Goal: Task Accomplishment & Management: Manage account settings

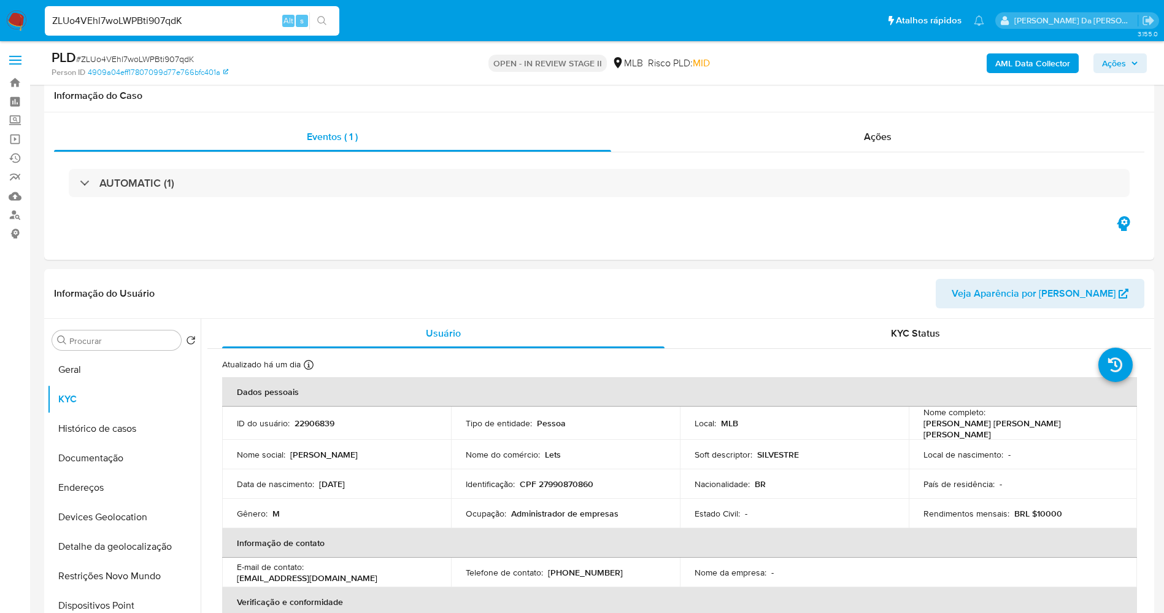
select select "10"
click at [222, 17] on input "ZLUo4VEhl7woLWPBti907qdK" at bounding box center [192, 21] width 295 height 16
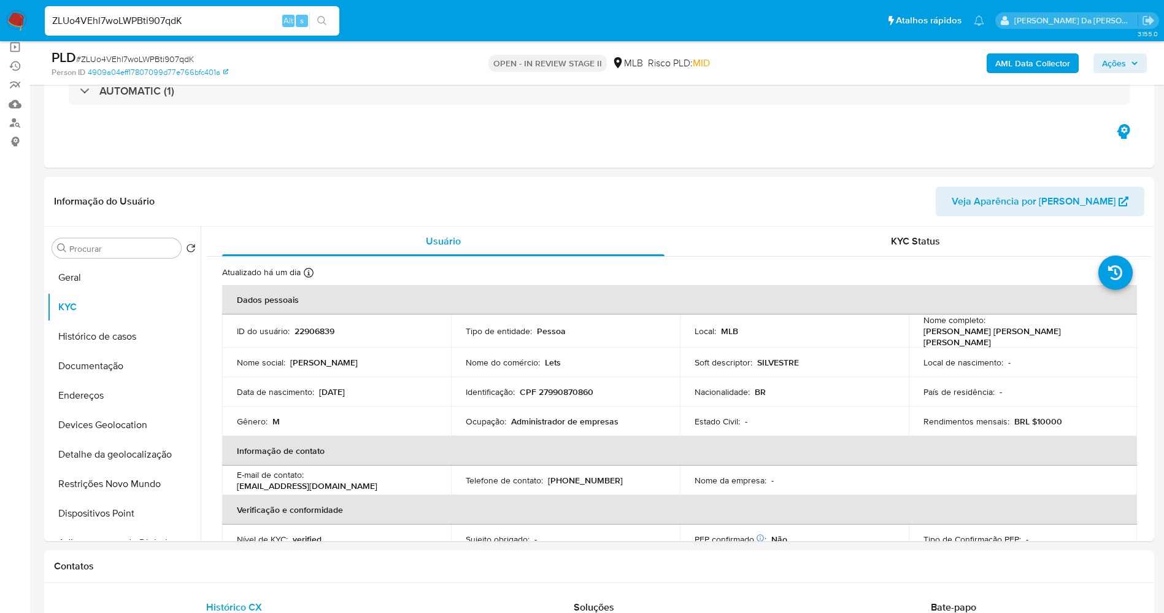
click at [222, 17] on input "ZLUo4VEhl7woLWPBti907qdK" at bounding box center [192, 21] width 295 height 16
type input "1odBX5Az8SHZ1aN9mAC4Eswl"
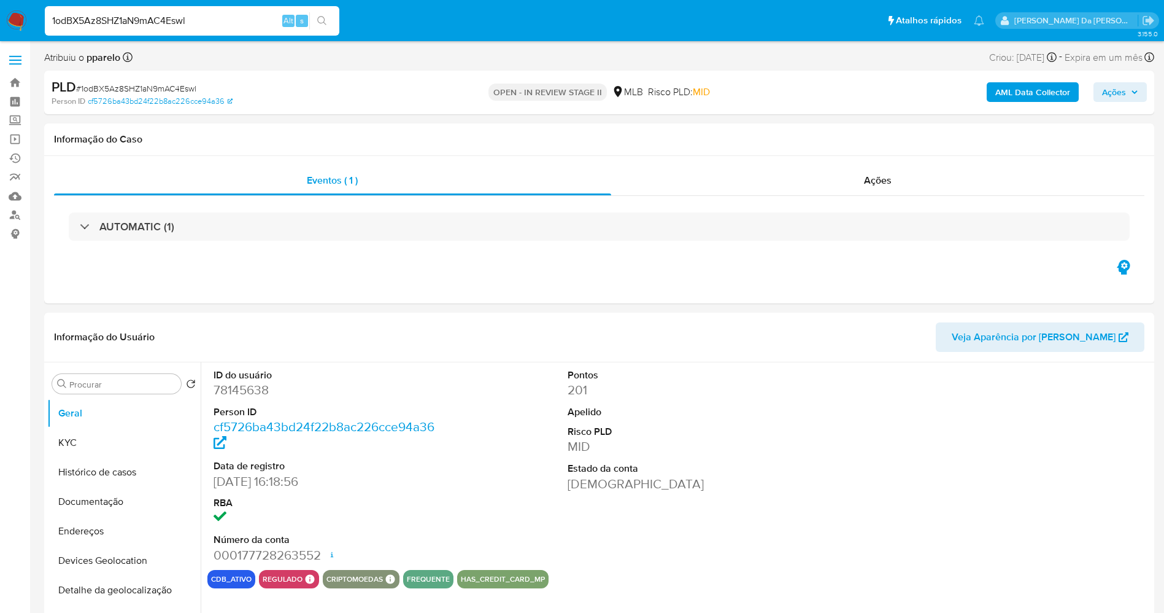
select select "10"
click at [128, 436] on button "KYC" at bounding box center [119, 442] width 144 height 29
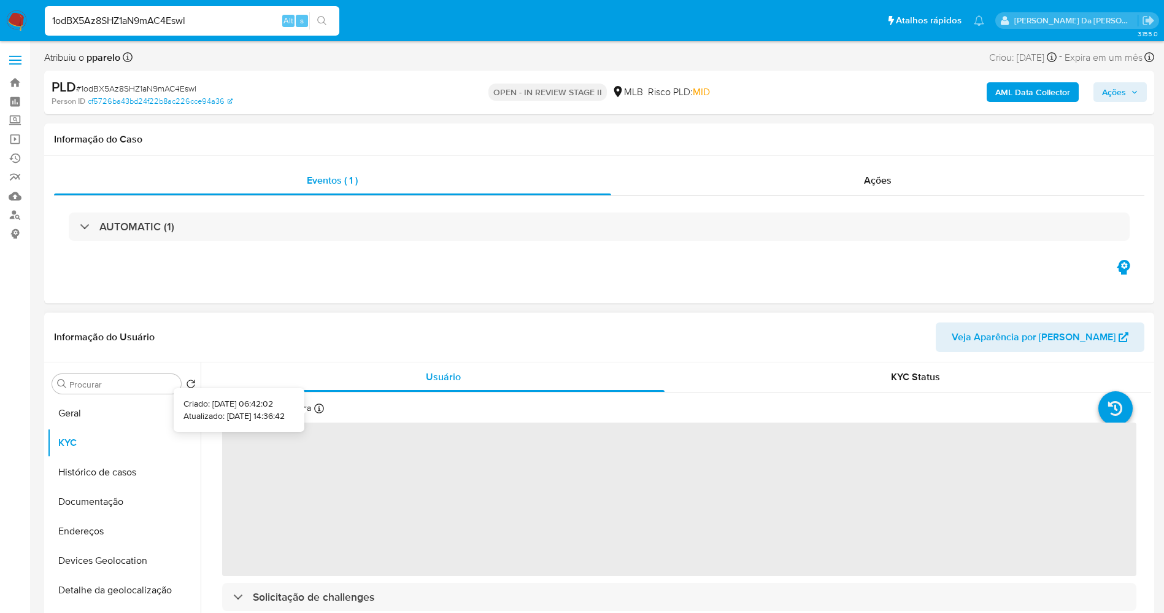
click at [327, 406] on div "Atualizado há uma hora Criado: 14/03/2020 06:42:02 Atualizado: 20/08/2025 14:36…" at bounding box center [291, 410] width 139 height 16
click at [323, 406] on icon at bounding box center [319, 408] width 10 height 10
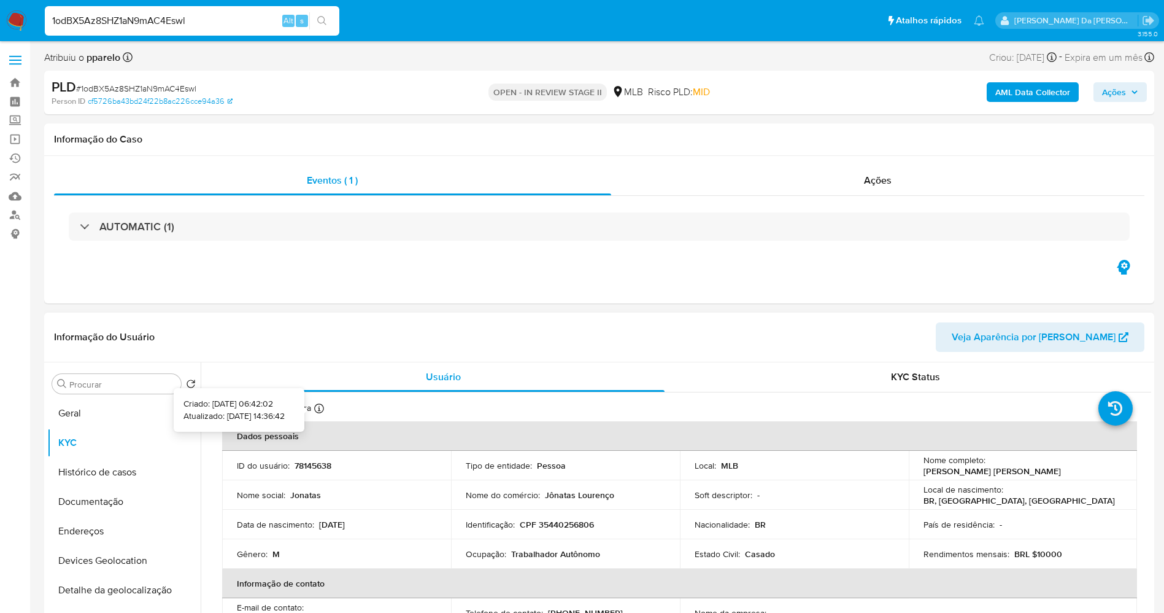
click at [319, 412] on icon at bounding box center [319, 408] width 10 height 10
click at [115, 413] on button "Geral" at bounding box center [119, 412] width 144 height 29
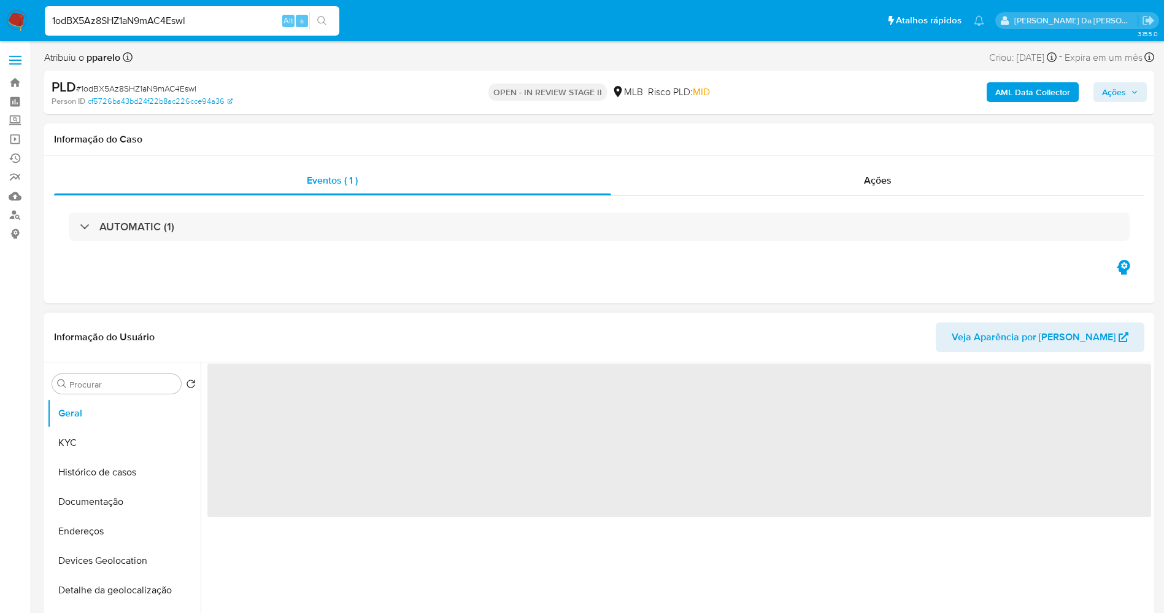
scroll to position [92, 0]
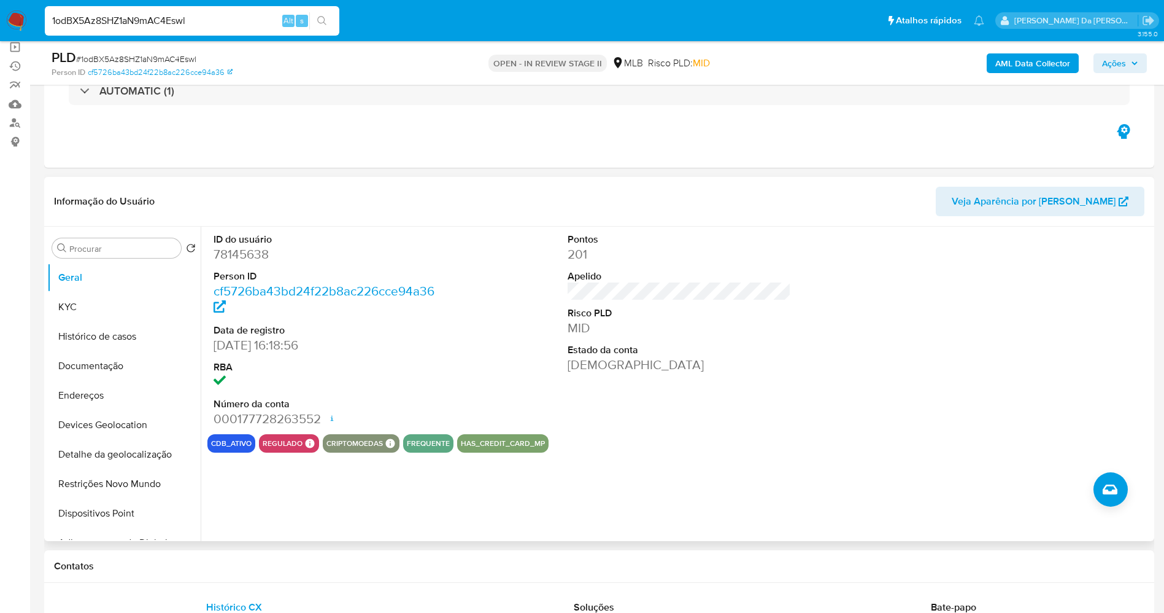
click at [219, 344] on dd "22/01/2005 16:18:56" at bounding box center [326, 344] width 224 height 17
drag, startPoint x: 220, startPoint y: 344, endPoint x: 265, endPoint y: 347, distance: 45.5
click at [265, 347] on dd "22/01/2005 16:18:56" at bounding box center [326, 344] width 224 height 17
click at [270, 418] on dd "000177728263552 Data de abertura 11/07/2025 10:15 Status ACTIVE" at bounding box center [326, 418] width 224 height 17
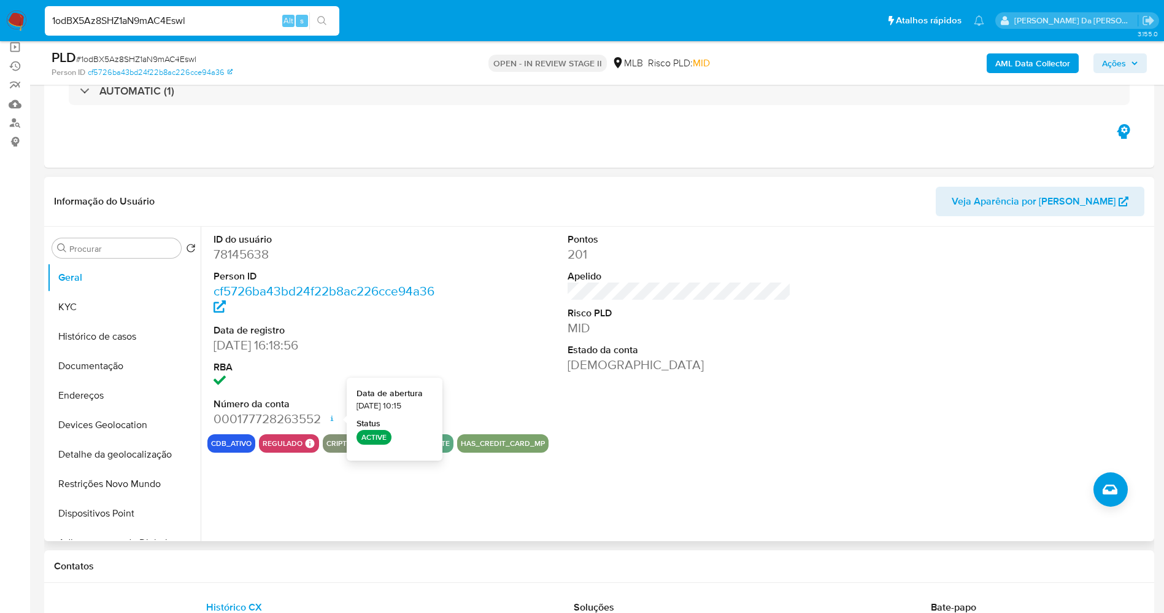
click at [328, 420] on icon at bounding box center [332, 418] width 10 height 10
click at [313, 404] on dt "Número da conta" at bounding box center [326, 404] width 224 height 14
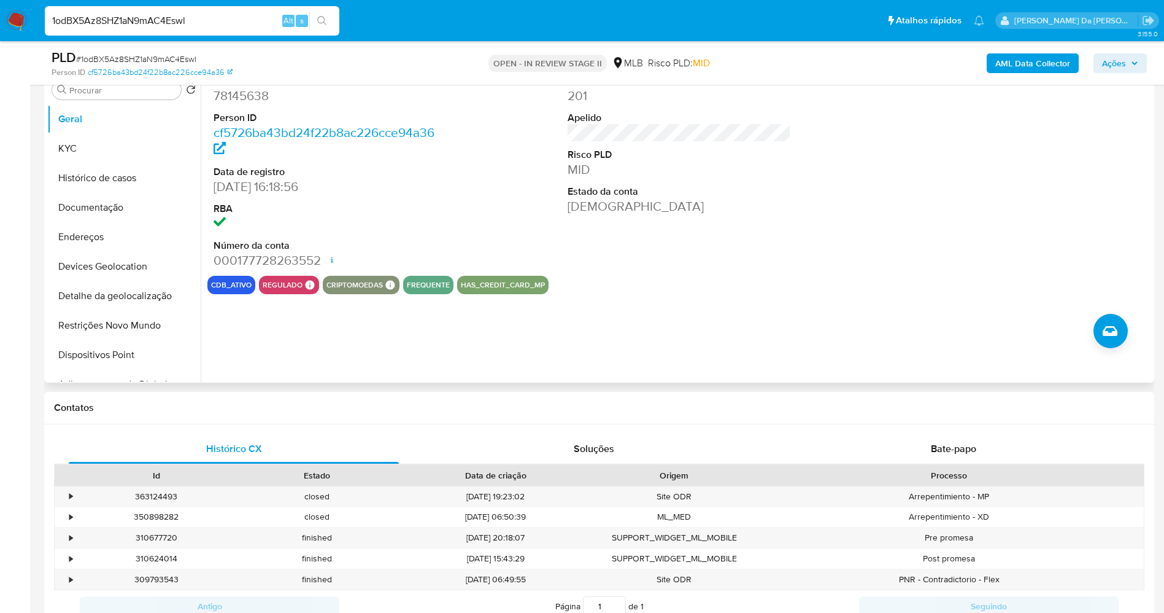
scroll to position [222, 0]
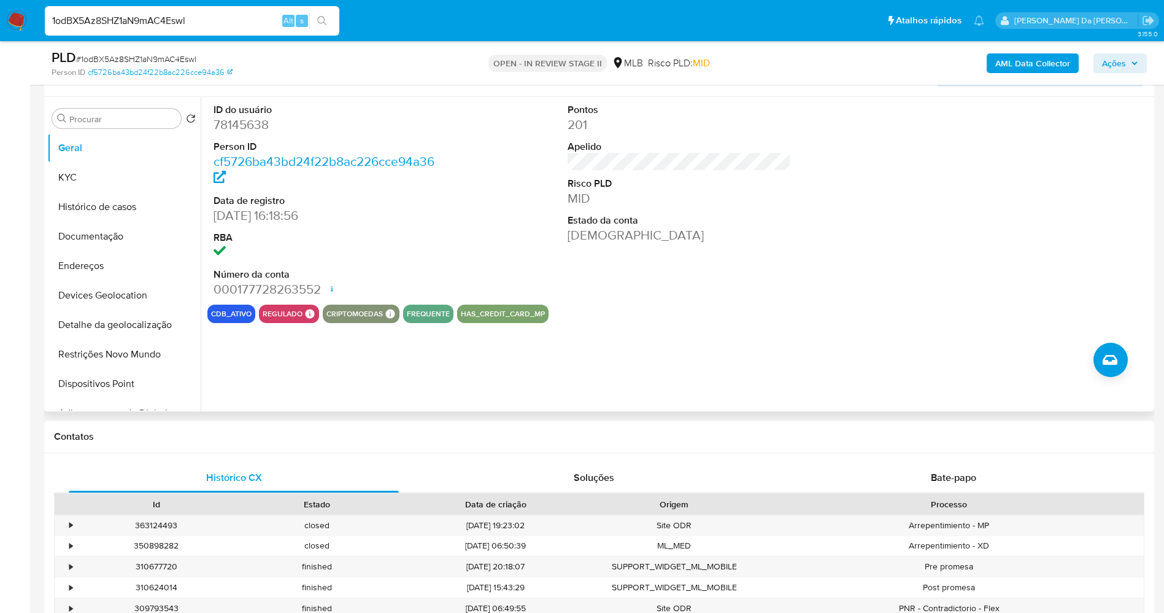
click at [247, 122] on dd "78145638" at bounding box center [326, 124] width 224 height 17
copy dd "78145638"
click at [230, 31] on div "1odBX5Az8SHZ1aN9mAC4Eswl Alt s" at bounding box center [192, 20] width 295 height 29
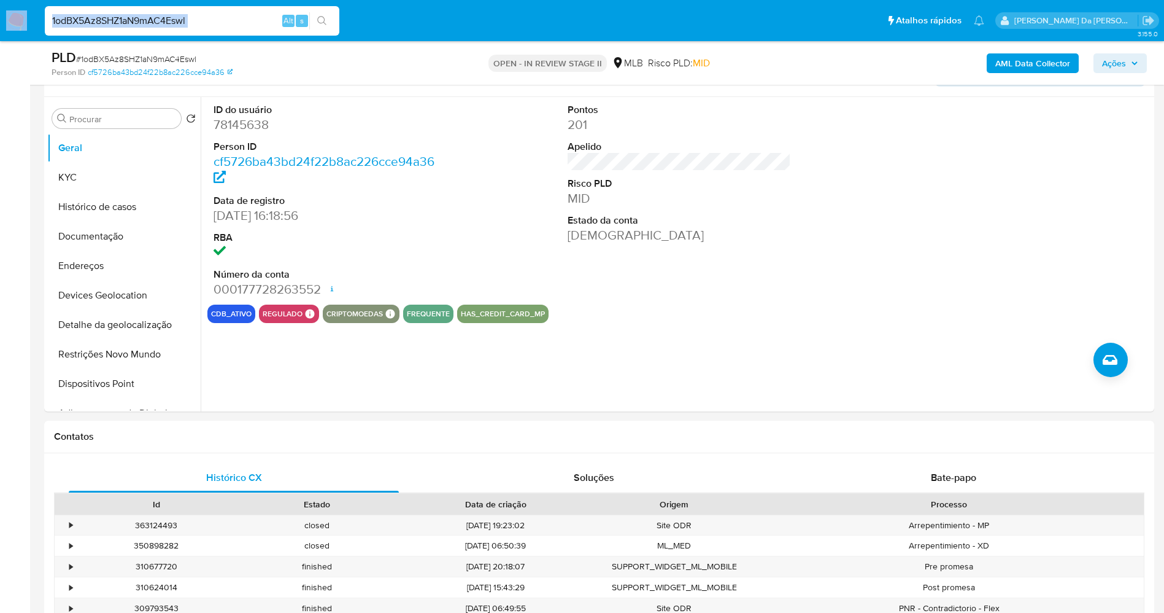
click at [233, 22] on input "1odBX5Az8SHZ1aN9mAC4Eswl" at bounding box center [192, 21] width 295 height 16
paste input "rcaOfDjC4DwGapv5Hrch79Cb"
type input "rcaOfDjC4DwGapv5Hrch79Cb"
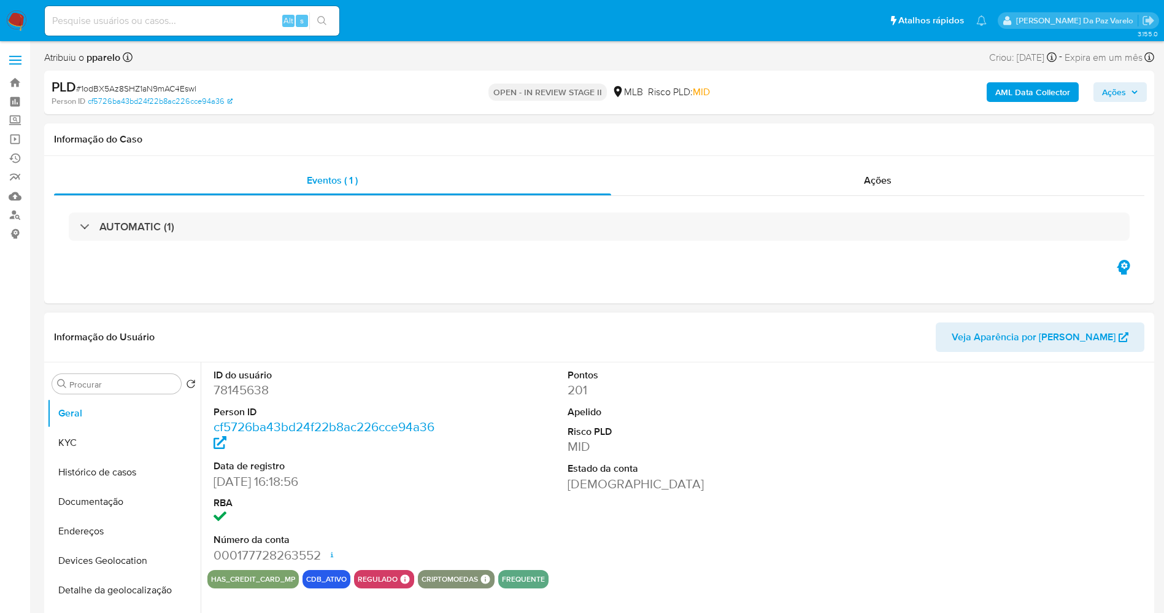
select select "10"
click at [104, 440] on button "KYC" at bounding box center [119, 442] width 144 height 29
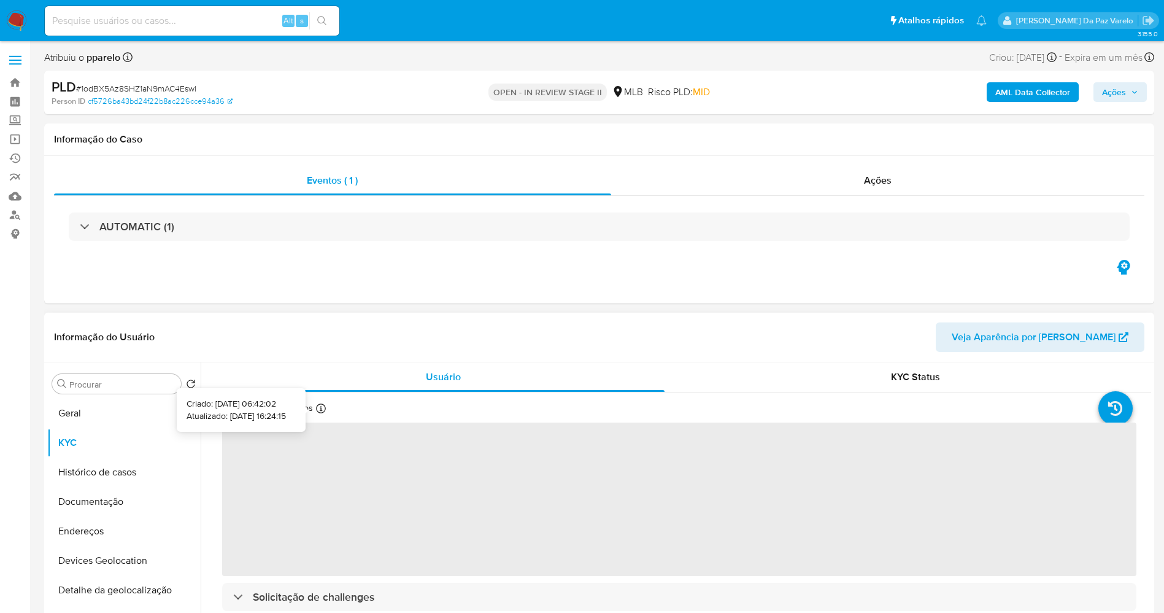
click at [319, 408] on icon at bounding box center [321, 408] width 10 height 10
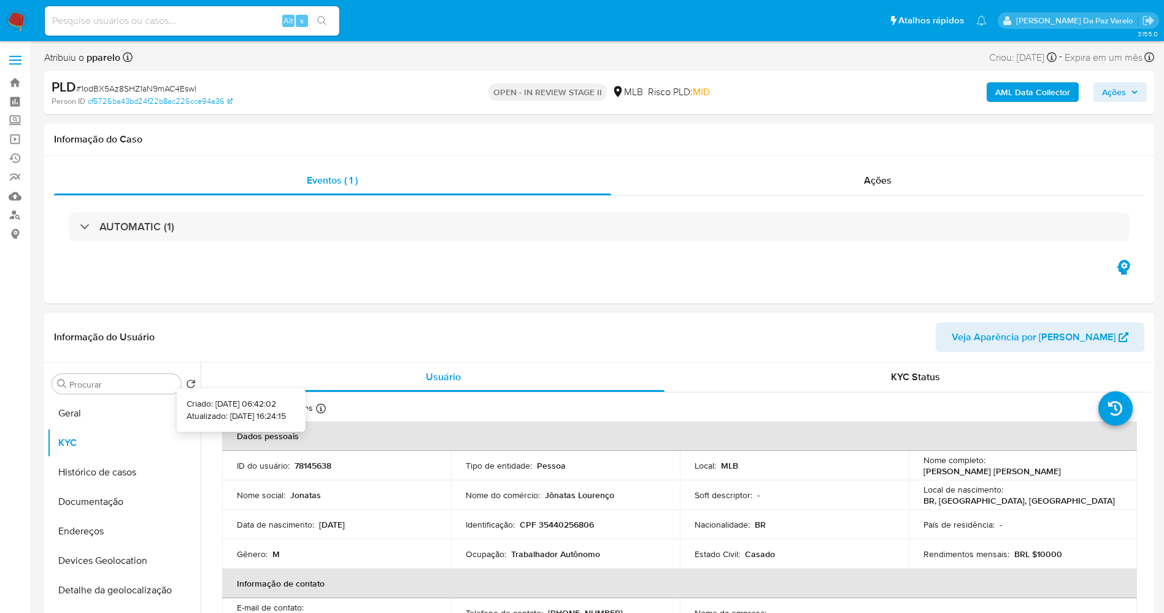
click at [325, 412] on icon at bounding box center [321, 408] width 10 height 10
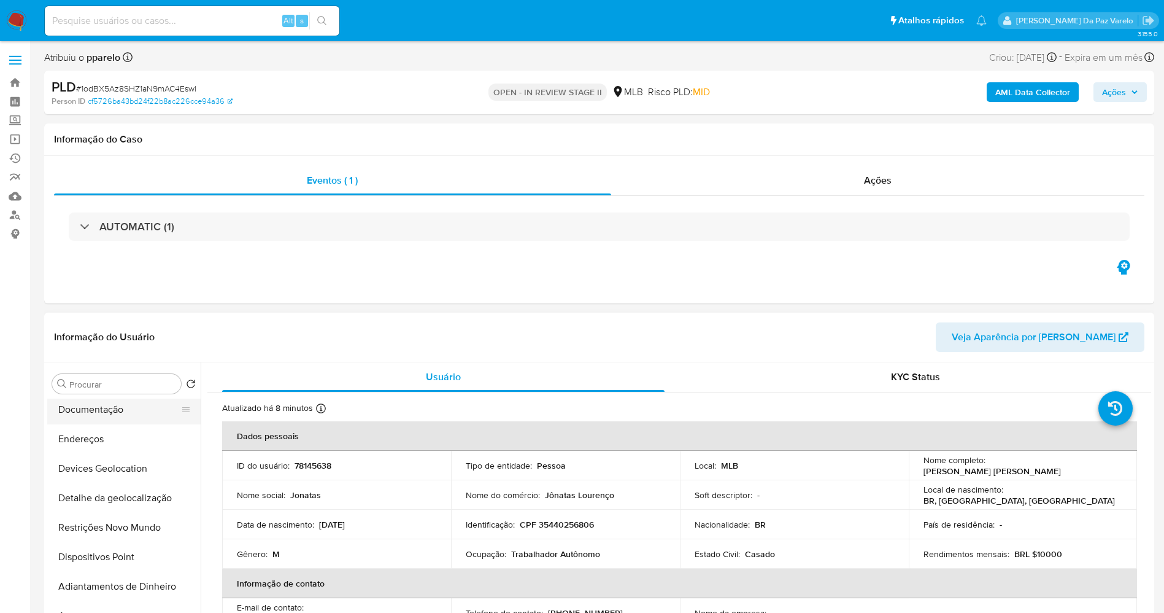
click at [130, 411] on button "Documentação" at bounding box center [119, 409] width 144 height 29
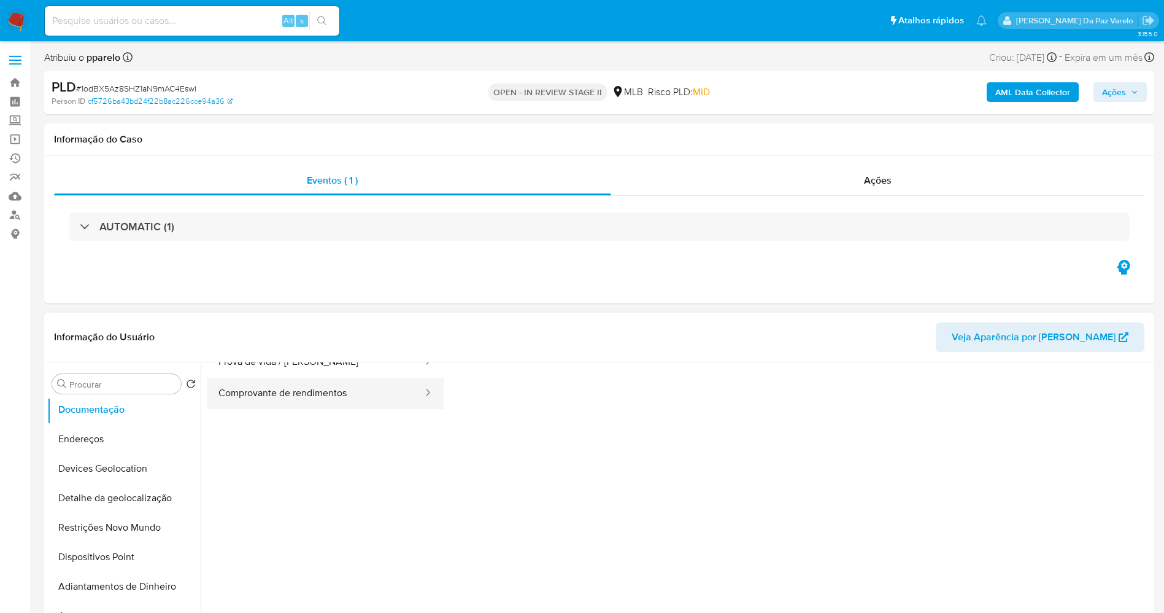
click at [341, 384] on button "Comprovante de rendimentos" at bounding box center [315, 392] width 217 height 31
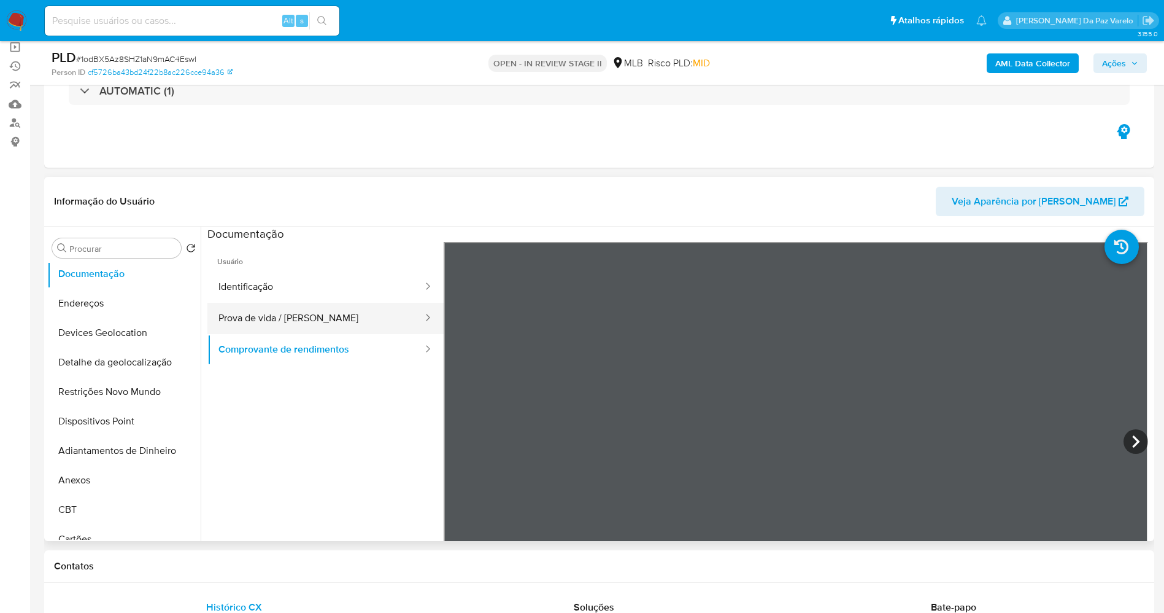
click at [325, 322] on button "Prova de vida / Selfie" at bounding box center [315, 318] width 217 height 31
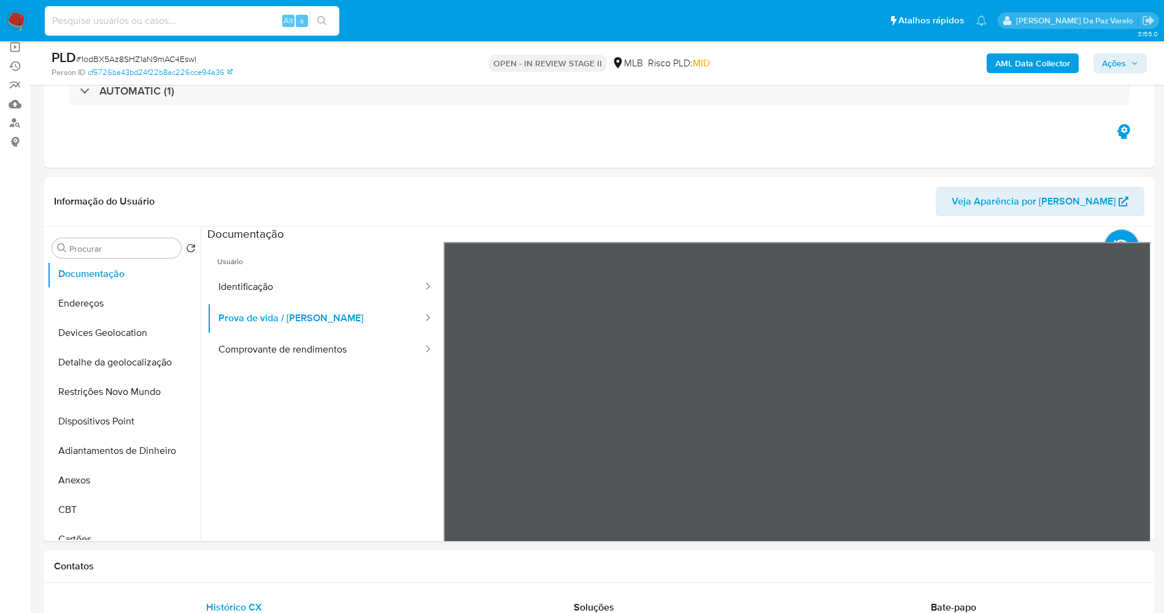
click at [225, 26] on input at bounding box center [192, 21] width 295 height 16
paste input "z5dfvSSoxihl67XiocH6I1Jm"
type input "z5dfvSSoxihl67XiocH6I1Jm"
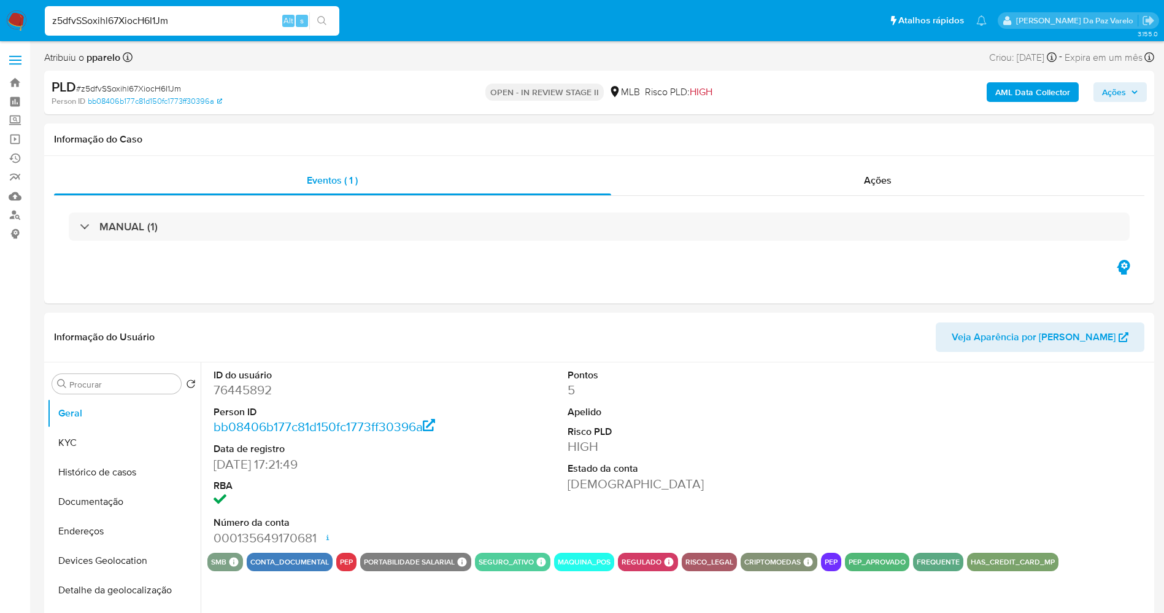
select select "10"
click at [247, 18] on input "z5dfvSSoxihl67XiocH6I1Jm" at bounding box center [192, 21] width 295 height 16
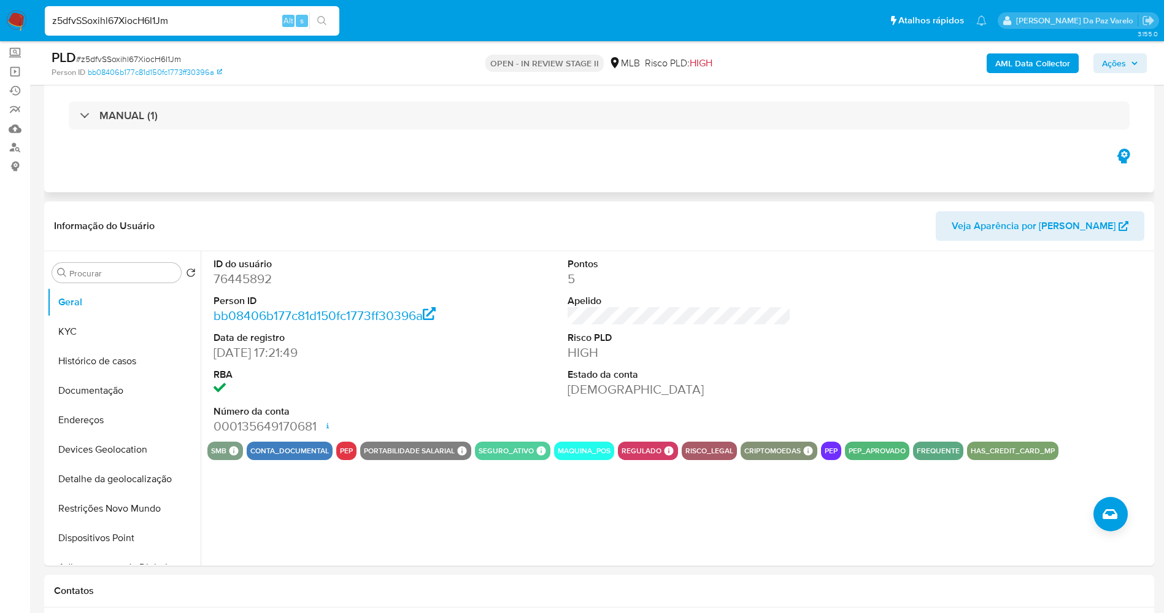
scroll to position [92, 0]
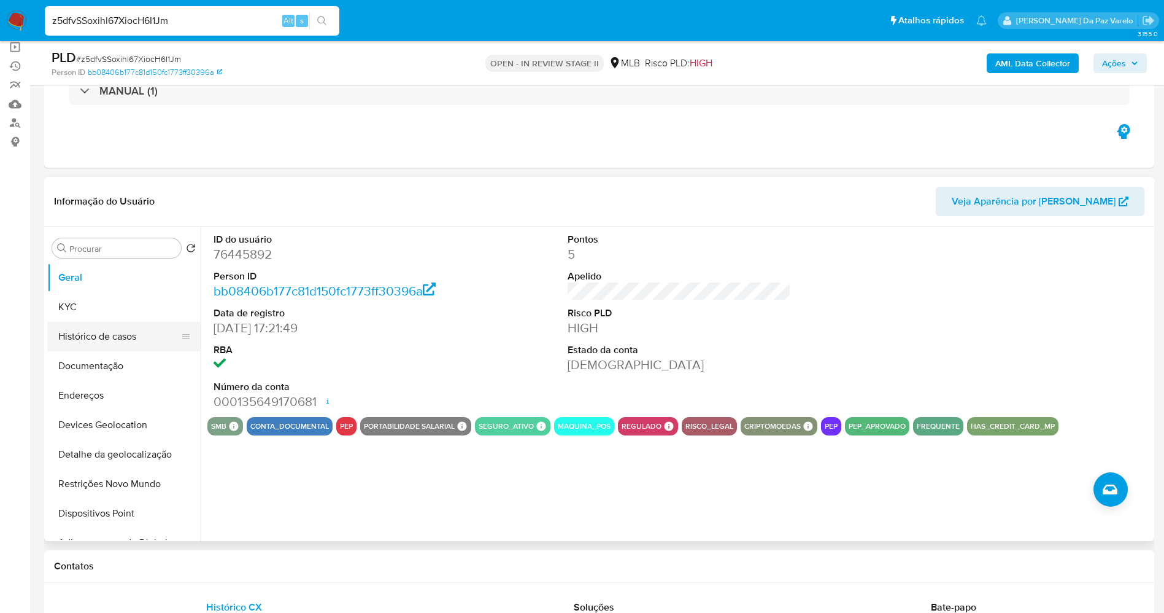
click at [102, 332] on button "Histórico de casos" at bounding box center [119, 336] width 144 height 29
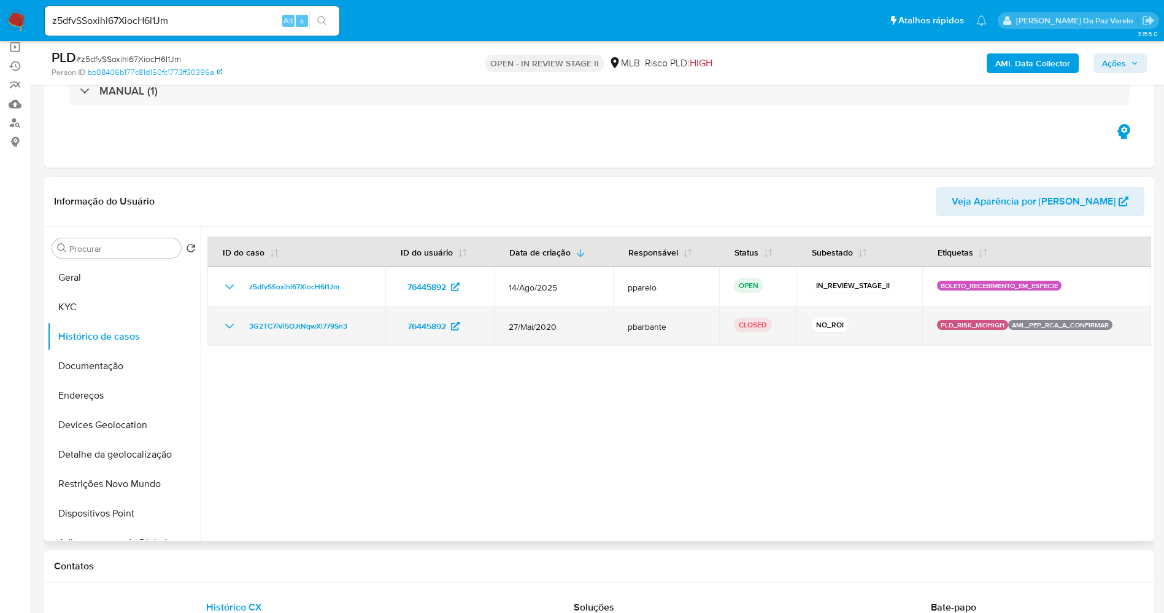
click at [237, 327] on div "3G2TC7iVi5OJtNqwXl779Sn3" at bounding box center [296, 326] width 149 height 15
click at [229, 320] on icon "Mostrar/Ocultar" at bounding box center [229, 326] width 15 height 15
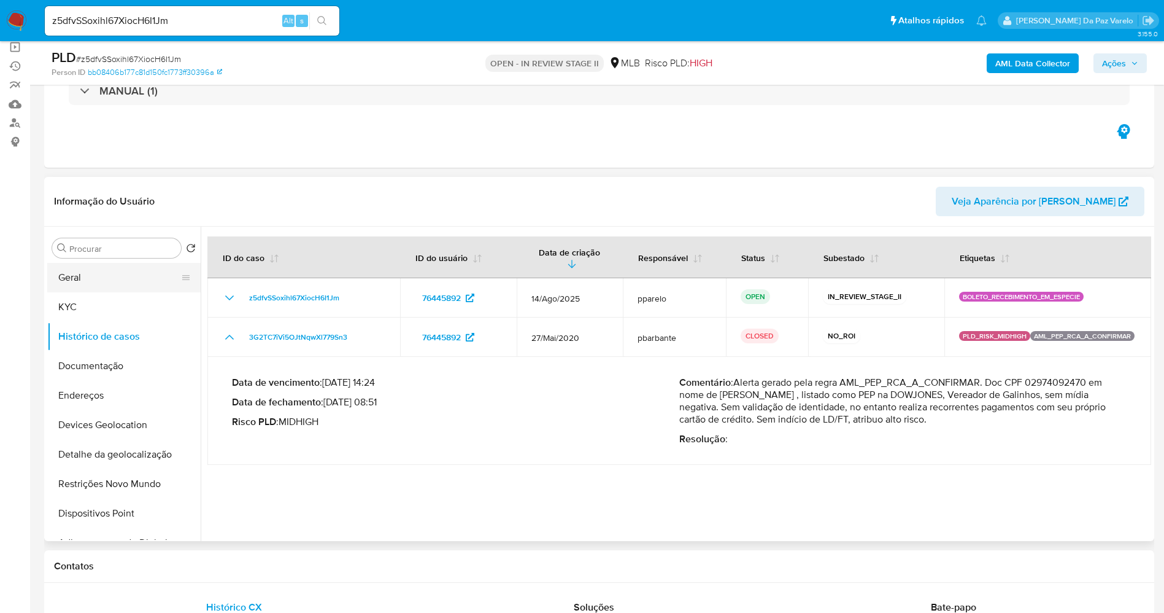
click at [110, 279] on button "Geral" at bounding box center [119, 277] width 144 height 29
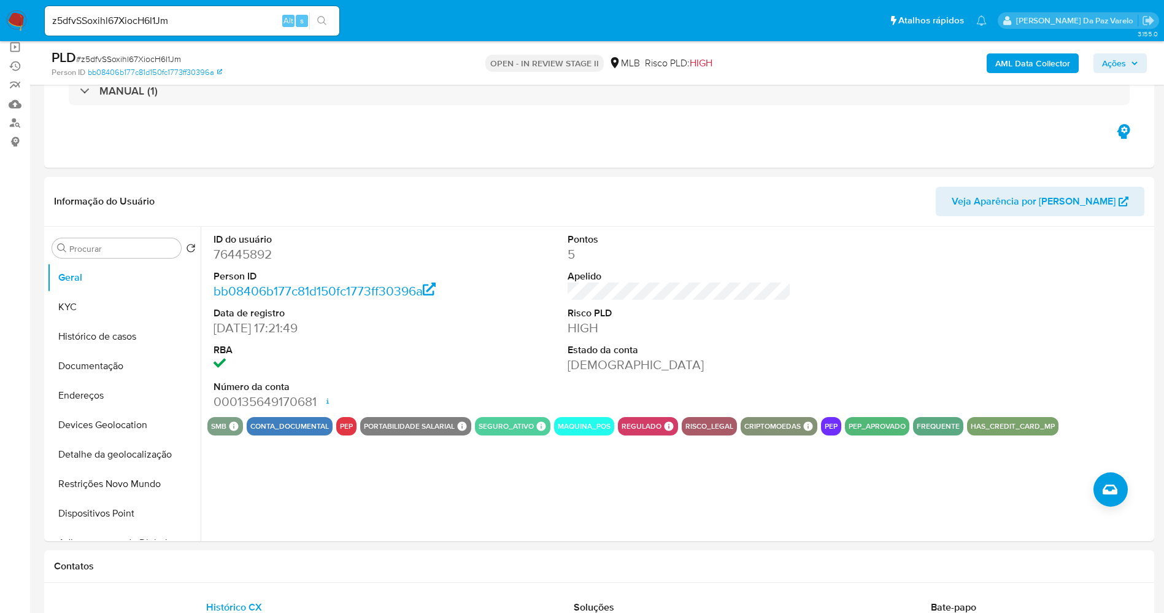
click at [268, 26] on input "z5dfvSSoxihl67XiocH6I1Jm" at bounding box center [192, 21] width 295 height 16
paste input "lJKR4jHHqcggMMRLI2GMuHtg"
type input "lJKR4jHHqcggMMRLI2GMuHtg"
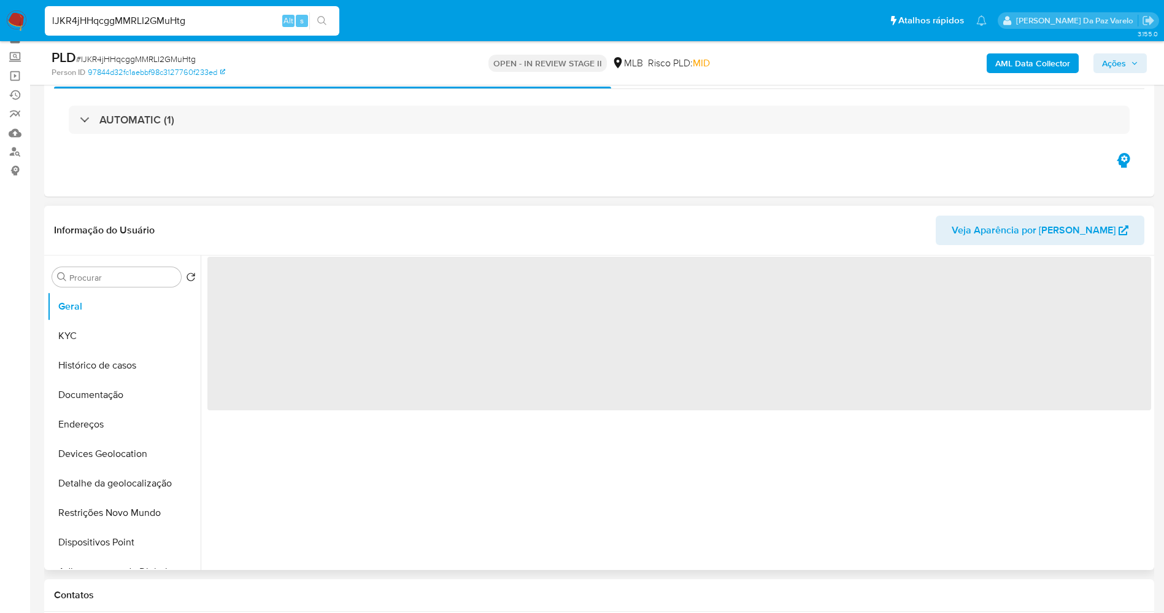
scroll to position [92, 0]
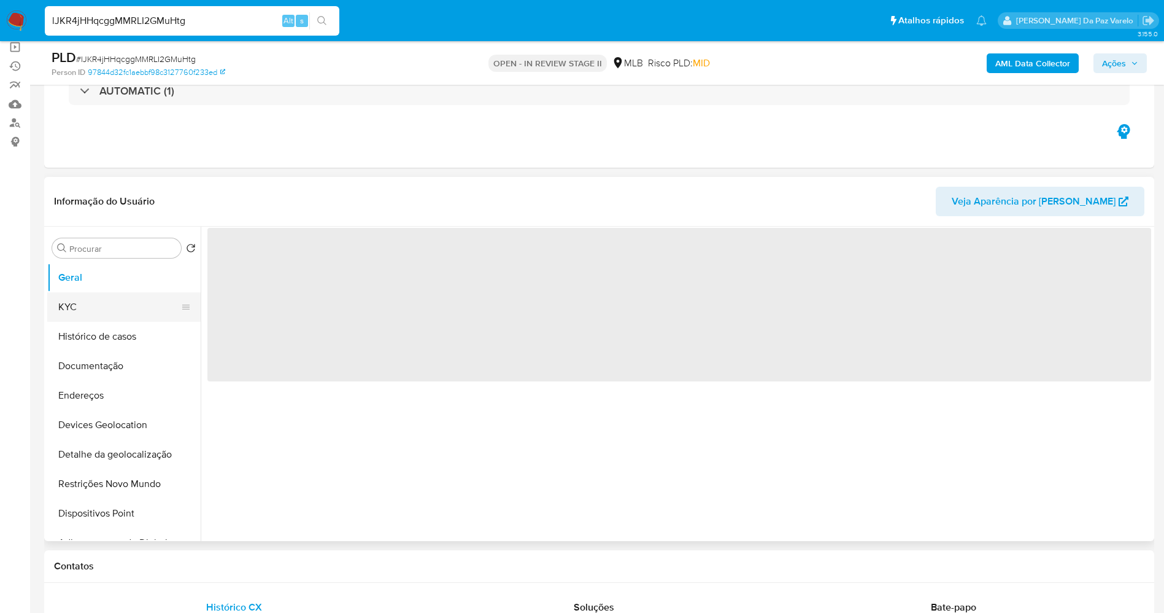
click at [98, 310] on button "KYC" at bounding box center [119, 306] width 144 height 29
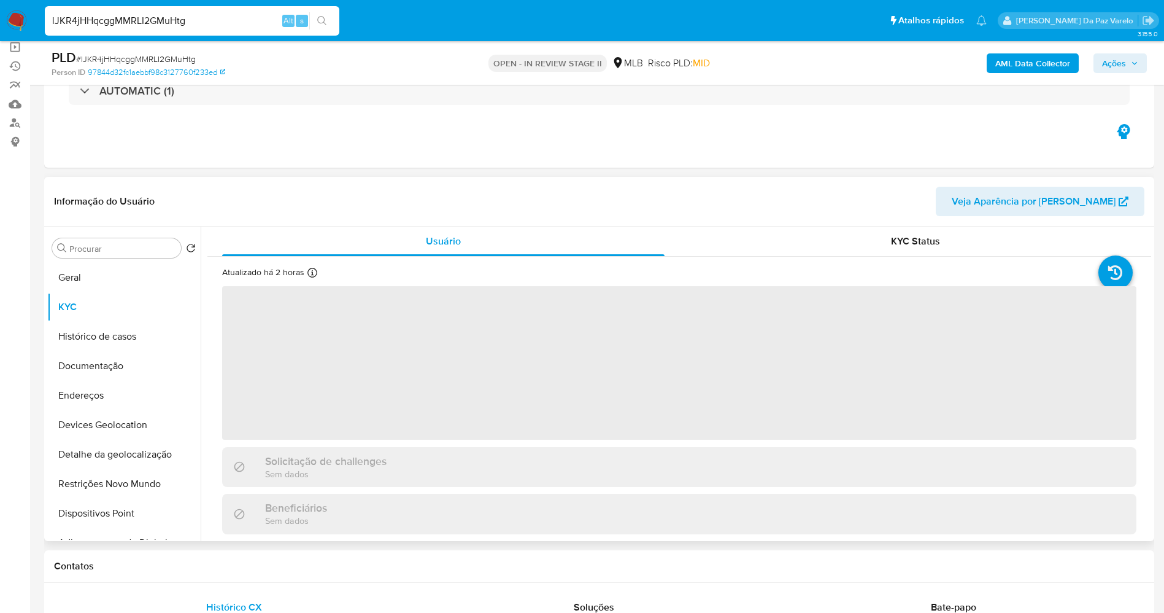
select select "10"
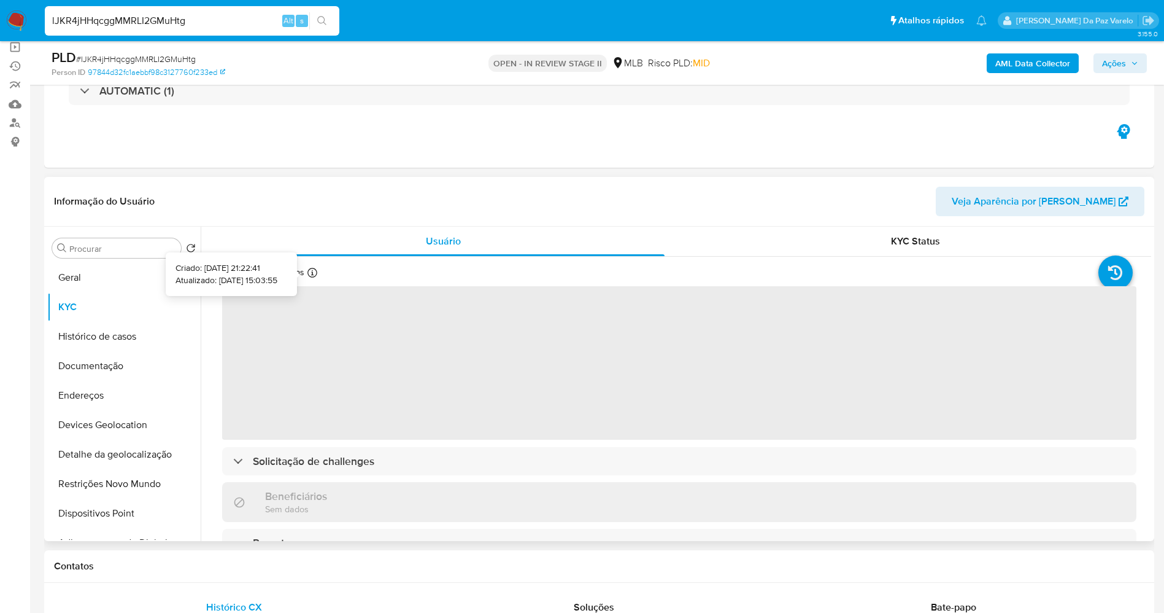
click at [316, 272] on icon at bounding box center [313, 273] width 10 height 10
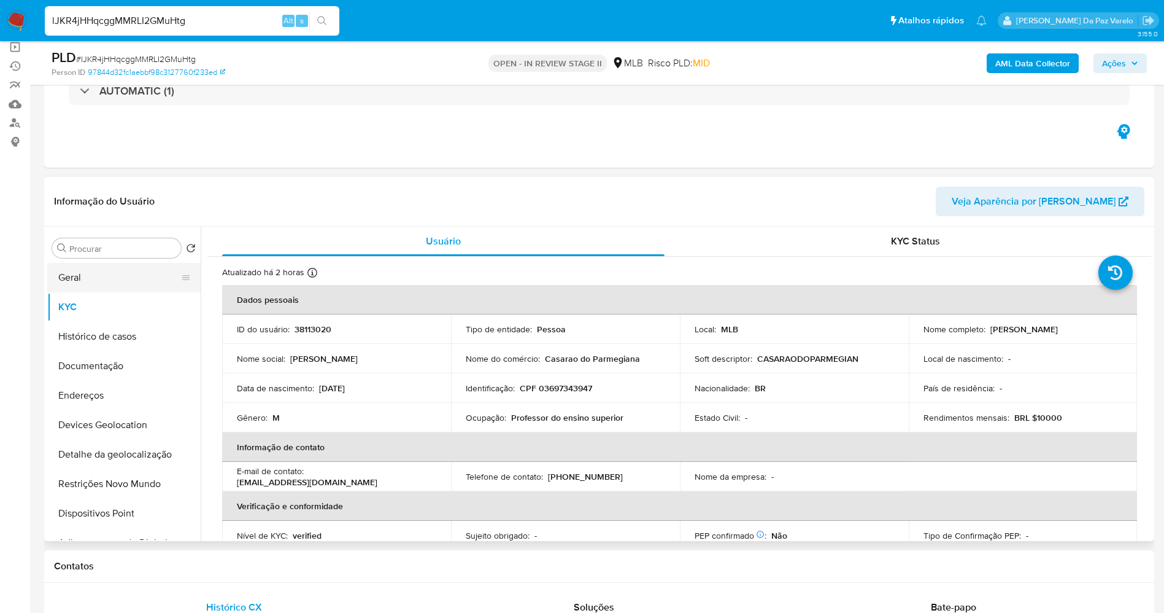
click at [99, 288] on button "Geral" at bounding box center [119, 277] width 144 height 29
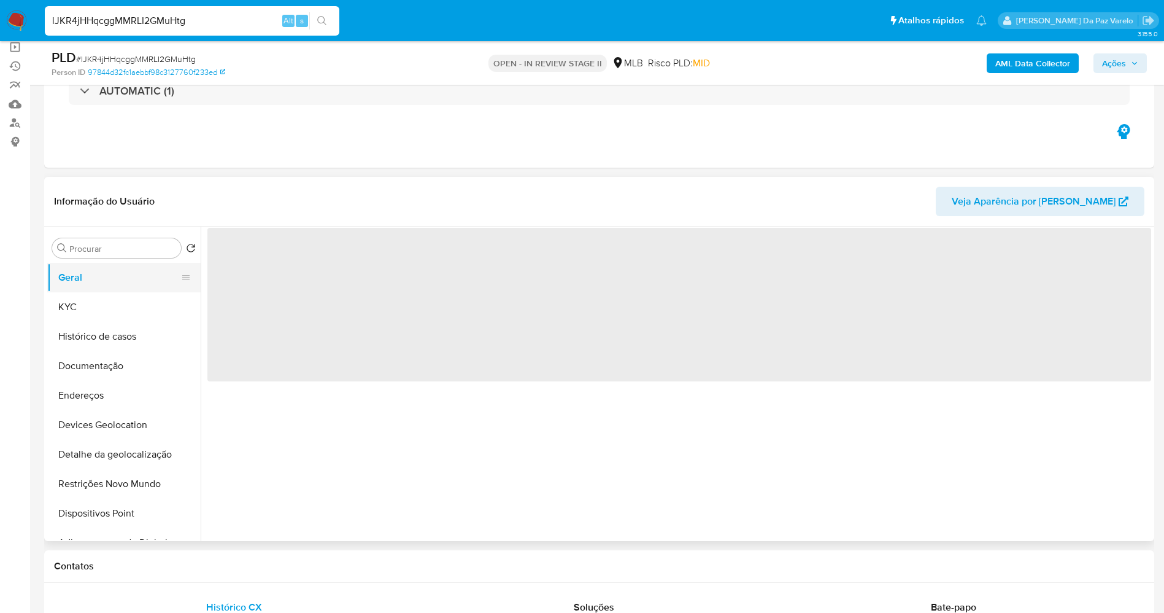
click at [103, 283] on button "Geral" at bounding box center [119, 277] width 144 height 29
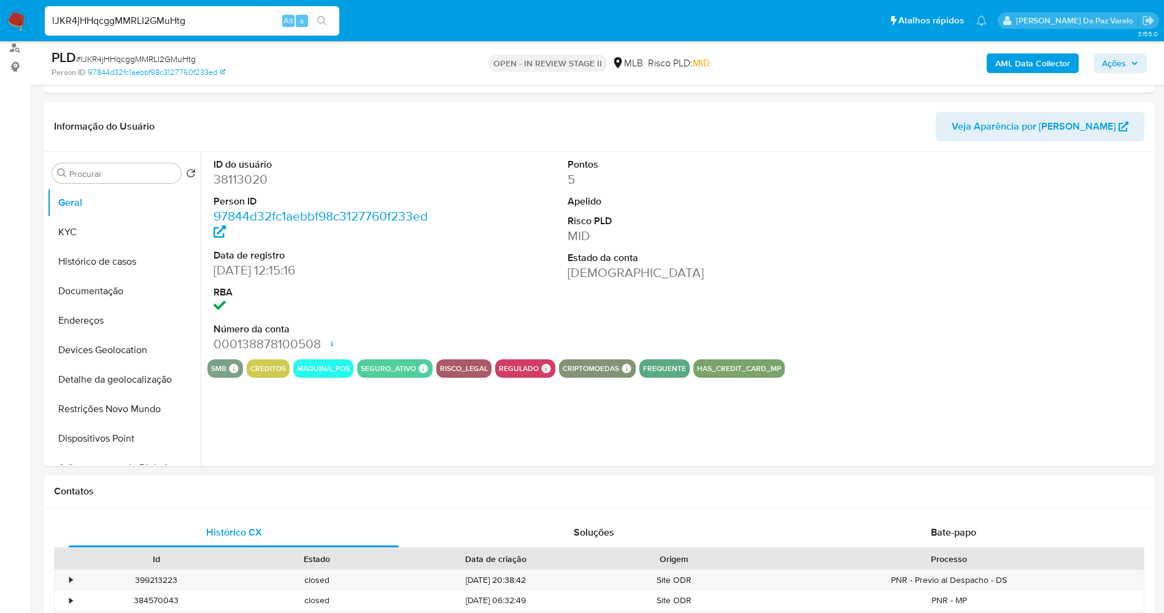
scroll to position [184, 0]
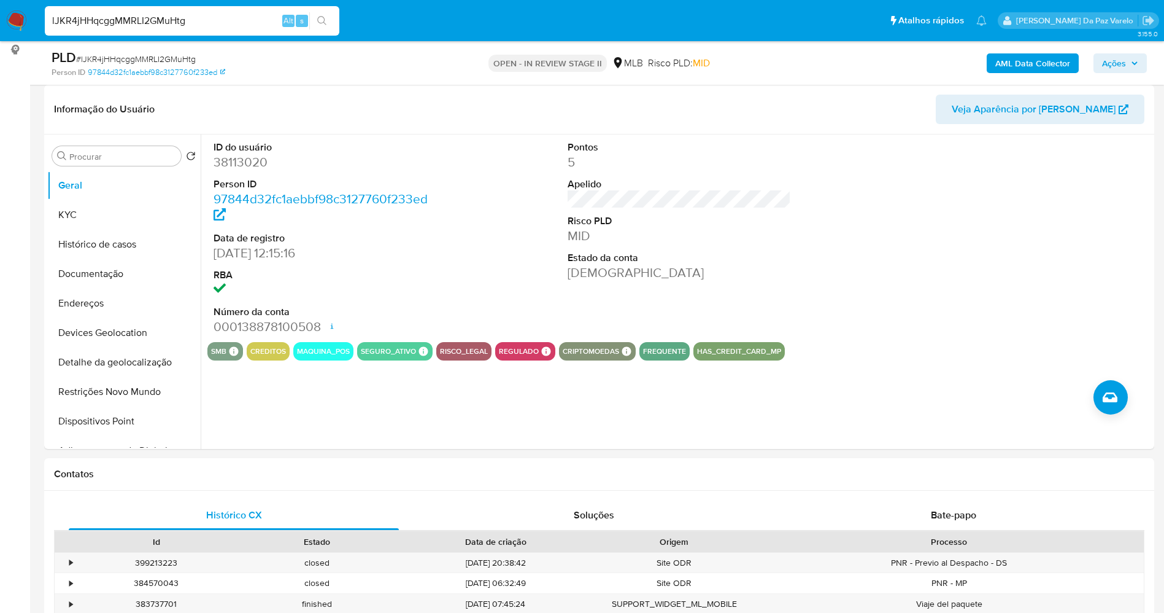
click at [224, 26] on input "lJKR4jHHqcggMMRLI2GMuHtg" at bounding box center [192, 21] width 295 height 16
paste input "YKRm2Fe6veJg8hSBqSWxUGdX"
type input "YKRm2Fe6veJg8hSBqSWxUGdX"
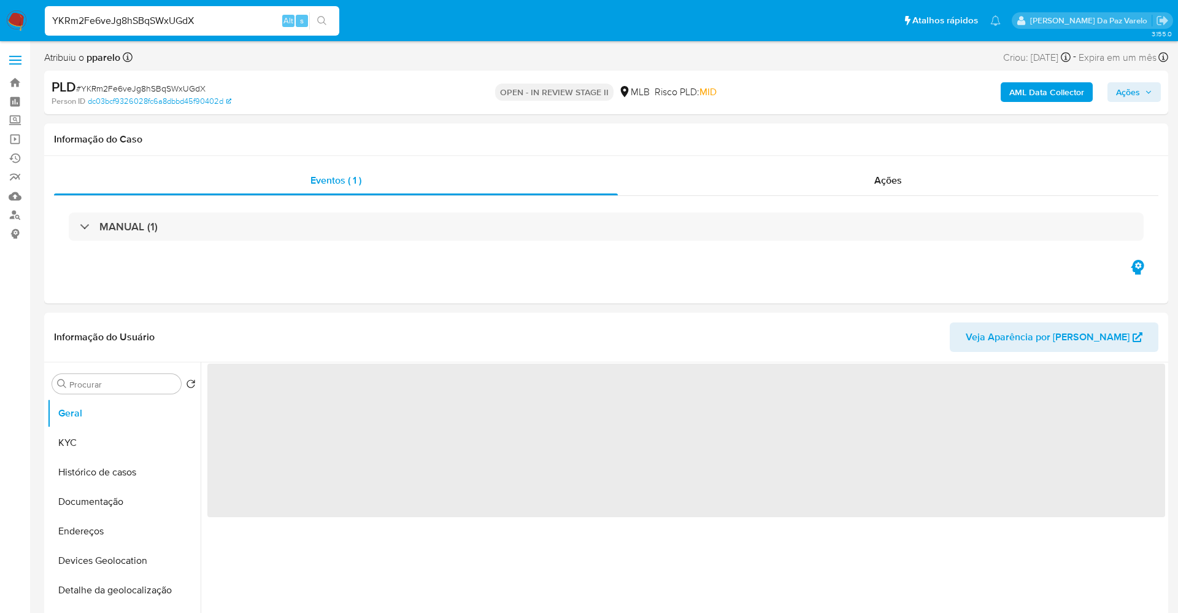
select select "10"
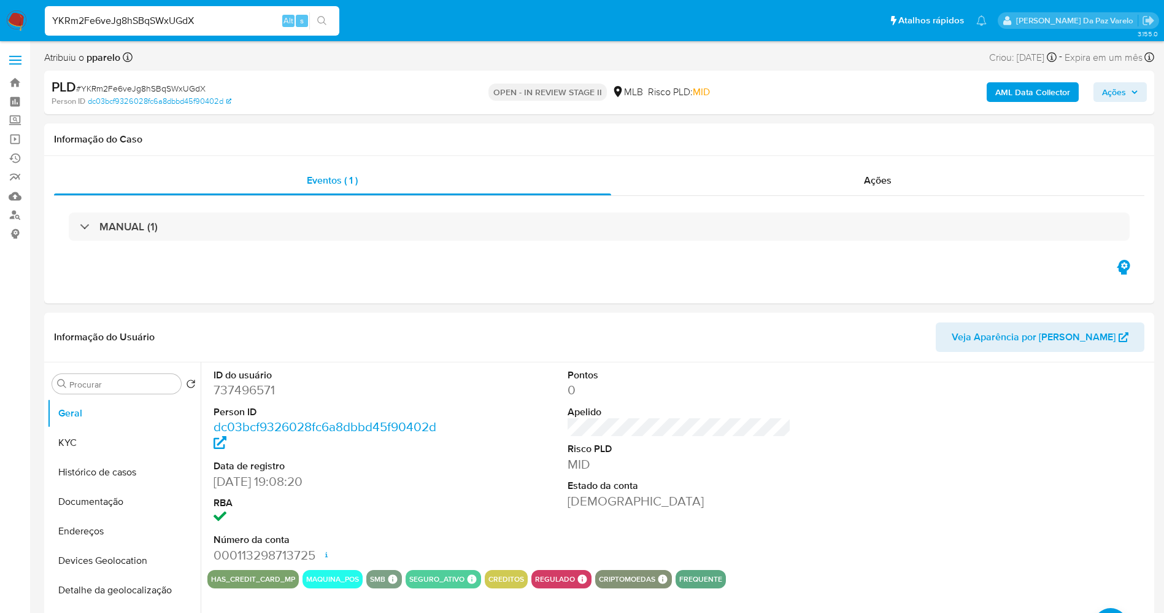
click at [268, 22] on input "YKRm2Fe6veJg8hSBqSWxUGdX" at bounding box center [192, 21] width 295 height 16
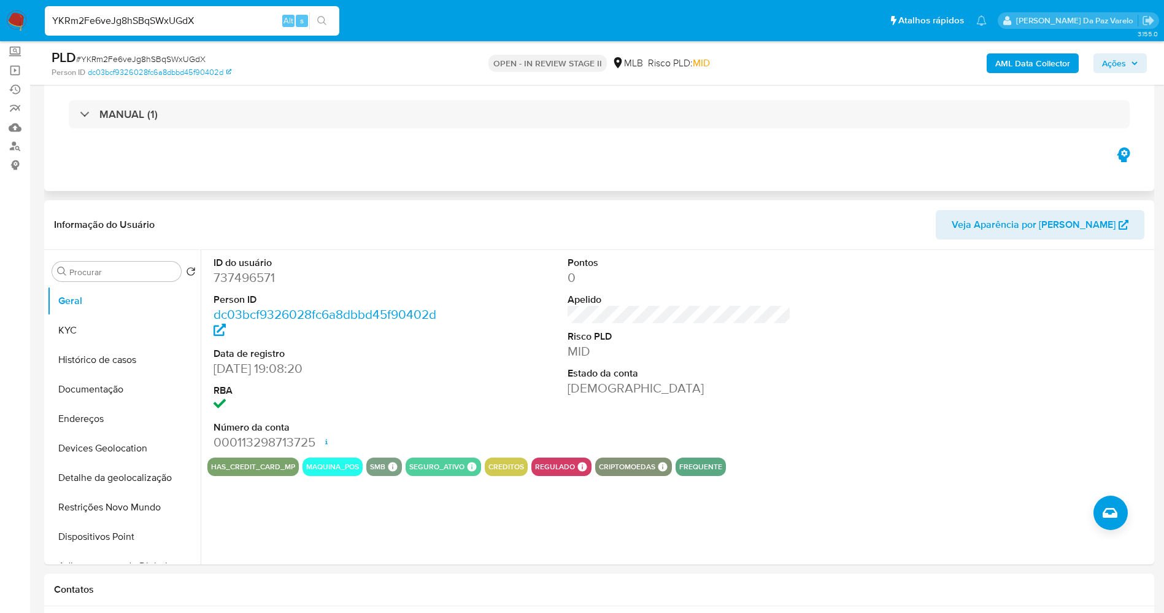
scroll to position [92, 0]
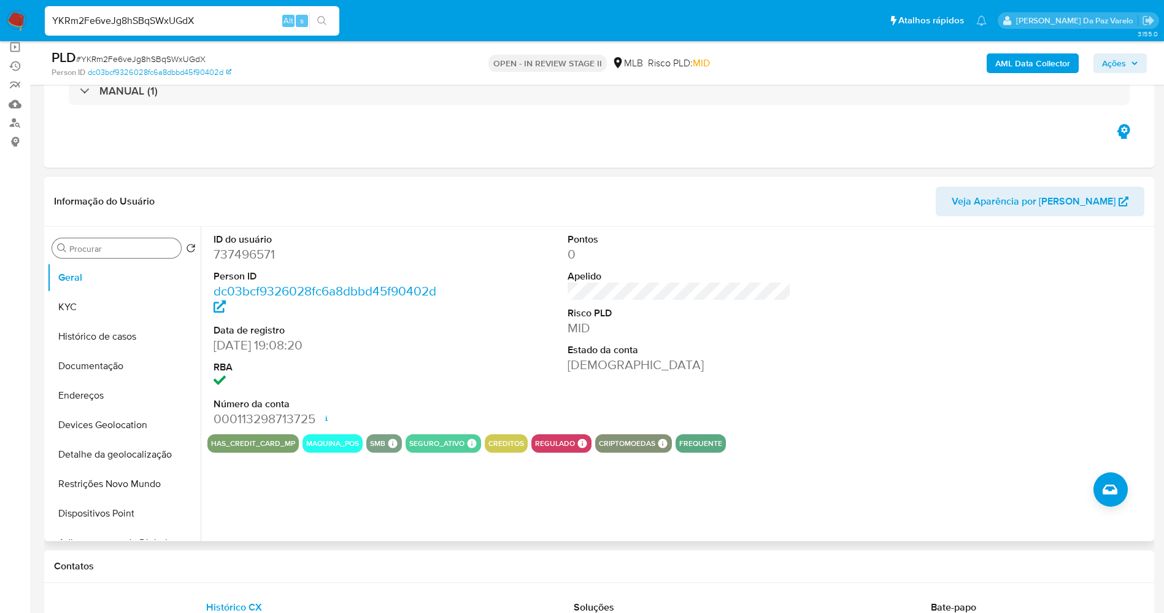
click at [124, 257] on div "Procurar" at bounding box center [116, 248] width 129 height 20
click at [130, 252] on input "Procurar" at bounding box center [122, 248] width 107 height 11
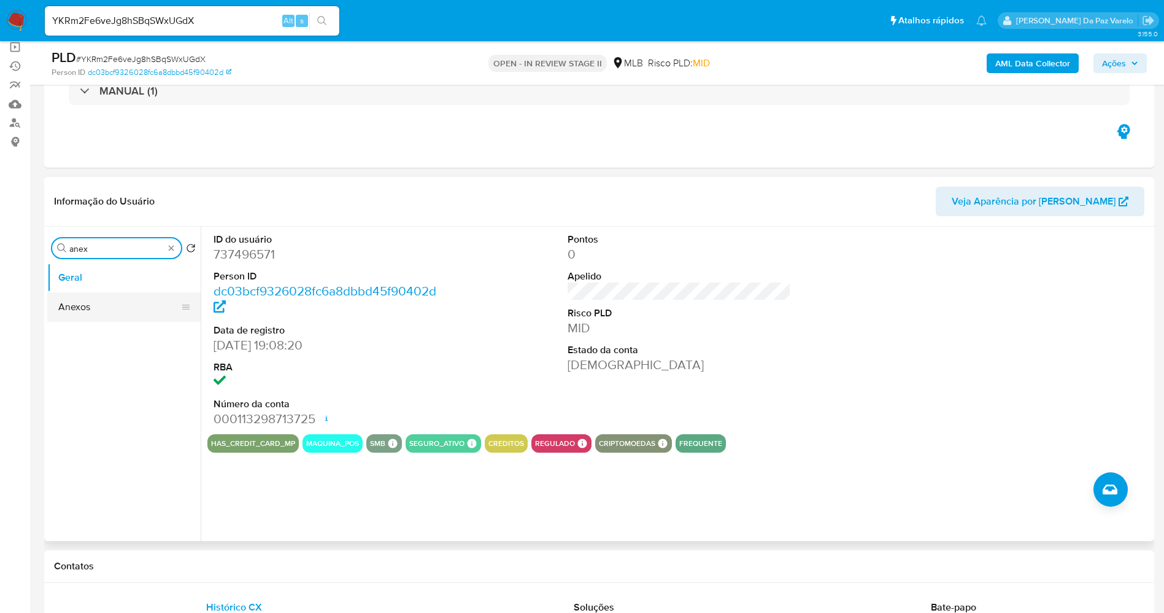
type input "anex"
click at [119, 309] on button "Anexos" at bounding box center [119, 306] width 144 height 29
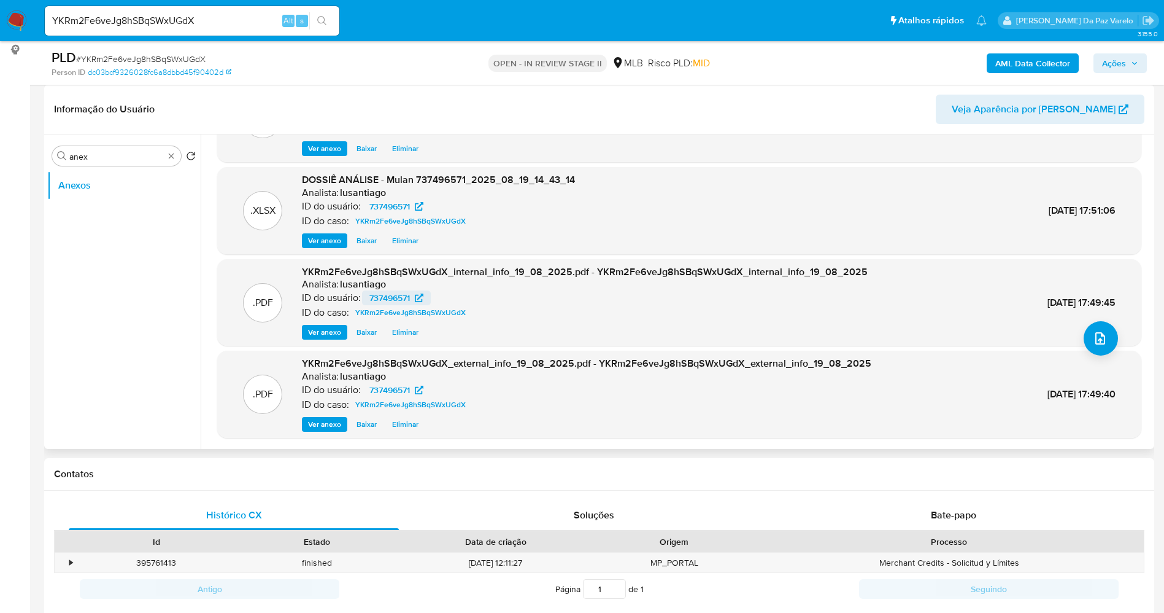
scroll to position [0, 0]
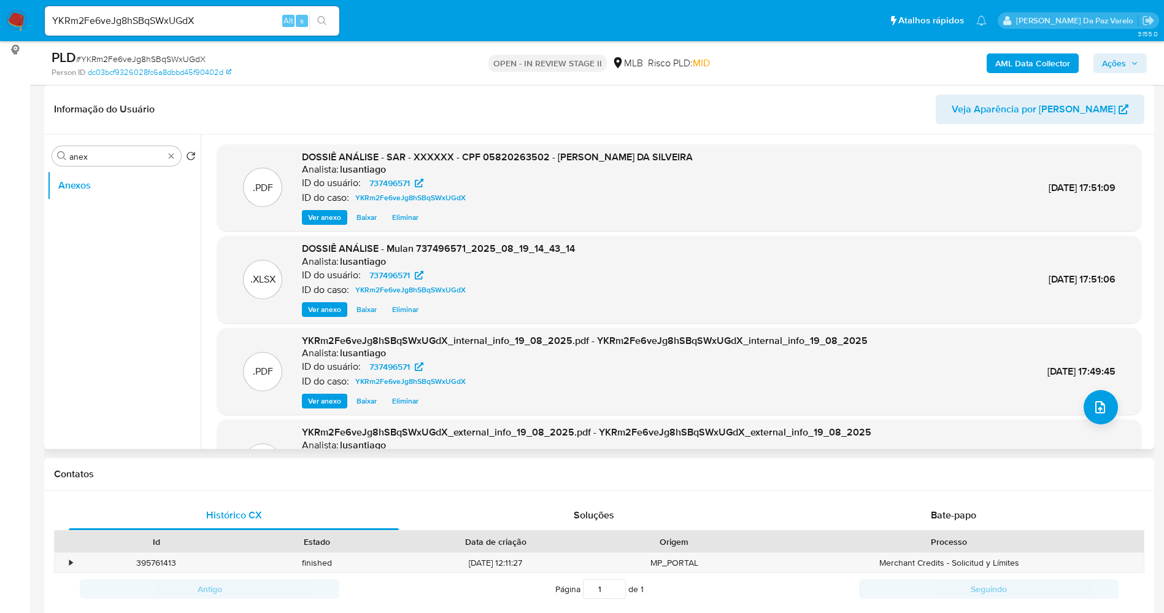
click at [328, 218] on span "Ver anexo" at bounding box center [324, 217] width 33 height 12
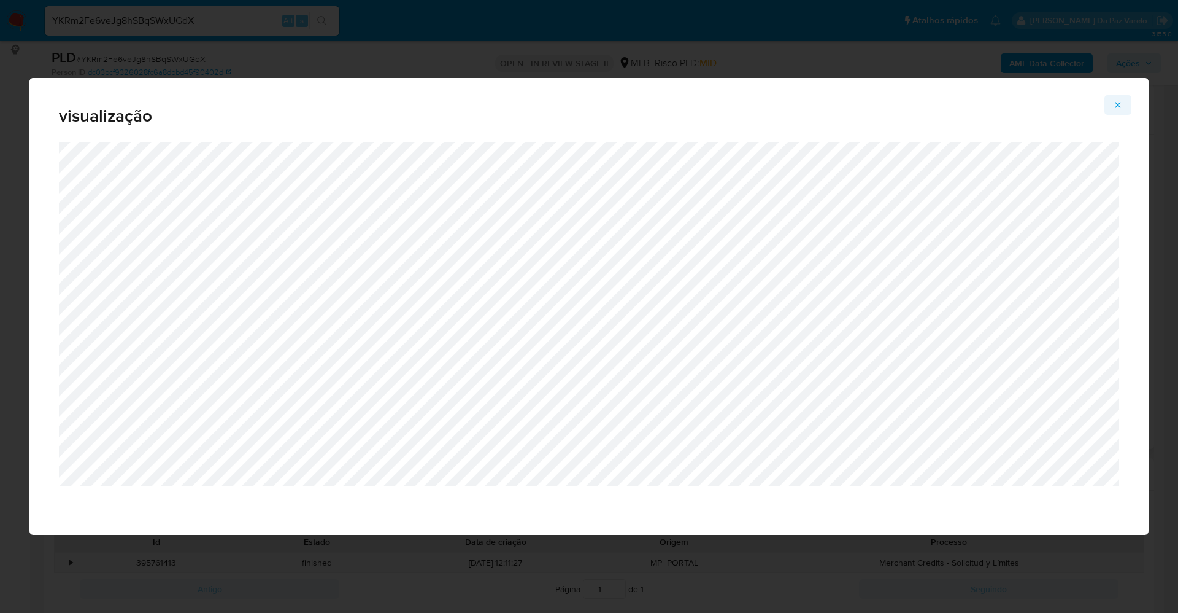
click at [1128, 103] on button "Attachment preview" at bounding box center [1118, 105] width 27 height 20
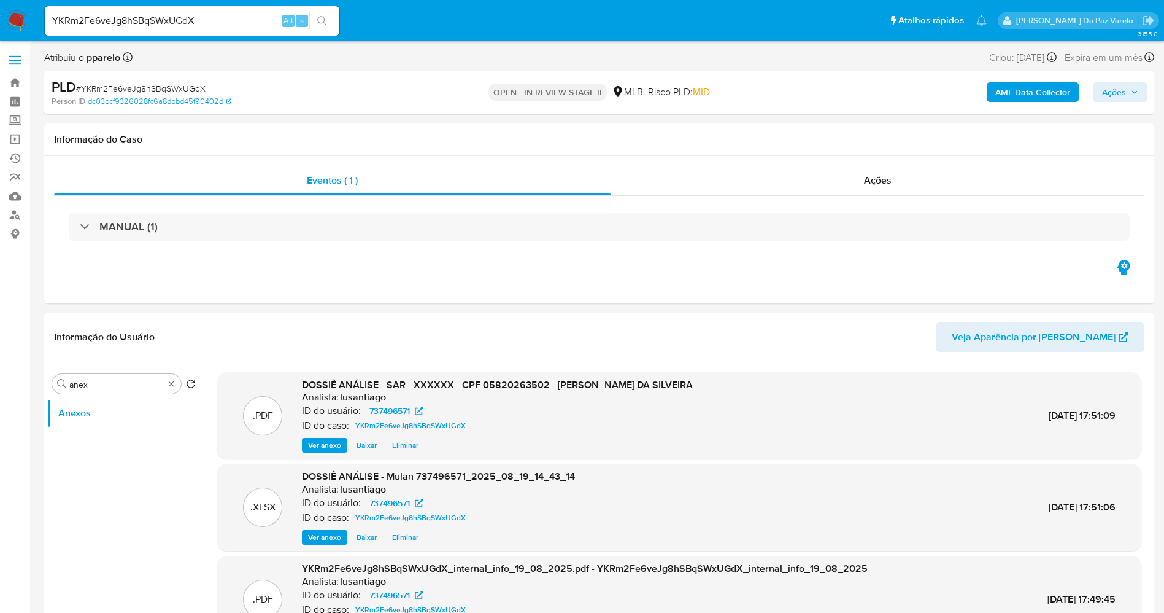
click at [244, 22] on input "YKRm2Fe6veJg8hSBqSWxUGdX" at bounding box center [192, 21] width 295 height 16
paste input "loHNMtd3is08mwnaiZ55HQ5W"
type input "loHNMtd3is08mwnaiZ55HQ5W"
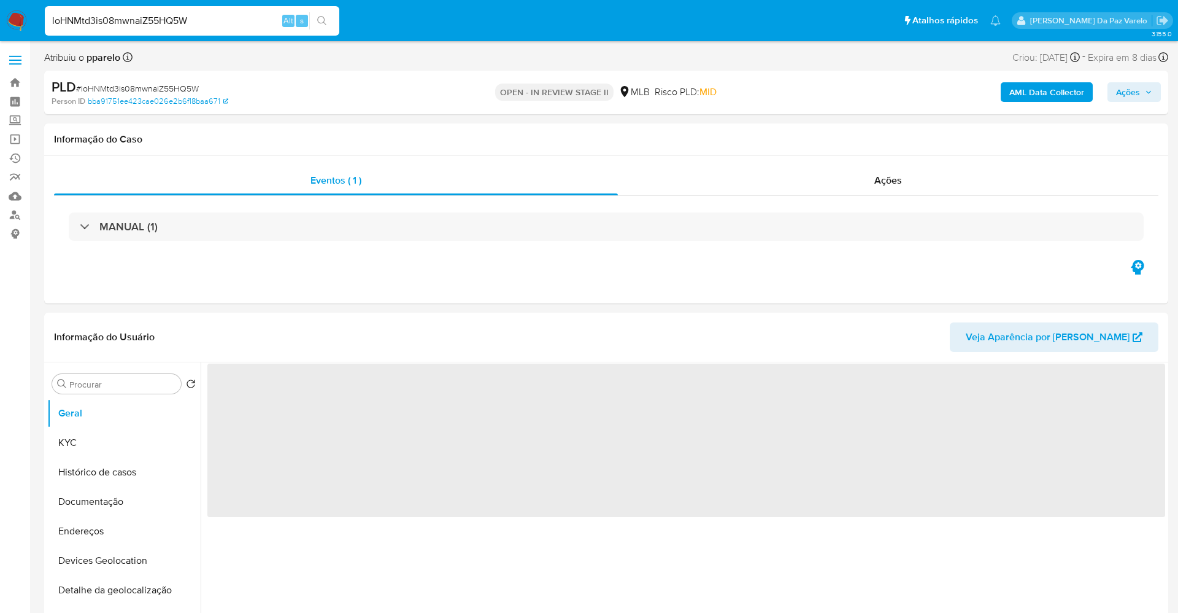
select select "10"
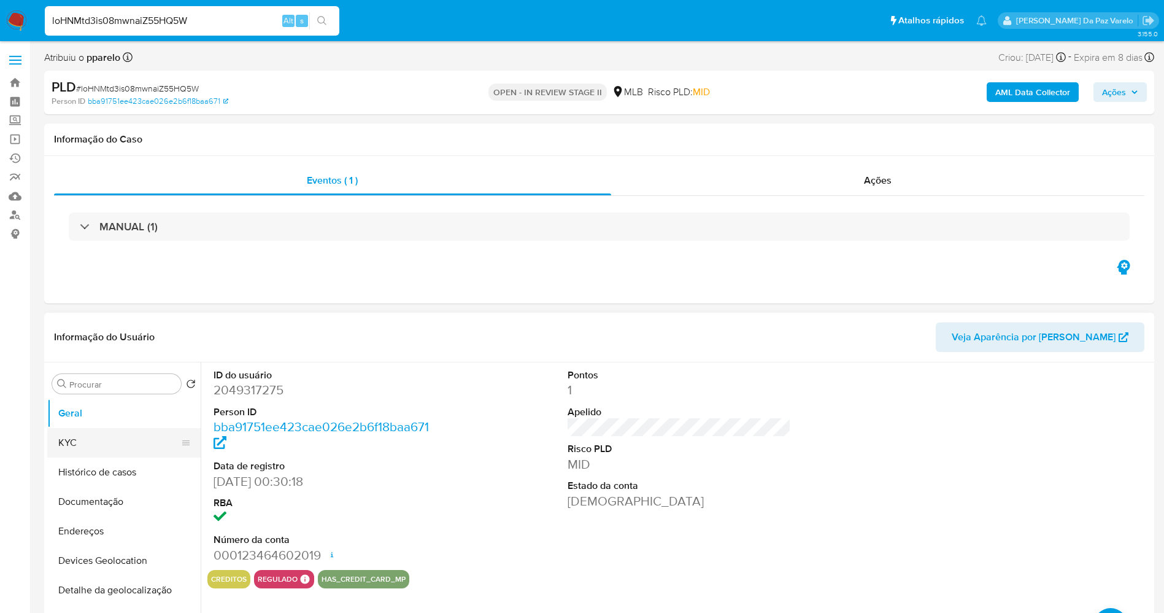
click at [93, 428] on button "KYC" at bounding box center [119, 442] width 144 height 29
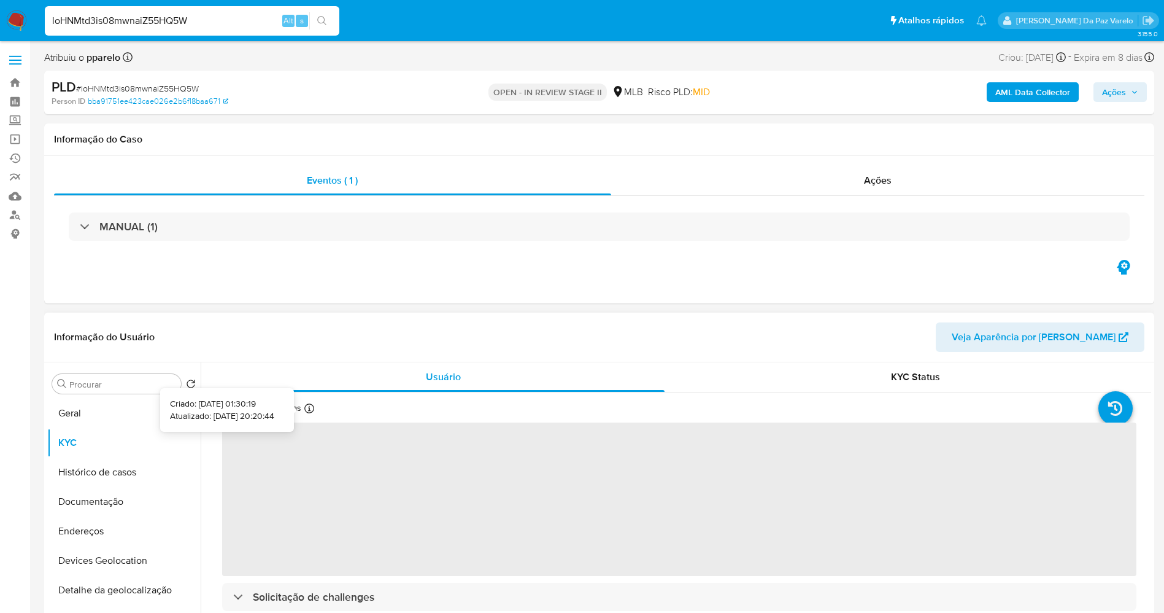
click at [304, 410] on icon at bounding box center [309, 408] width 10 height 10
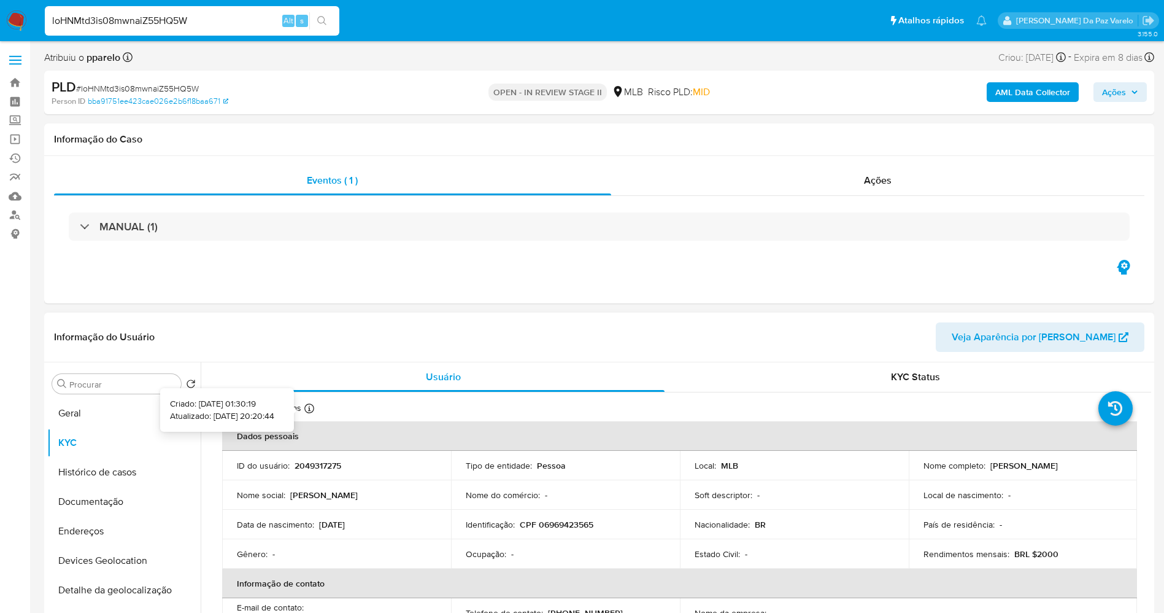
click at [308, 414] on div at bounding box center [309, 410] width 10 height 14
click at [307, 407] on icon at bounding box center [309, 408] width 10 height 10
click at [172, 21] on input "loHNMtd3is08mwnaiZ55HQ5W" at bounding box center [192, 21] width 295 height 16
paste input "evNs2LKl3ZPt8pdKYe19SWEV"
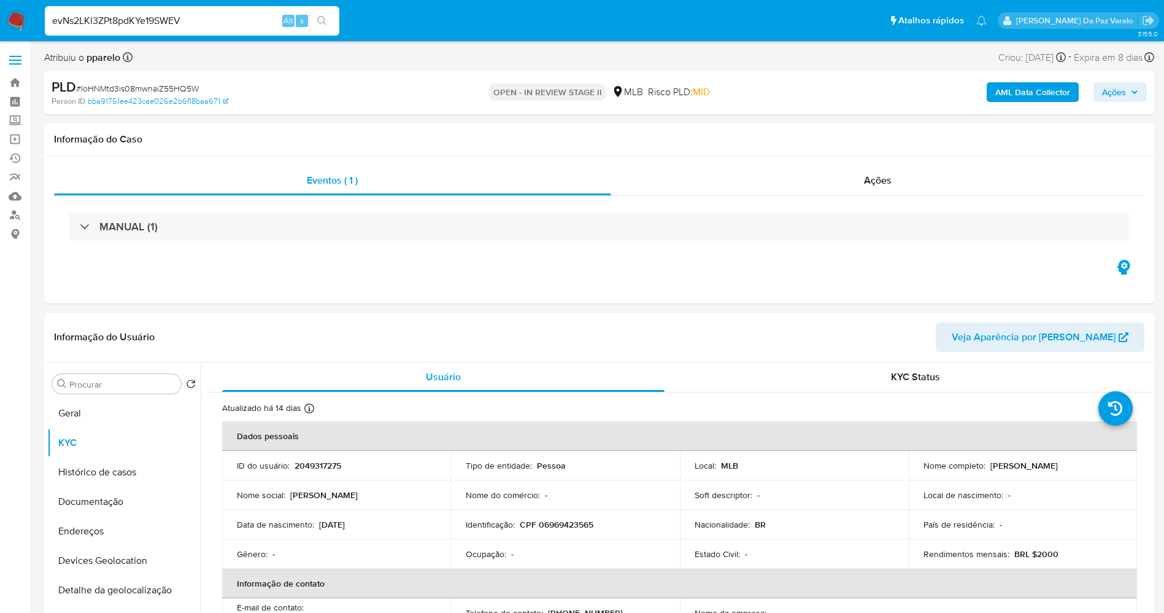
type input "evNs2LKl3ZPt8pdKYe19SWEV"
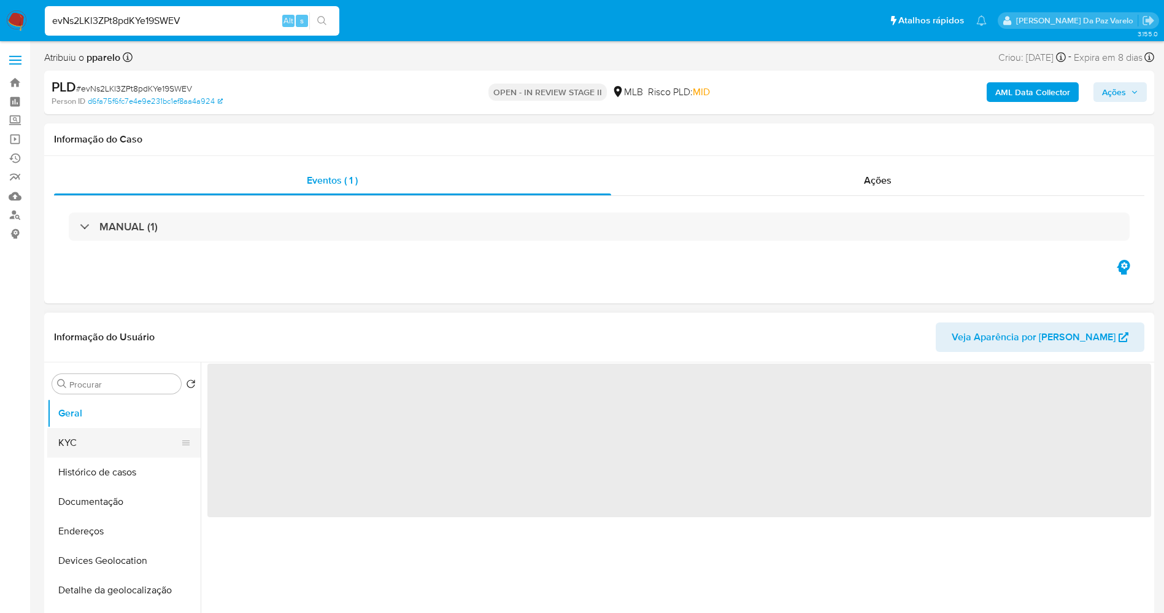
click at [123, 435] on button "KYC" at bounding box center [119, 442] width 144 height 29
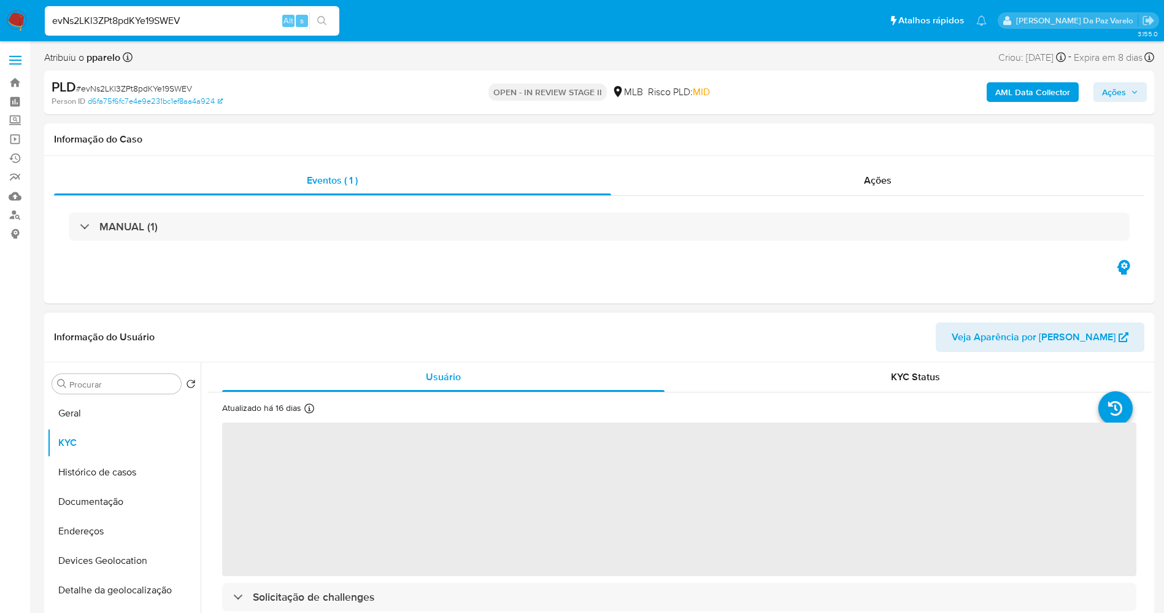
select select "10"
click at [308, 412] on icon at bounding box center [309, 408] width 10 height 10
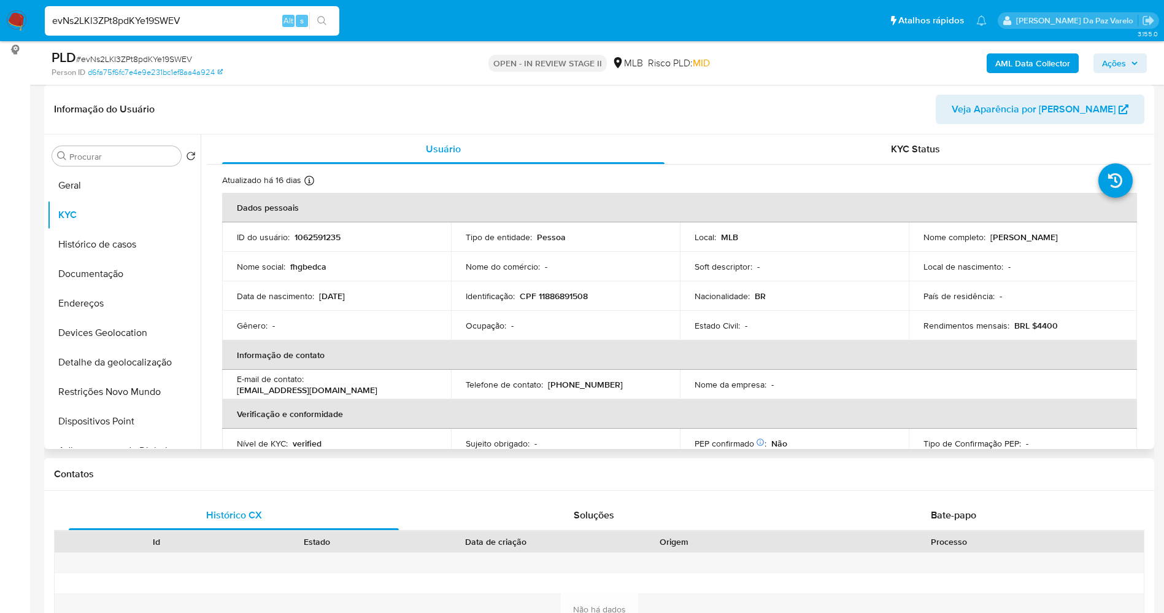
click at [303, 177] on div "Atualizado há 16 dias Criado: 24/01/2022 20:43:56 Atualizado: 04/08/2025 10:47:…" at bounding box center [286, 182] width 129 height 16
click at [310, 181] on icon at bounding box center [309, 181] width 10 height 10
click at [191, 25] on input "evNs2LKl3ZPt8pdKYe19SWEV" at bounding box center [192, 21] width 295 height 16
paste input "CDPjaZjYpeOxjqq3iHjvC4hI"
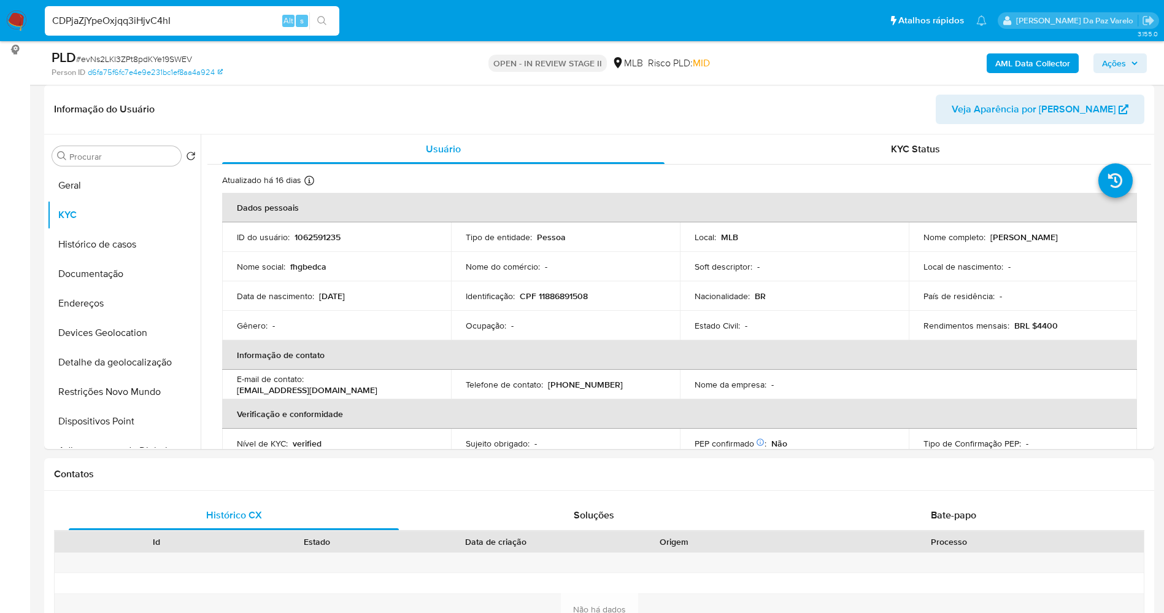
type input "CDPjaZjYpeOxjqq3iHjvC4hI"
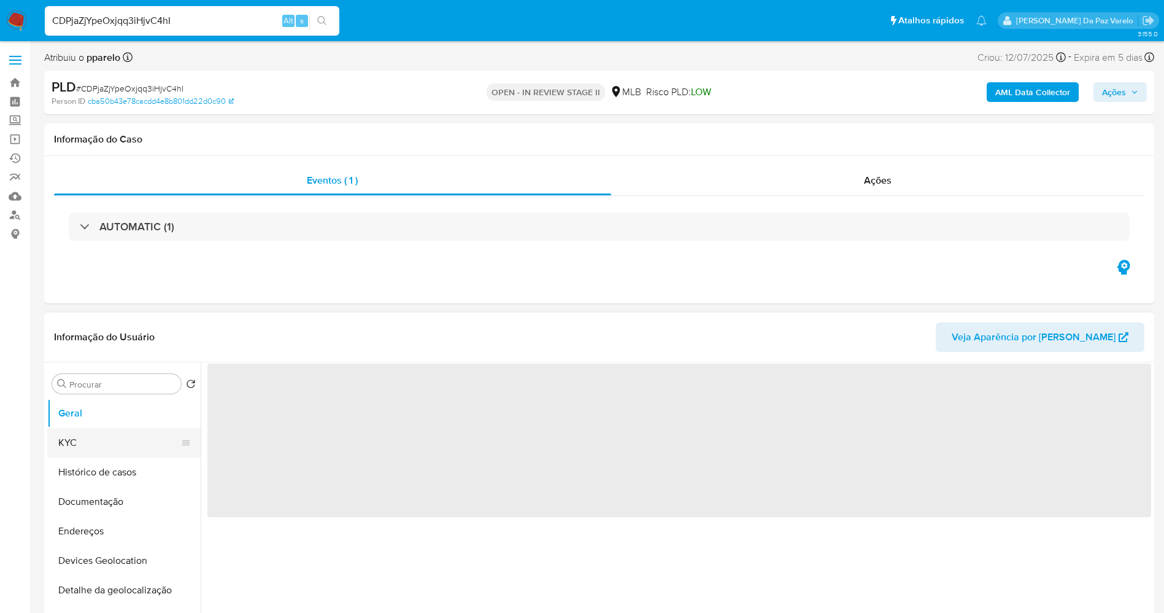
click at [103, 432] on button "KYC" at bounding box center [119, 442] width 144 height 29
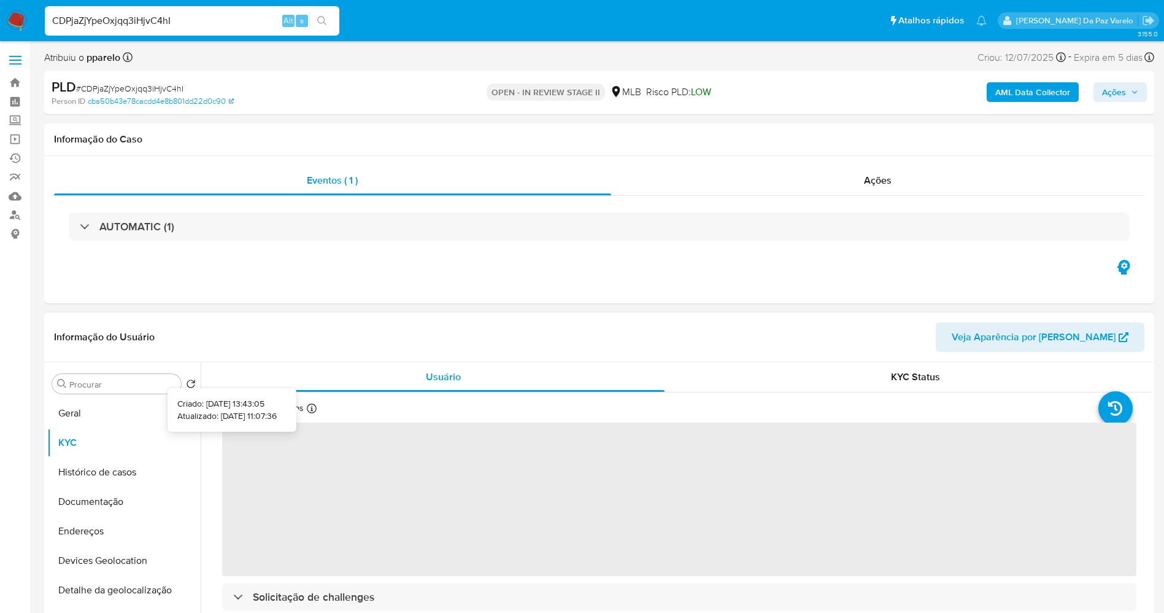
click at [309, 409] on icon at bounding box center [312, 408] width 10 height 10
select select "10"
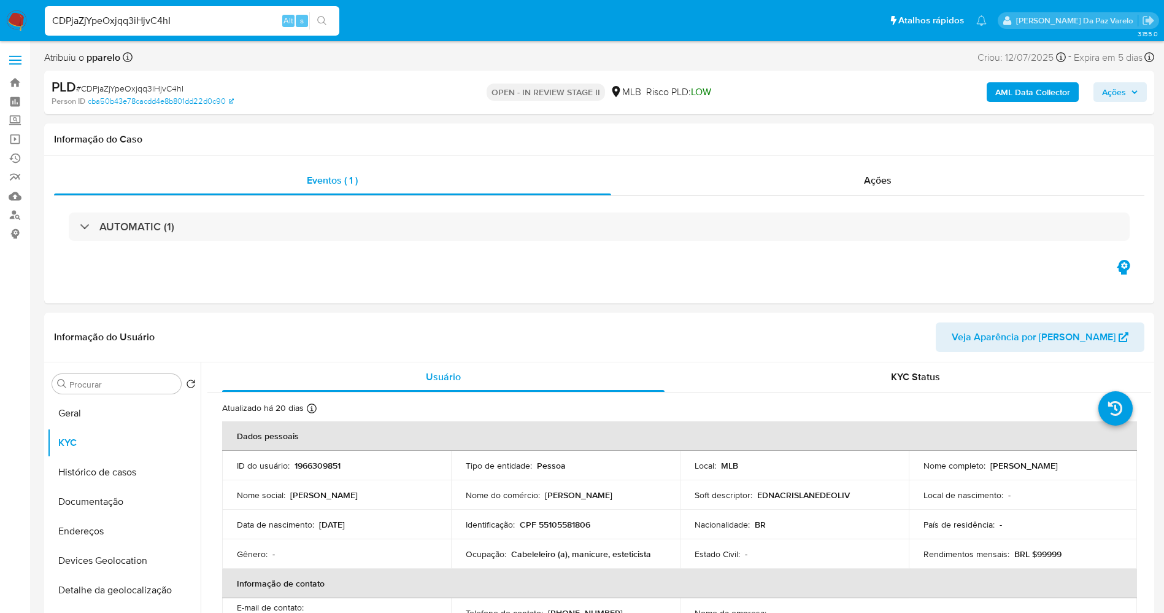
click at [255, 17] on input "CDPjaZjYpeOxjqq3iHjvC4hI" at bounding box center [192, 21] width 295 height 16
click at [257, 18] on input "CDPjaZjYpeOxjqq3iHjvC4hI" at bounding box center [192, 21] width 295 height 16
paste input "R5p9lxjlKWGgcGhcaIpntjlL"
type input "R5p9lxjlKWGgcGhcaIpntjlL"
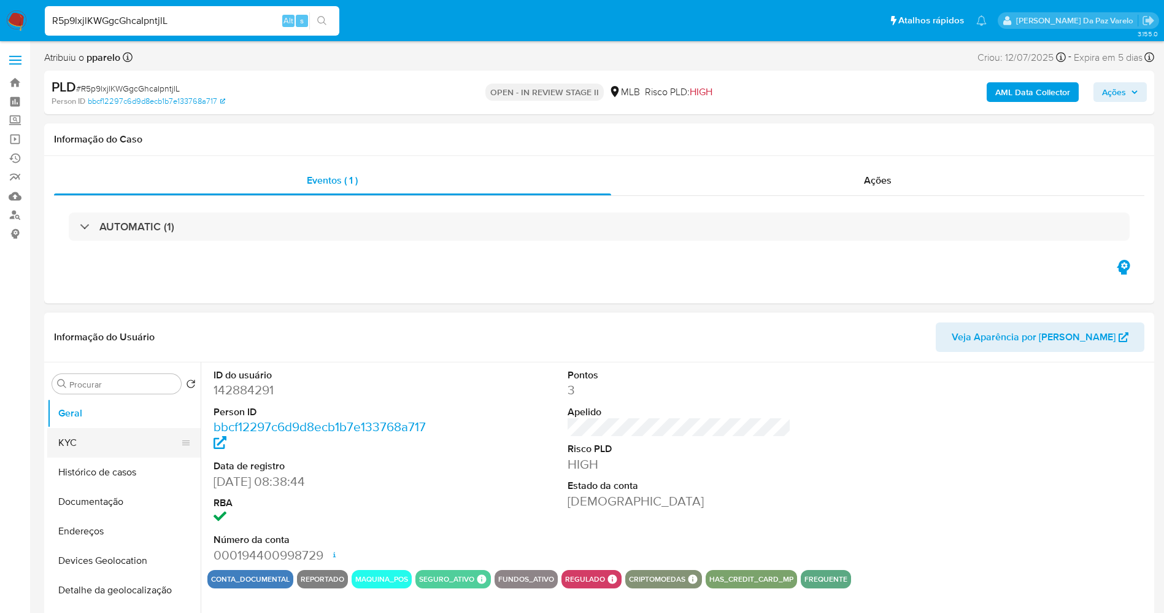
click at [104, 443] on button "KYC" at bounding box center [119, 442] width 144 height 29
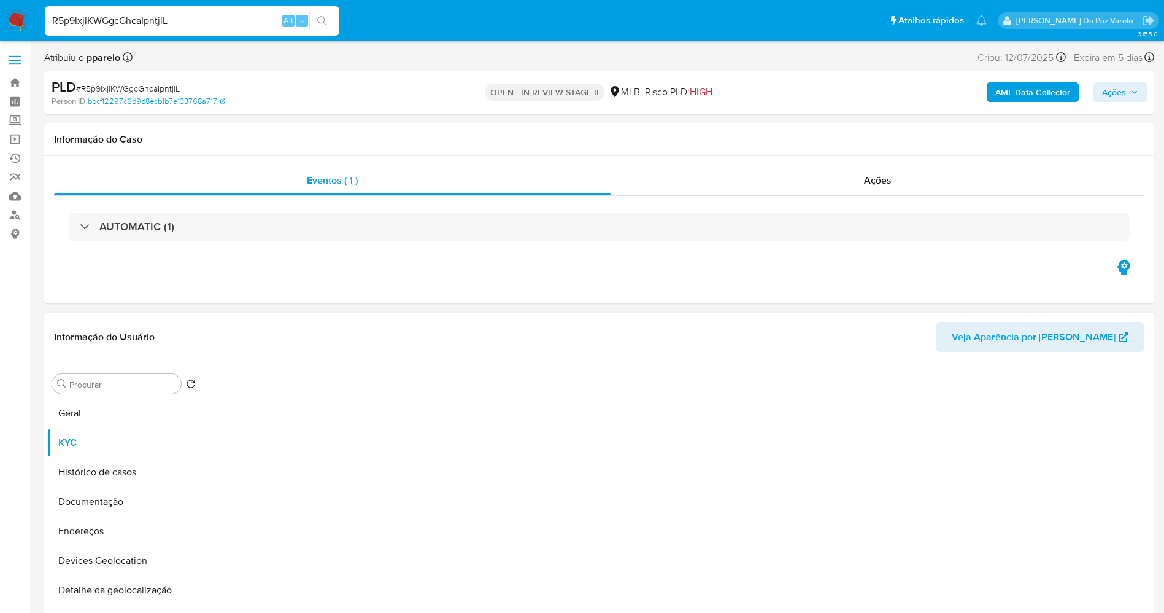
select select "10"
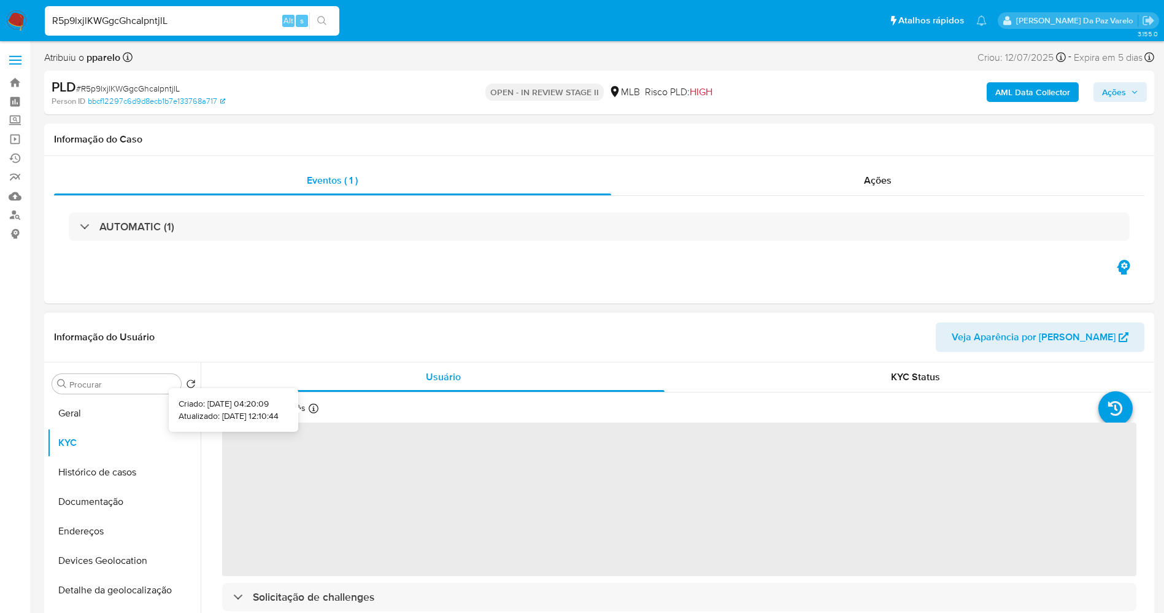
click at [314, 412] on icon at bounding box center [314, 408] width 10 height 10
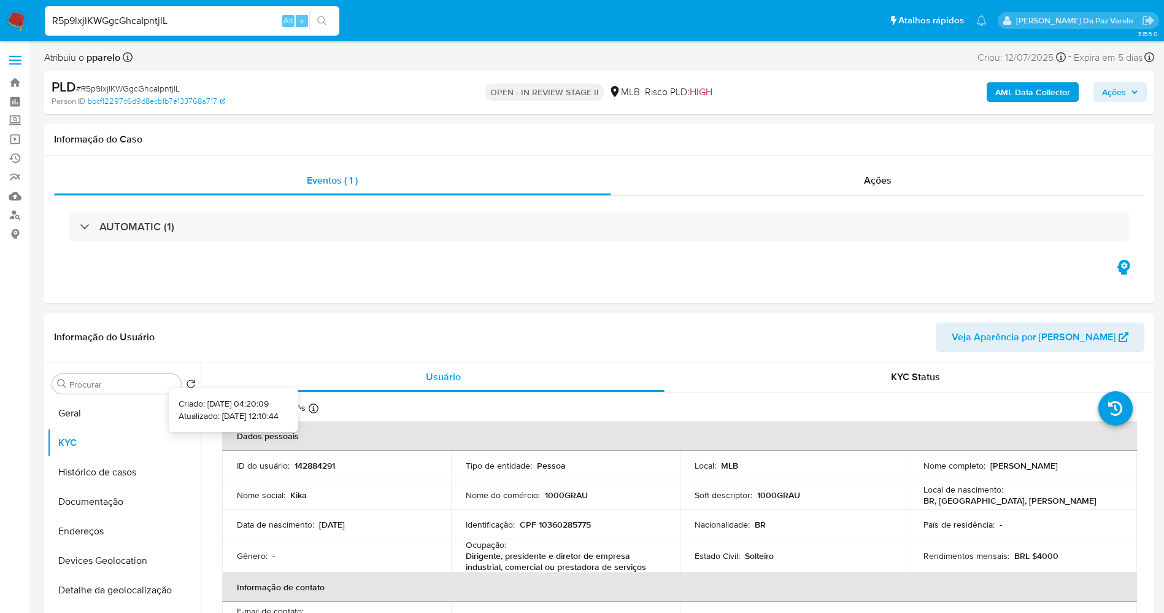
click at [313, 404] on icon at bounding box center [314, 408] width 10 height 10
click at [208, 26] on input "R5p9lxjlKWGgcGhcaIpntjlL" at bounding box center [192, 21] width 295 height 16
paste input "1XDaMibwsK6FfafuX8RfTbJx"
type input "1XDaMibwsK6FfafuX8RfTbJx"
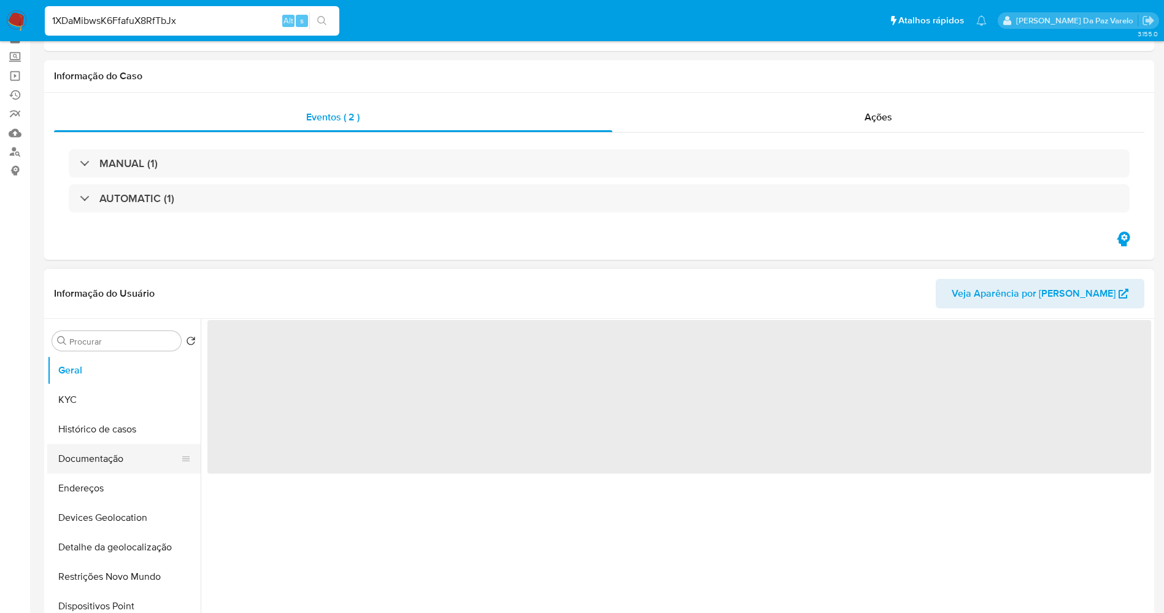
scroll to position [92, 0]
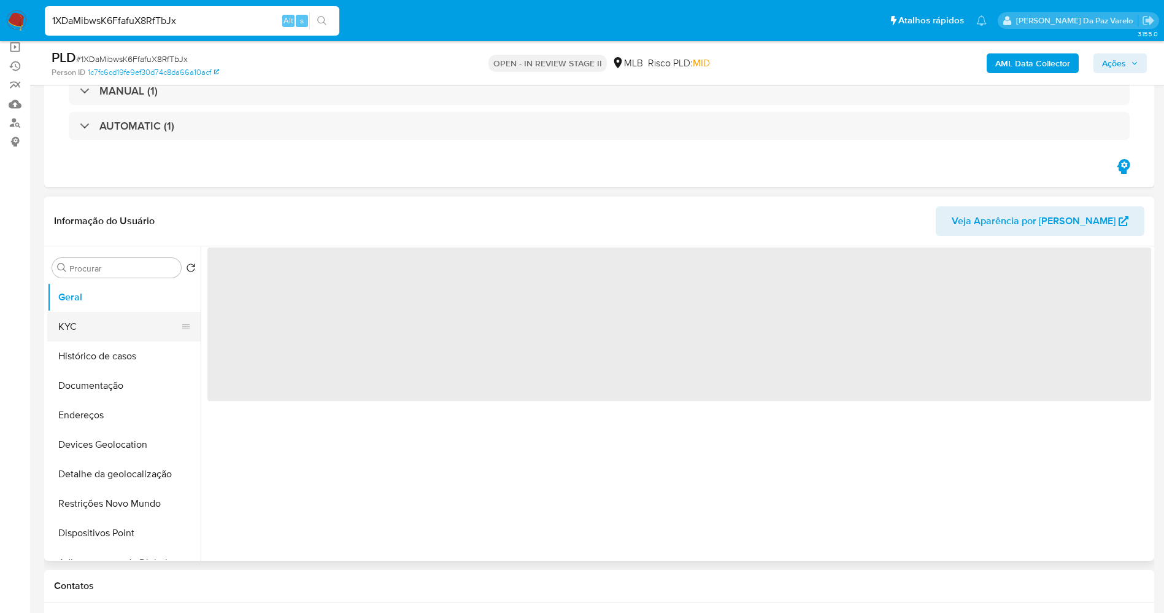
click at [110, 331] on button "KYC" at bounding box center [119, 326] width 144 height 29
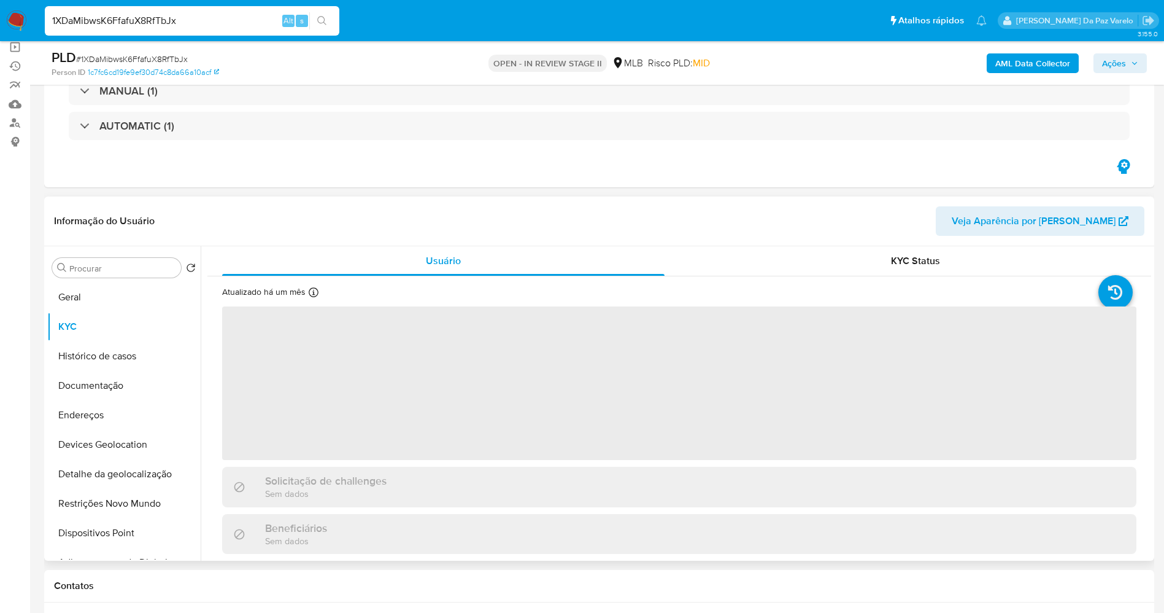
select select "10"
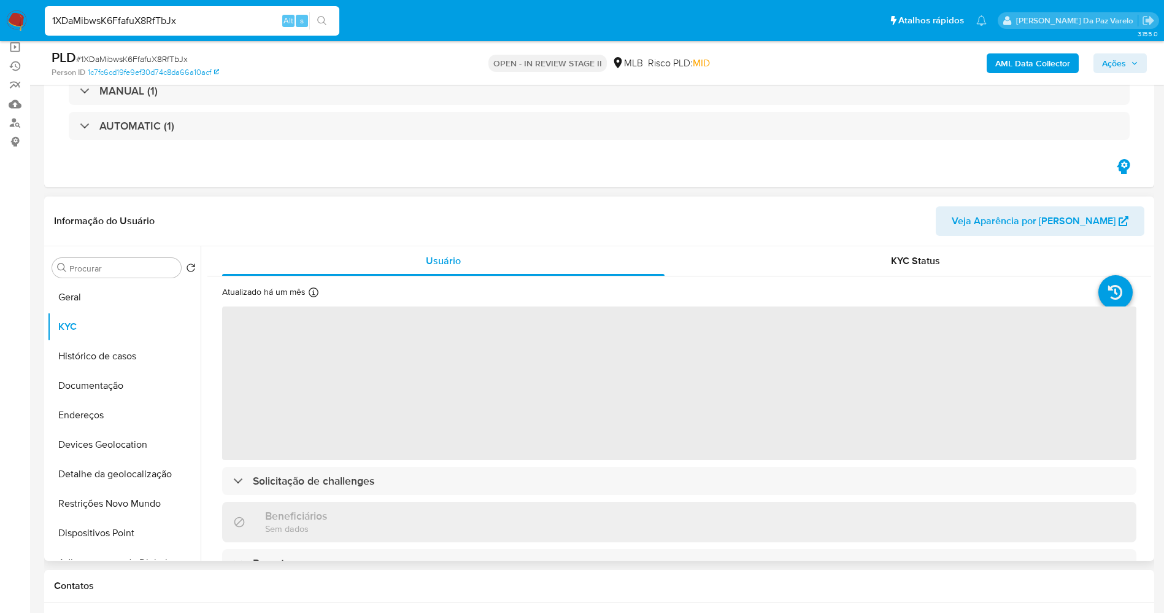
click at [307, 294] on div "Atualizado há um mês Criado: 15/06/2020 12:50:08 Atualizado: 15/07/2025 12:11:52" at bounding box center [288, 294] width 133 height 16
click at [314, 292] on icon at bounding box center [314, 292] width 10 height 10
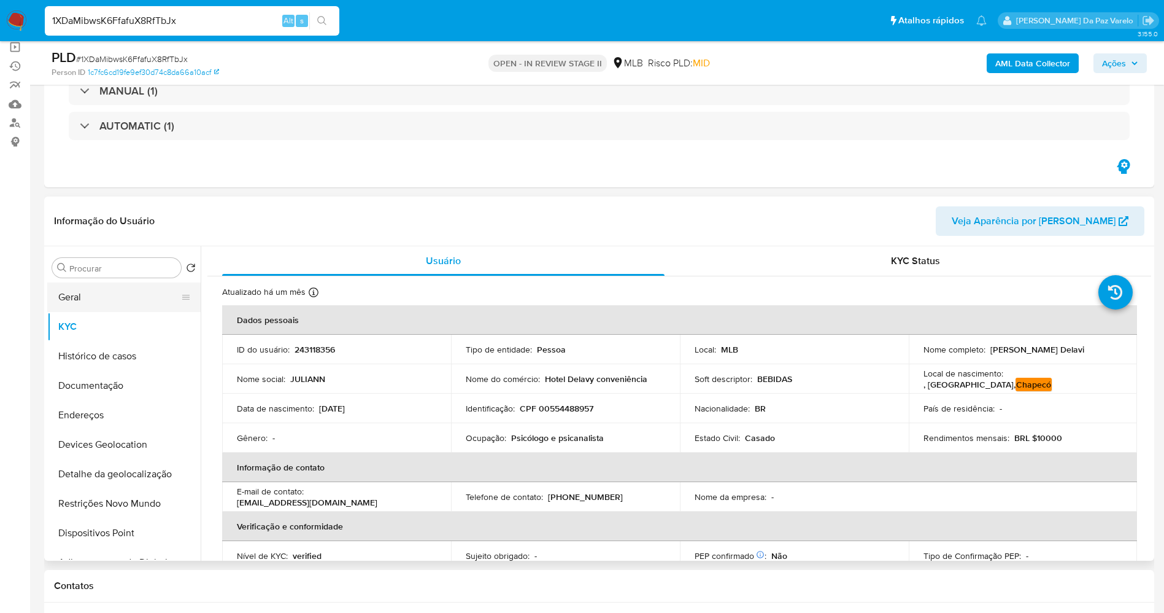
click at [111, 300] on button "Geral" at bounding box center [119, 296] width 144 height 29
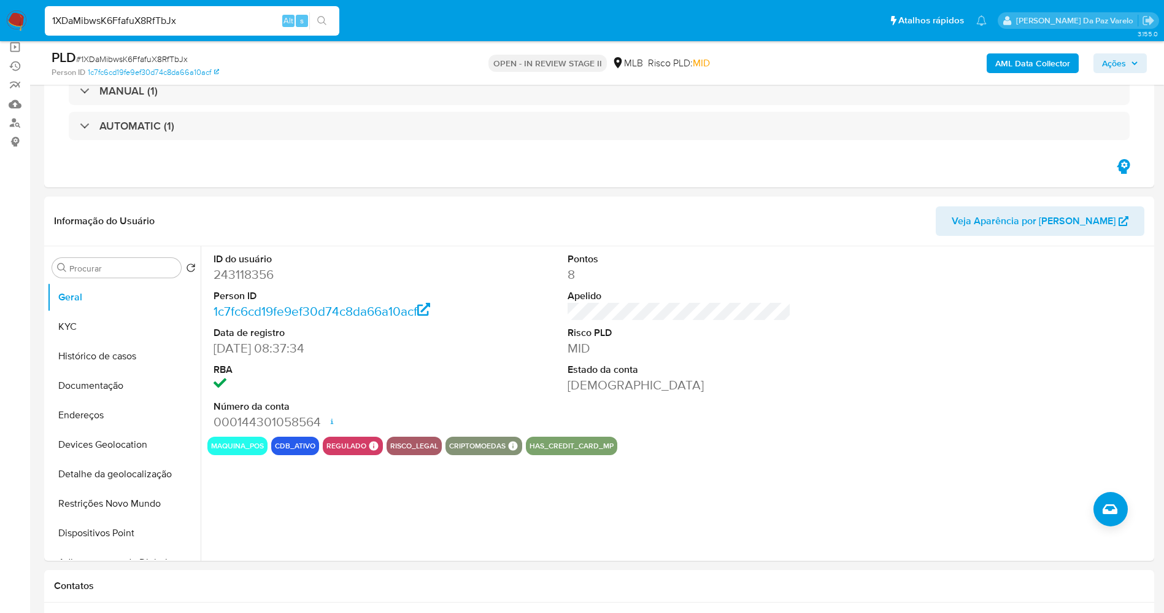
click at [223, 20] on input "1XDaMibwsK6FfafuX8RfTbJx" at bounding box center [192, 21] width 295 height 16
paste input "aXlENiC05c9QWK9JJCvdzd5I"
type input "aXlENiC05c9QWK9JJCvdzd5I"
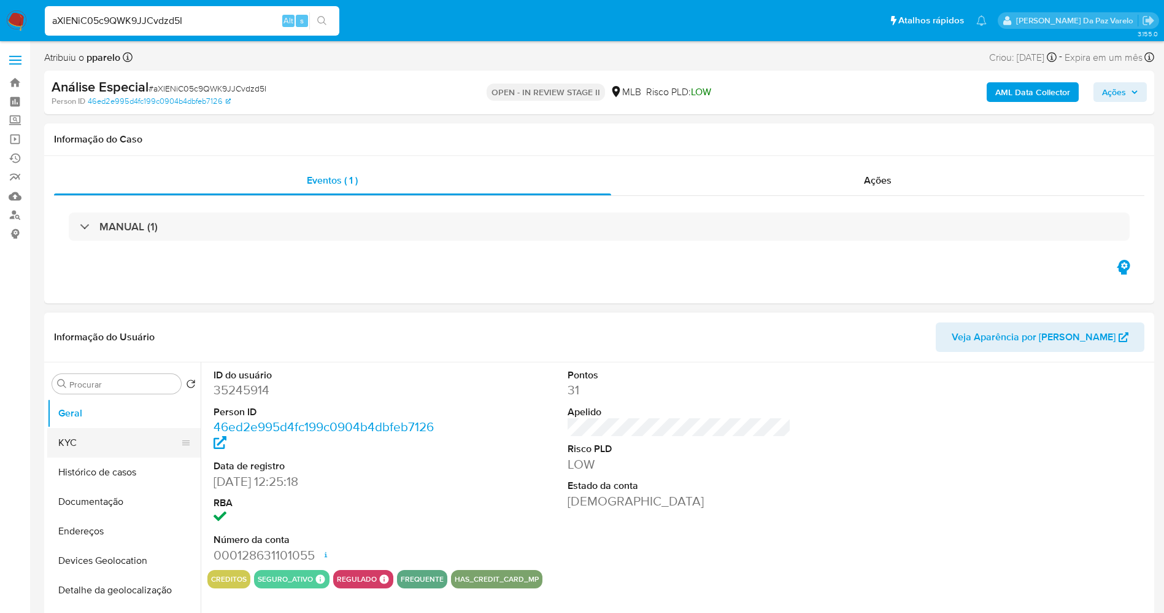
click at [85, 436] on button "KYC" at bounding box center [119, 442] width 144 height 29
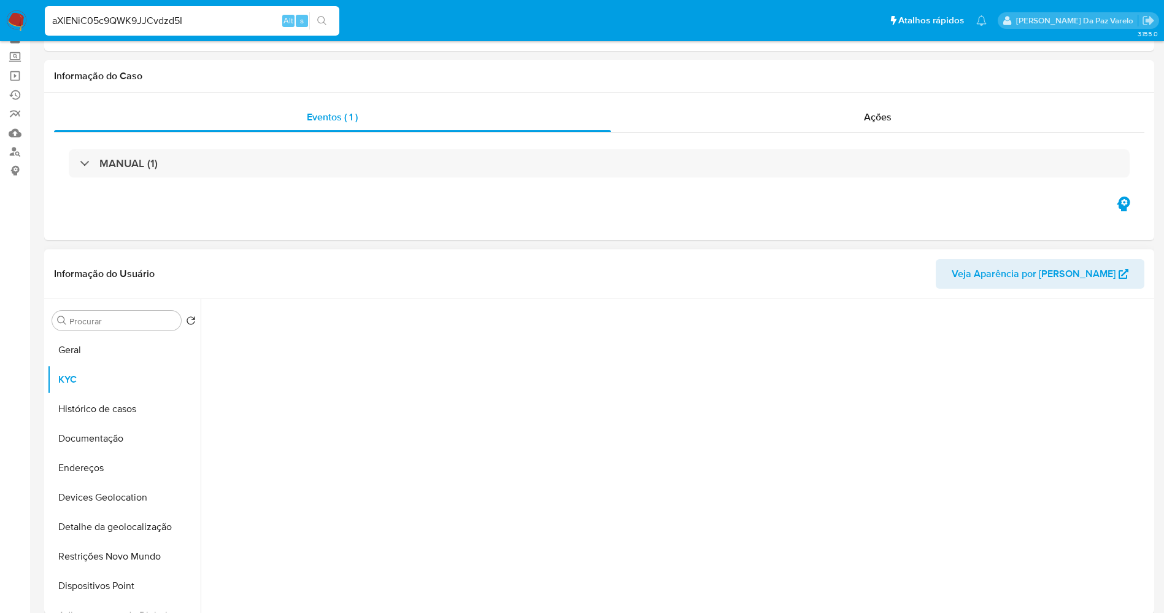
select select "10"
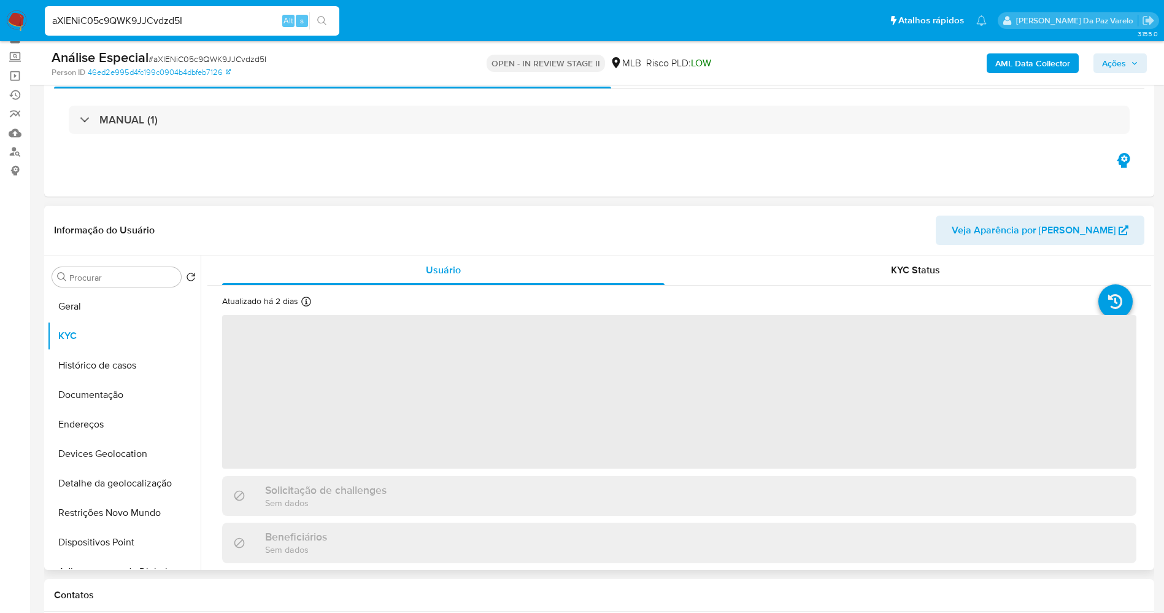
scroll to position [92, 0]
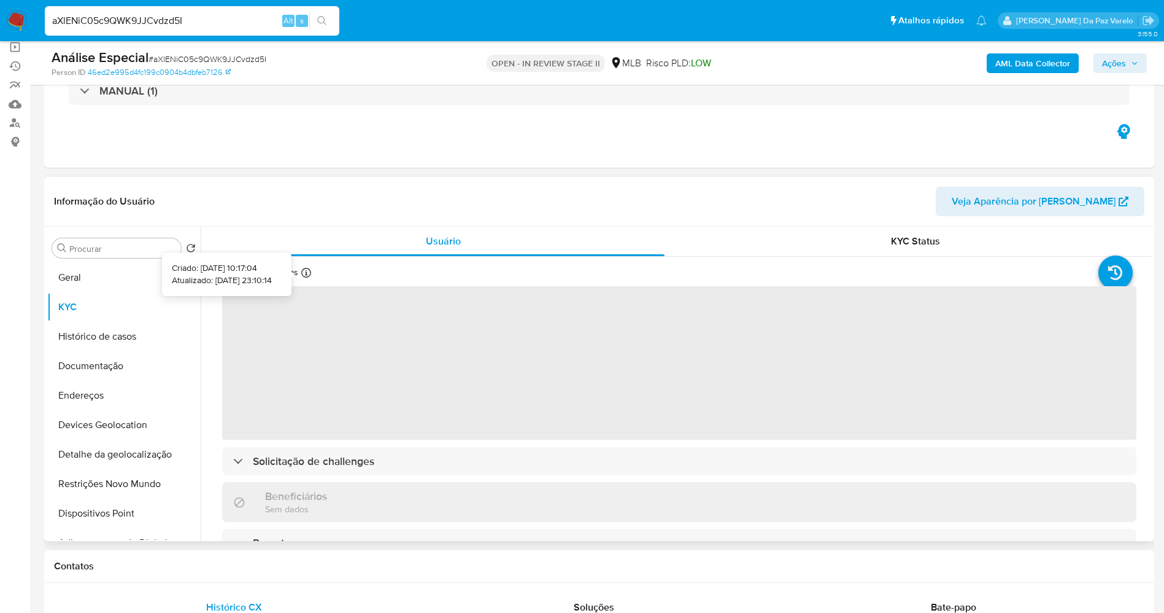
click at [306, 275] on icon at bounding box center [306, 273] width 10 height 10
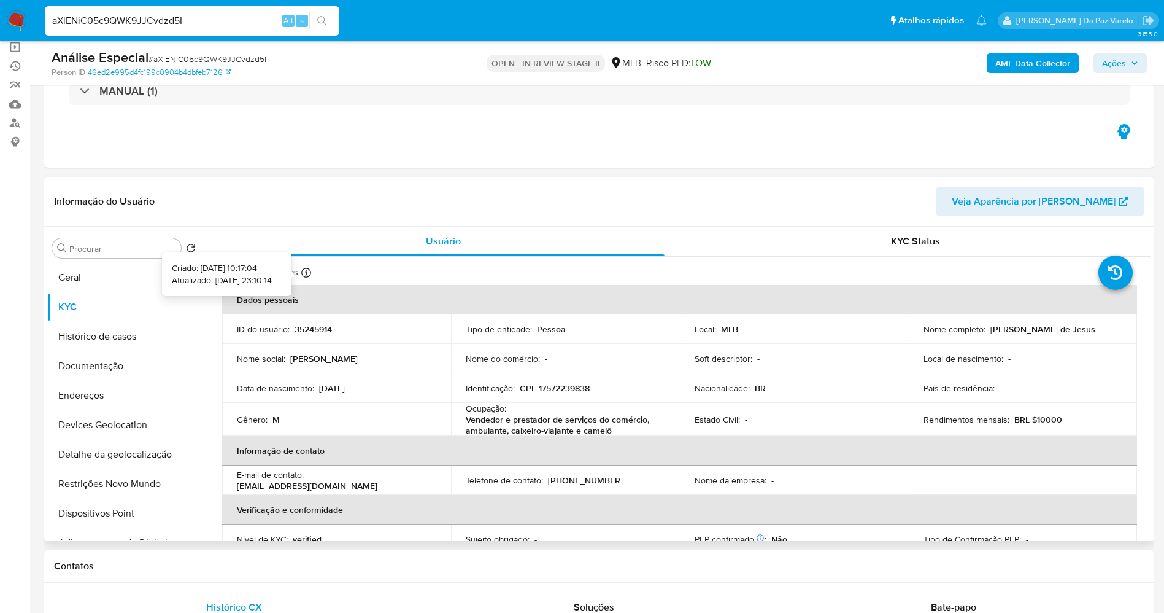
click at [307, 273] on icon at bounding box center [306, 273] width 10 height 10
click at [93, 280] on button "Geral" at bounding box center [119, 277] width 144 height 29
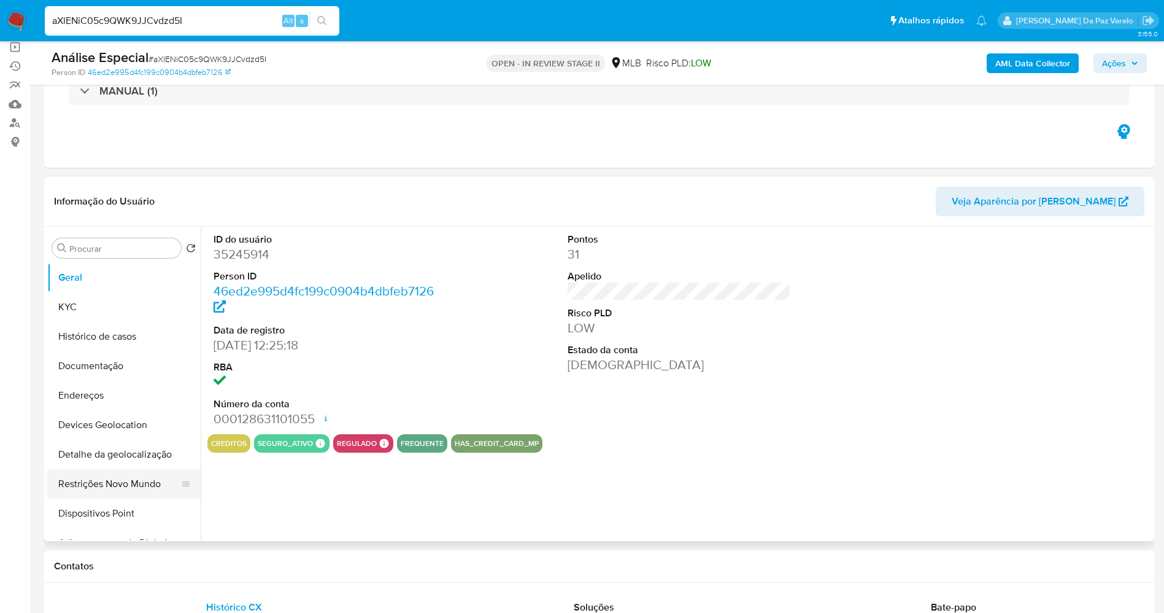
click at [121, 479] on button "Restrições Novo Mundo" at bounding box center [119, 483] width 144 height 29
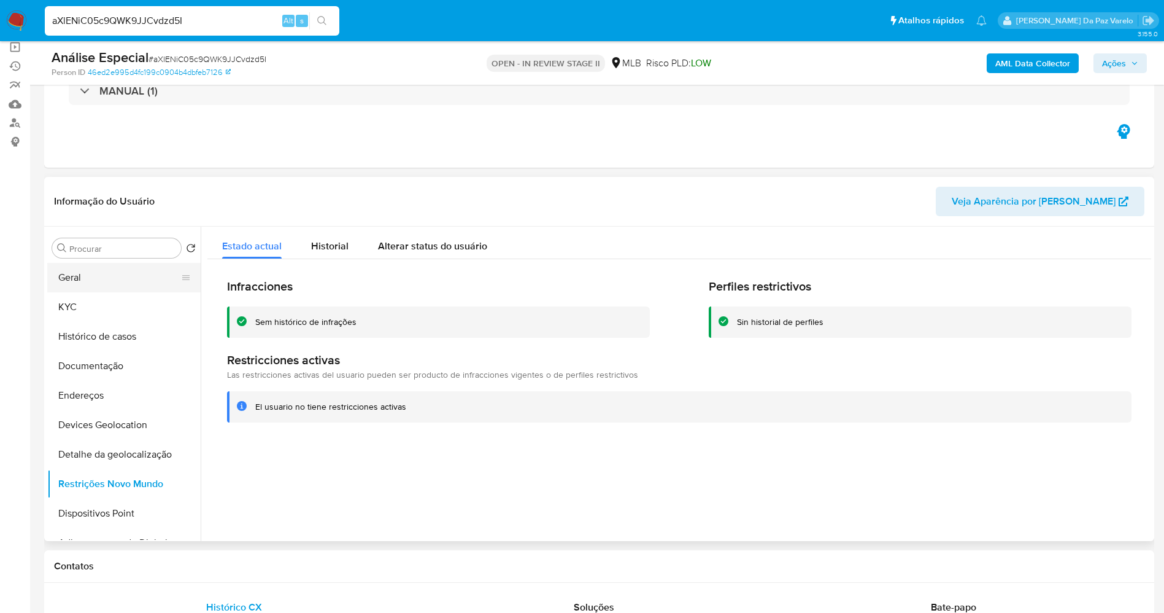
click at [104, 276] on button "Geral" at bounding box center [119, 277] width 144 height 29
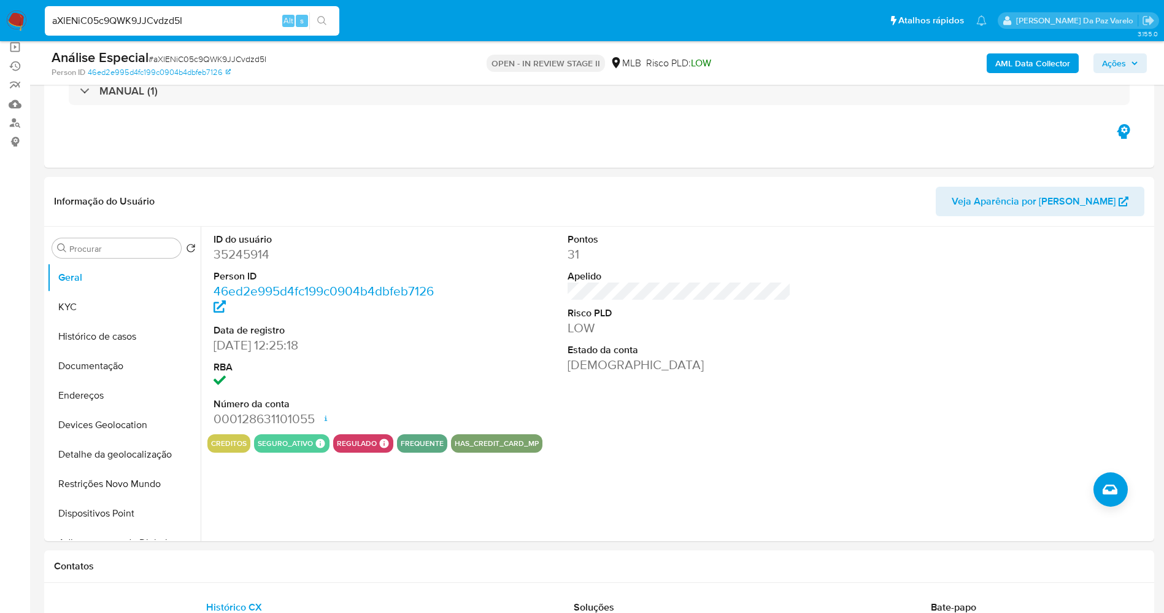
click at [228, 21] on input "aXlENiC05c9QWK9JJCvdzd5I" at bounding box center [192, 21] width 295 height 16
paste input "L627RgYsZI4mTru6u5E3CnP5"
type input "L627RgYsZI4mTru6u5E3CnP5"
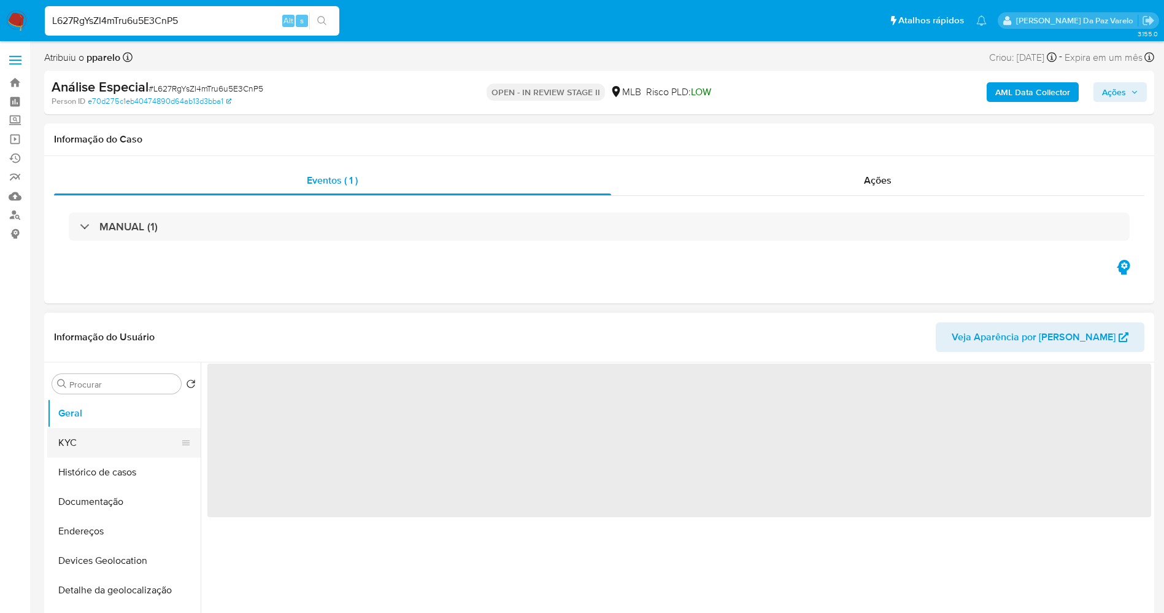
click at [107, 435] on button "KYC" at bounding box center [119, 442] width 144 height 29
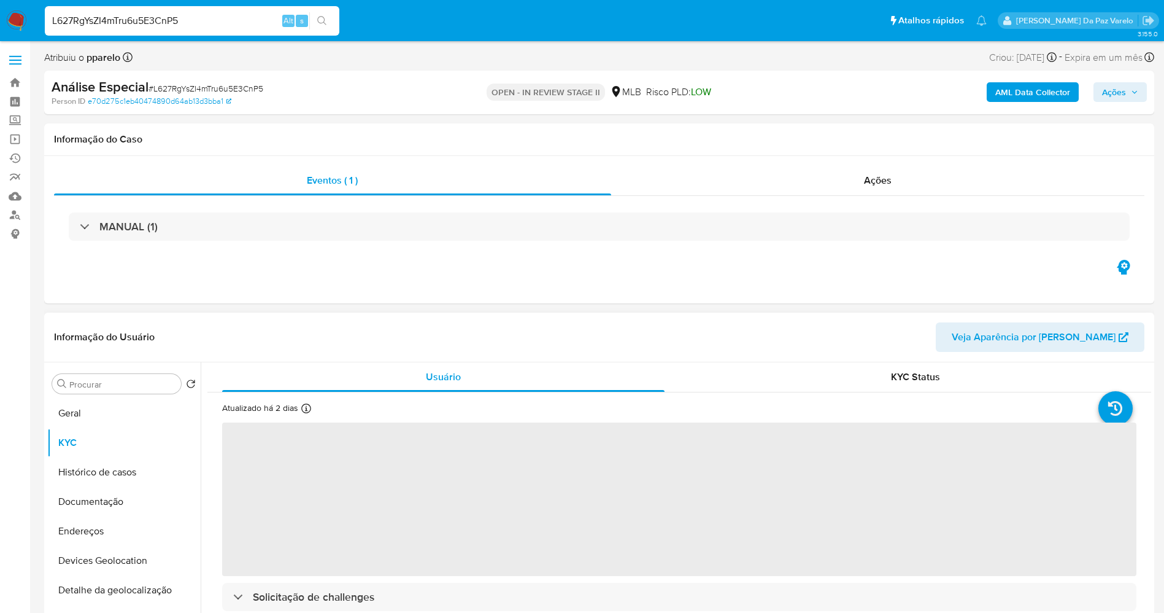
select select "10"
click at [305, 413] on div at bounding box center [306, 410] width 10 height 14
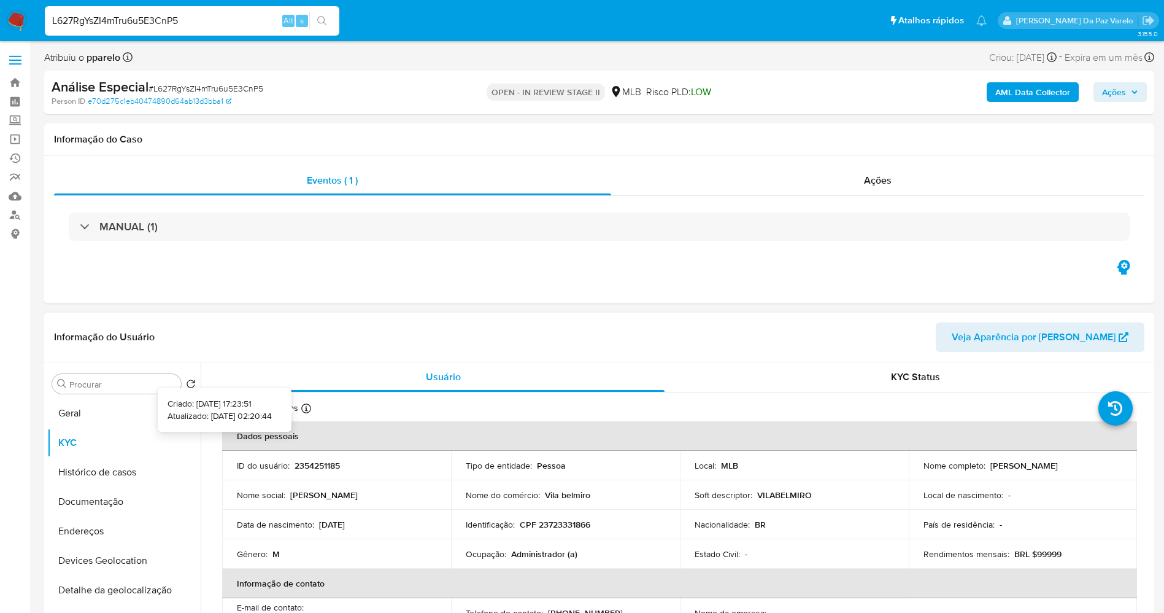
click at [309, 408] on icon at bounding box center [306, 408] width 10 height 10
click at [312, 406] on div "Atualizado há 2 dias Criado: 27/03/2025 17:23:51 Atualizado: 19/08/2025 02:20:44" at bounding box center [285, 410] width 126 height 16
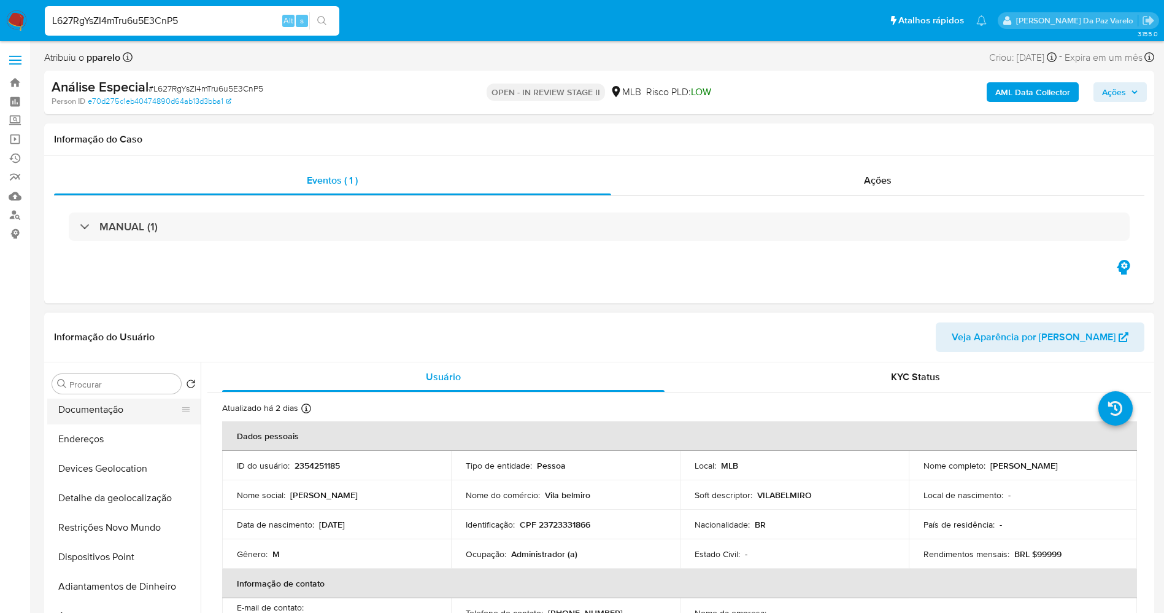
click at [116, 411] on button "Documentação" at bounding box center [119, 409] width 144 height 29
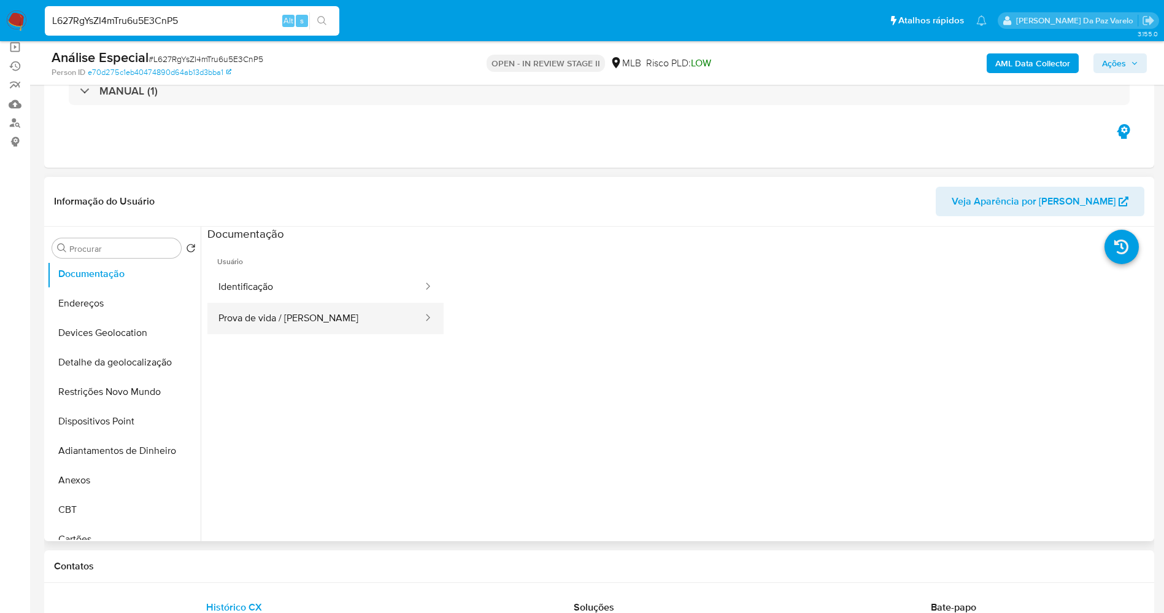
click at [346, 322] on button "Prova de vida / Selfie" at bounding box center [315, 318] width 217 height 31
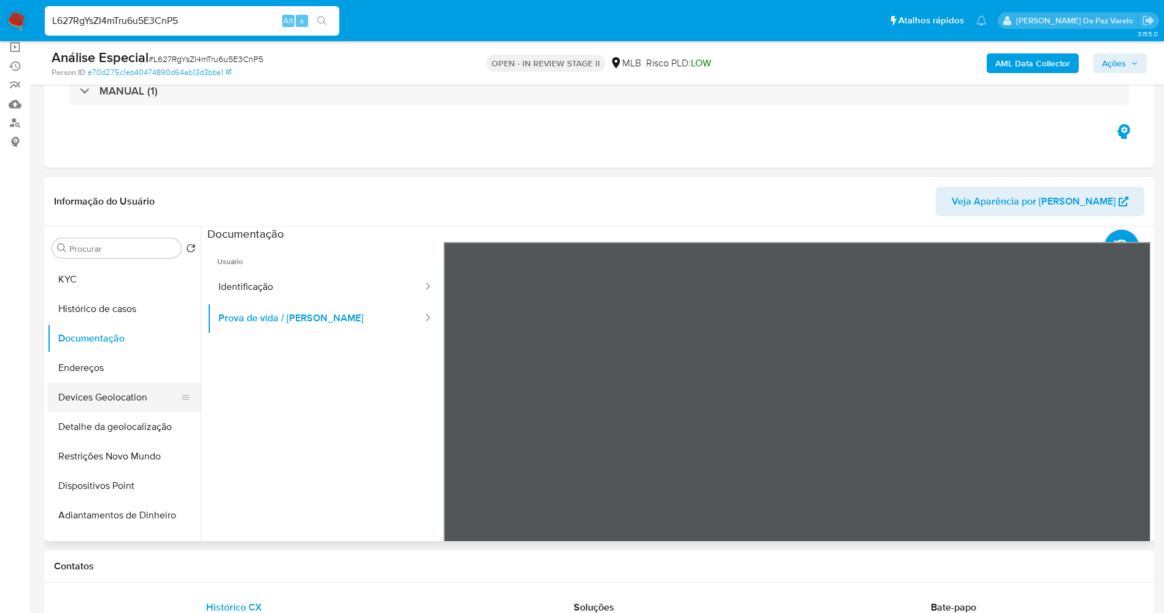
scroll to position [0, 0]
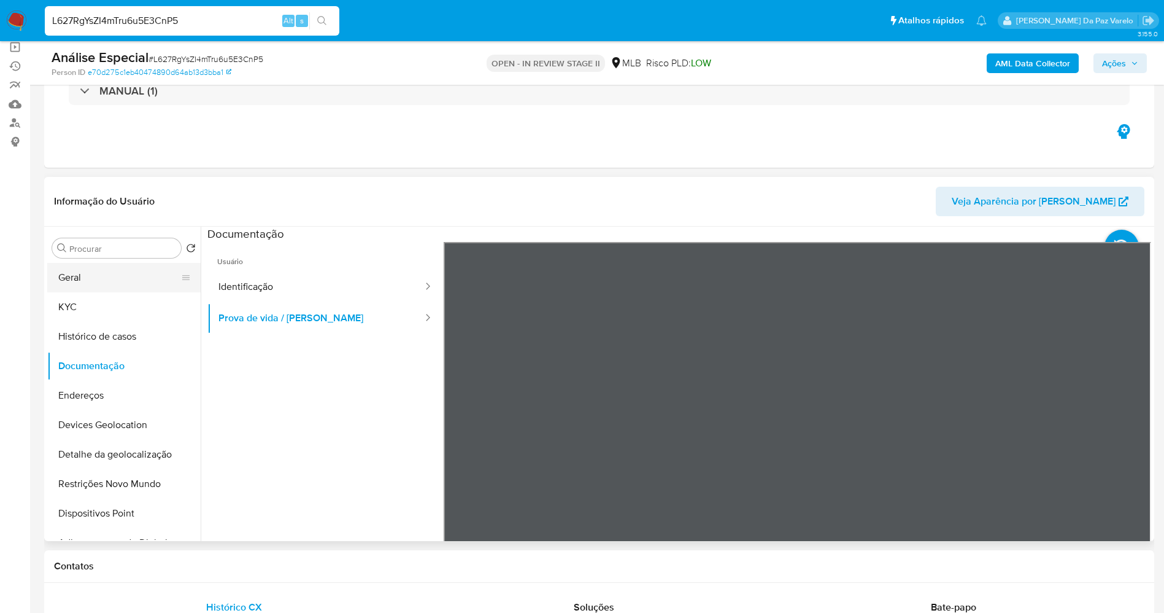
click at [85, 280] on button "Geral" at bounding box center [119, 277] width 144 height 29
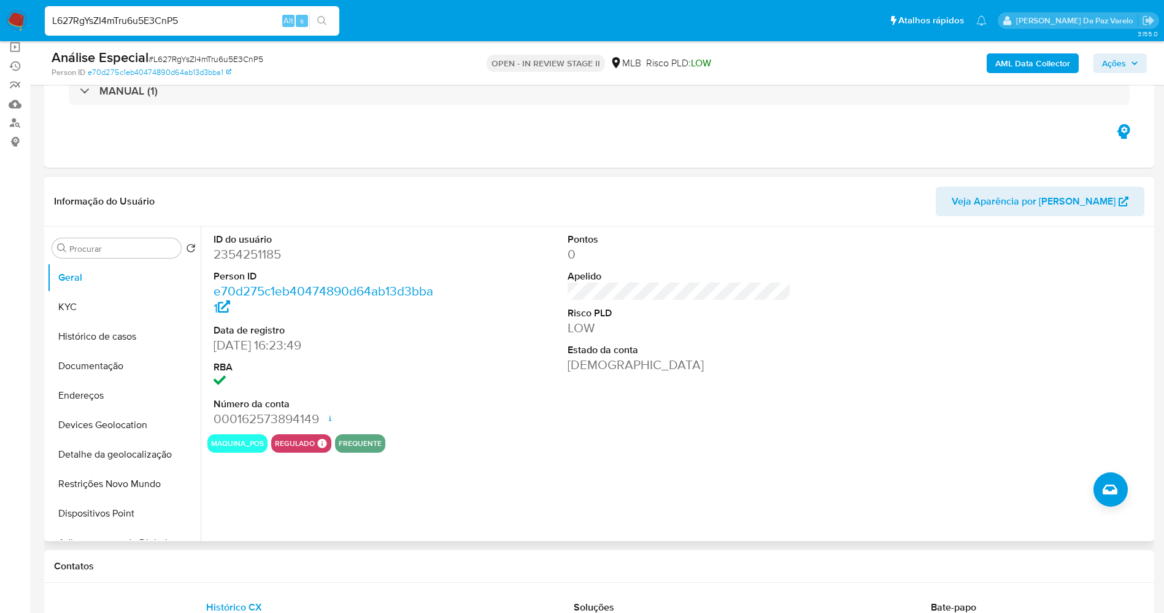
click at [221, 341] on dd "27/03/2025 16:23:49" at bounding box center [326, 344] width 224 height 17
drag, startPoint x: 222, startPoint y: 341, endPoint x: 260, endPoint y: 348, distance: 39.4
click at [260, 348] on dd "27/03/2025 16:23:49" at bounding box center [326, 344] width 224 height 17
copy dd "27/03/2025"
click at [105, 301] on button "KYC" at bounding box center [119, 306] width 144 height 29
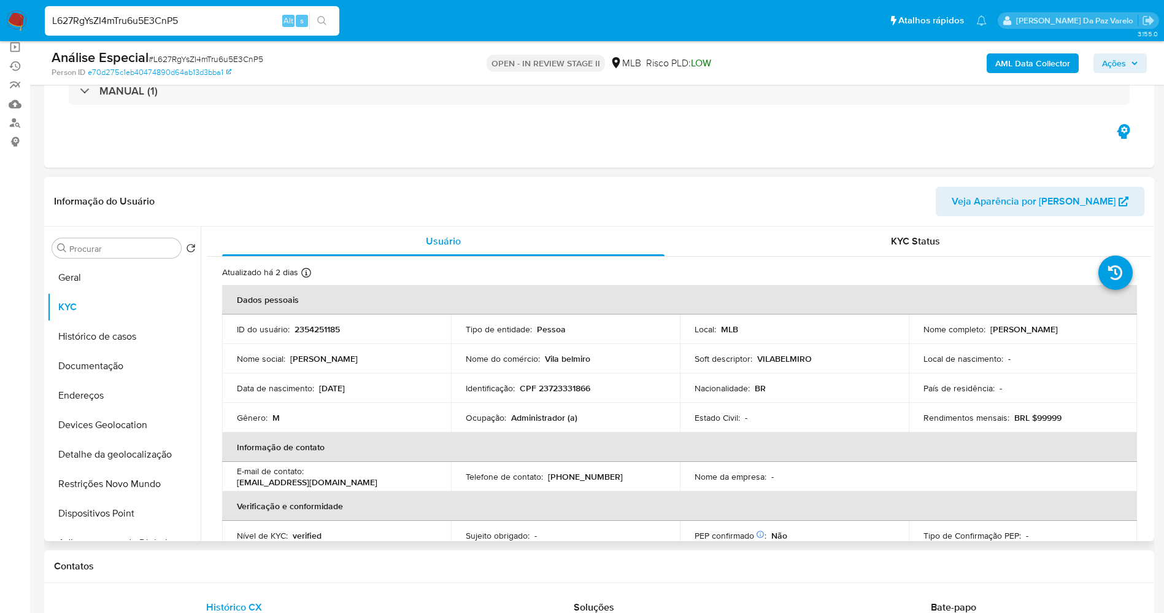
click at [565, 360] on p "Vila belmiro" at bounding box center [567, 358] width 45 height 11
copy div "Nome do comércio : Vila belmiro"
click at [226, 11] on div "L627RgYsZI4mTru6u5E3CnP5 Alt s" at bounding box center [192, 20] width 295 height 29
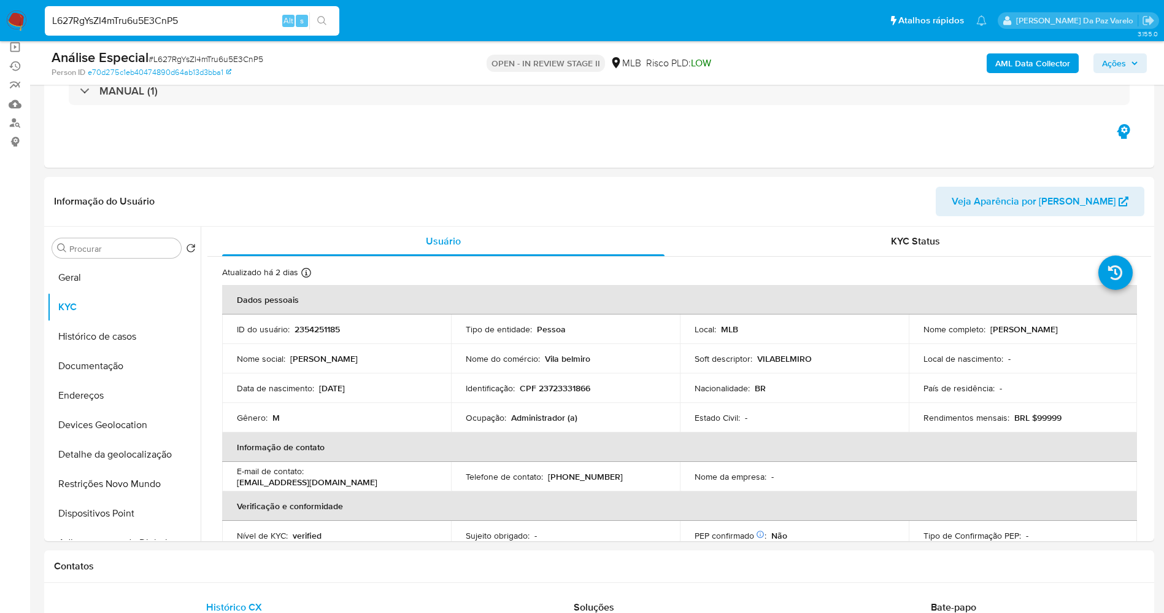
click at [225, 13] on input "L627RgYsZI4mTru6u5E3CnP5" at bounding box center [192, 21] width 295 height 16
paste input "ZfXzfSxQPYFzD6F3jF7C347m"
type input "ZfXzfSxQPYFzD6F3jF7C347m"
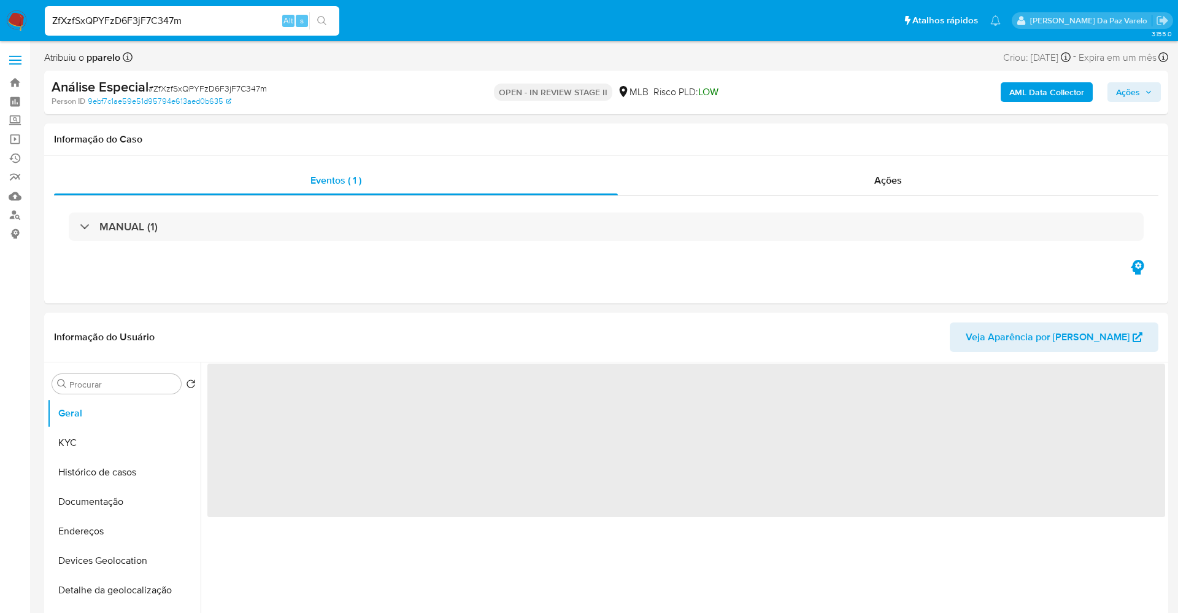
select select "10"
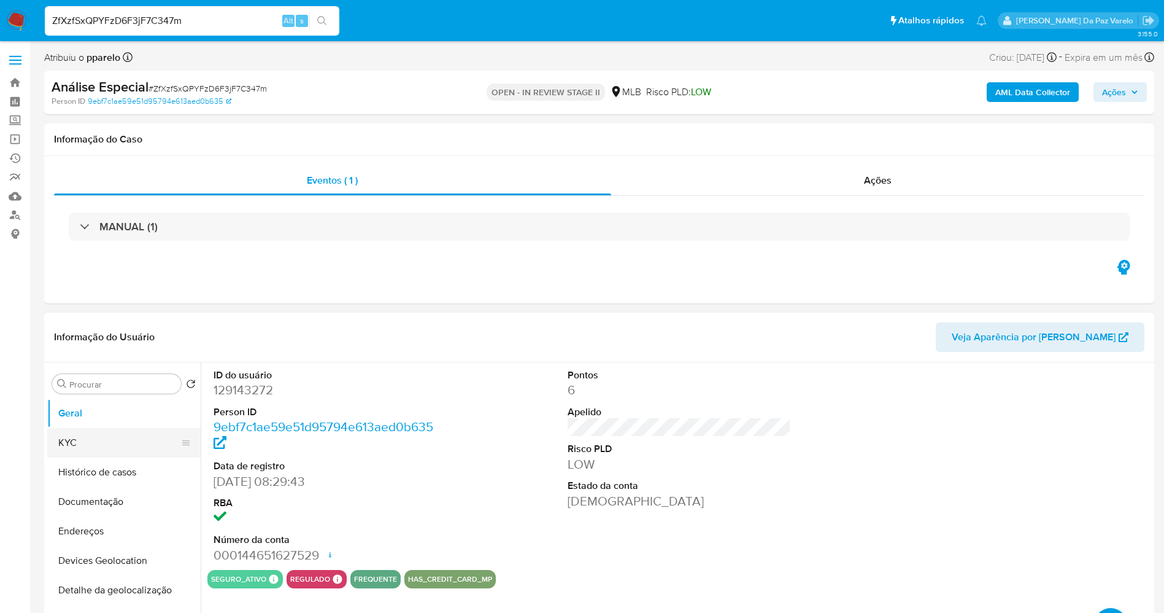
click at [88, 446] on button "KYC" at bounding box center [119, 442] width 144 height 29
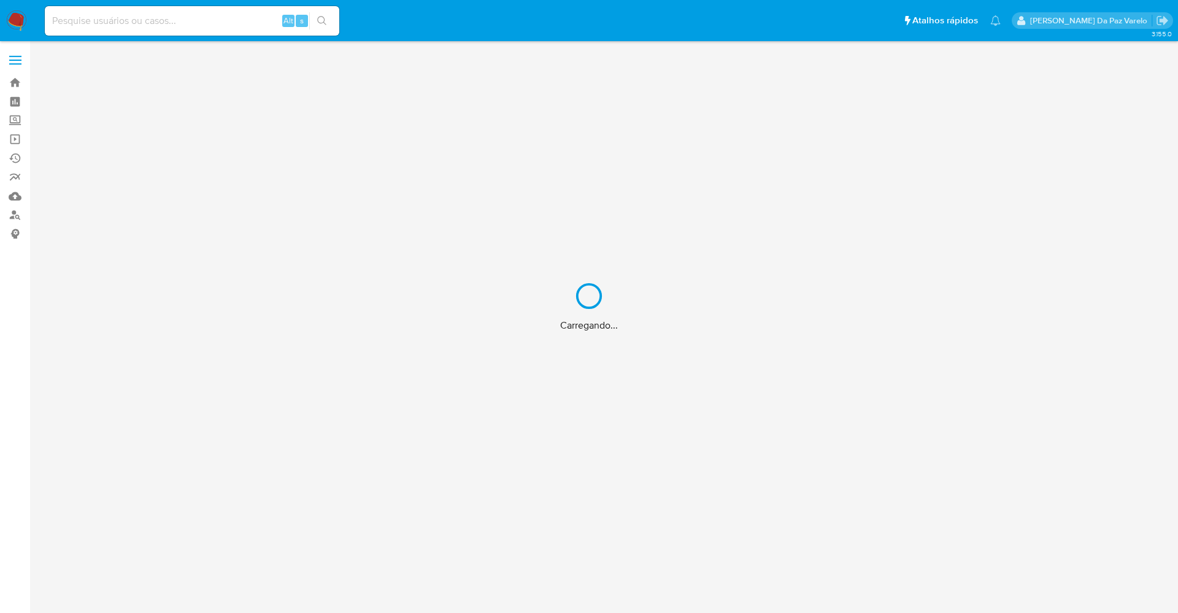
click at [239, 25] on div "Carregando..." at bounding box center [589, 306] width 1178 height 613
click at [239, 24] on div "Carregando..." at bounding box center [589, 306] width 1178 height 613
click at [242, 20] on div "Carregando..." at bounding box center [589, 306] width 1178 height 613
click at [198, 24] on div "Carregando..." at bounding box center [589, 306] width 1178 height 613
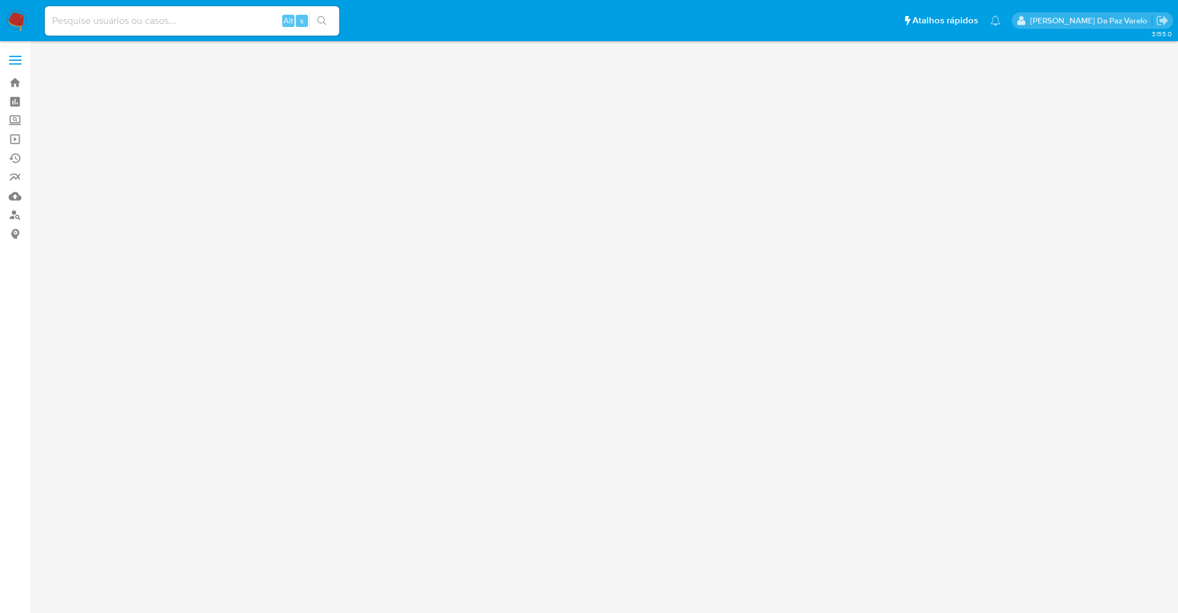
click at [204, 15] on input at bounding box center [192, 21] width 295 height 16
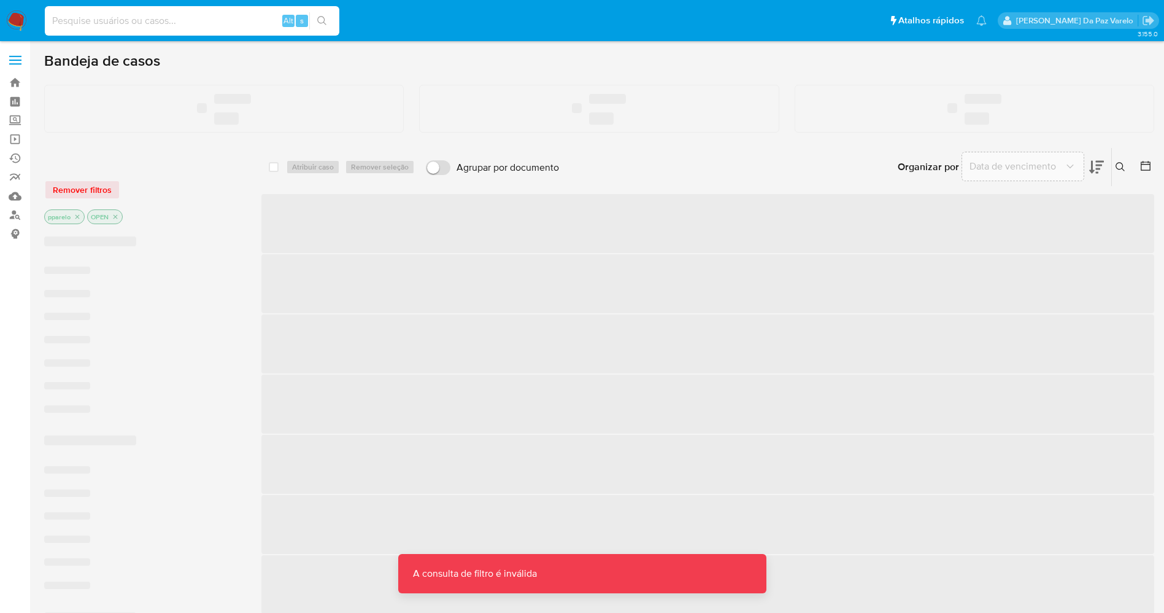
click at [189, 25] on input at bounding box center [192, 21] width 295 height 16
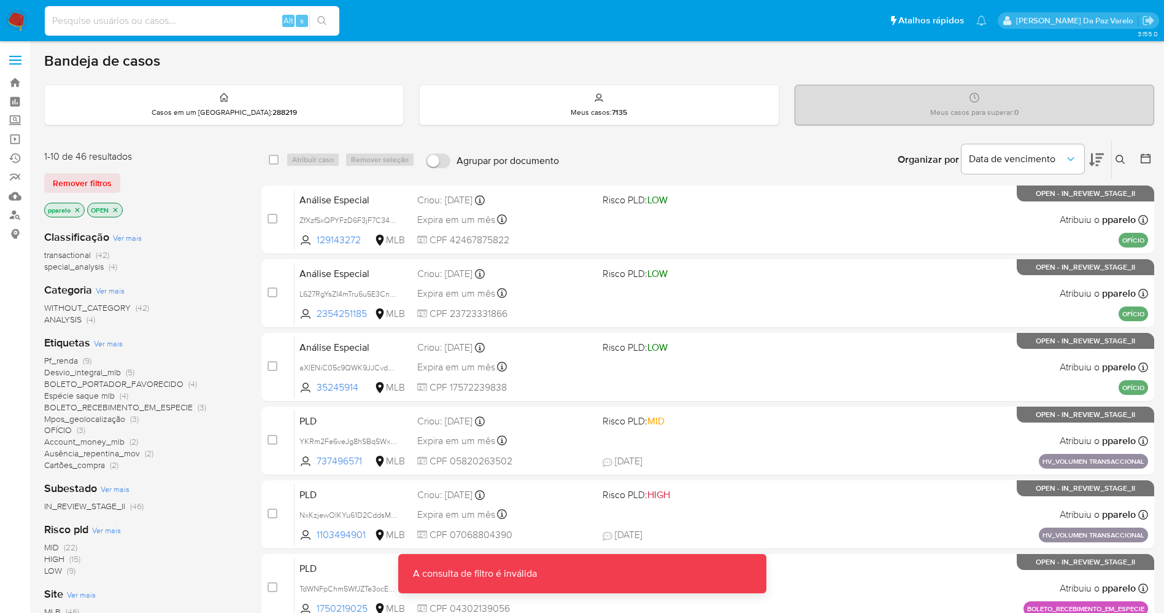
paste input "sfnaA7dKiJTt6VnEEqxkehJK"
type input "sfnaA7dKiJTt6VnEEqxkehJK"
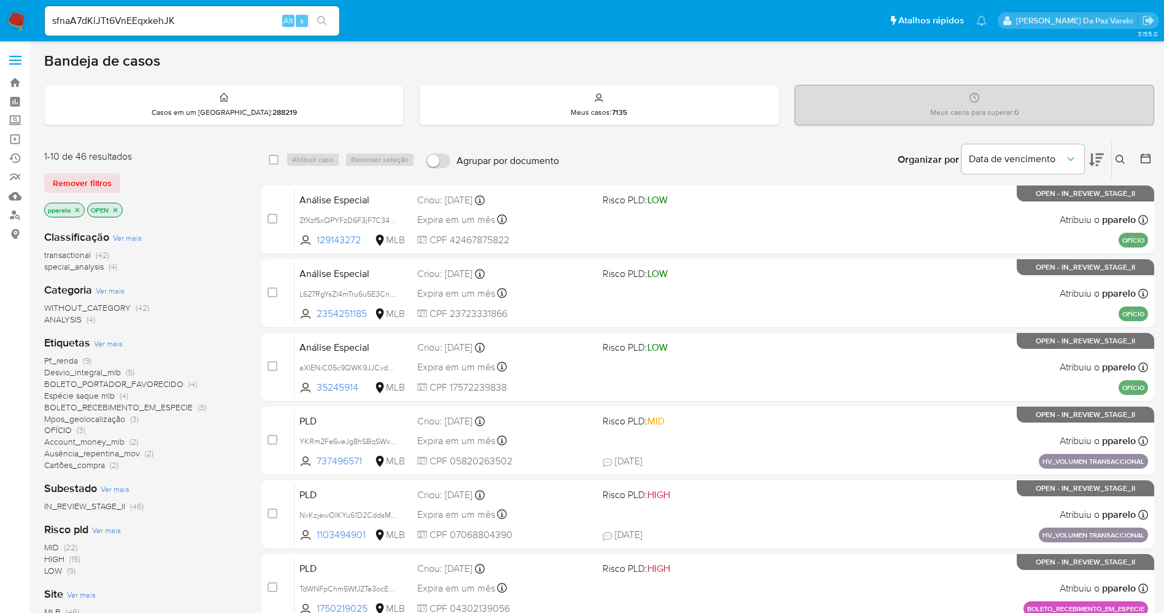
click at [1126, 156] on button at bounding box center [1122, 159] width 20 height 15
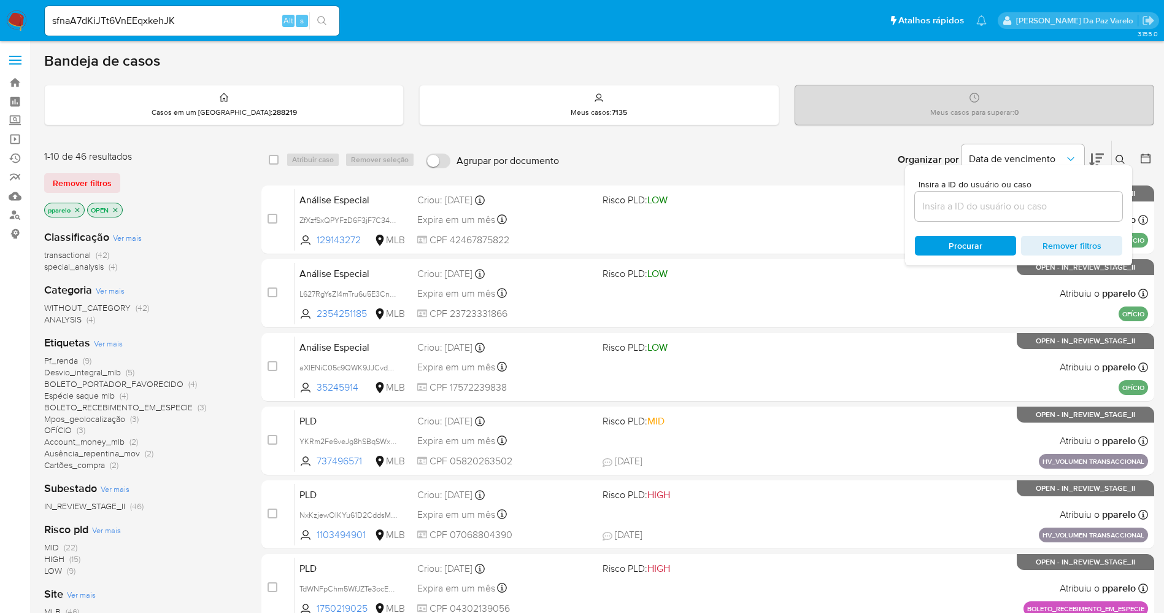
click at [1054, 196] on div at bounding box center [1018, 206] width 207 height 29
click at [1046, 207] on input at bounding box center [1018, 206] width 207 height 16
paste input "sfnaA7dKiJTt6VnEEqxkehJK"
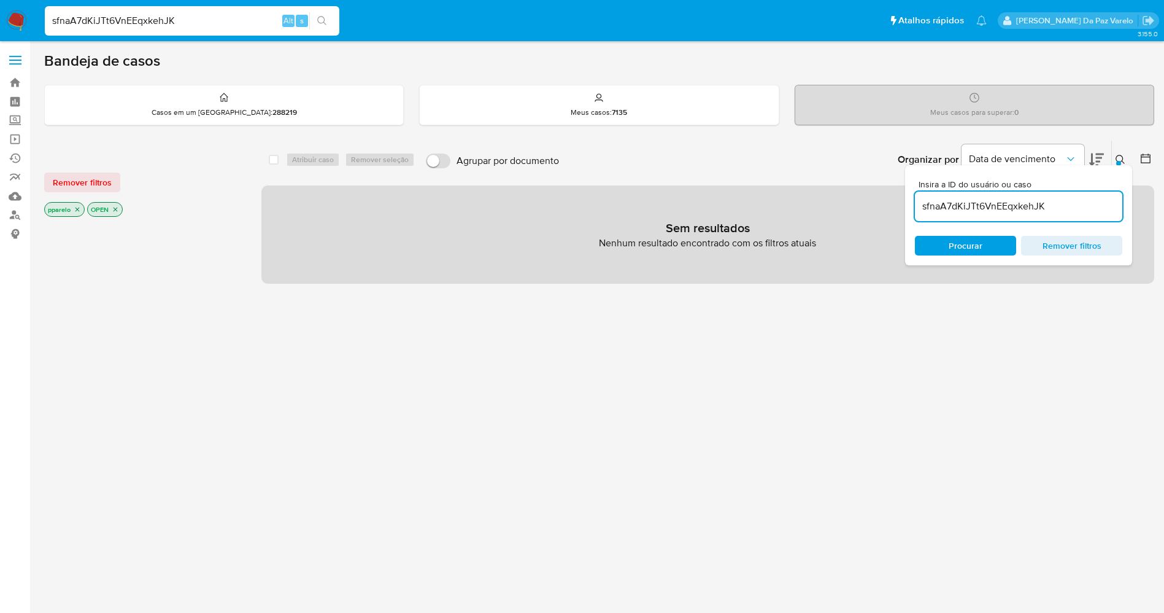
click at [75, 207] on icon "close-filter" at bounding box center [77, 209] width 7 height 7
click at [75, 209] on icon "close-filter" at bounding box center [72, 209] width 7 height 7
click at [1116, 158] on icon at bounding box center [1120, 159] width 9 height 9
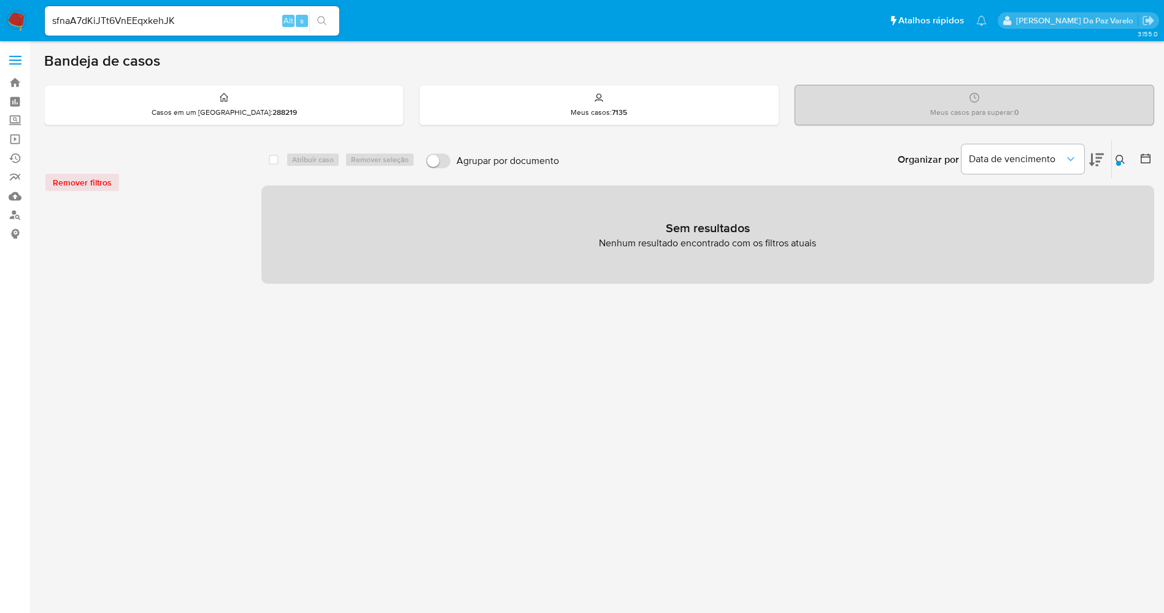
click at [279, 160] on div "select-all-cases-checkbox" at bounding box center [276, 159] width 15 height 15
click at [1128, 163] on button at bounding box center [1122, 159] width 20 height 15
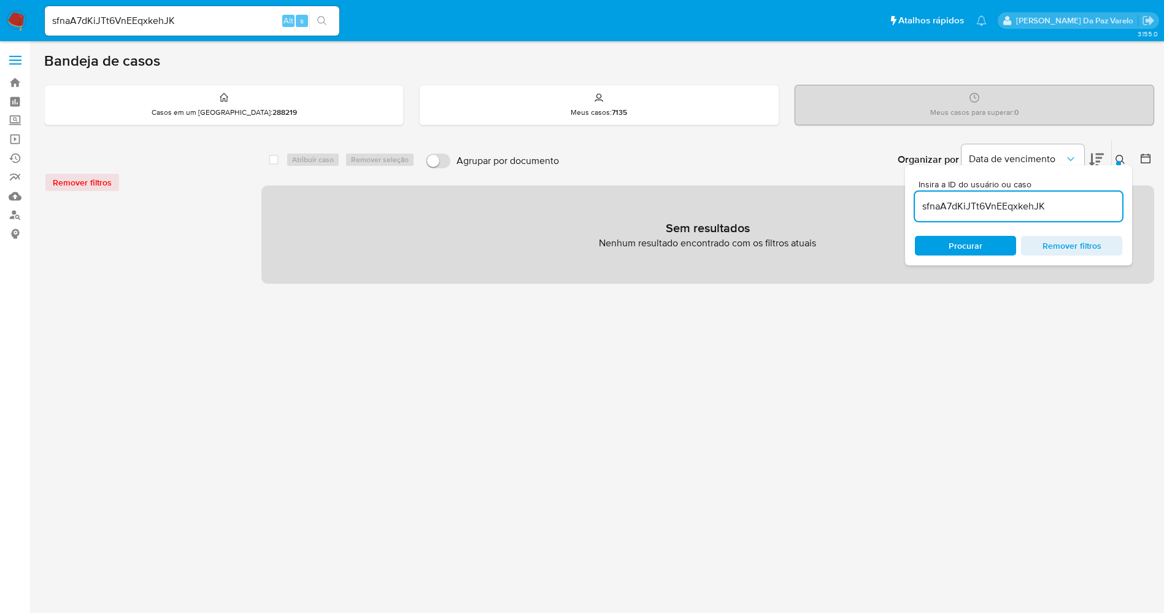
click at [1066, 214] on div "sfnaA7dKiJTt6VnEEqxkehJK" at bounding box center [1018, 206] width 207 height 29
click at [1066, 213] on input "sfnaA7dKiJTt6VnEEqxkehJK" at bounding box center [1018, 206] width 207 height 16
click at [1066, 209] on input "sfnaA7dKiJTt6VnEEqxkehJK" at bounding box center [1018, 206] width 207 height 16
type input "sfnaA7dKiJTt6VnEEqxkehJK"
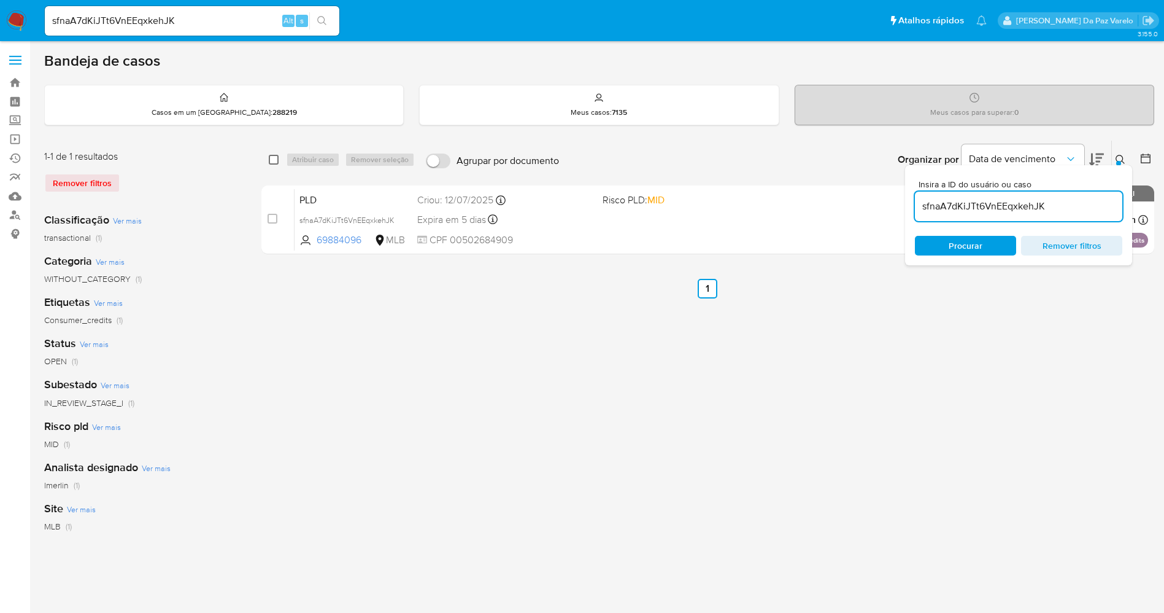
click at [274, 160] on input "checkbox" at bounding box center [274, 160] width 10 height 10
checkbox input "true"
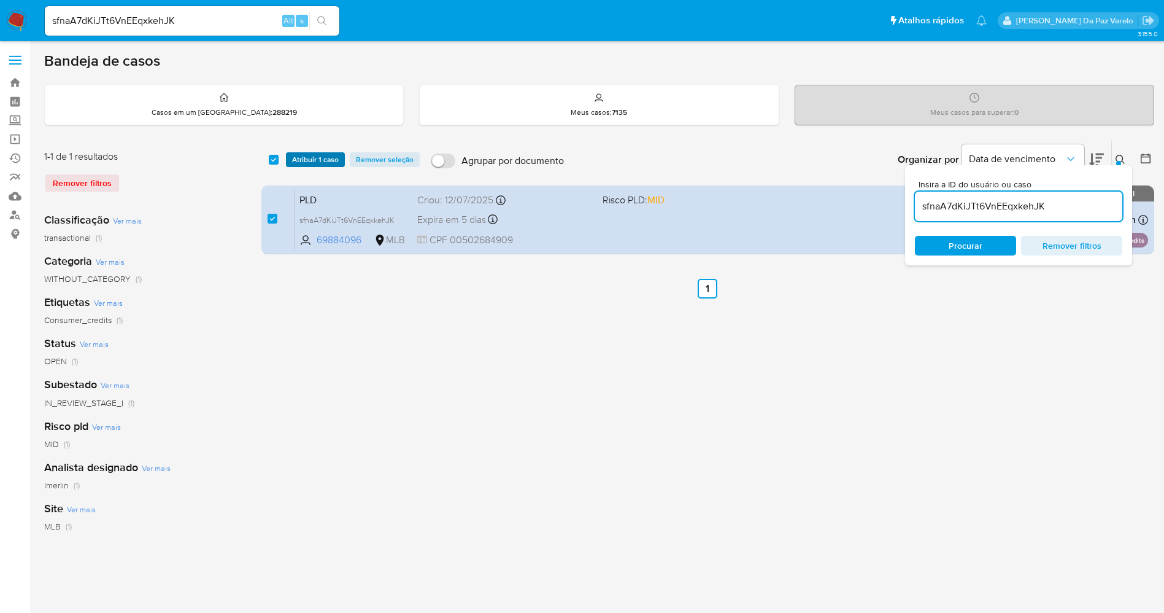
click at [296, 162] on span "Atribuir 1 caso" at bounding box center [315, 159] width 47 height 12
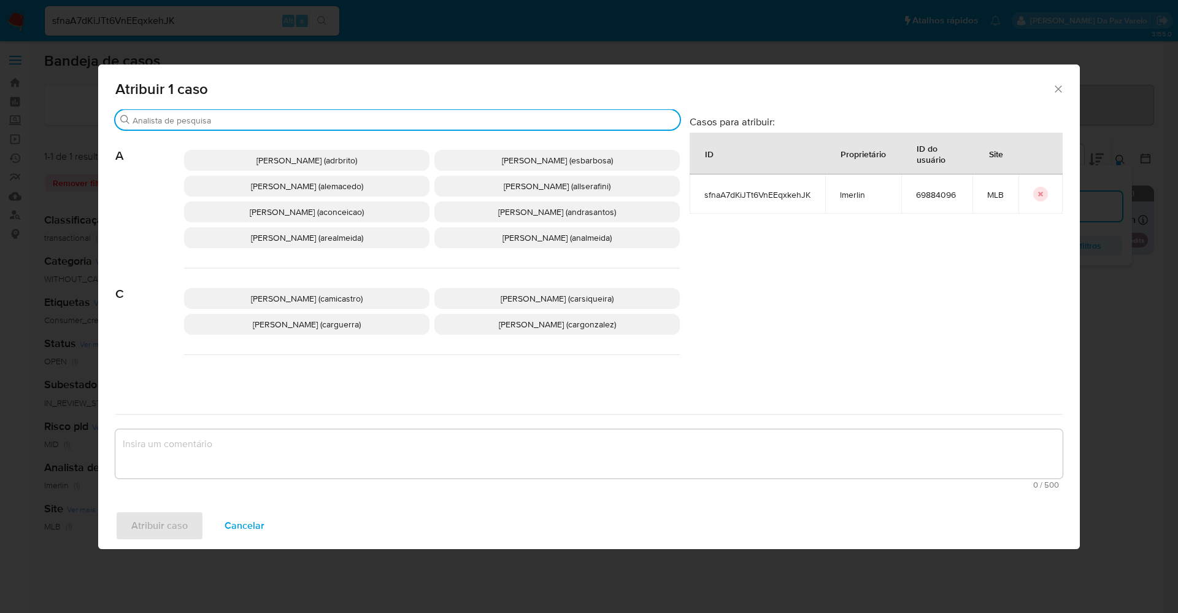
click at [344, 116] on input "Procurar" at bounding box center [404, 120] width 543 height 11
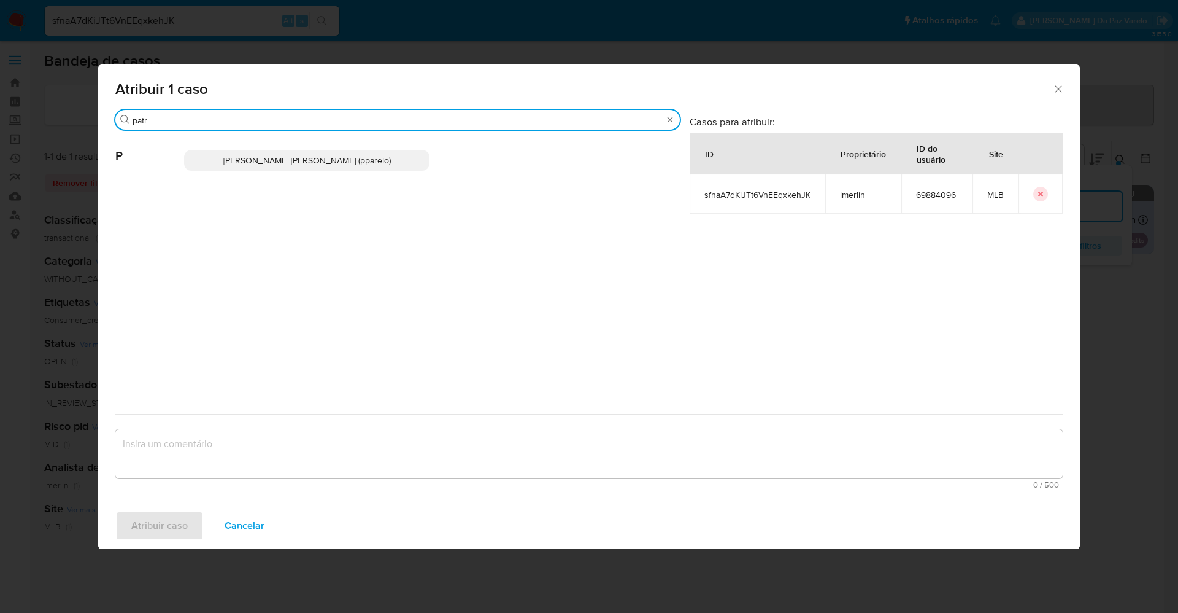
type input "patr"
click at [325, 160] on span "Patricia Aparecida Da Paz Varelo (pparelo)" at bounding box center [307, 160] width 168 height 12
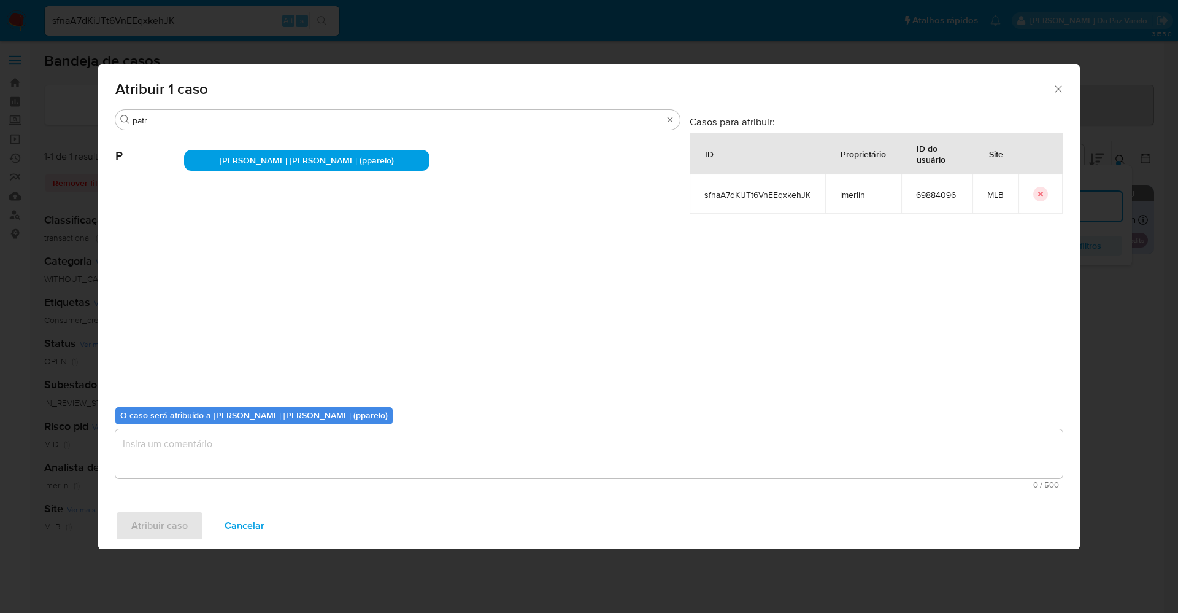
click at [320, 444] on textarea "assign-modal" at bounding box center [589, 453] width 948 height 49
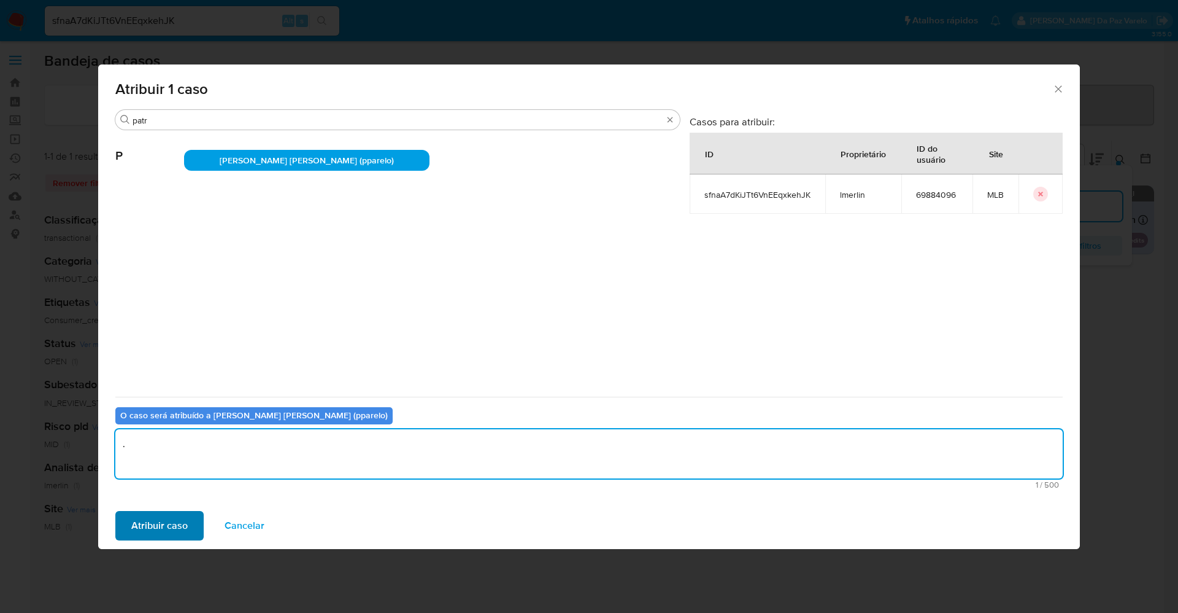
type textarea "."
click at [177, 524] on span "Atribuir caso" at bounding box center [159, 525] width 56 height 27
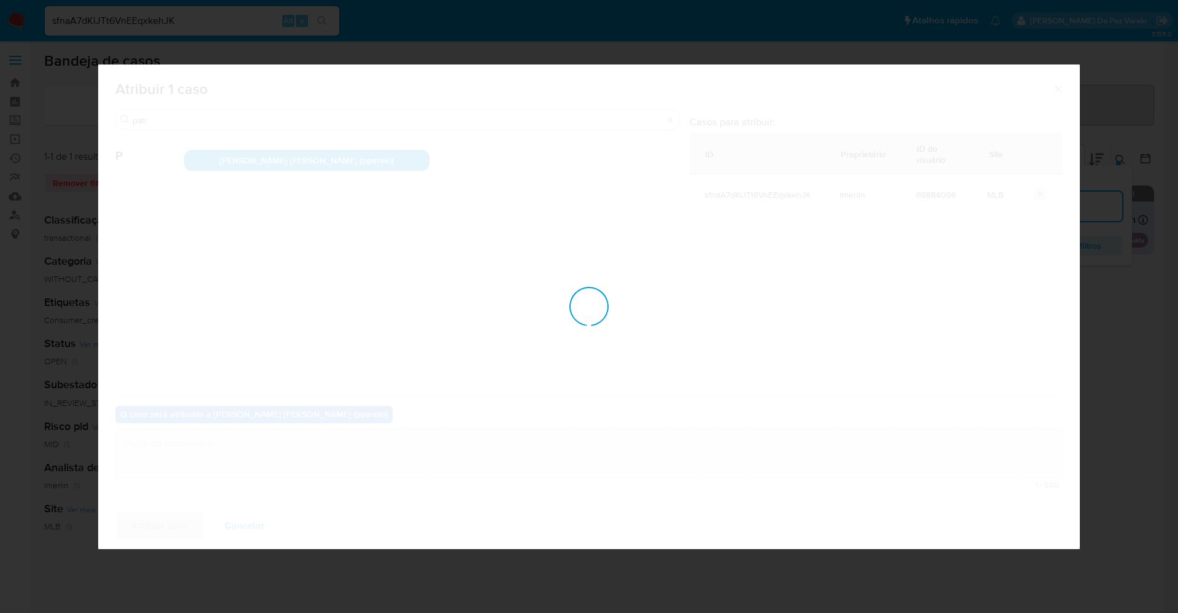
checkbox input "false"
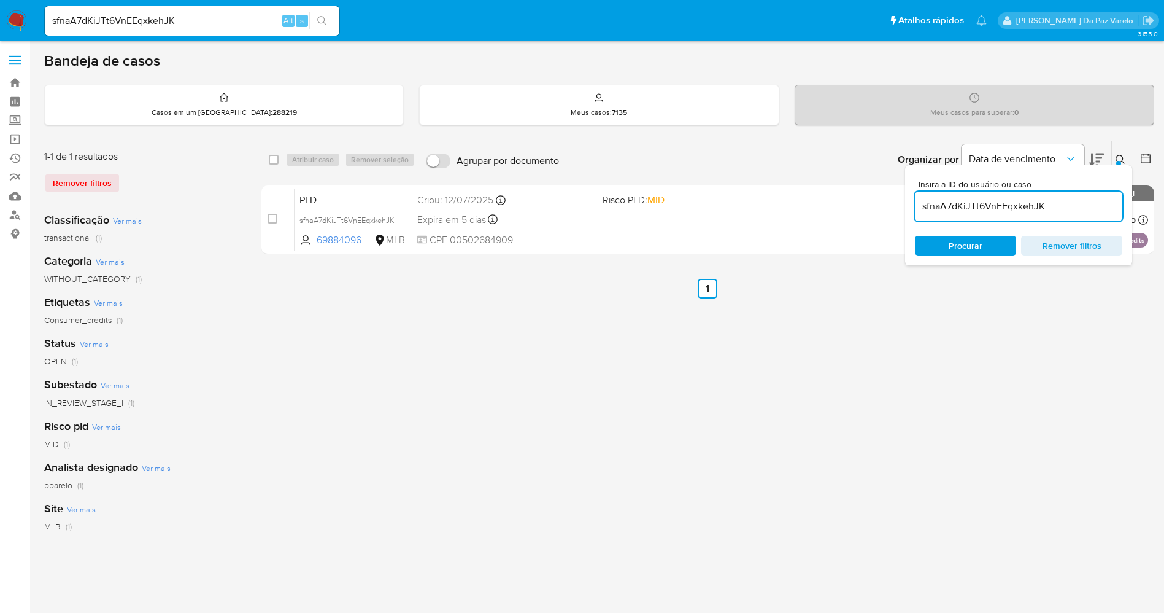
click at [188, 22] on input "sfnaA7dKiJTt6VnEEqxkehJK" at bounding box center [192, 21] width 295 height 16
paste input "i5j3OoHxNmtNEfiBi3gLZasx"
type input "i5j3OoHxNmtNEfiBi3gLZasx"
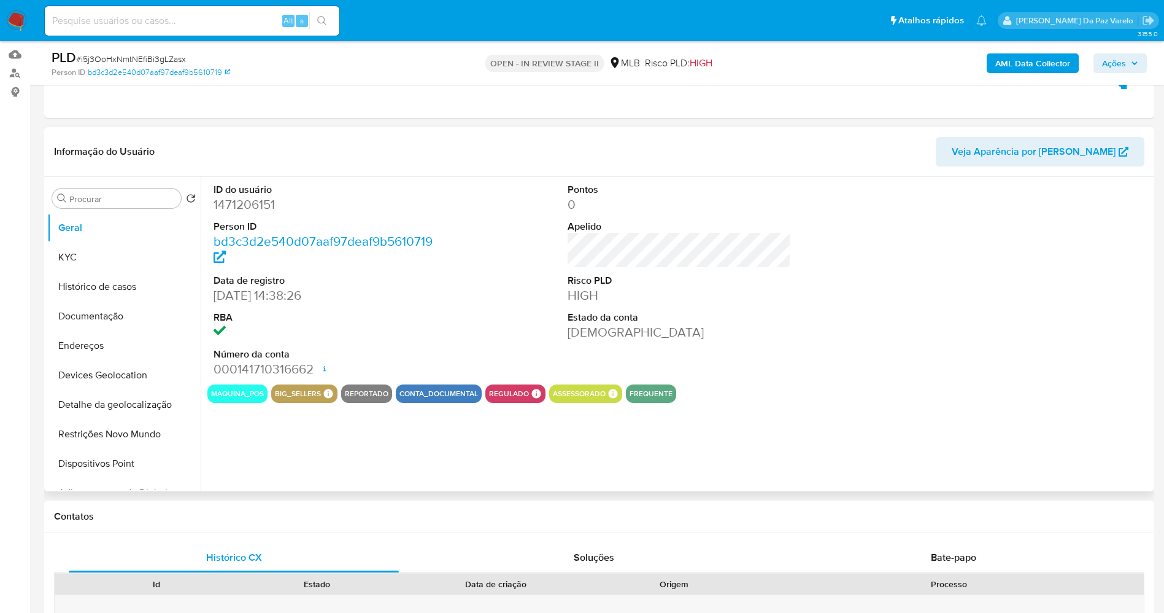
scroll to position [184, 0]
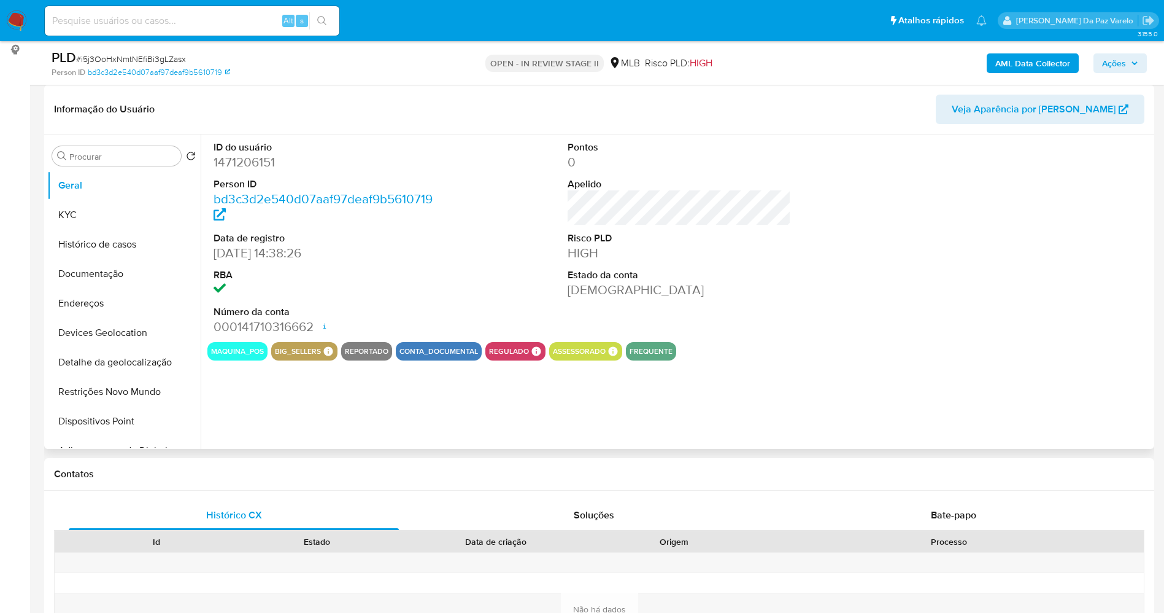
select select "10"
click at [99, 215] on button "KYC" at bounding box center [119, 214] width 144 height 29
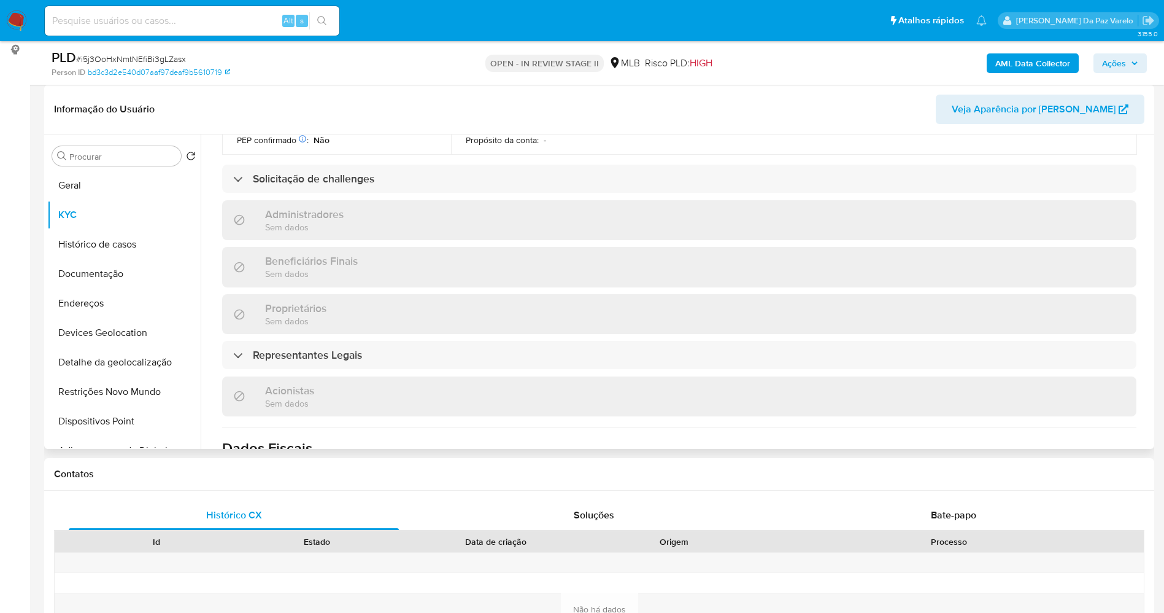
scroll to position [552, 0]
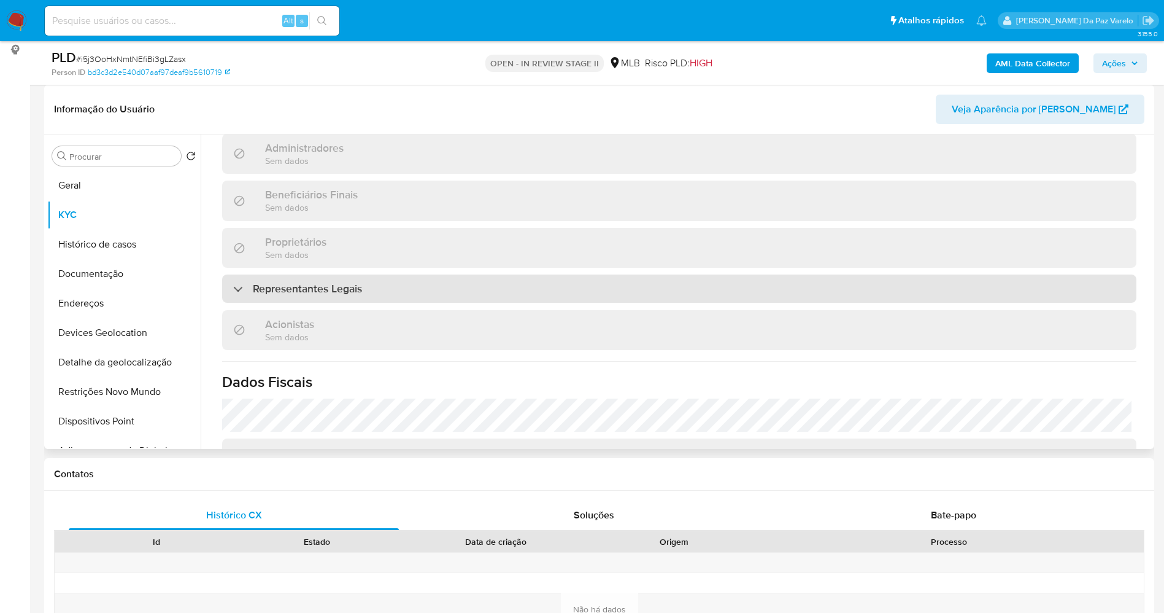
click at [241, 290] on div "Representantes Legais" at bounding box center [297, 289] width 129 height 14
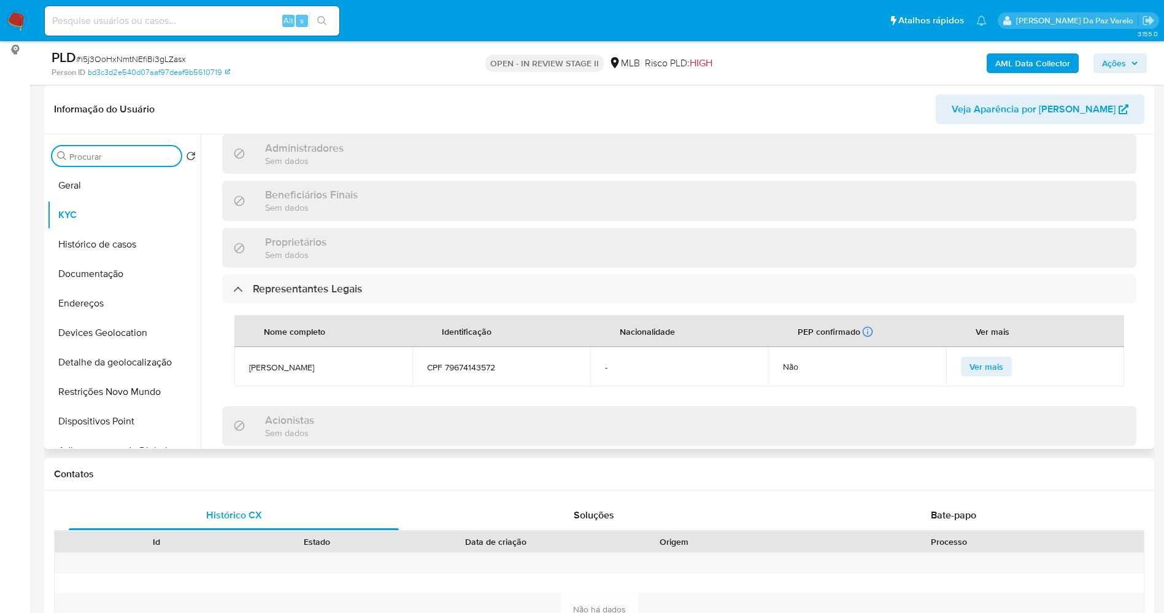
click at [102, 151] on input "Procurar" at bounding box center [122, 156] width 107 height 11
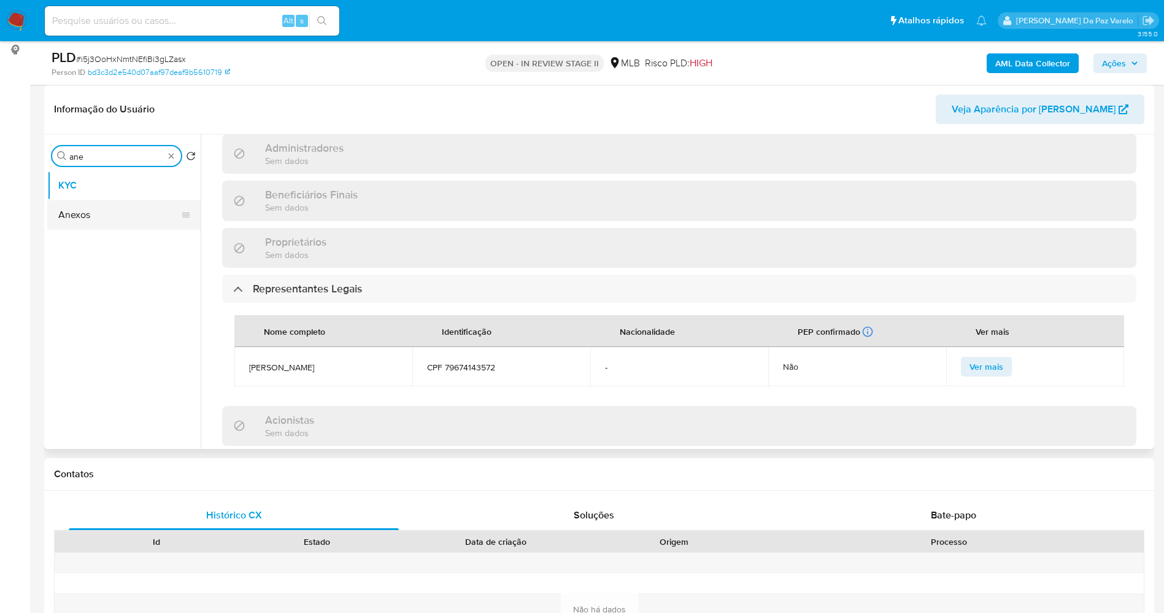
type input "ane"
click at [86, 212] on button "Anexos" at bounding box center [119, 214] width 144 height 29
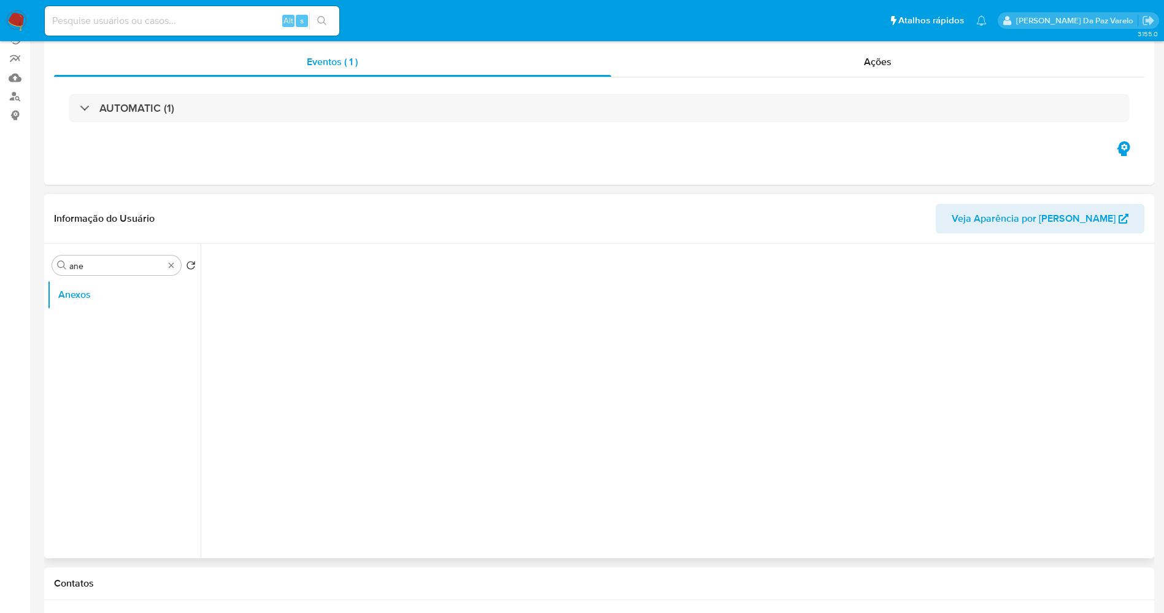
scroll to position [0, 0]
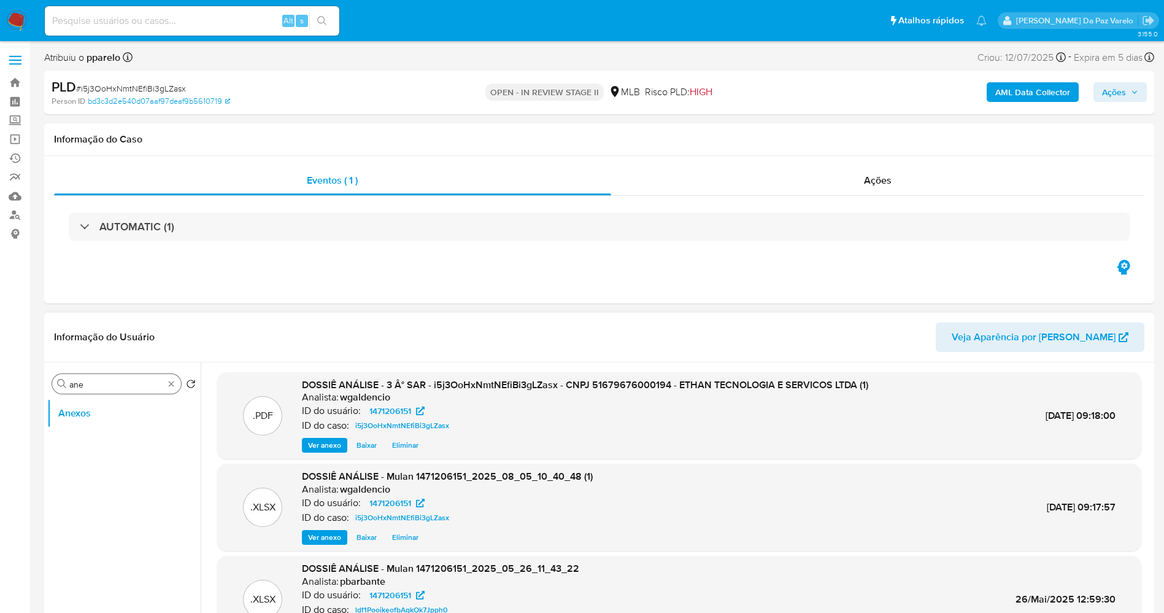
click at [166, 385] on div "Procurar ane" at bounding box center [116, 384] width 129 height 20
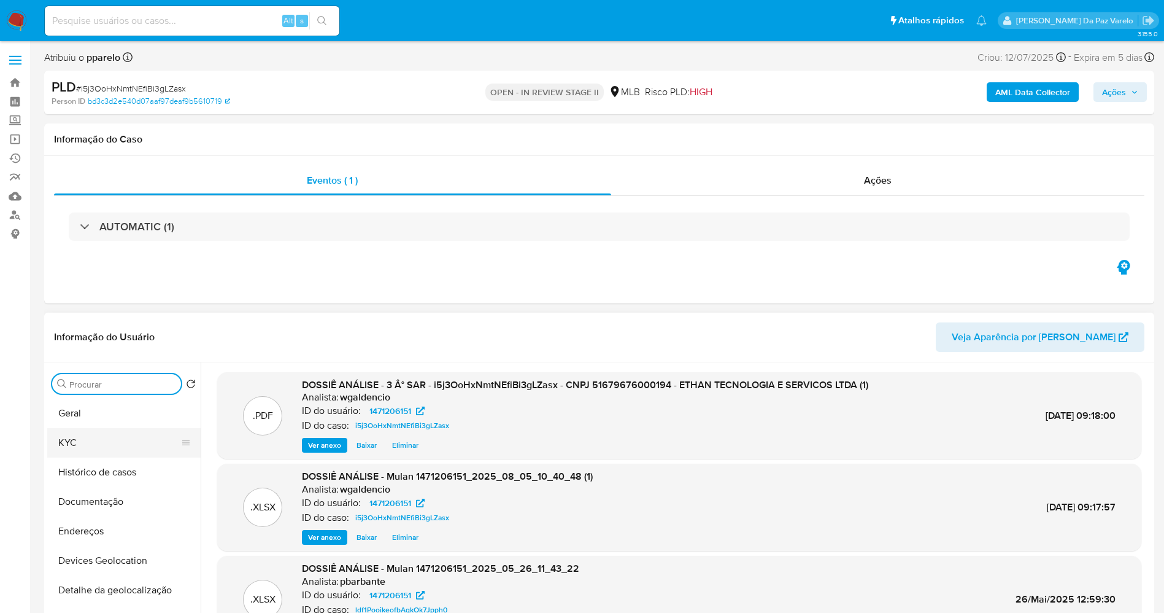
drag, startPoint x: 82, startPoint y: 437, endPoint x: 98, endPoint y: 436, distance: 15.4
click at [82, 437] on button "KYC" at bounding box center [119, 442] width 144 height 29
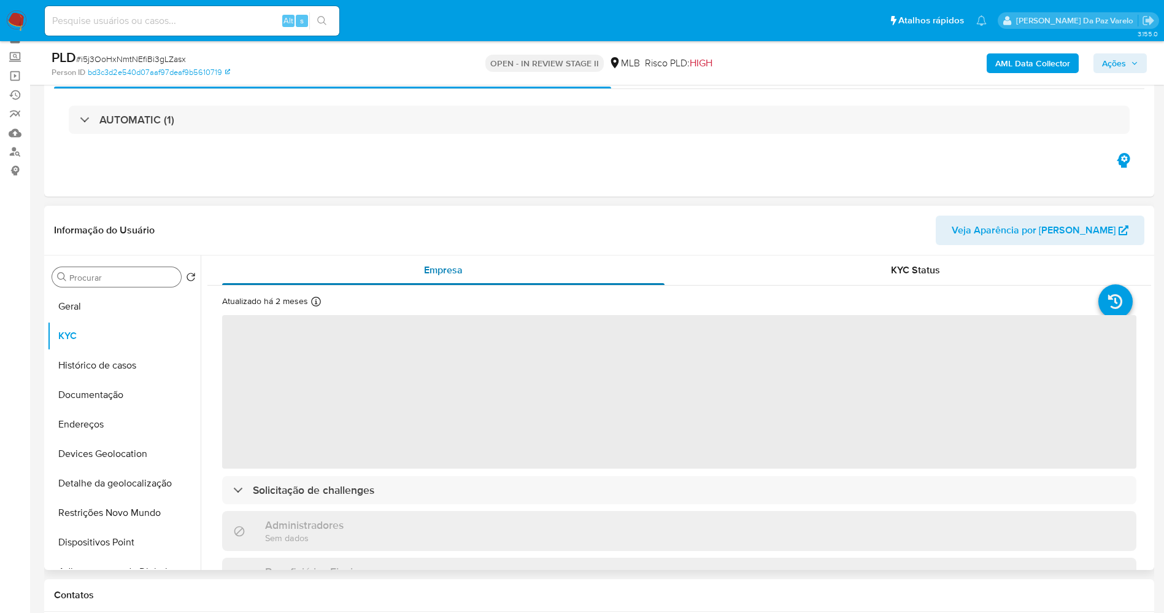
scroll to position [92, 0]
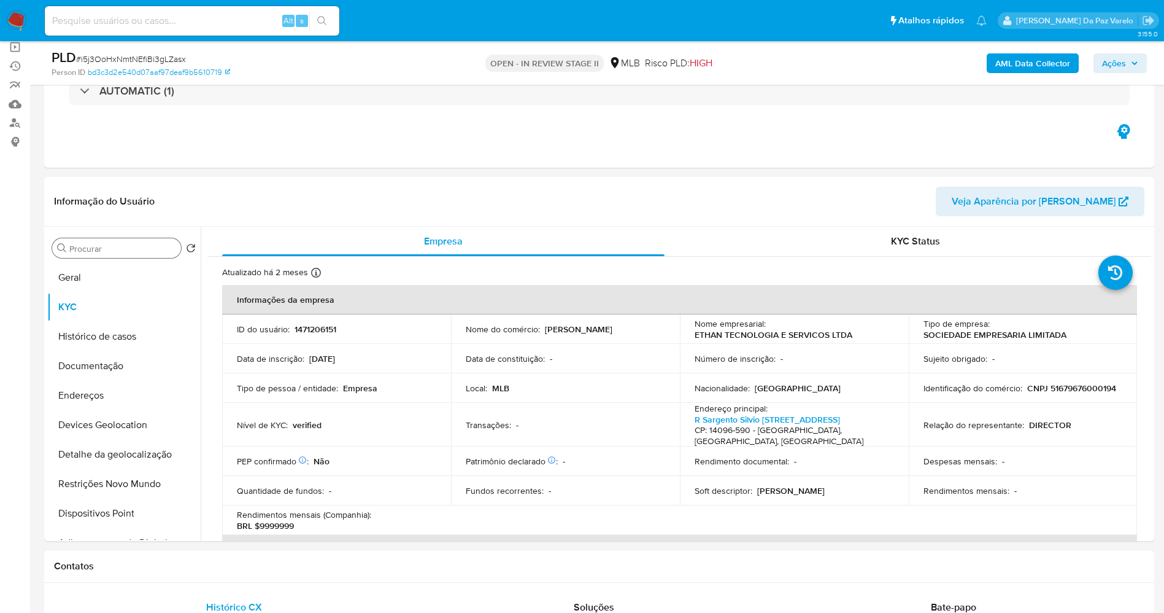
click at [99, 252] on input "Procurar" at bounding box center [122, 248] width 107 height 11
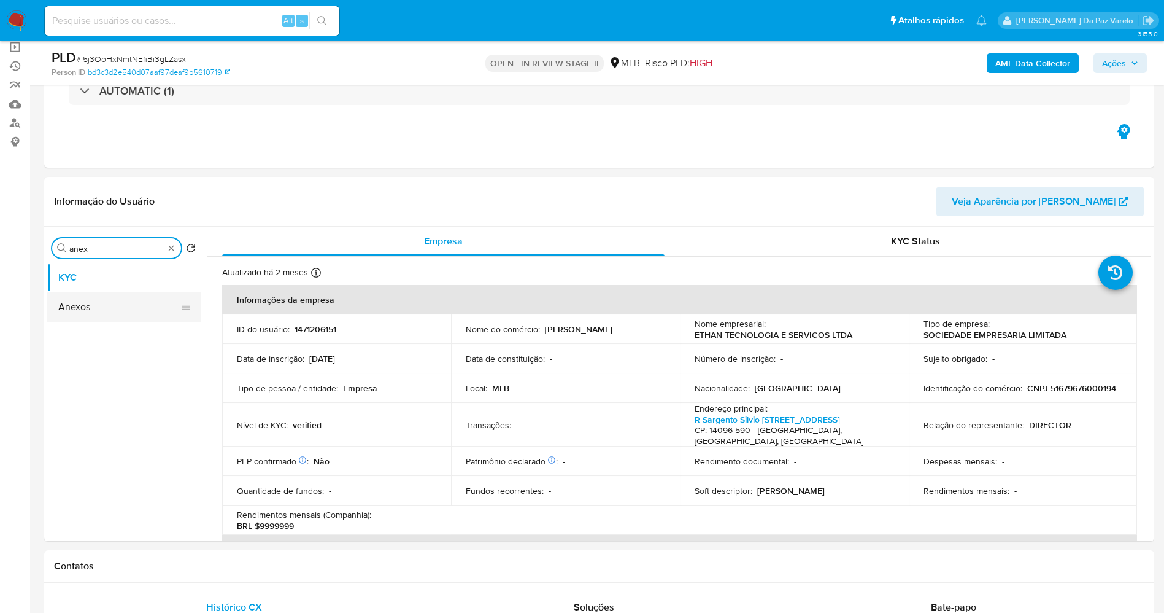
type input "anex"
click at [74, 297] on button "Anexos" at bounding box center [119, 306] width 144 height 29
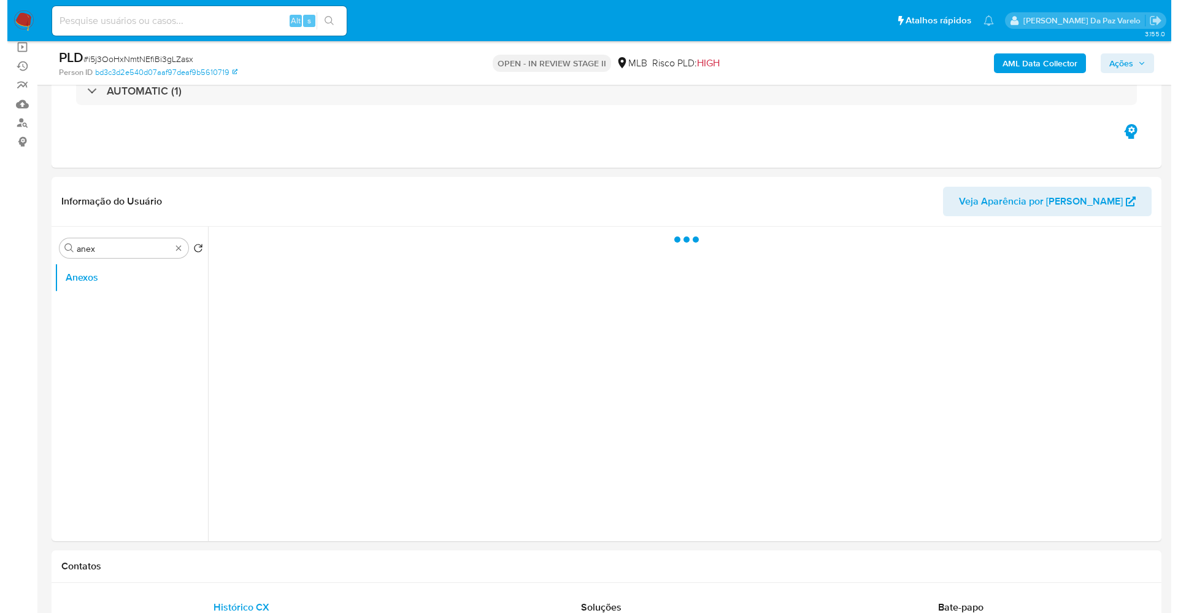
scroll to position [184, 0]
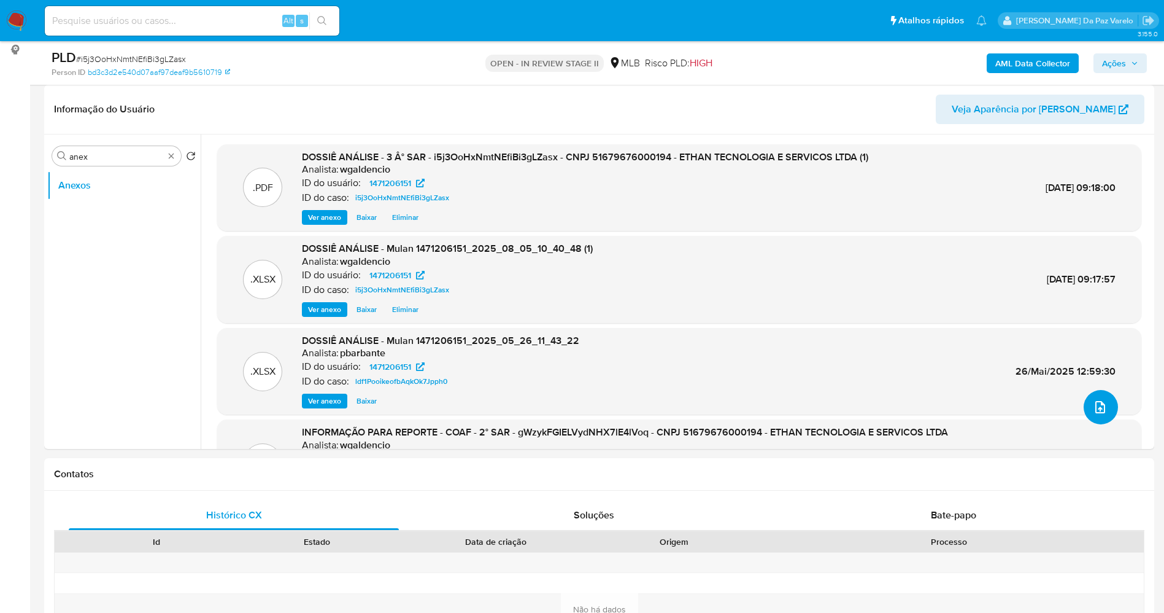
click at [1097, 402] on icon "upload-file" at bounding box center [1100, 407] width 15 height 15
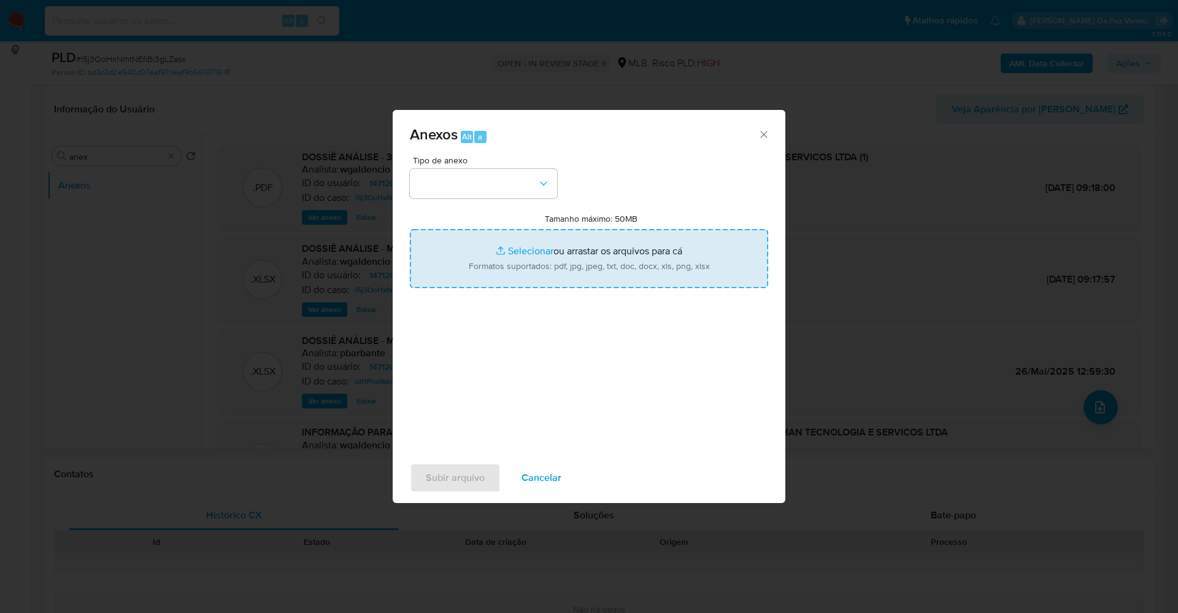
click at [517, 249] on input "Tamanho máximo: 50MB Selecionar arquivos" at bounding box center [589, 258] width 358 height 59
type input "C:\fakepath\ETHAN CNPJ Comprovante de Inscrição e de Situação Cadastral.pdf"
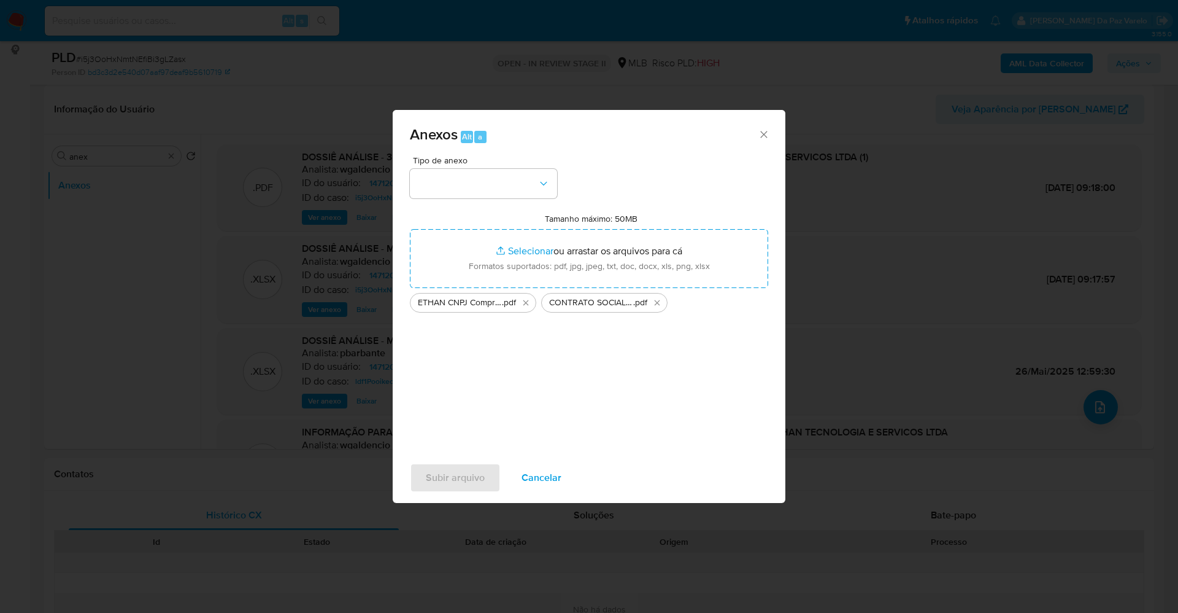
click at [518, 201] on div "Tipo de anexo Tamanho máximo: 50MB Selecionar arquivos Selecionar ou arrastar o…" at bounding box center [589, 301] width 358 height 290
click at [514, 188] on button "button" at bounding box center [483, 183] width 147 height 29
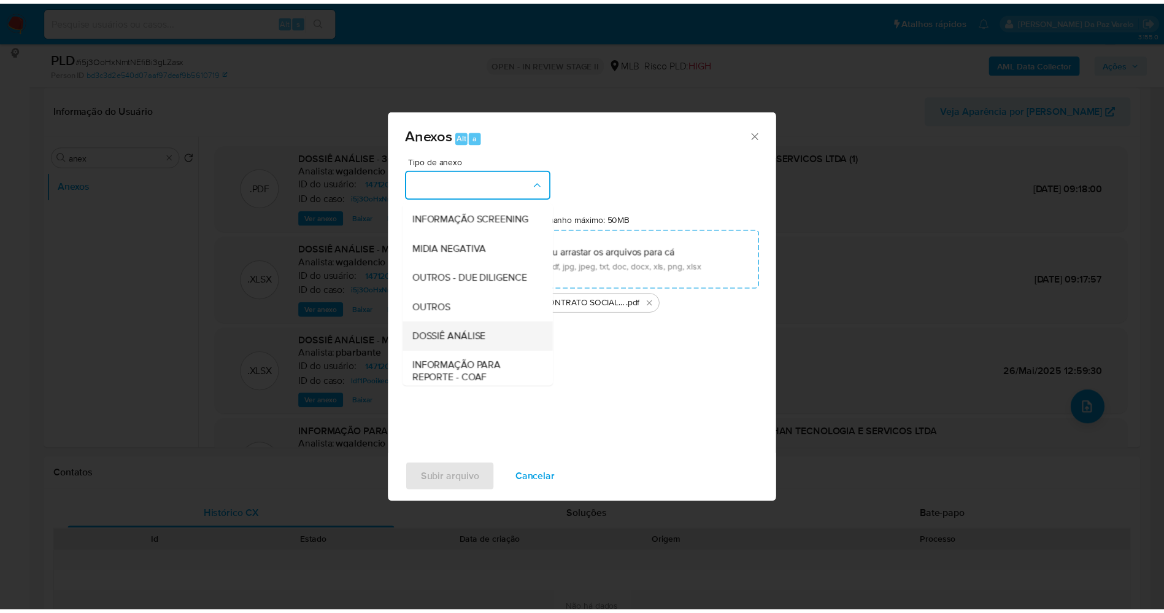
scroll to position [189, 0]
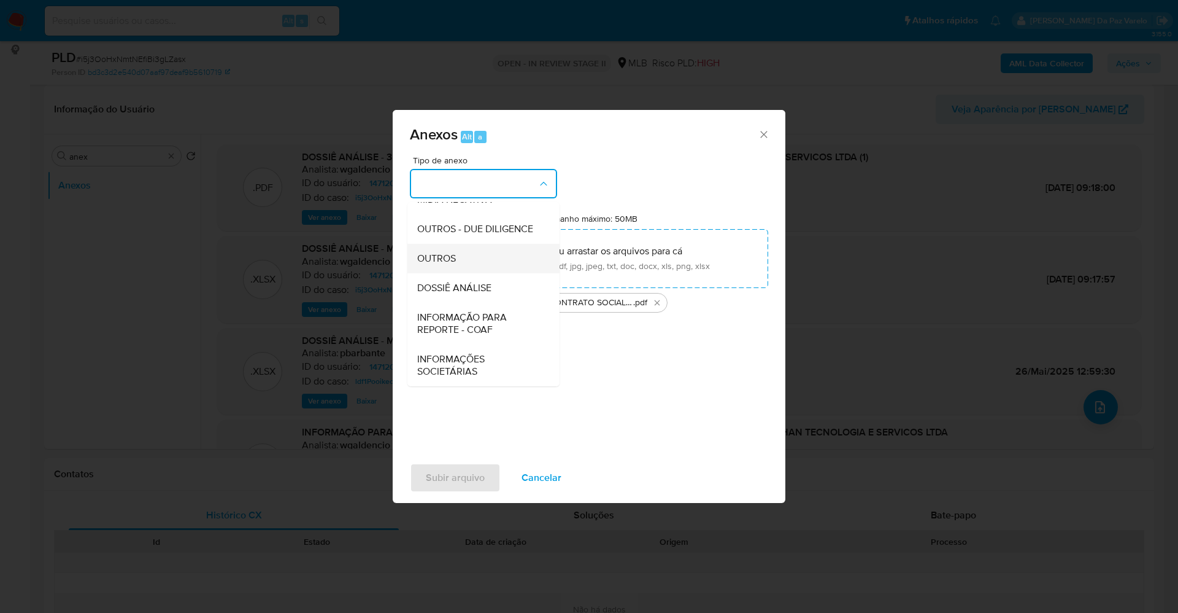
click at [452, 252] on span "OUTROS" at bounding box center [436, 258] width 39 height 12
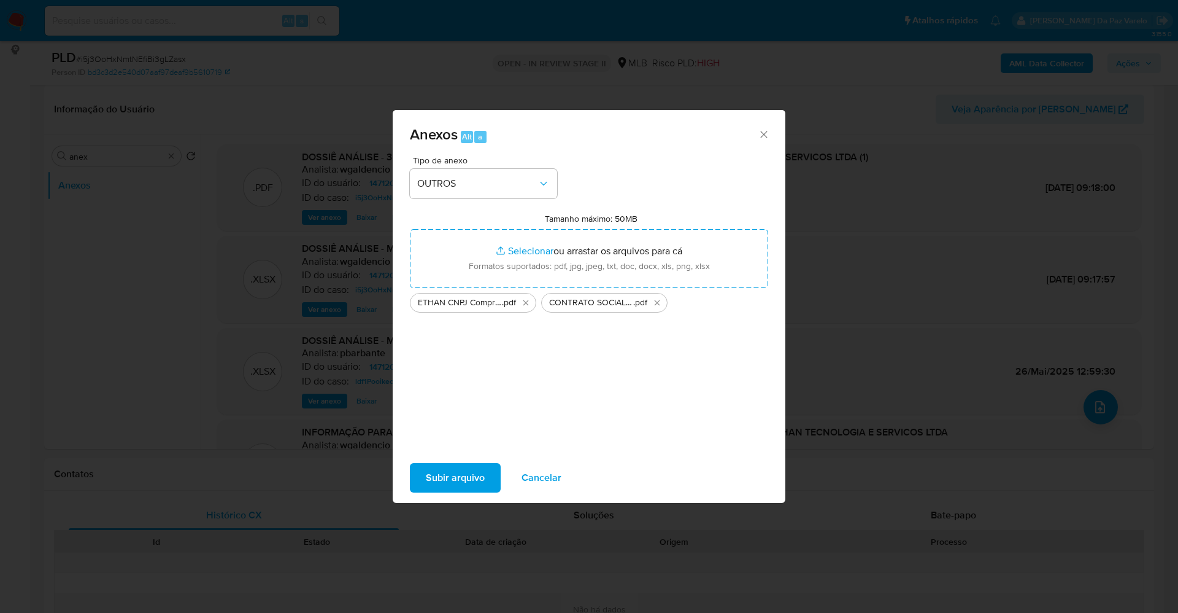
click at [475, 480] on span "Subir arquivo" at bounding box center [455, 477] width 59 height 27
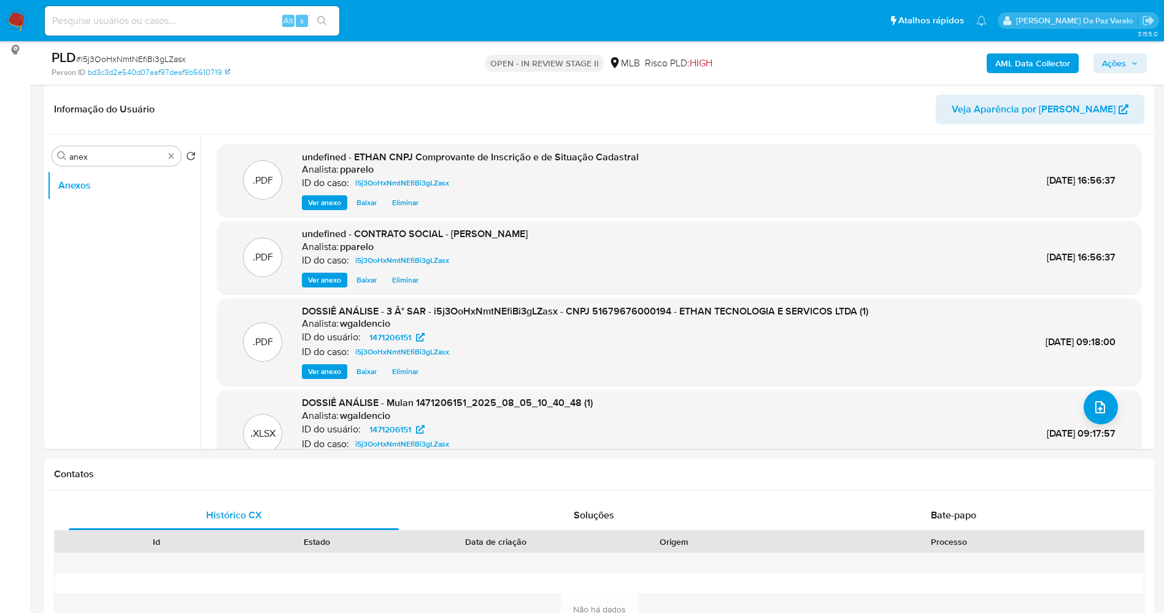
click at [191, 23] on input at bounding box center [192, 21] width 295 height 16
paste input "CDPjaZjYpeOxjqq3iHjvC4hI"
type input "CDPjaZjYpeOxjqq3iHjvC4hI"
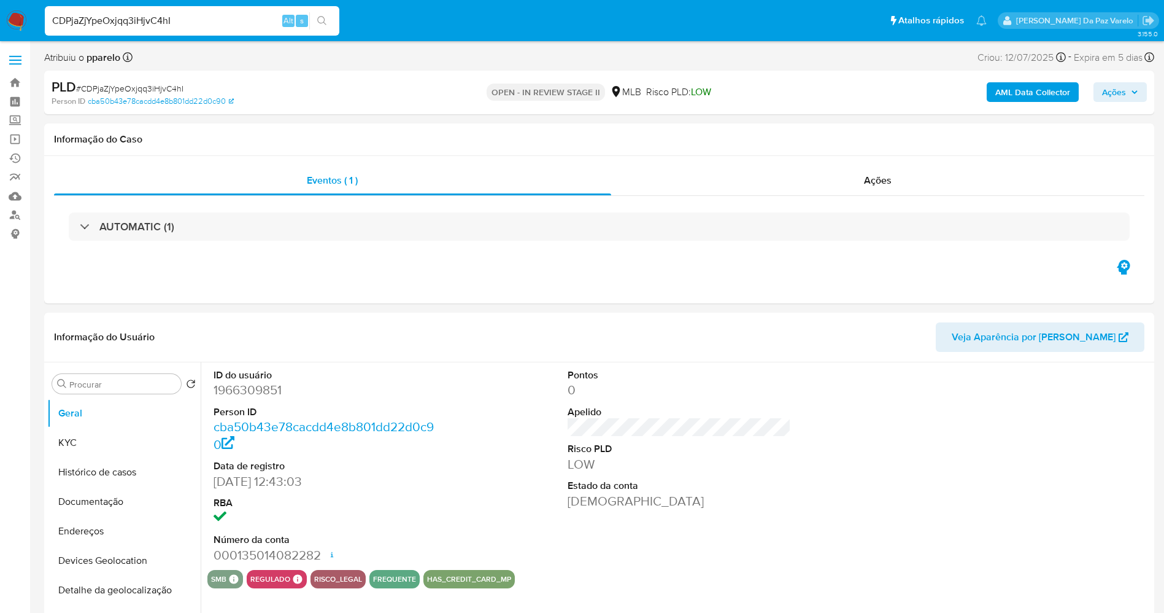
select select "10"
click at [15, 141] on link "Operações em massa" at bounding box center [73, 139] width 146 height 19
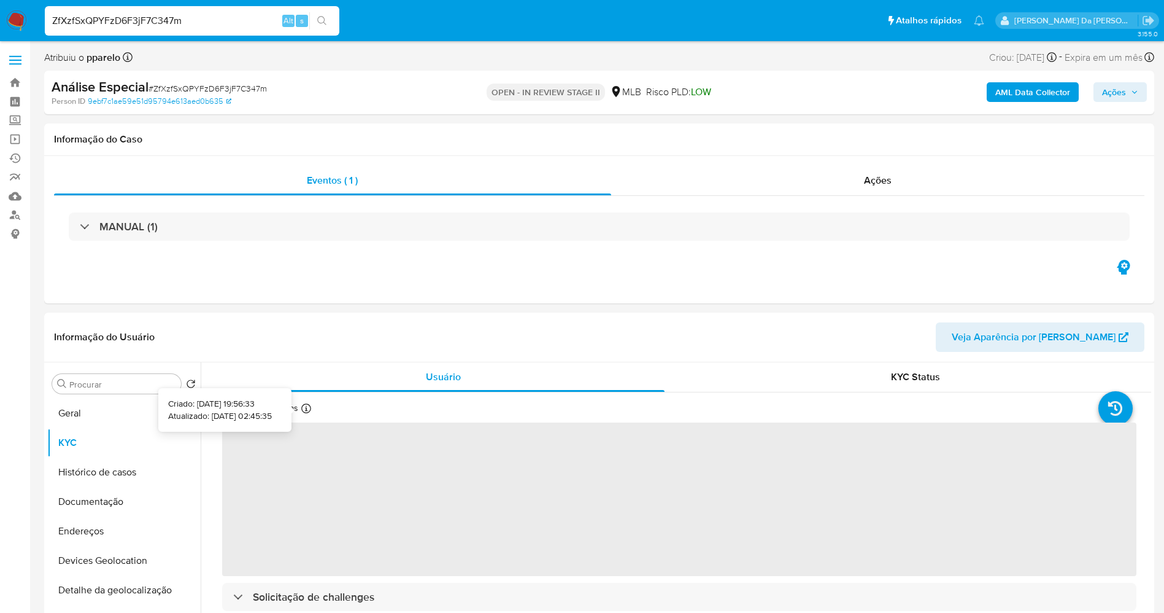
select select "10"
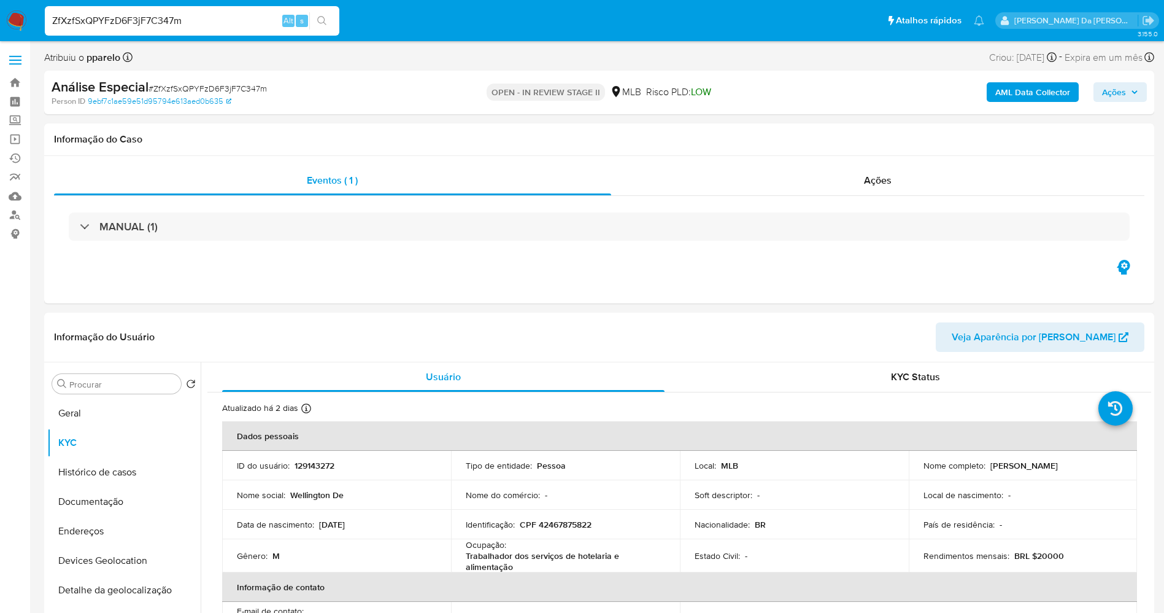
click at [274, 22] on input "ZfXzfSxQPYFzD6F3jF7C347m" at bounding box center [192, 21] width 295 height 16
paste input "YKRm2Fe6veJg8hSBqSWxUGdX"
type input "YKRm2Fe6veJg8hSBqSWxUGdX"
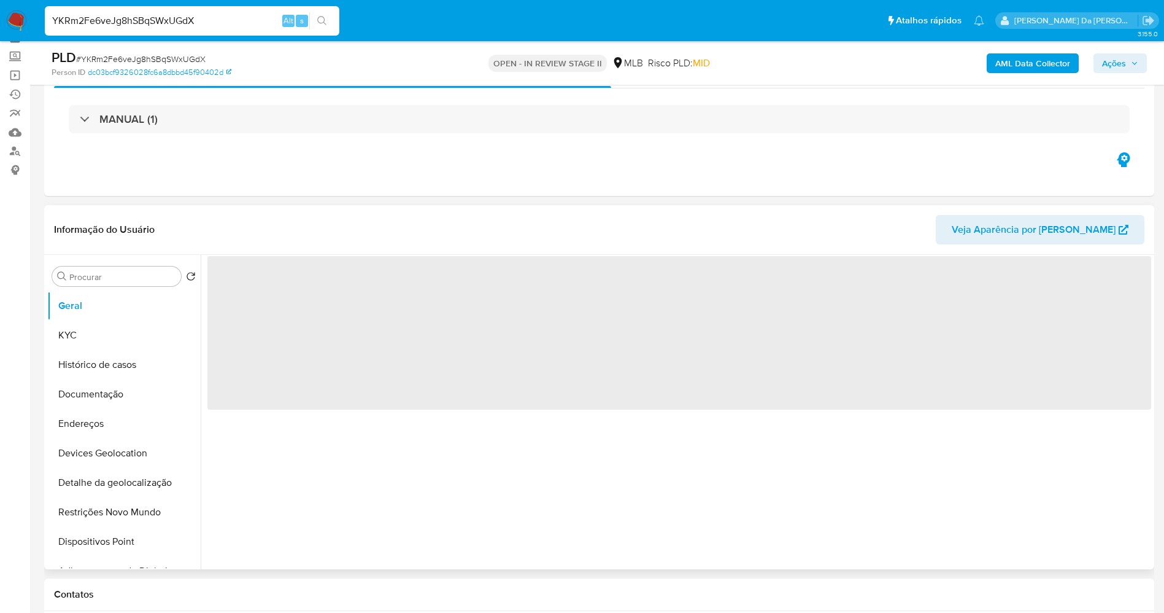
scroll to position [92, 0]
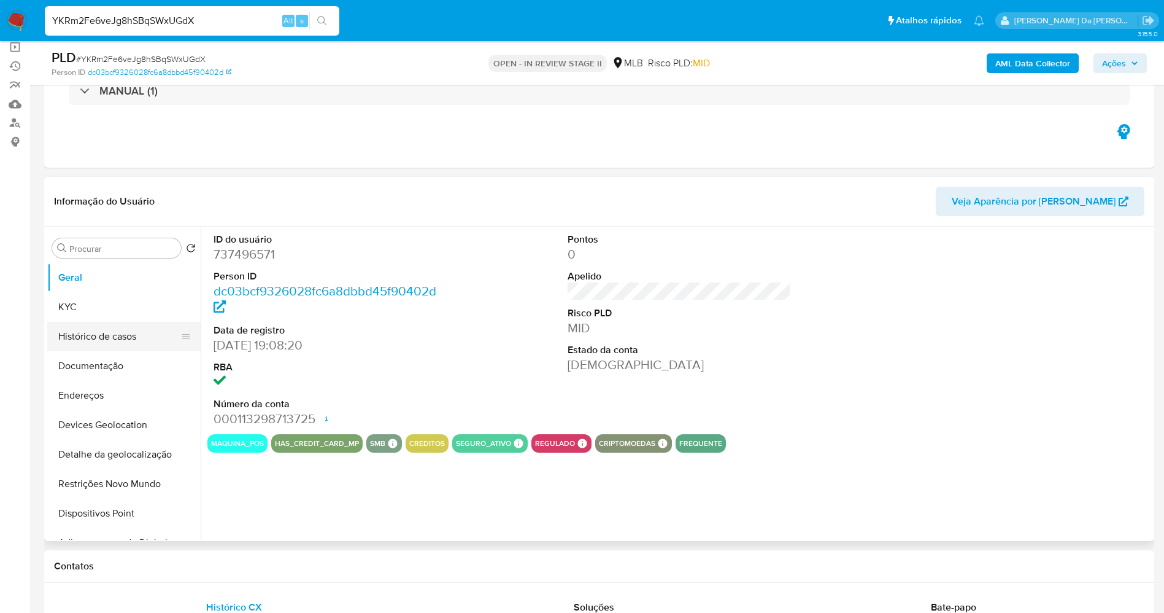
select select "10"
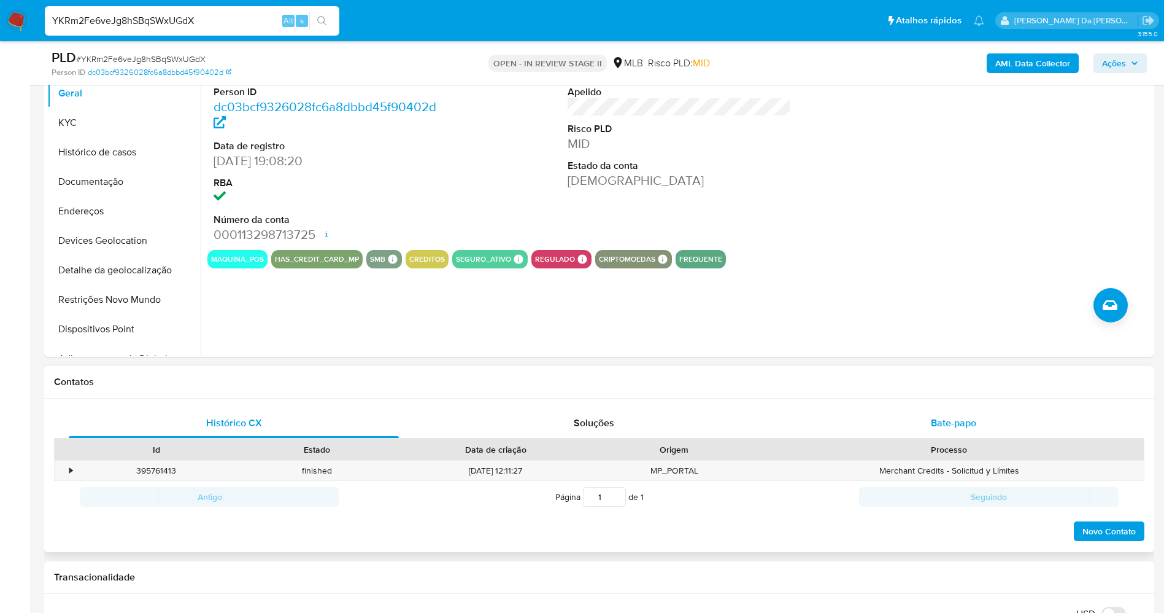
click at [951, 424] on span "Bate-papo" at bounding box center [953, 423] width 45 height 14
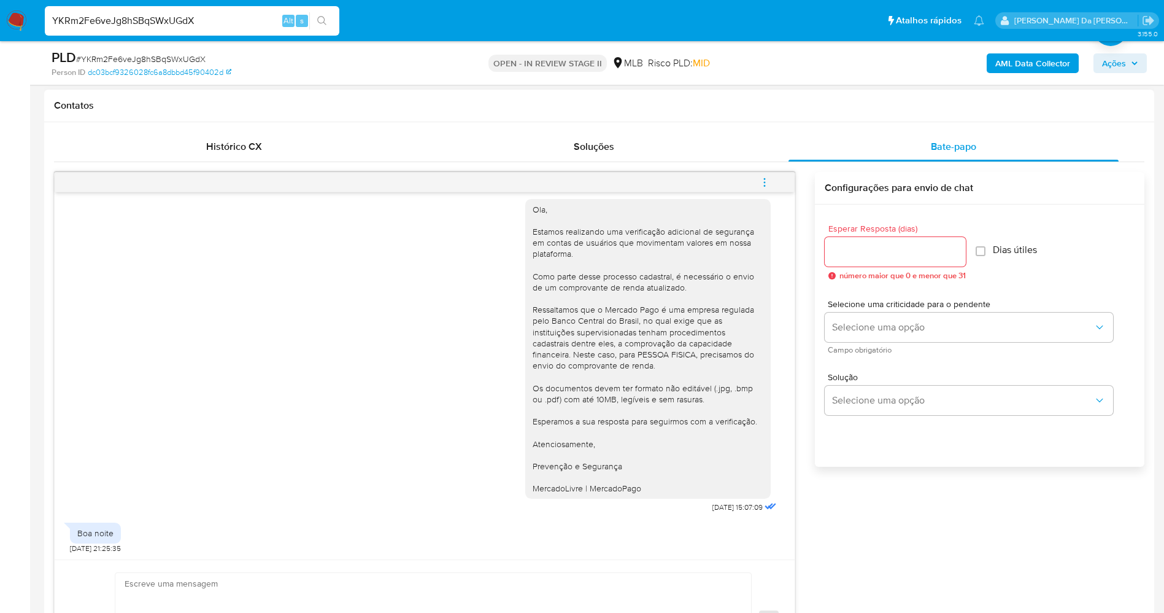
scroll to position [644, 0]
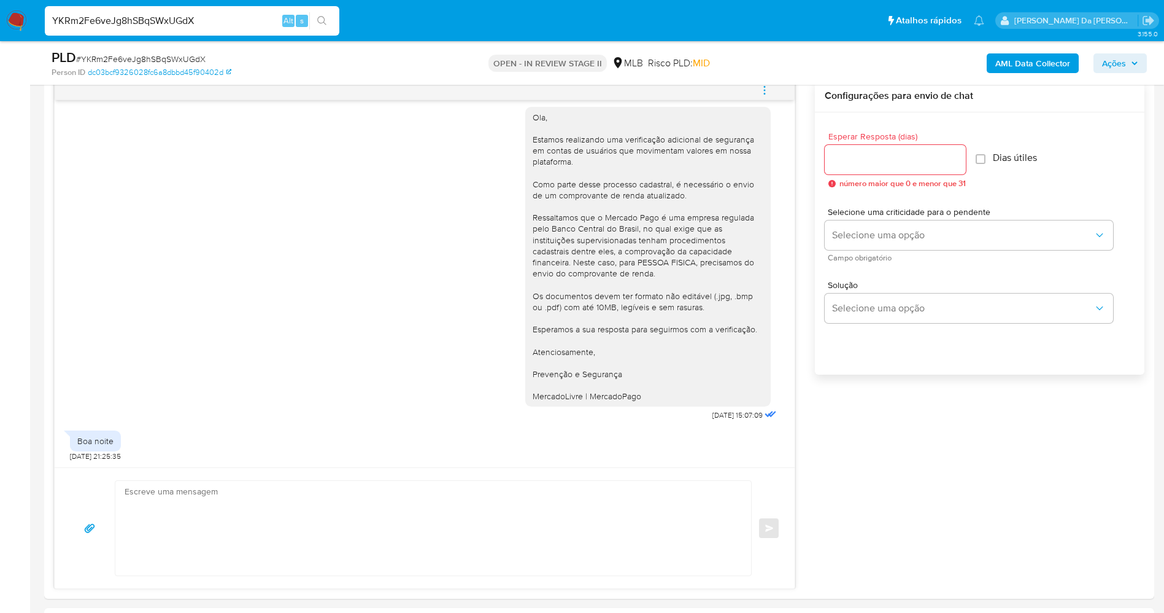
click at [226, 24] on input "YKRm2Fe6veJg8hSBqSWxUGdX" at bounding box center [192, 21] width 295 height 16
paste input "sfnaA7dKiJTt6VnEEqxkehJK"
type input "sfnaA7dKiJTt6VnEEqxkehJK"
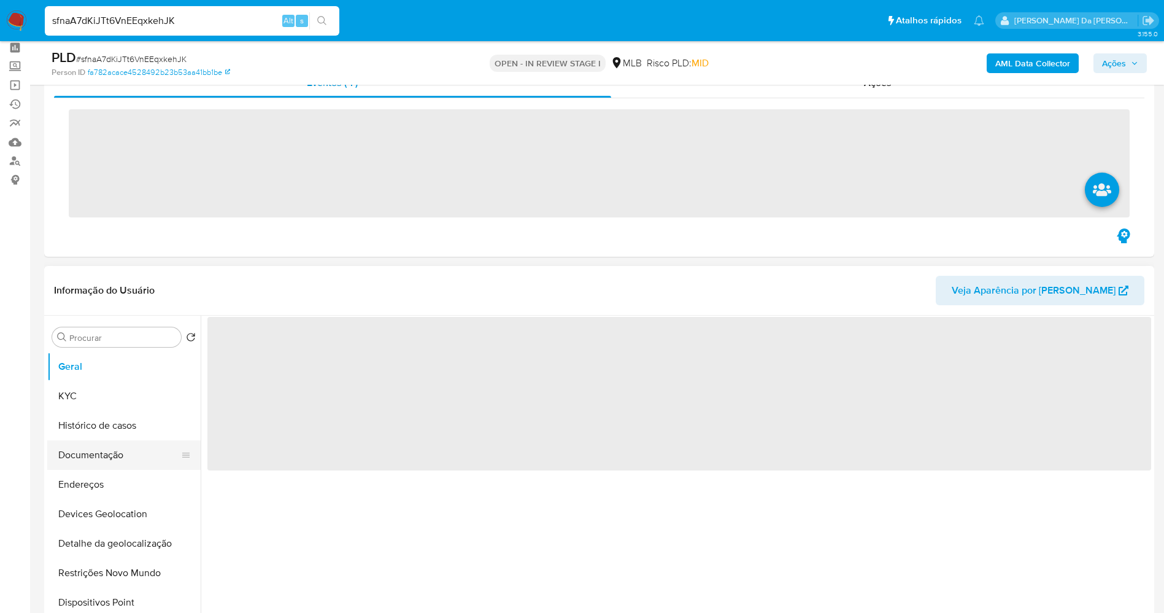
scroll to position [92, 0]
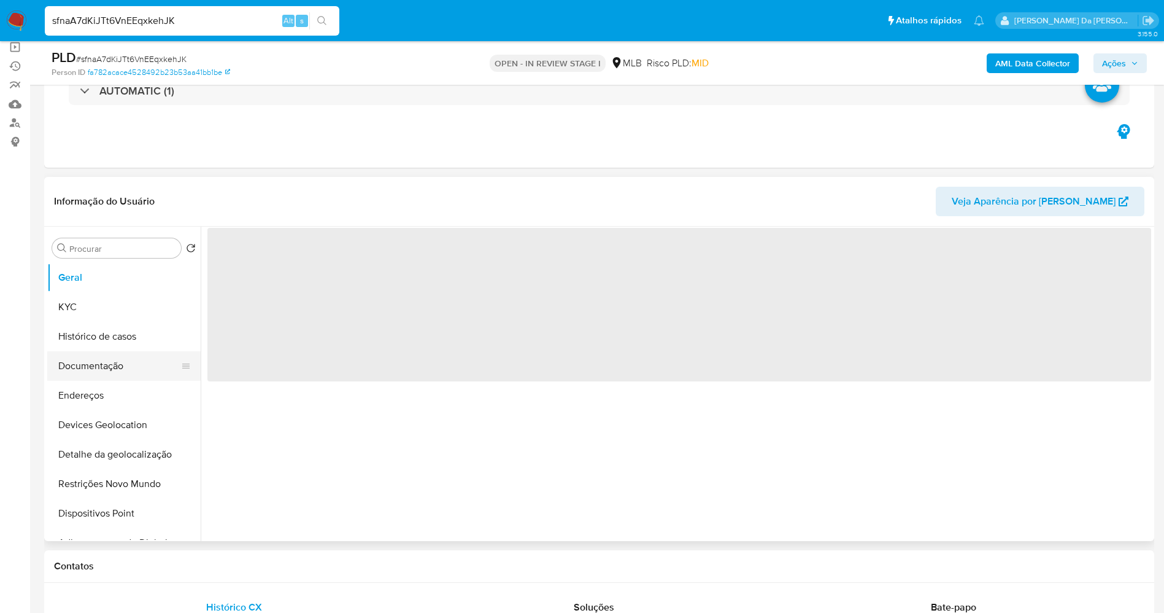
click at [123, 371] on button "Documentação" at bounding box center [119, 365] width 144 height 29
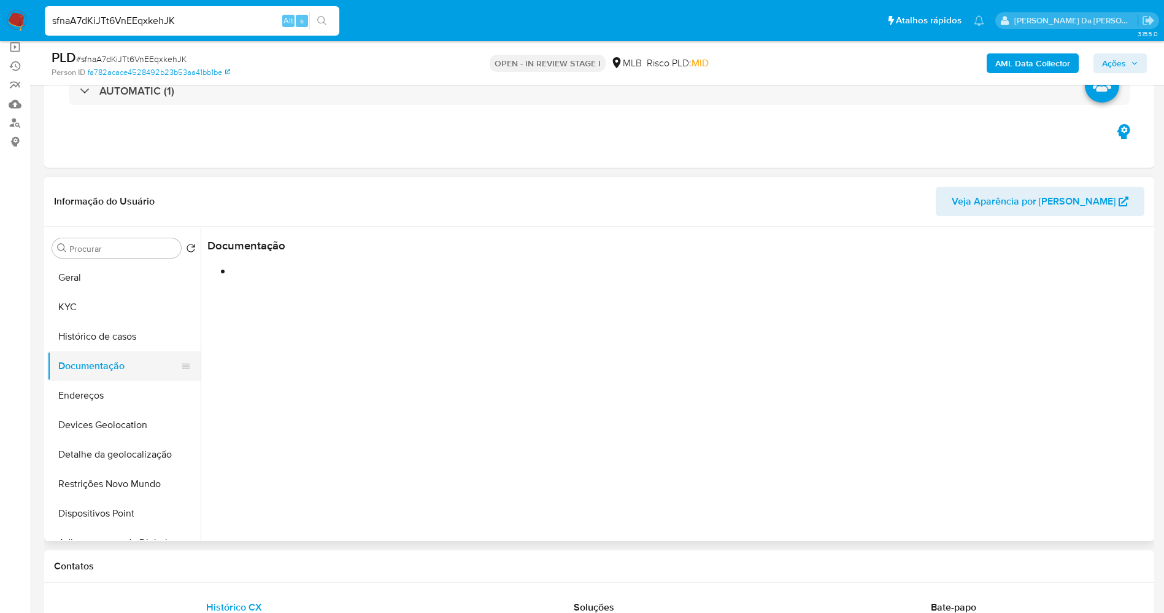
select select "10"
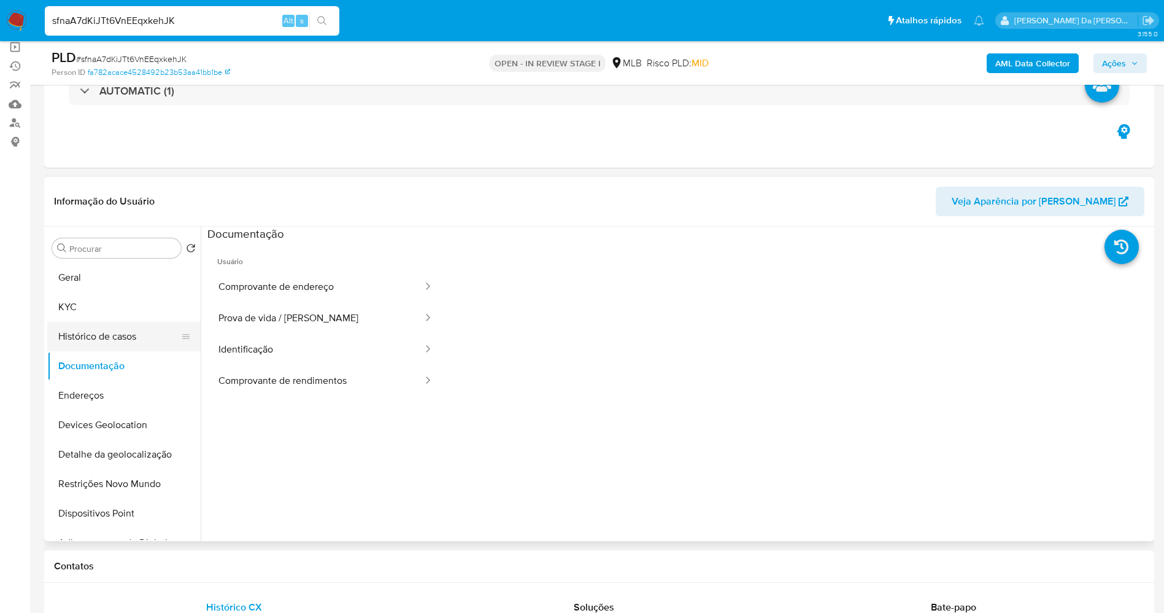
click at [122, 338] on button "Histórico de casos" at bounding box center [119, 336] width 144 height 29
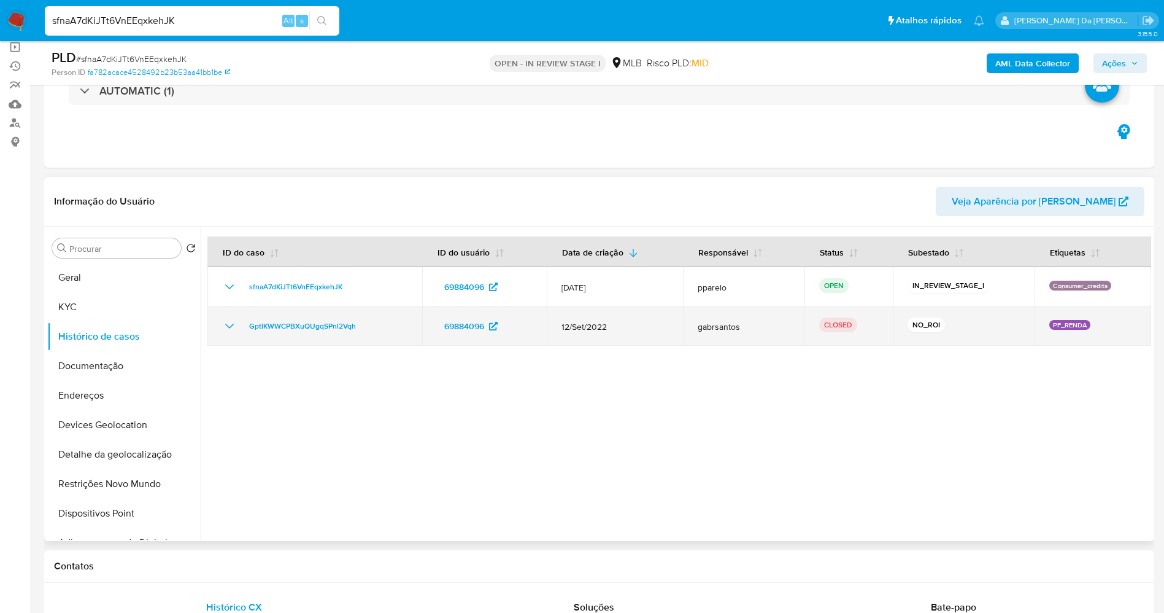
click at [230, 325] on icon "Mostrar/Ocultar" at bounding box center [229, 326] width 15 height 15
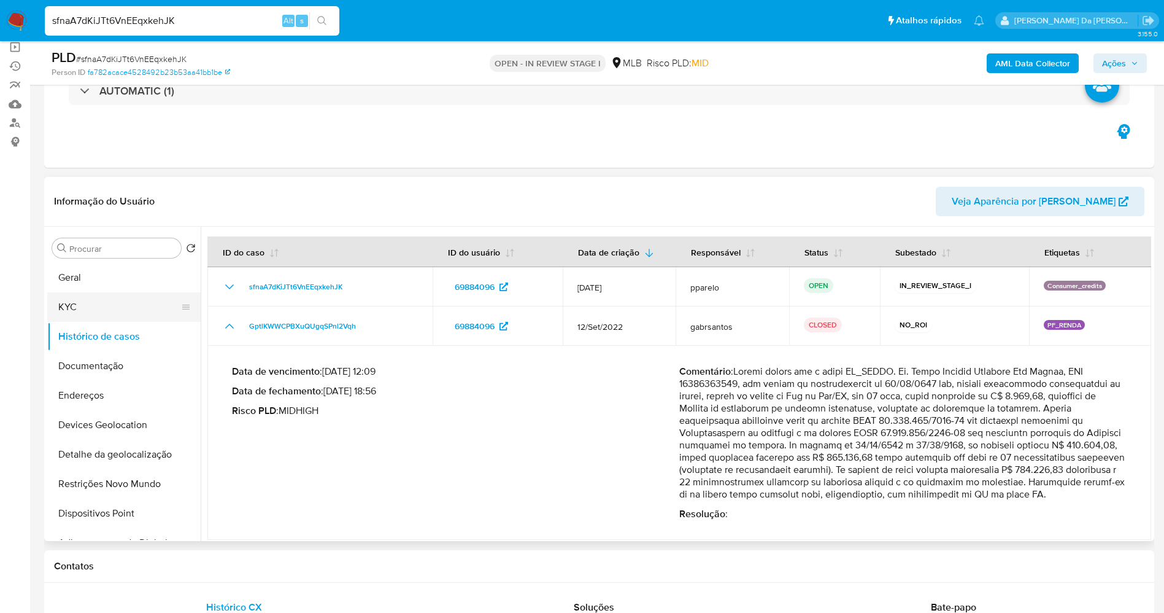
click at [106, 305] on button "KYC" at bounding box center [119, 306] width 144 height 29
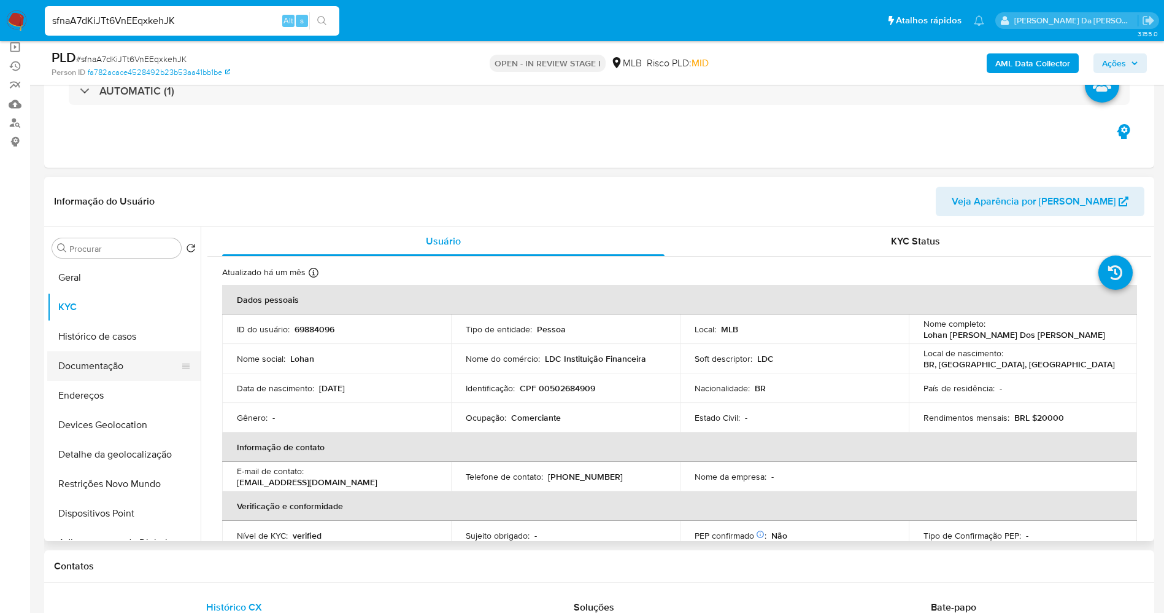
drag, startPoint x: 119, startPoint y: 366, endPoint x: 164, endPoint y: 368, distance: 44.8
click at [118, 366] on button "Documentação" at bounding box center [119, 365] width 144 height 29
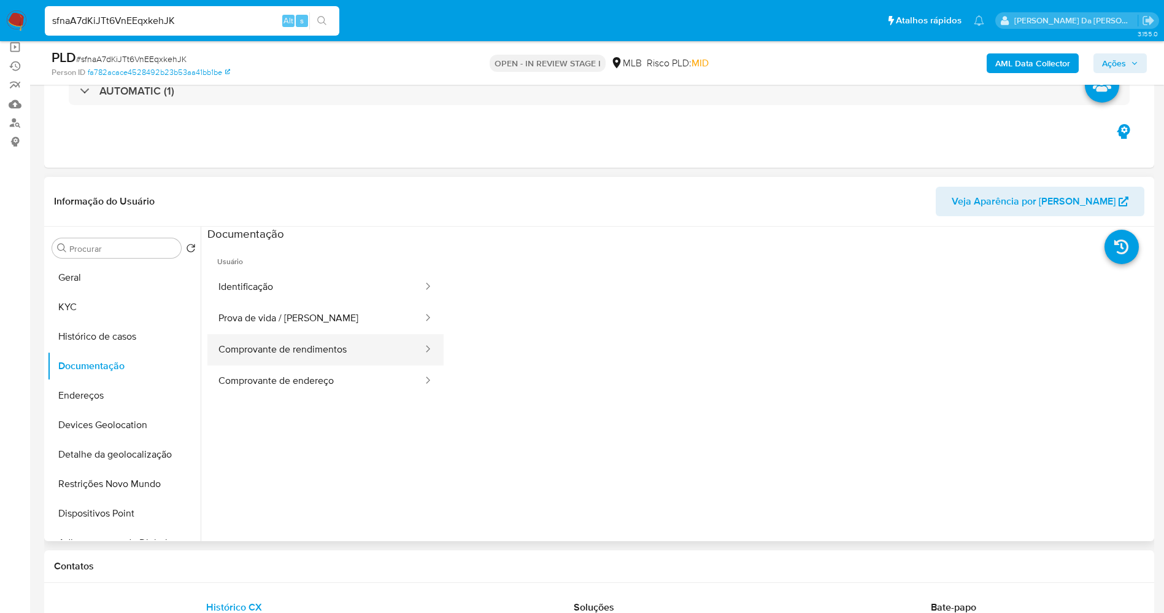
click at [292, 346] on button "Comprovante de rendimentos" at bounding box center [315, 349] width 217 height 31
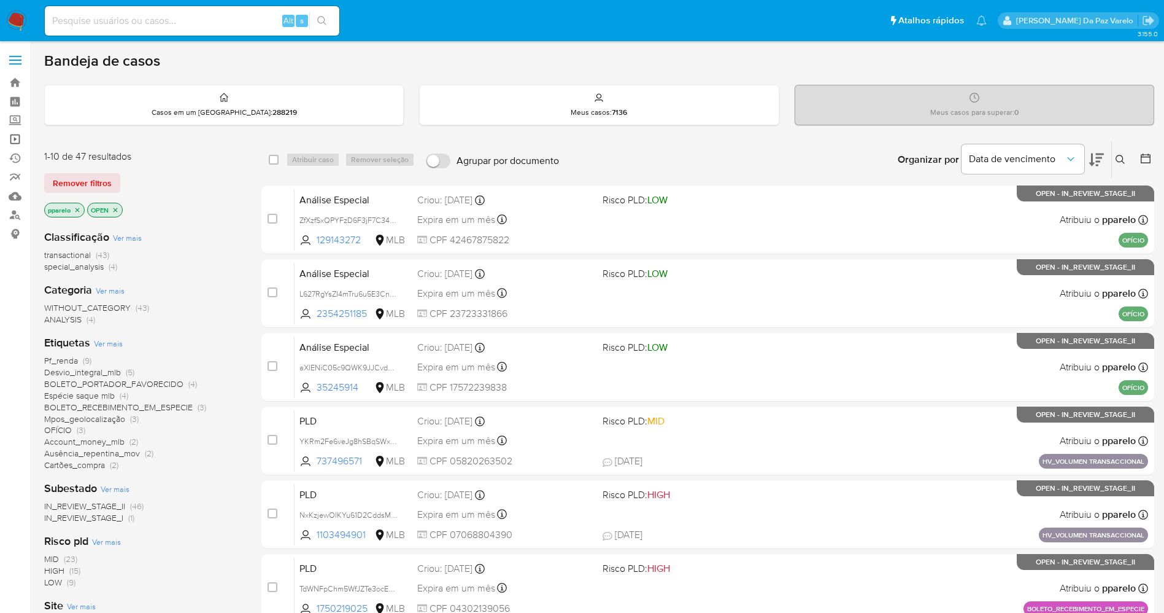
click at [21, 142] on link "Operações em massa" at bounding box center [73, 139] width 146 height 19
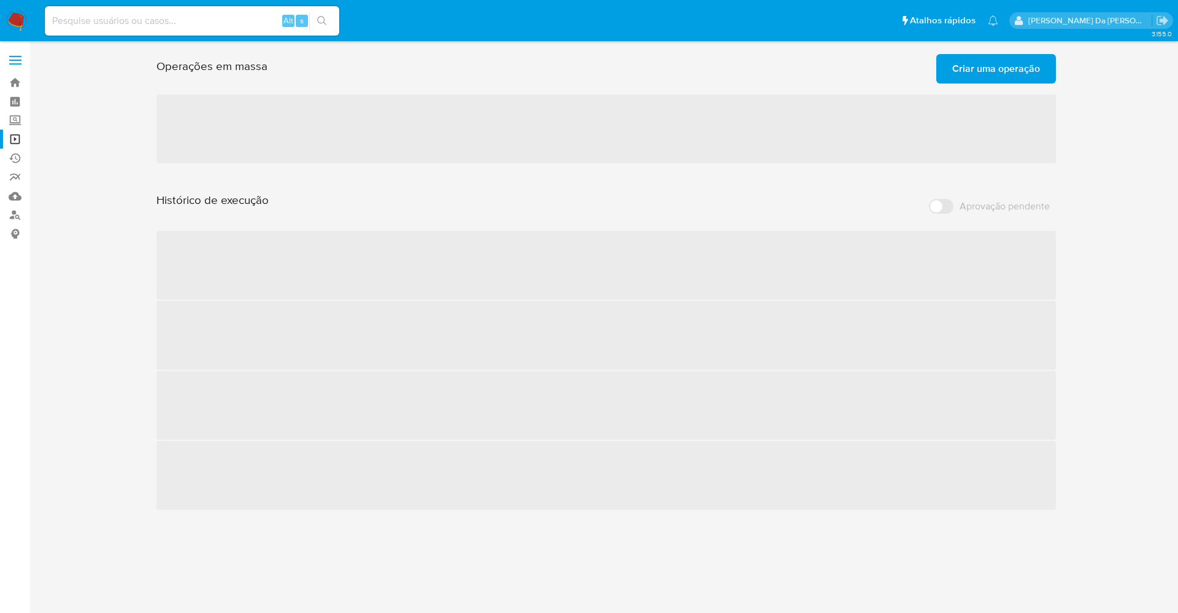
click at [977, 68] on span "Criar uma operação" at bounding box center [997, 68] width 88 height 27
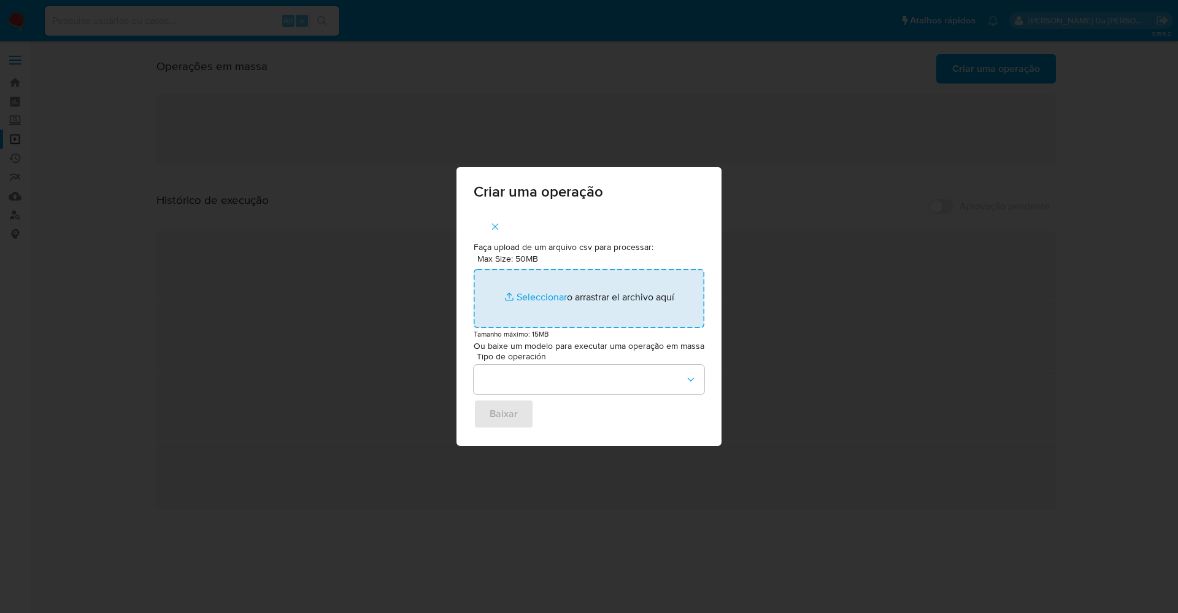
click at [549, 296] on input "Max Size: 50MB Seleccionar archivos" at bounding box center [589, 298] width 231 height 59
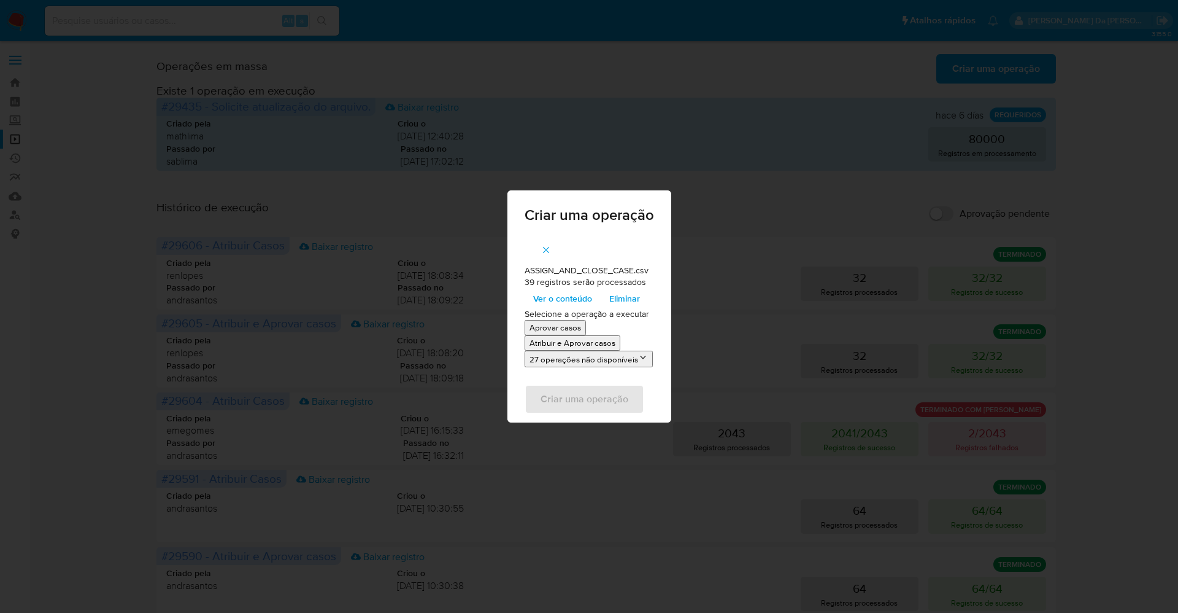
click at [568, 295] on span "Ver o conteúdo" at bounding box center [562, 298] width 59 height 17
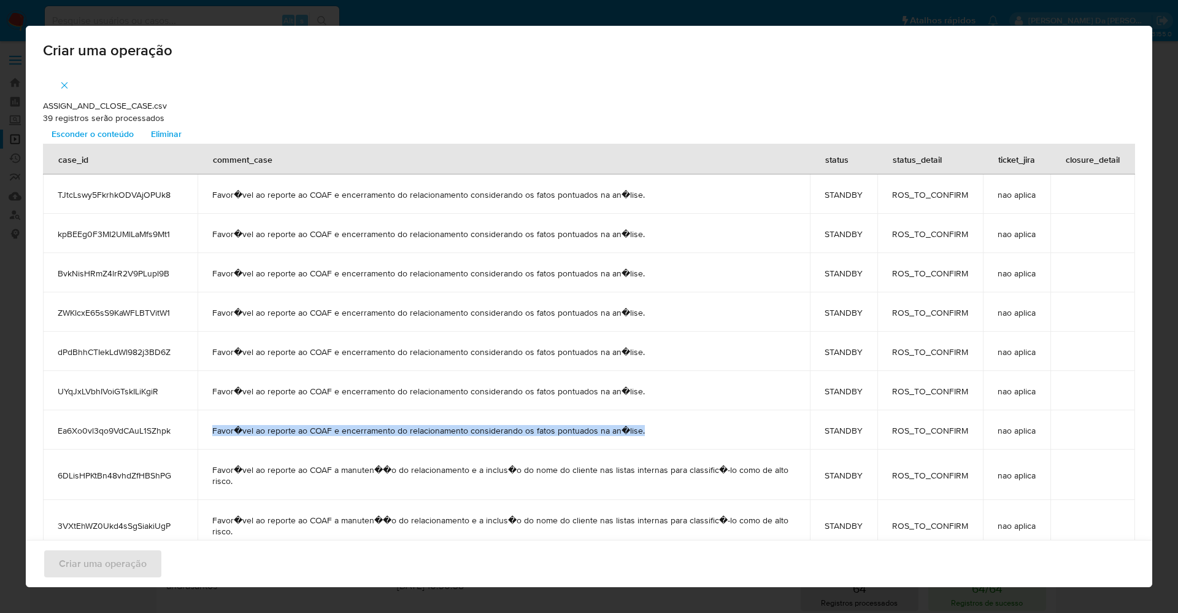
drag, startPoint x: 178, startPoint y: 436, endPoint x: 662, endPoint y: 437, distance: 484.3
click at [662, 437] on tr "Ea6Xo0vl3qo9VdCAuL1SZhpk Favor�vel ao reporte ao COAF e encerramento do relacio…" at bounding box center [589, 429] width 1093 height 39
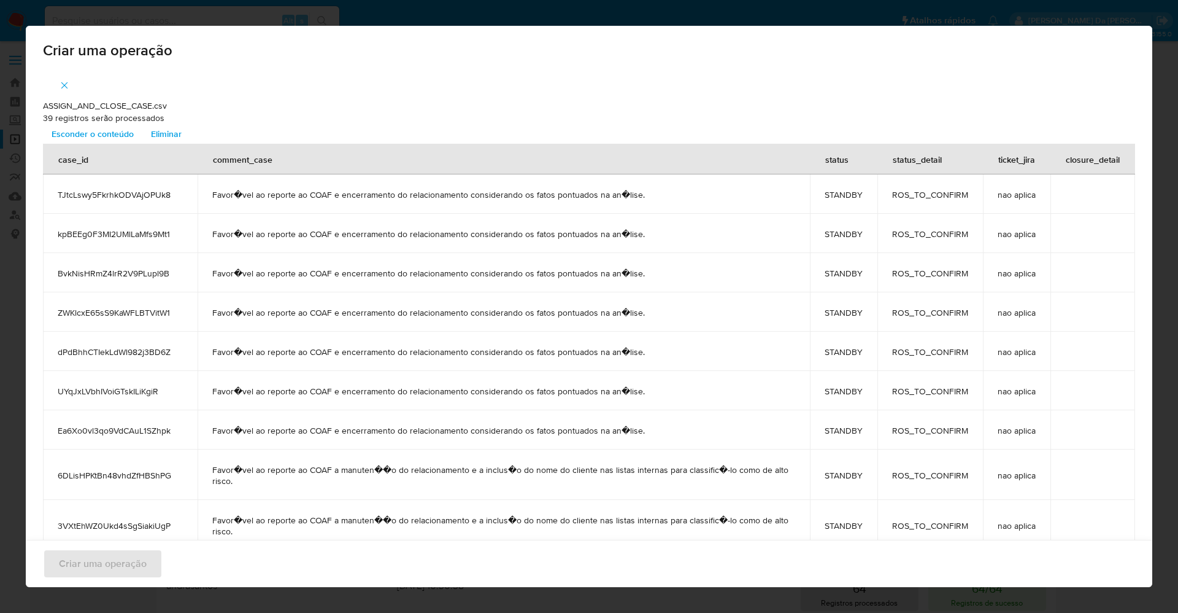
click at [114, 134] on span "Esconder o conteúdo" at bounding box center [93, 133] width 82 height 17
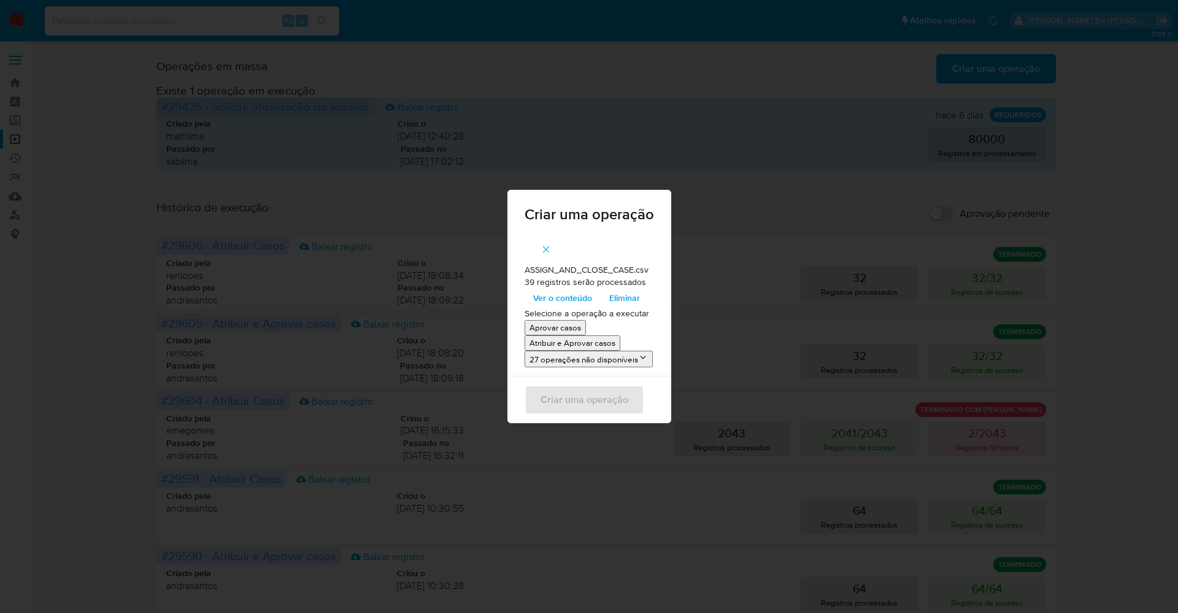
click at [558, 346] on p "Atribuir e Aprovar casos" at bounding box center [573, 343] width 86 height 12
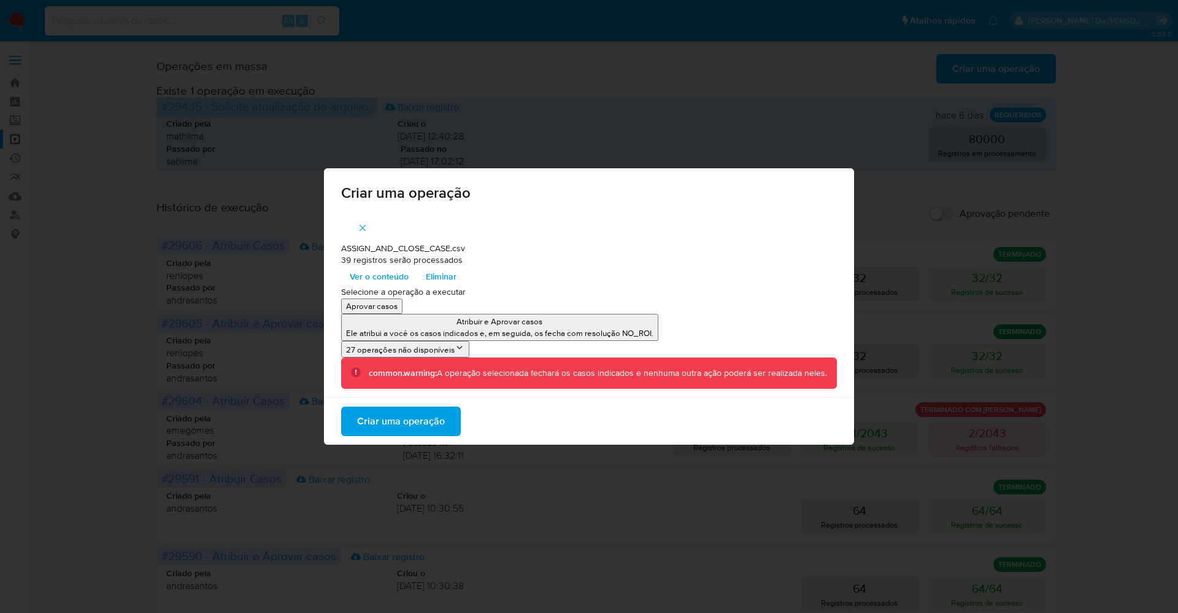
click at [433, 422] on span "Criar uma operação" at bounding box center [401, 421] width 88 height 27
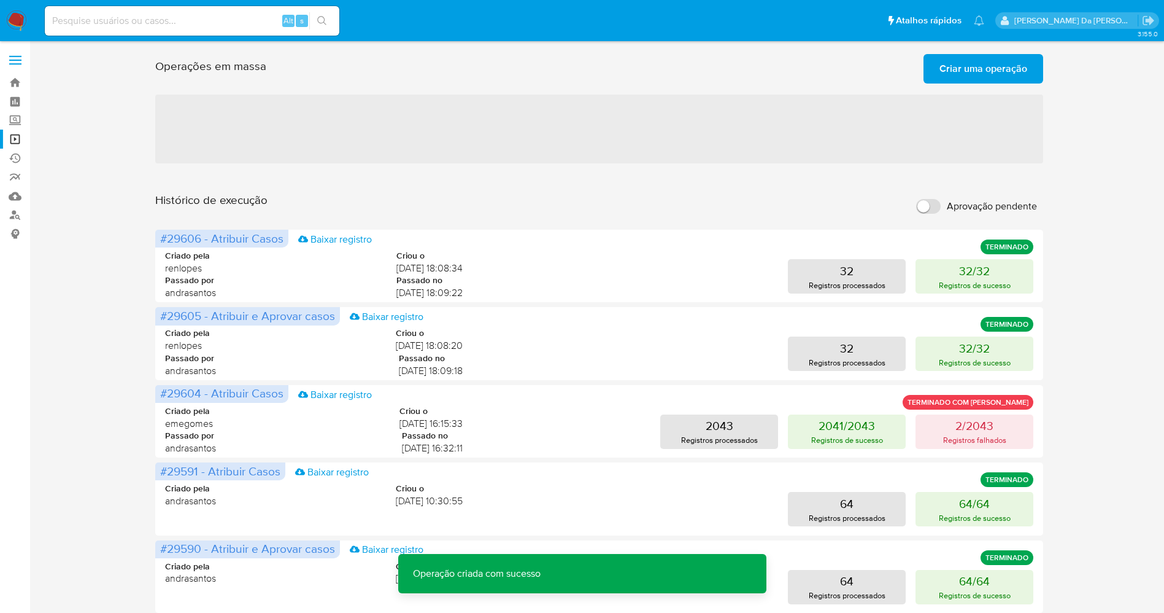
click at [973, 63] on span "Criar uma operação" at bounding box center [984, 68] width 88 height 27
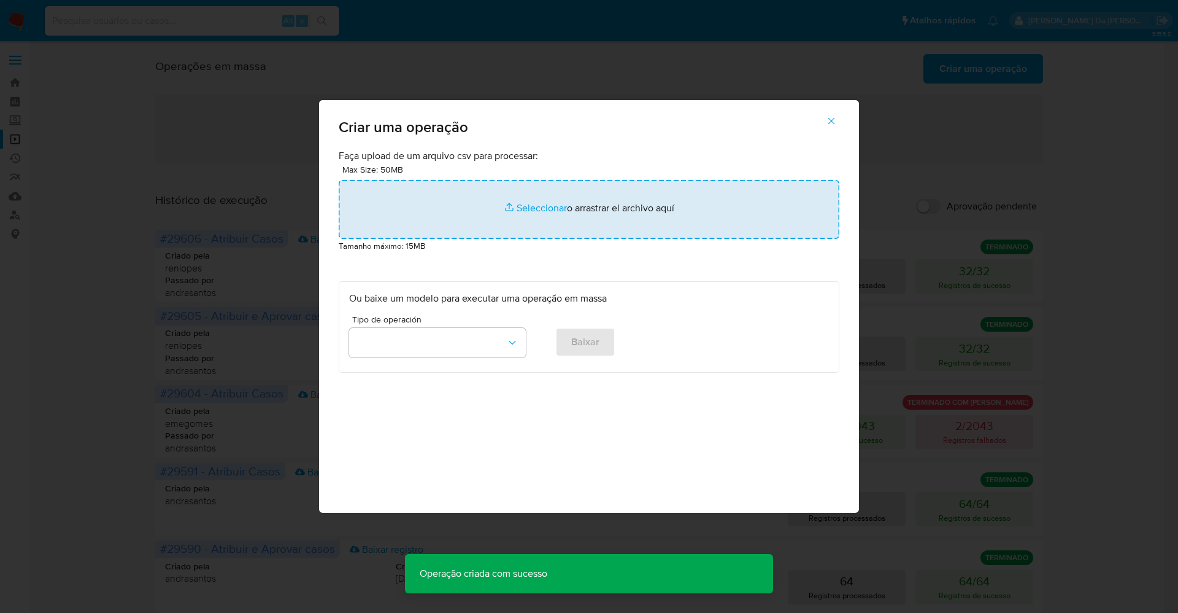
click at [527, 208] on input "file" at bounding box center [589, 209] width 501 height 59
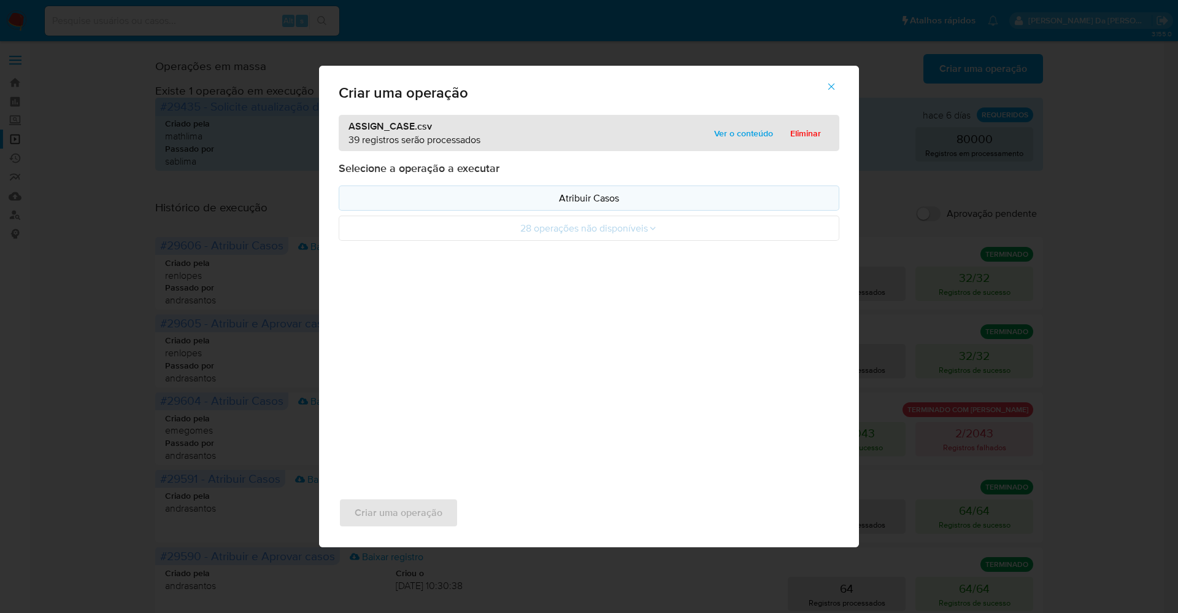
click at [575, 195] on p "Atribuir Casos" at bounding box center [589, 198] width 480 height 14
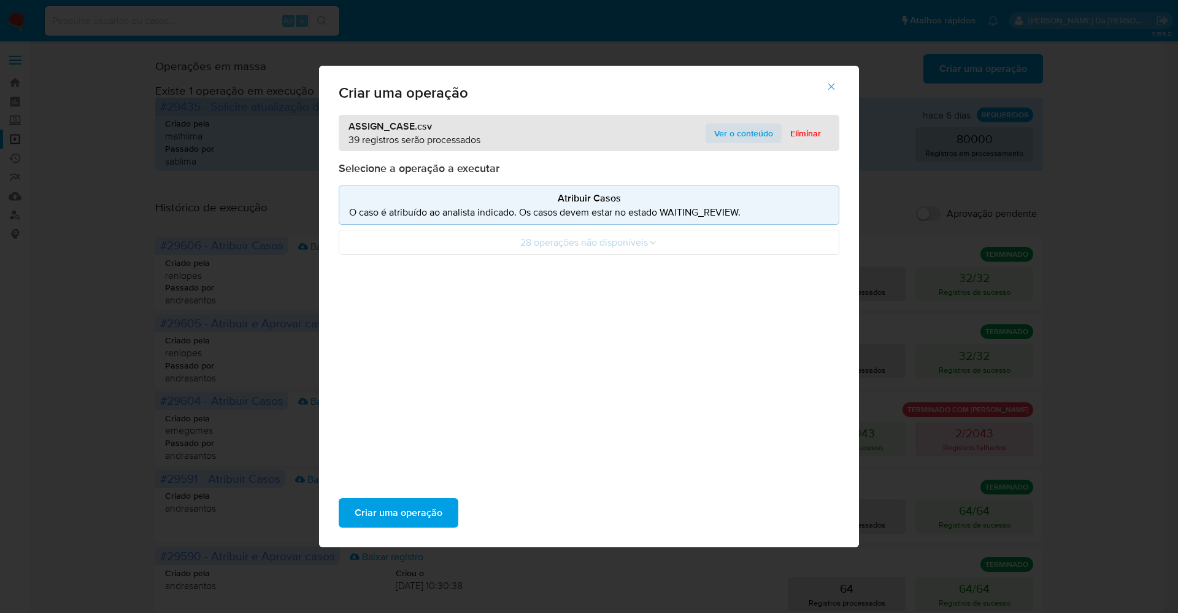
click at [733, 140] on span "Ver o conteúdo" at bounding box center [743, 133] width 59 height 17
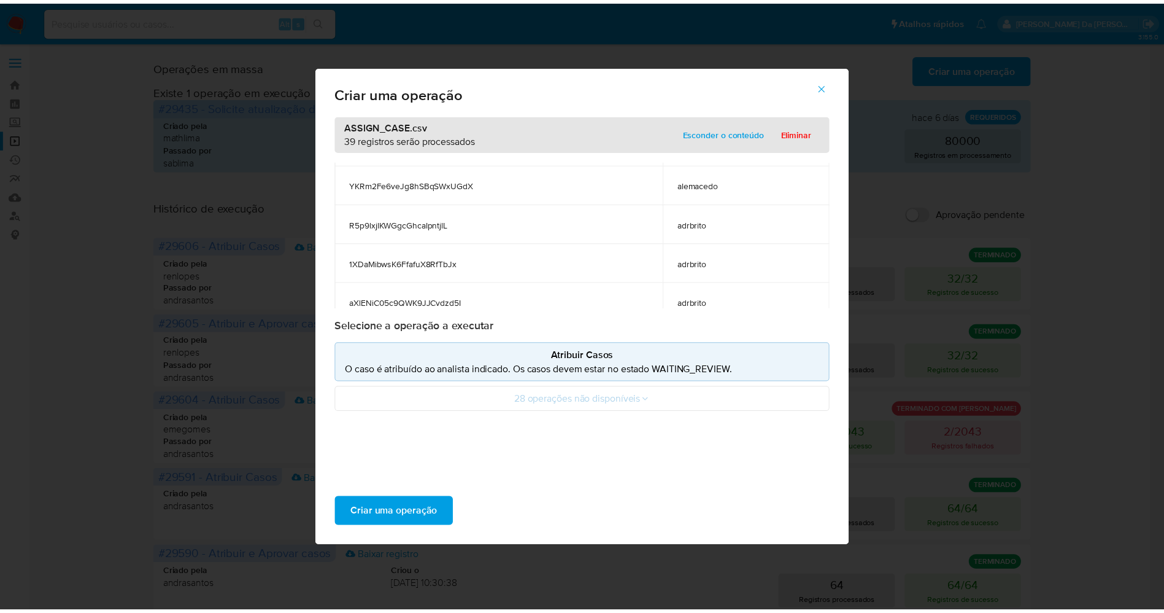
scroll to position [1415, 0]
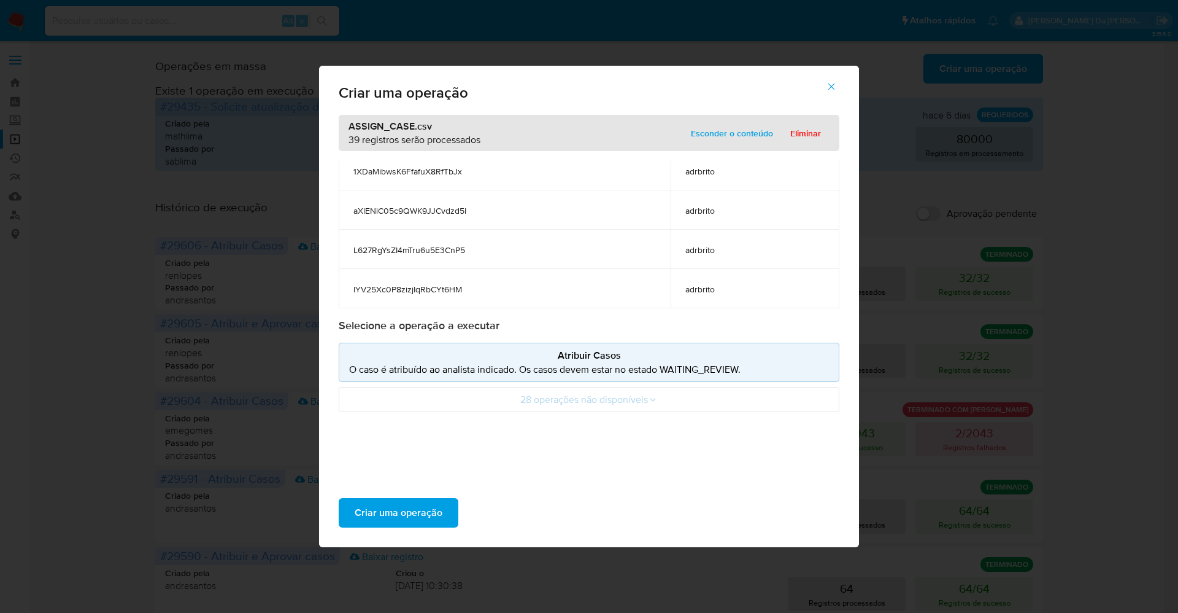
click at [830, 85] on icon "button" at bounding box center [832, 86] width 7 height 7
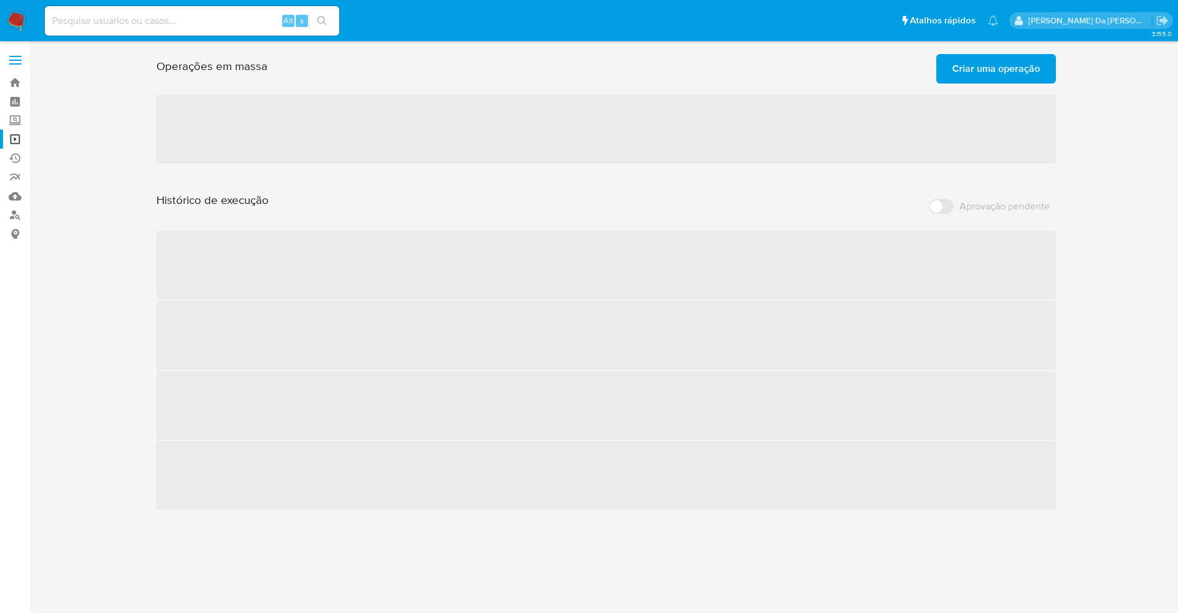
click at [1008, 75] on span "Criar uma operação" at bounding box center [997, 68] width 88 height 27
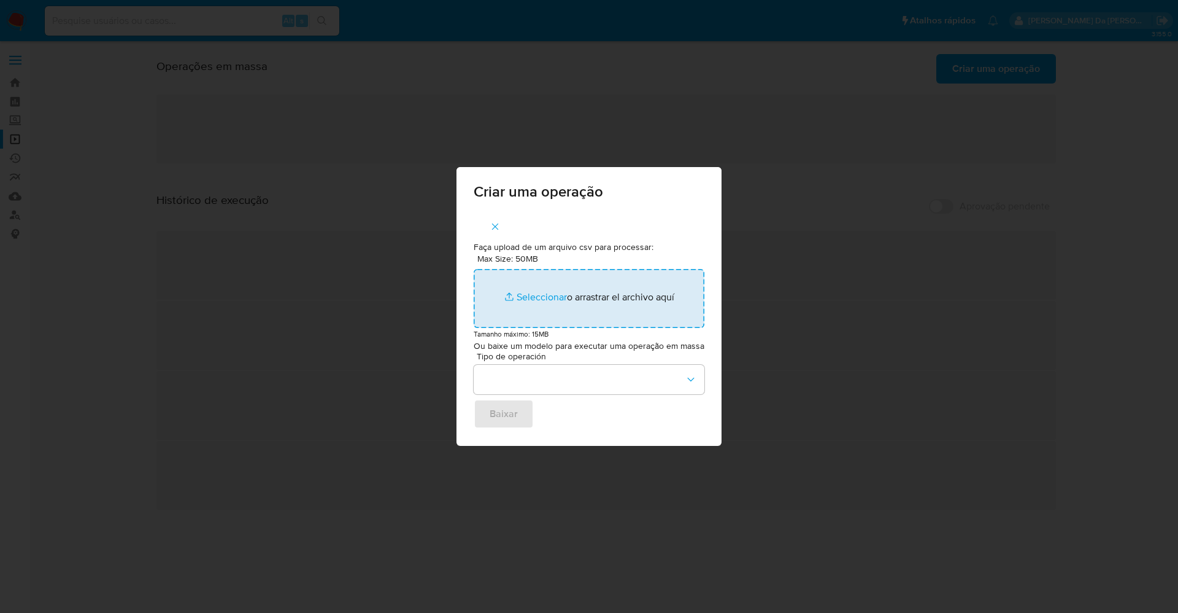
click at [534, 295] on input "Max Size: 50MB Seleccionar archivos" at bounding box center [589, 298] width 231 height 59
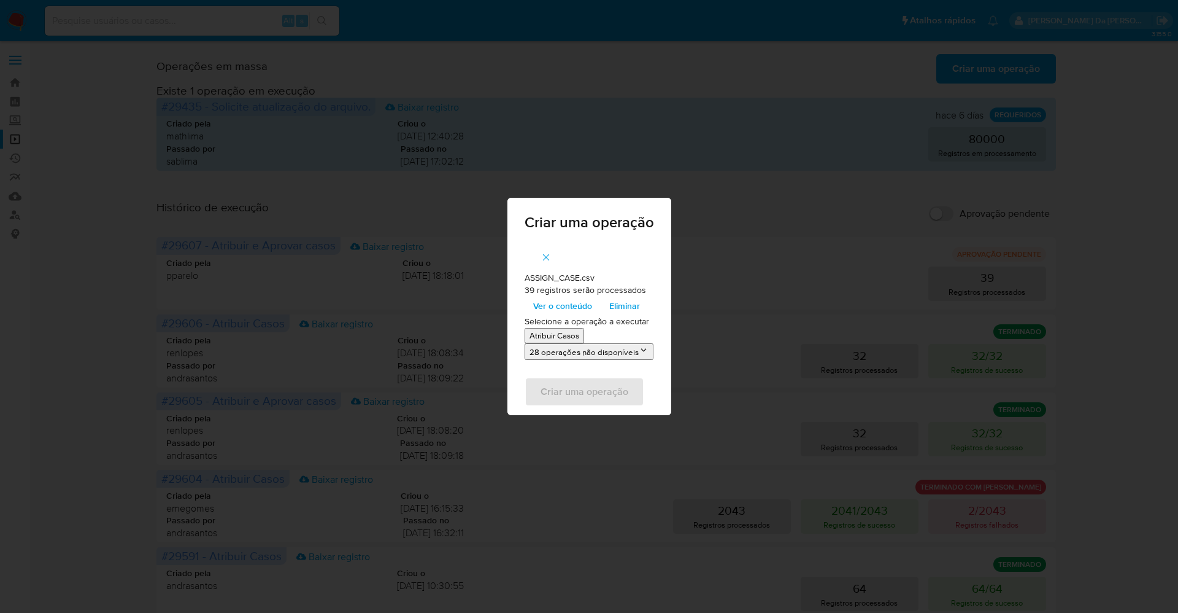
click at [563, 303] on span "Ver o conteúdo" at bounding box center [562, 305] width 59 height 17
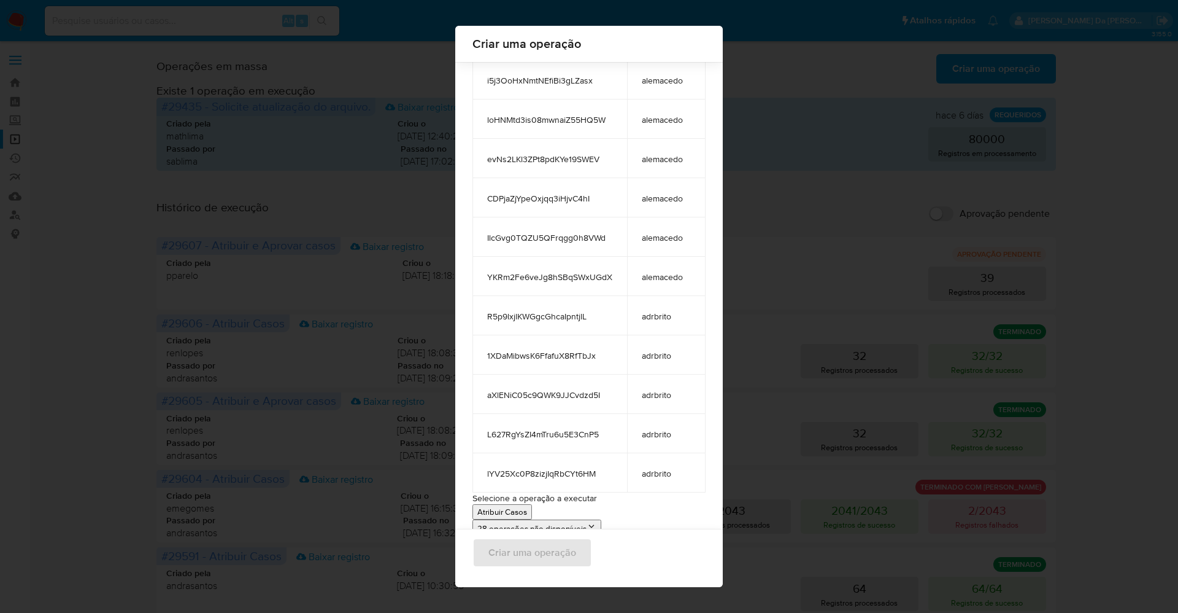
scroll to position [1210, 0]
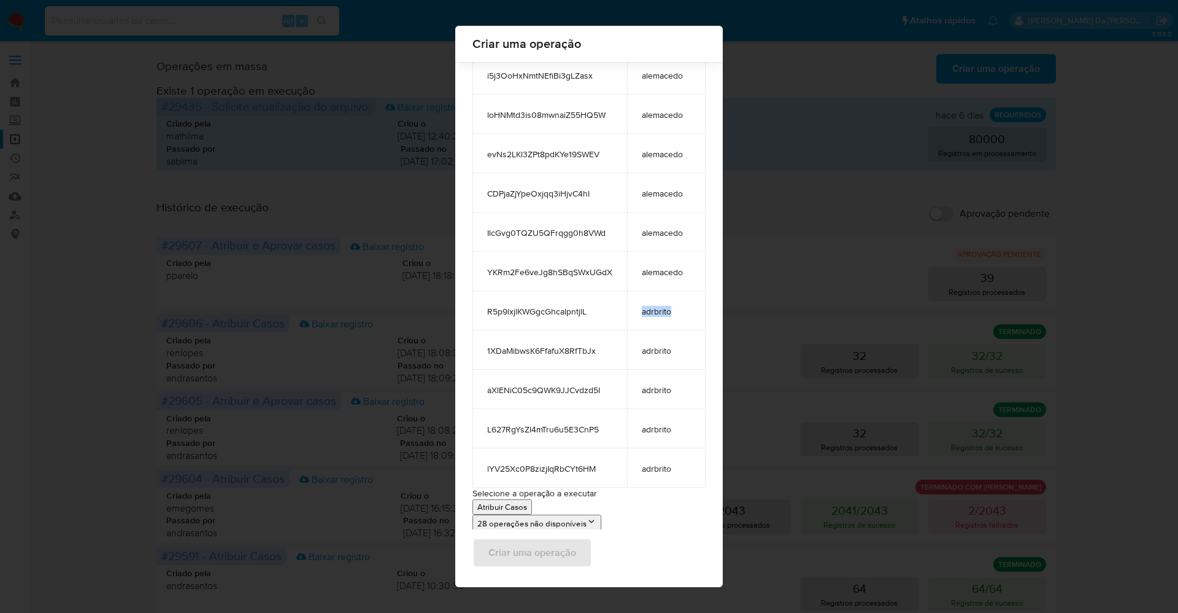
drag, startPoint x: 633, startPoint y: 322, endPoint x: 663, endPoint y: 324, distance: 30.8
click at [676, 316] on td "adrbrito" at bounding box center [666, 310] width 79 height 39
drag, startPoint x: 635, startPoint y: 349, endPoint x: 650, endPoint y: 393, distance: 47.2
click at [663, 352] on td "adrbrito" at bounding box center [666, 349] width 79 height 39
drag, startPoint x: 636, startPoint y: 396, endPoint x: 657, endPoint y: 409, distance: 25.4
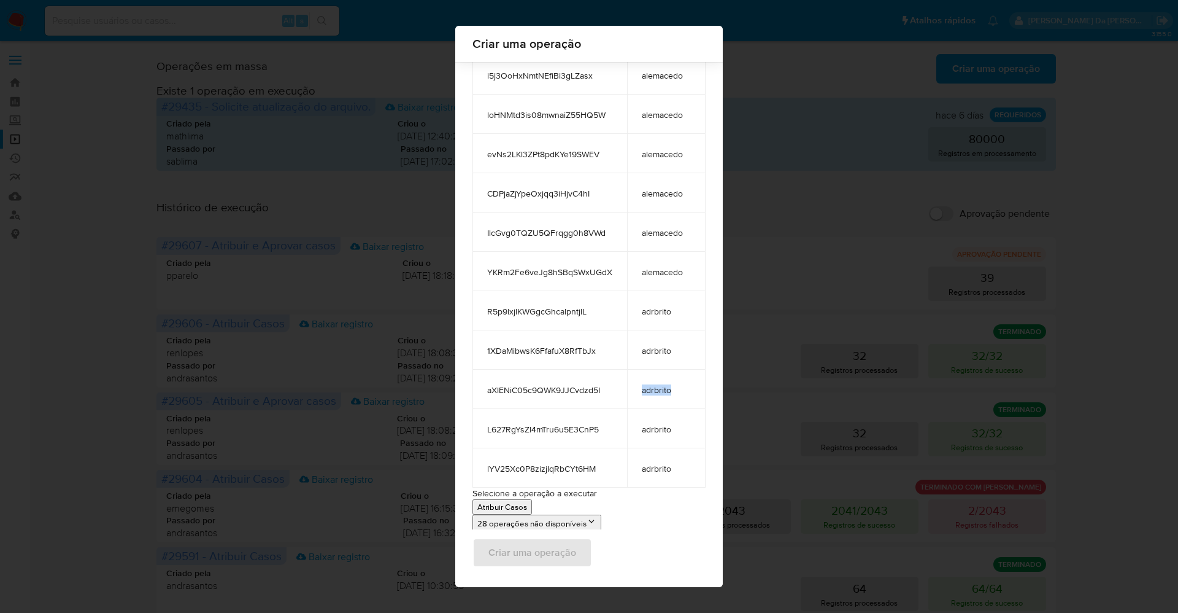
click at [667, 397] on td "adrbrito" at bounding box center [666, 388] width 79 height 39
drag, startPoint x: 633, startPoint y: 430, endPoint x: 666, endPoint y: 439, distance: 33.6
click at [669, 436] on td "adrbrito" at bounding box center [666, 428] width 79 height 39
drag, startPoint x: 648, startPoint y: 461, endPoint x: 668, endPoint y: 482, distance: 29.9
click at [680, 471] on td "adrbrito" at bounding box center [666, 467] width 79 height 39
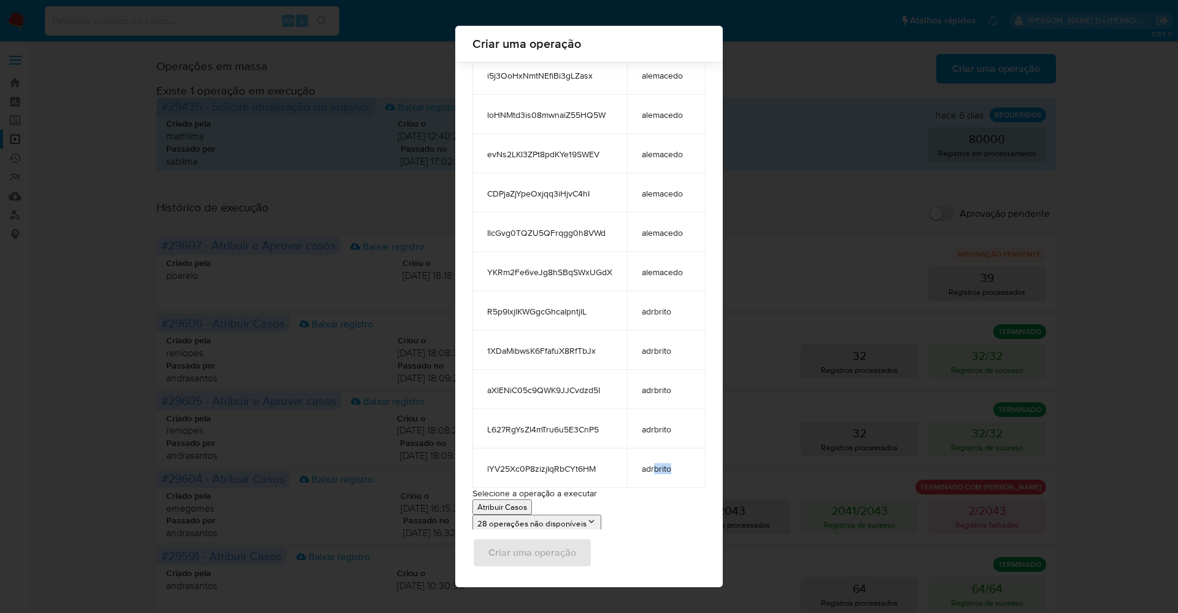
click at [508, 507] on p "Atribuir Casos" at bounding box center [503, 507] width 50 height 12
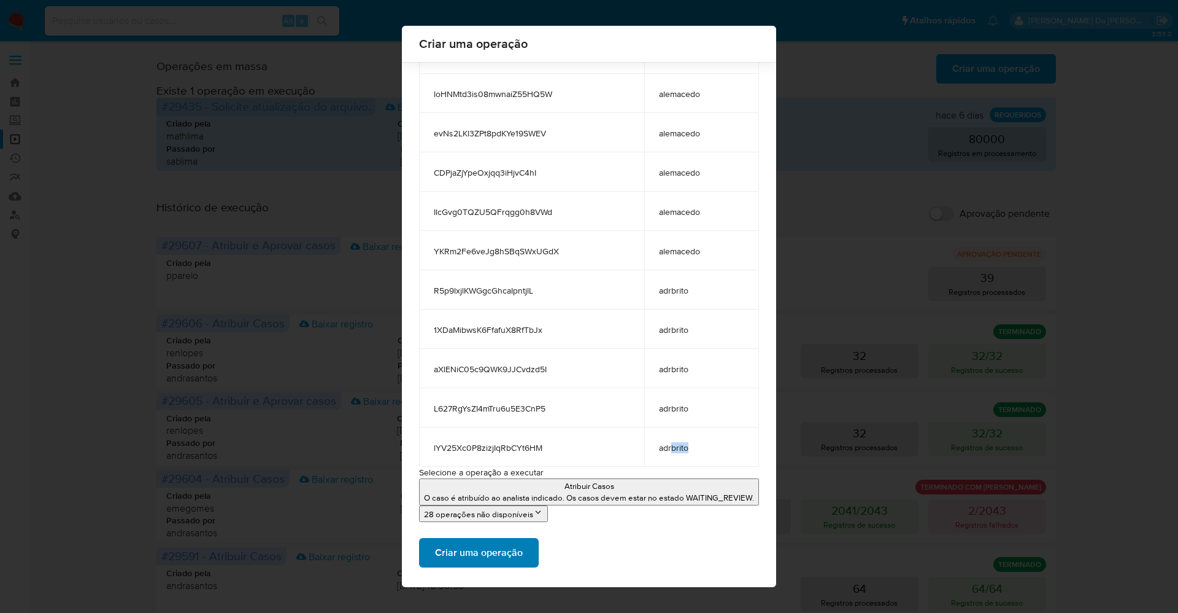
scroll to position [1232, 0]
click at [480, 550] on span "Criar uma operação" at bounding box center [479, 552] width 88 height 27
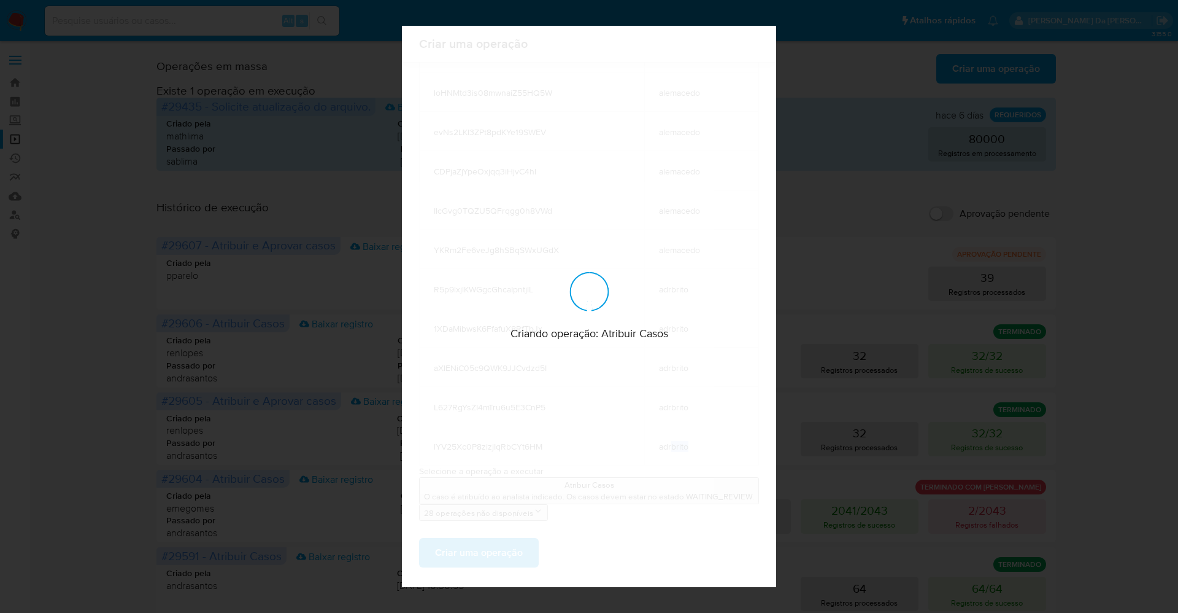
scroll to position [0, 0]
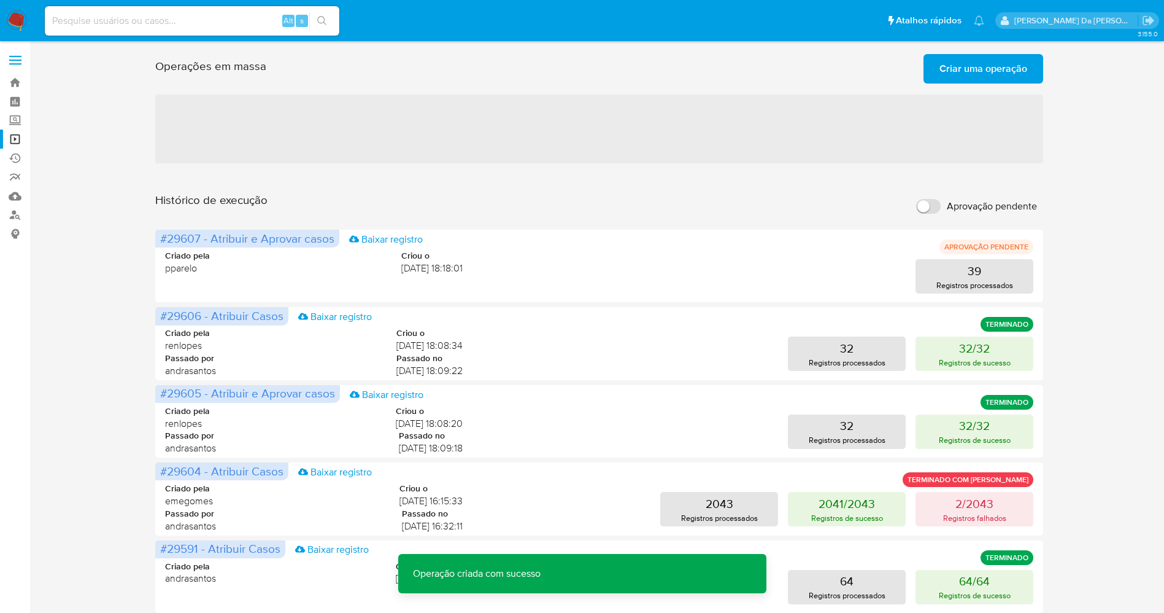
click at [938, 206] on input "Aprovação pendente" at bounding box center [928, 206] width 25 height 15
checkbox input "true"
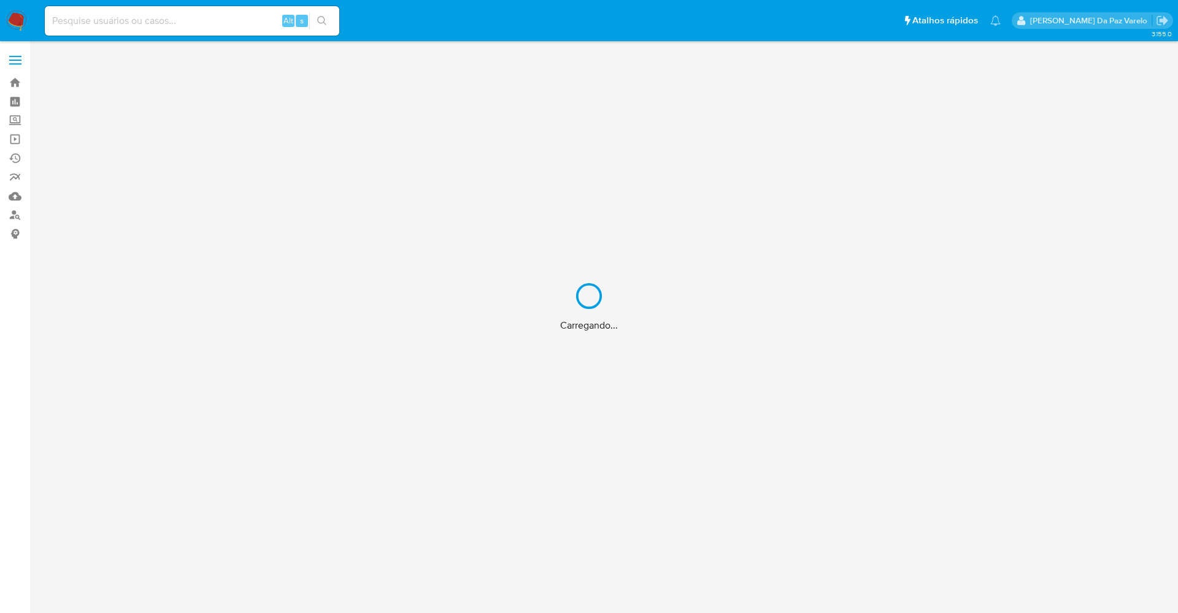
click at [227, 26] on div "Carregando..." at bounding box center [589, 306] width 1178 height 613
click at [231, 20] on div "Carregando..." at bounding box center [589, 306] width 1178 height 613
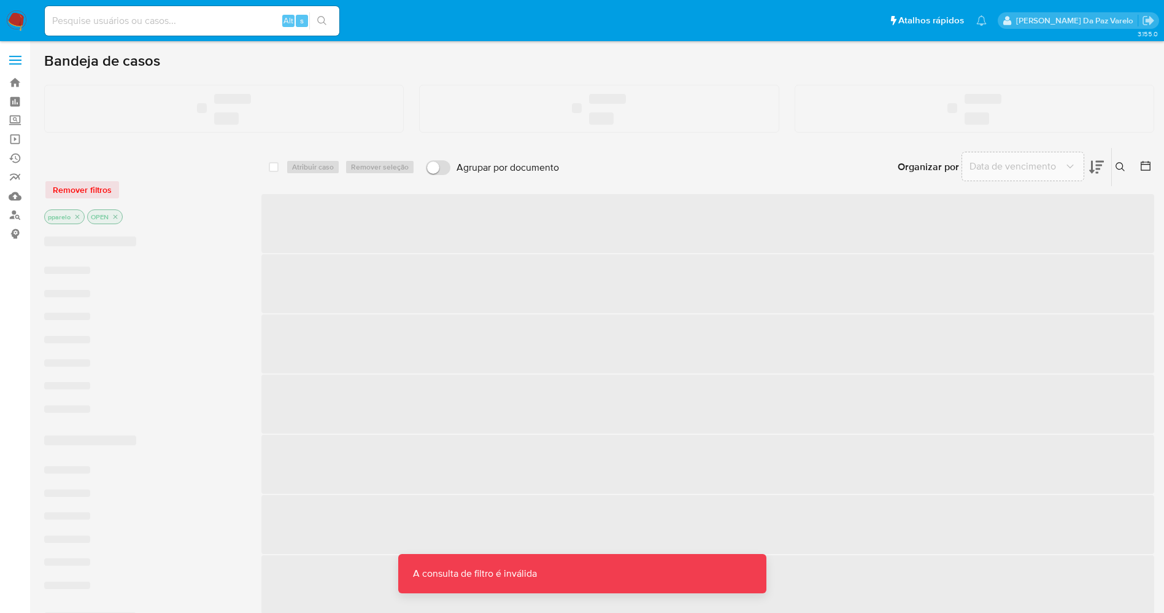
click at [215, 24] on input at bounding box center [192, 21] width 295 height 16
paste input "gtUBU4WGIgegN6fsOIJwPGUx"
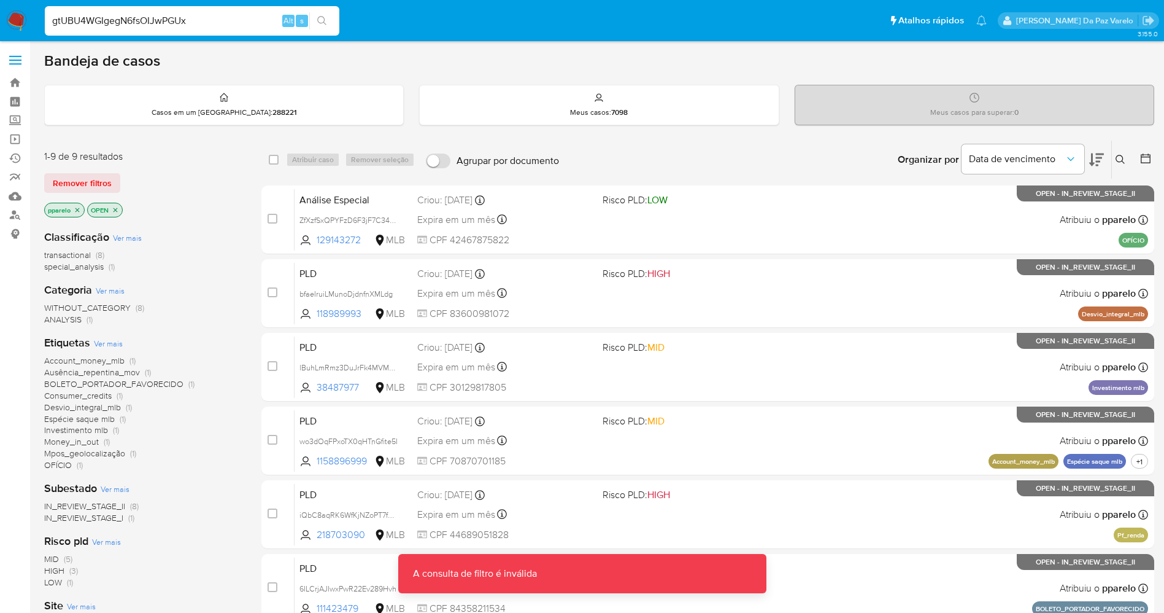
type input "gtUBU4WGIgegN6fsOIJwPGUx"
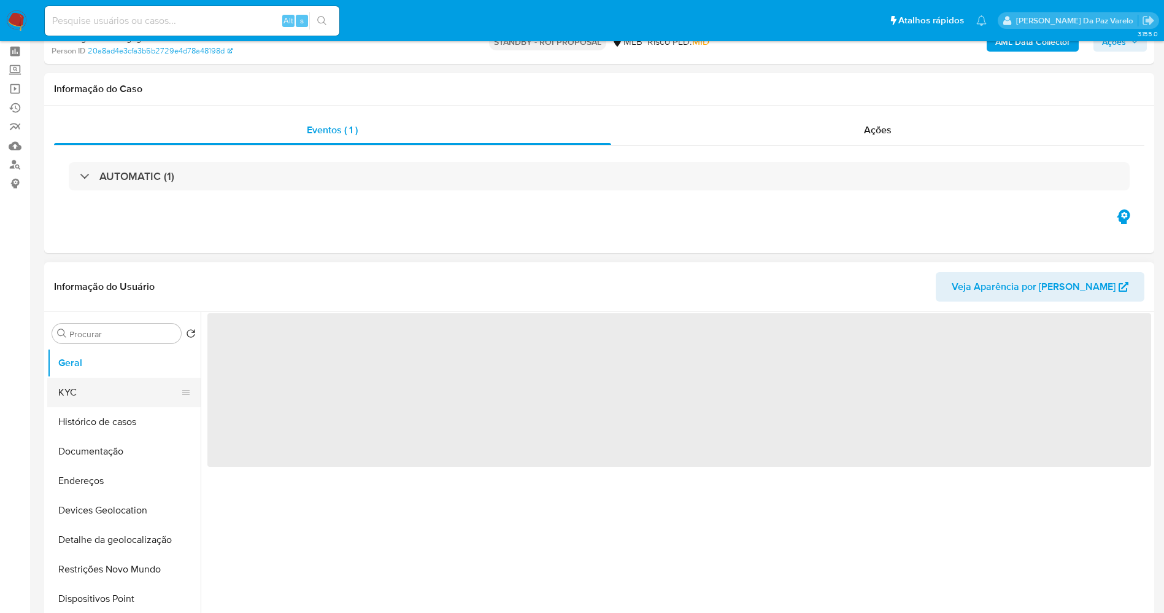
scroll to position [92, 0]
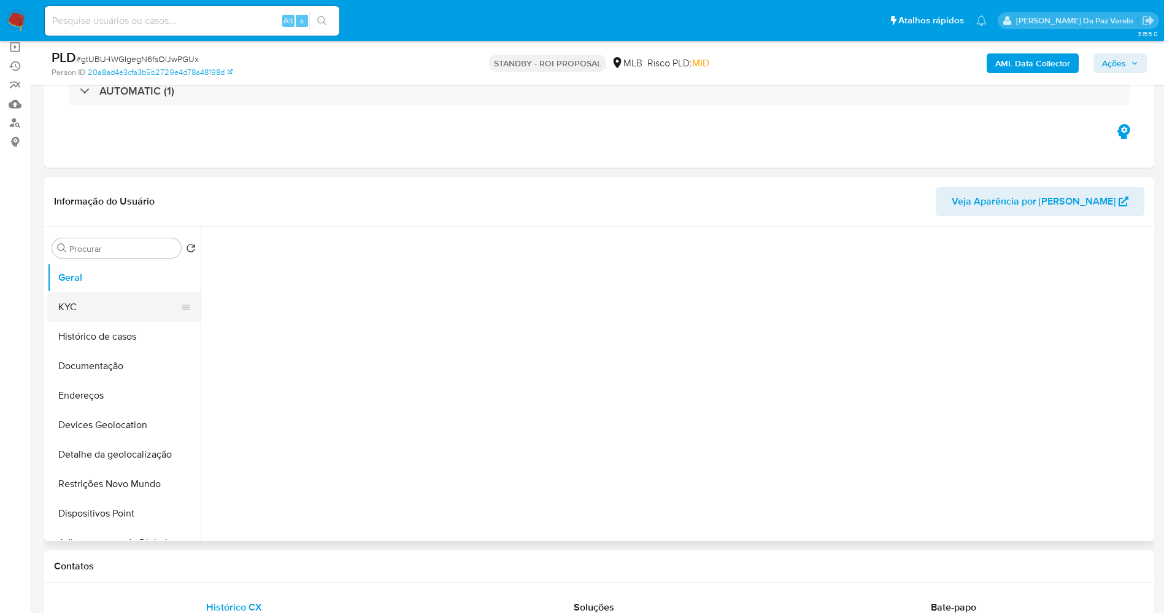
click at [97, 309] on button "KYC" at bounding box center [119, 306] width 144 height 29
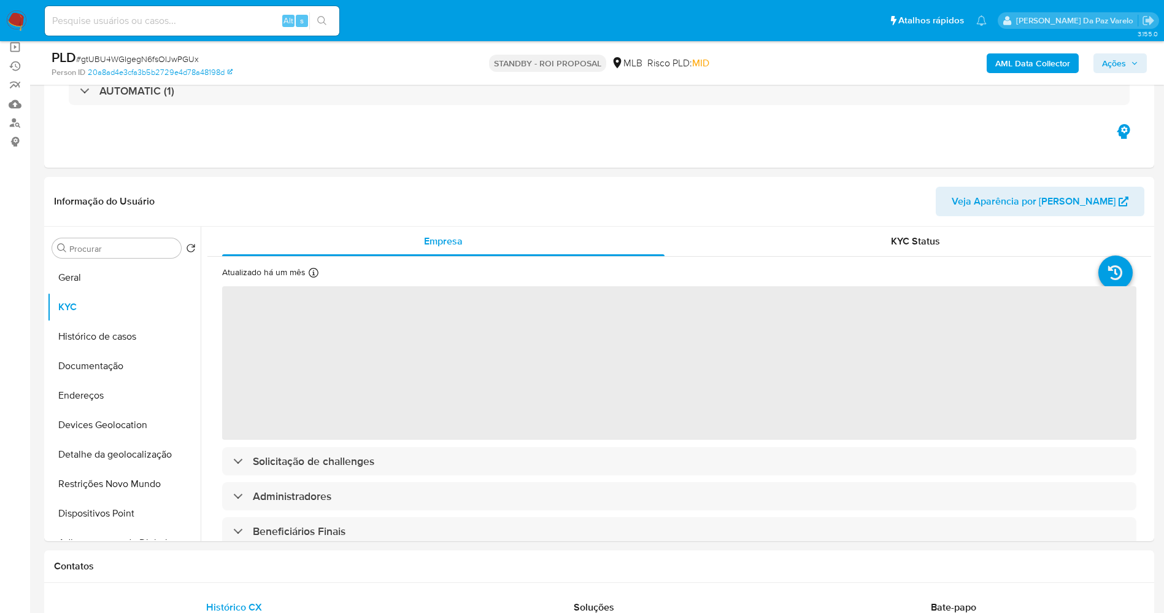
select select "10"
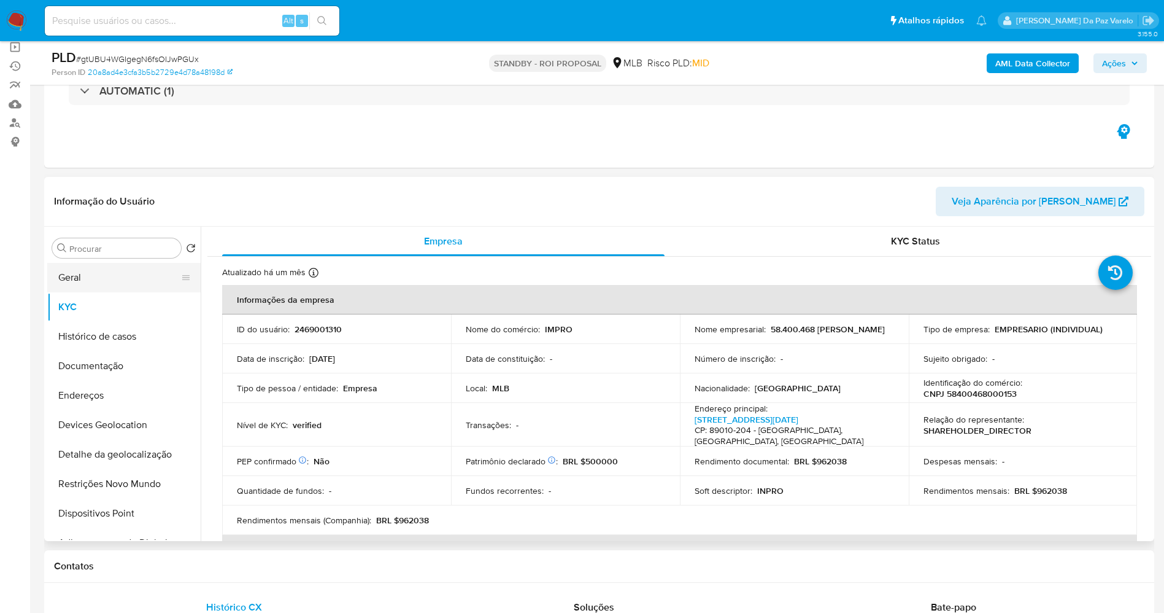
click at [105, 280] on button "Geral" at bounding box center [119, 277] width 144 height 29
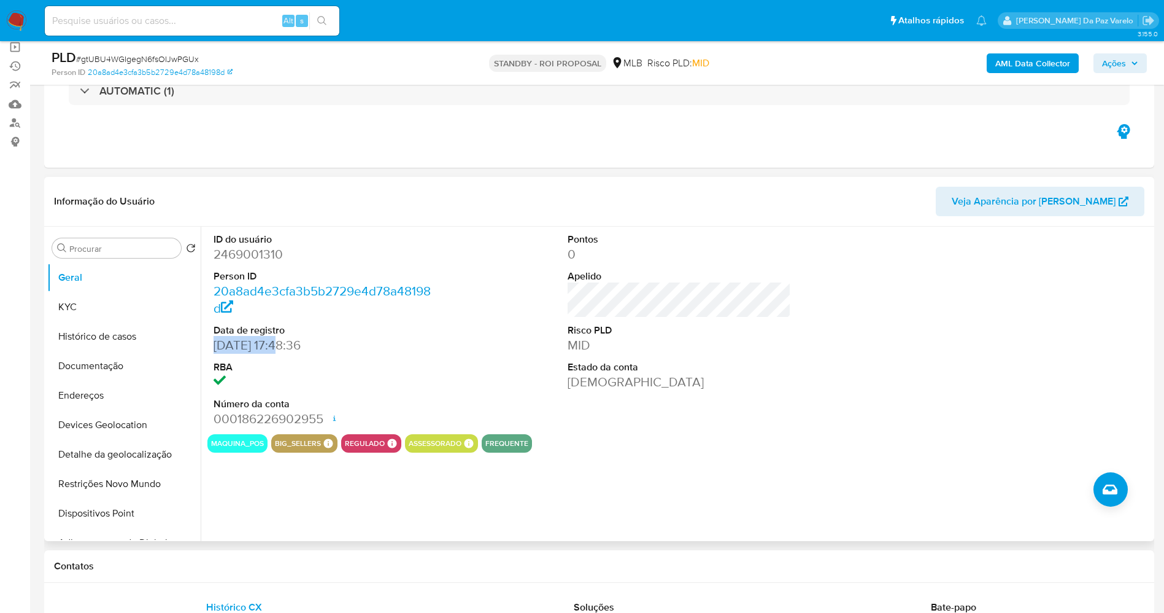
drag, startPoint x: 203, startPoint y: 347, endPoint x: 285, endPoint y: 347, distance: 82.2
click at [285, 347] on div "ID do usuário 2469001310 Person ID 20a8ad4e3cfa3b5b2729e4d78a48198d Data de reg…" at bounding box center [676, 383] width 951 height 314
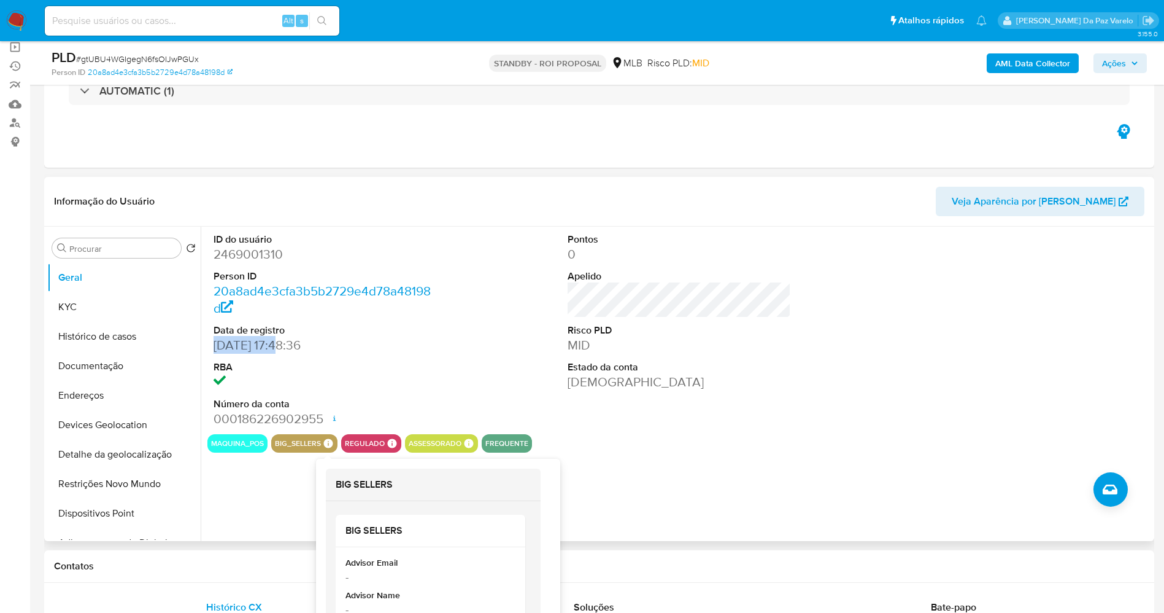
click at [326, 441] on icon at bounding box center [328, 442] width 9 height 9
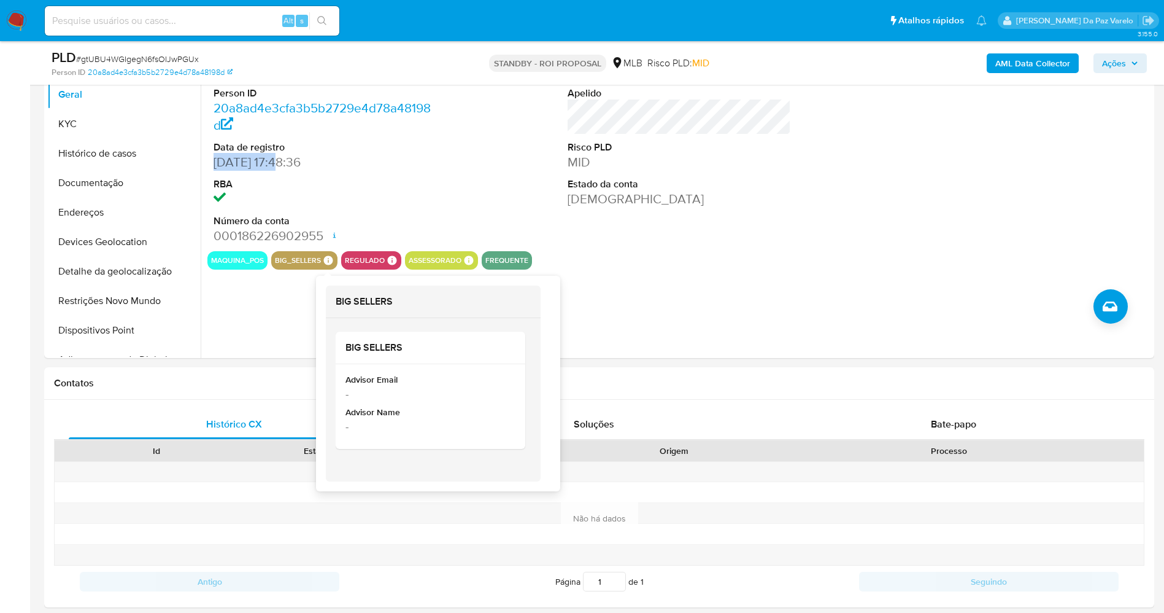
scroll to position [276, 0]
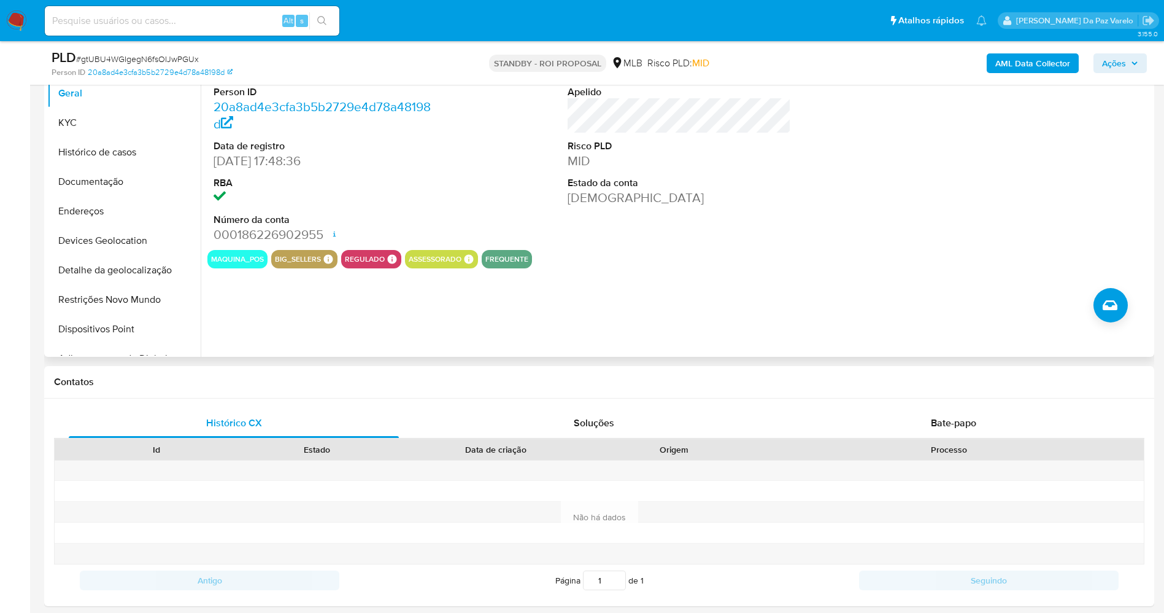
click at [333, 254] on div "big_sellers BIG SELLERS BIG SELLERS Advisor Email - Advisor Name -" at bounding box center [304, 259] width 66 height 18
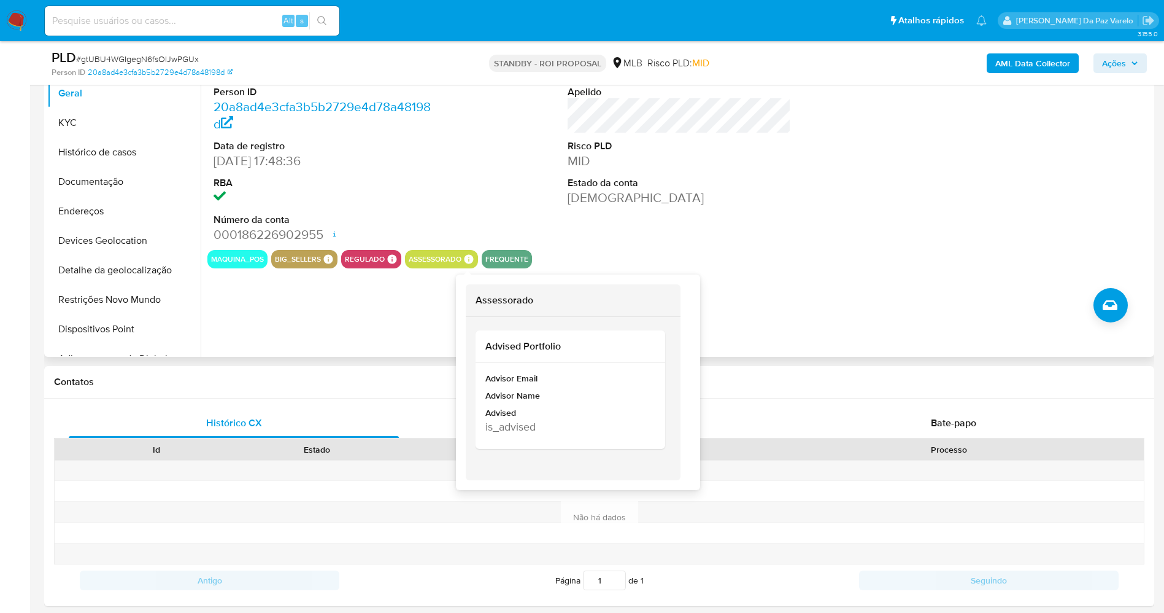
click at [468, 256] on icon at bounding box center [469, 258] width 9 height 9
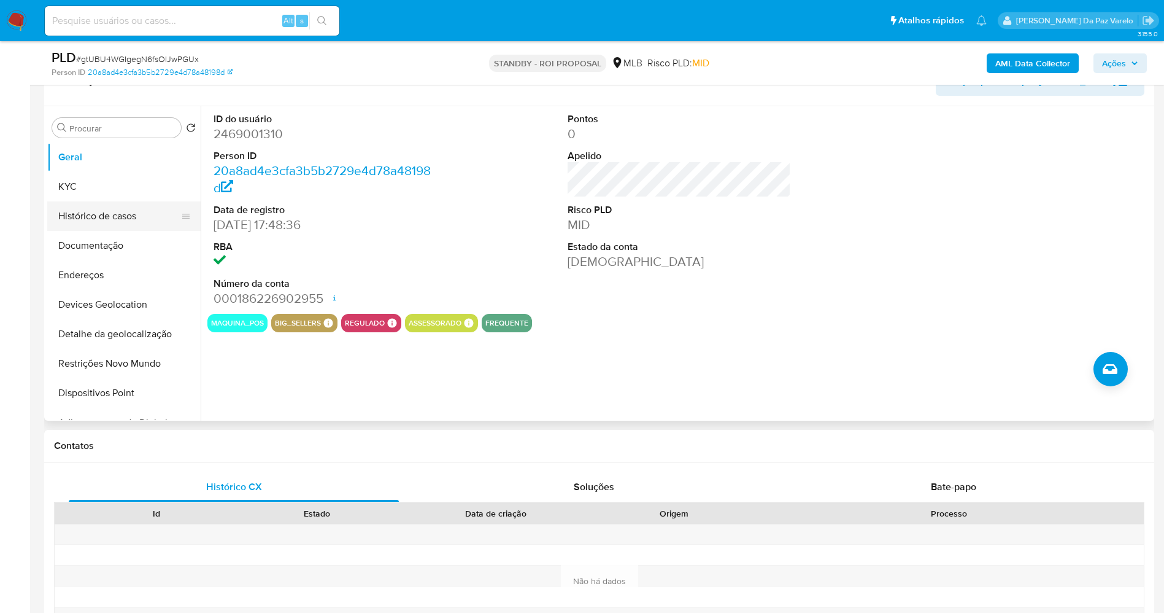
scroll to position [184, 0]
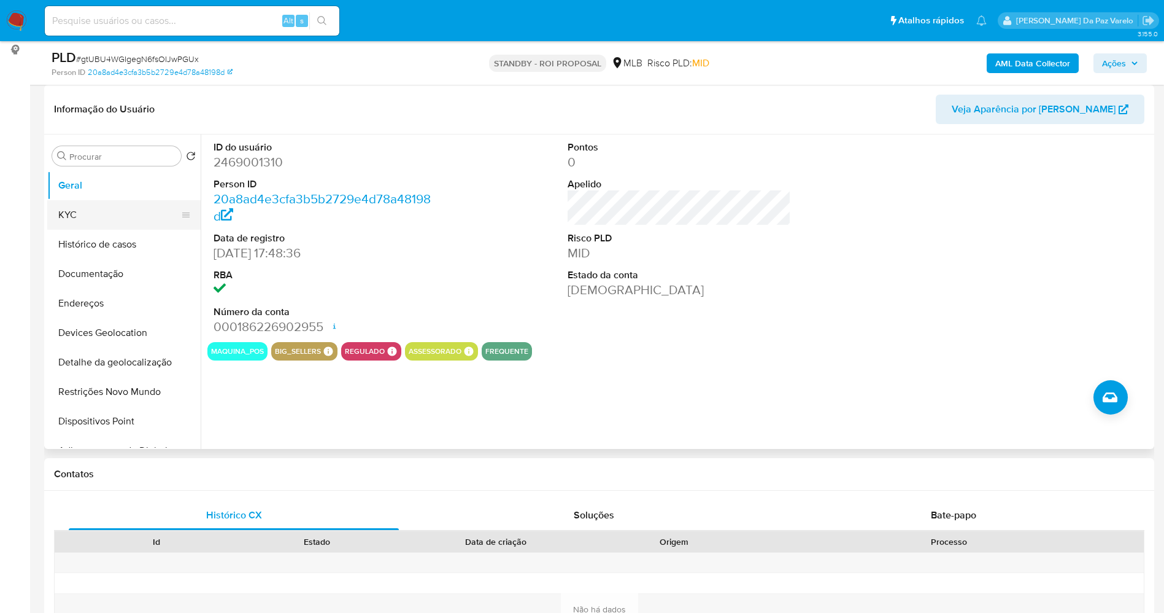
click at [79, 207] on button "KYC" at bounding box center [119, 214] width 144 height 29
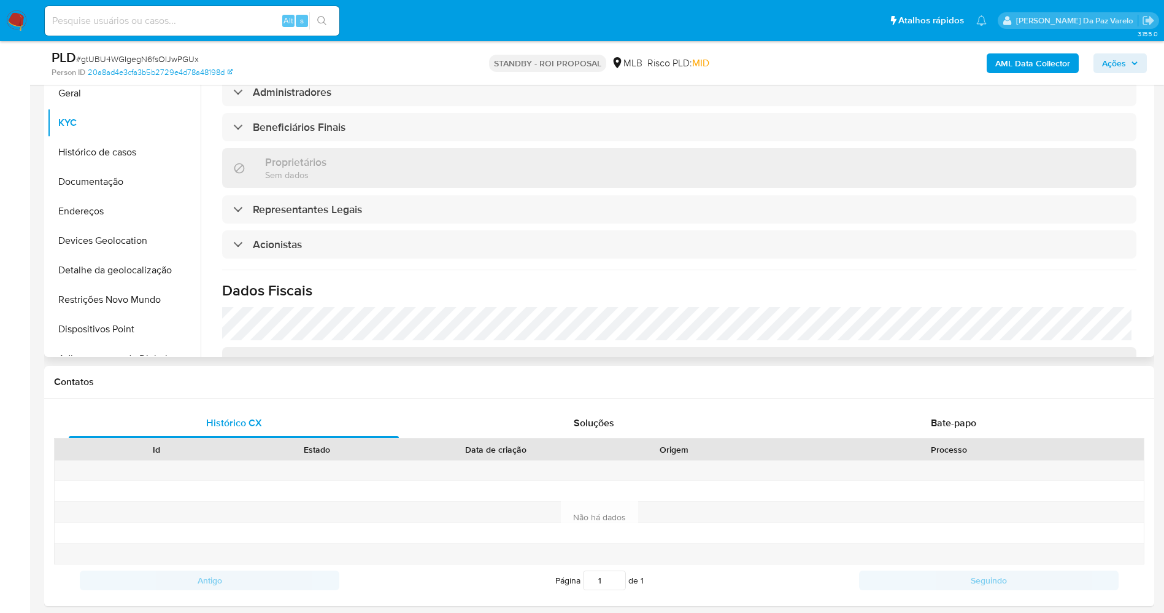
scroll to position [505, 0]
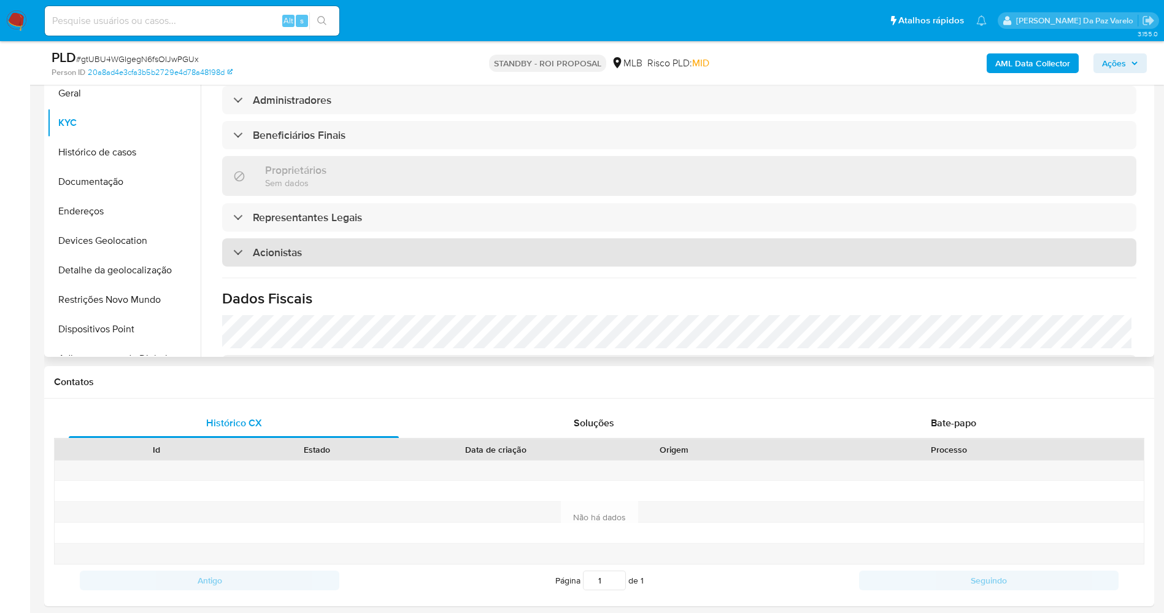
click at [275, 246] on h3 "Acionistas" at bounding box center [277, 253] width 49 height 14
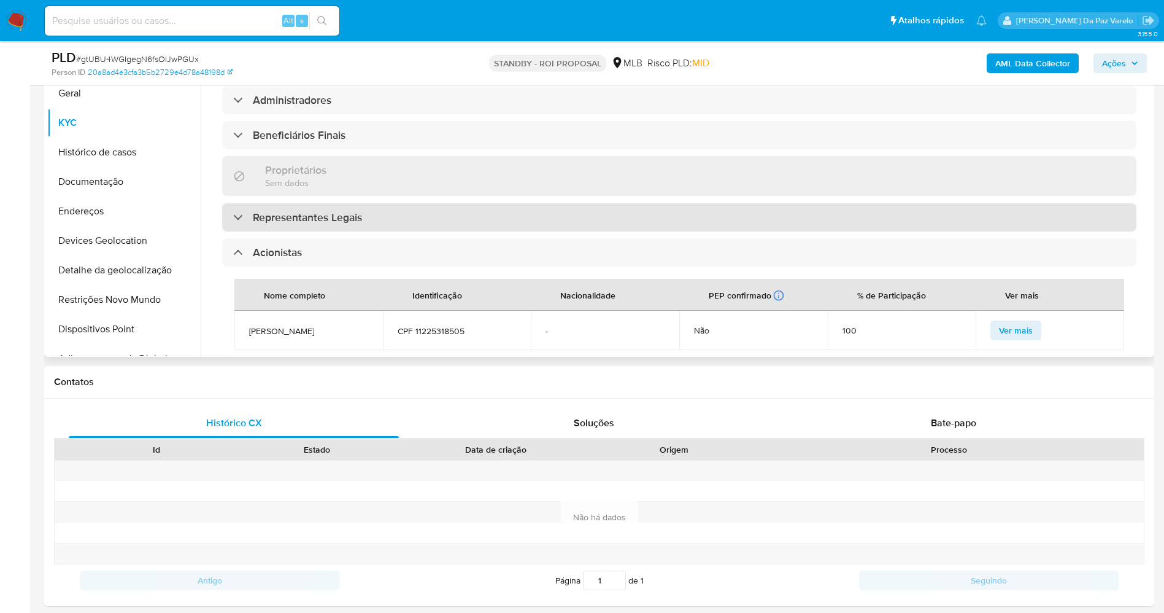
click at [299, 207] on div "Representantes Legais" at bounding box center [679, 217] width 915 height 28
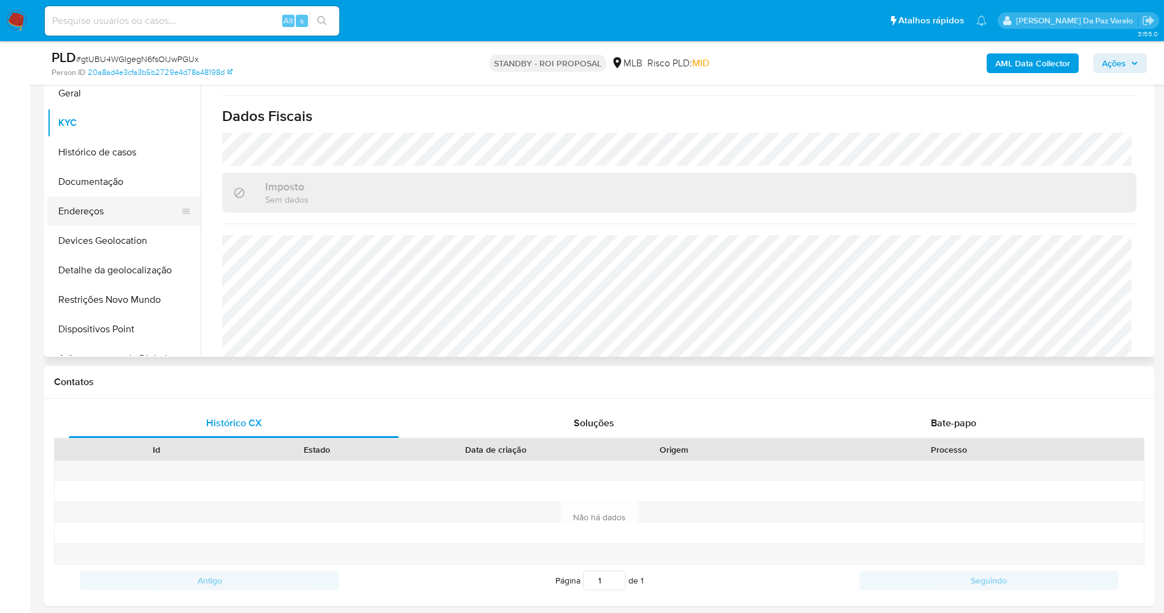
scroll to position [880, 0]
click at [110, 182] on button "Documentação" at bounding box center [119, 181] width 144 height 29
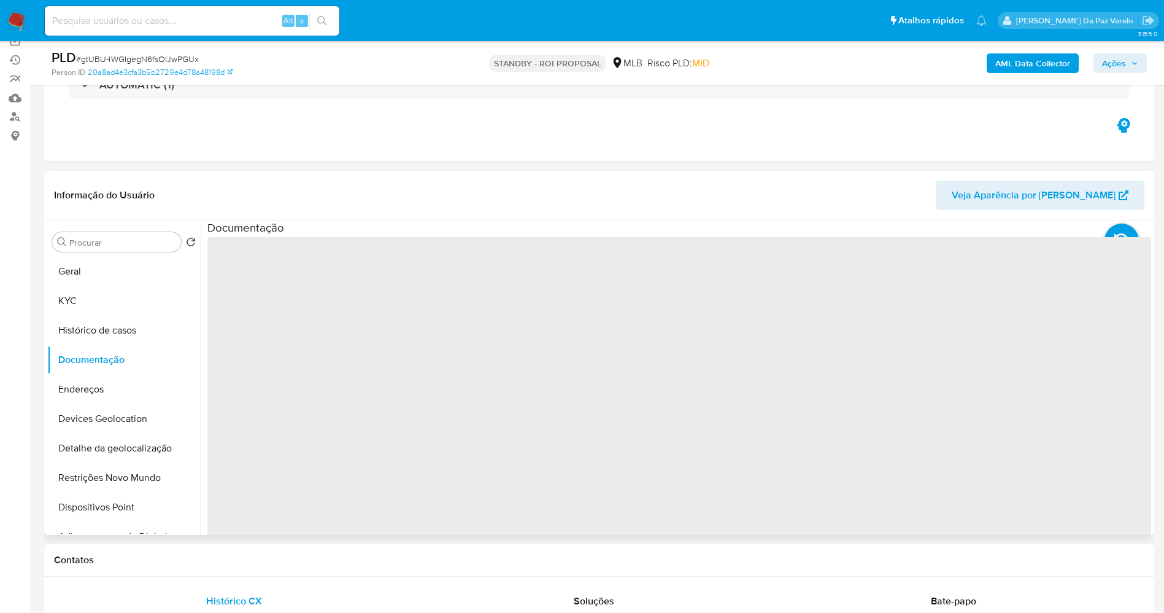
scroll to position [92, 0]
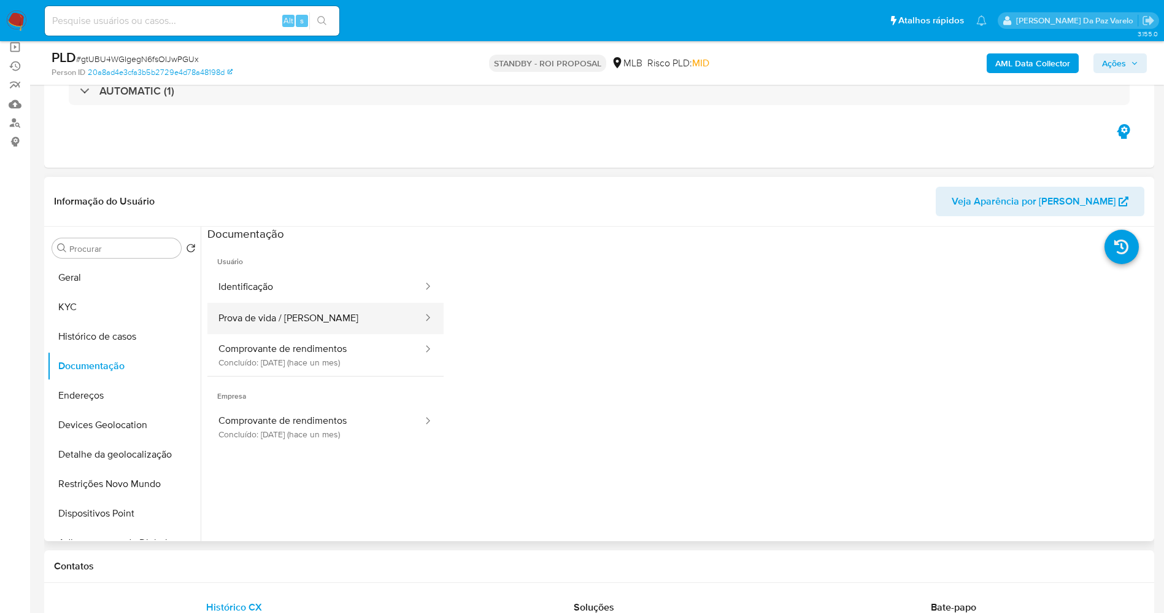
click at [298, 317] on button "Prova de vida / Selfie" at bounding box center [315, 318] width 217 height 31
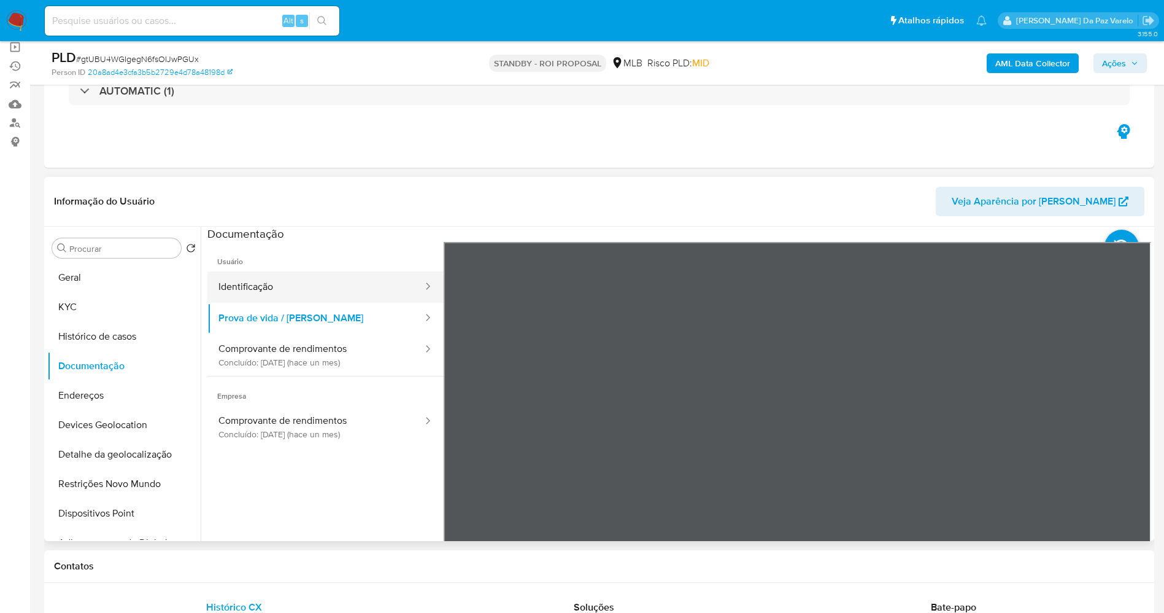
click at [274, 291] on button "Identificação" at bounding box center [315, 286] width 217 height 31
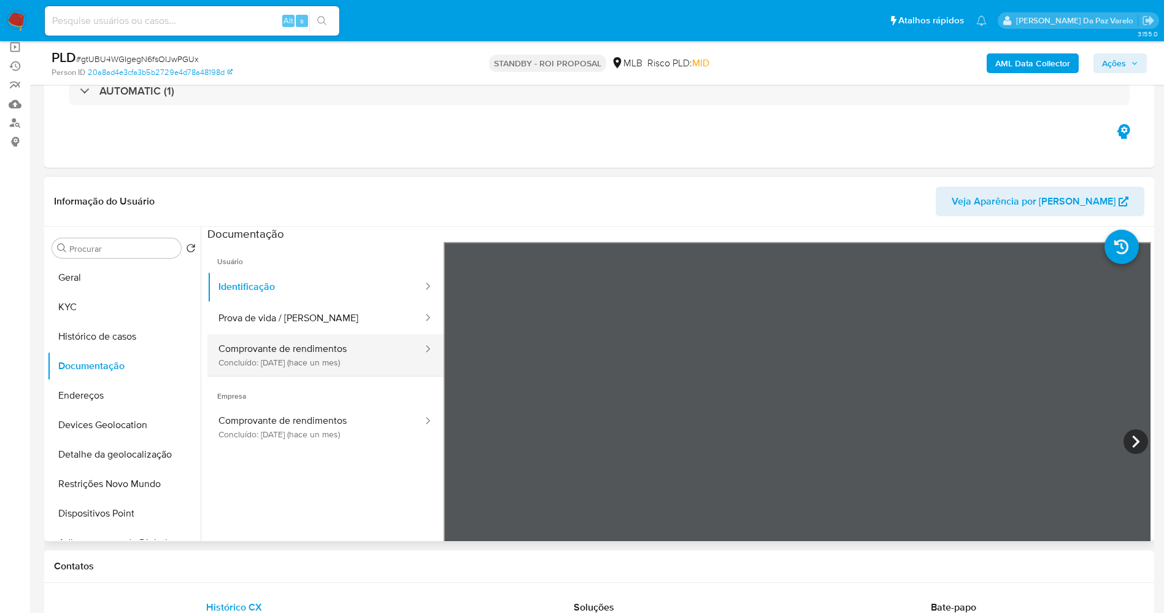
click at [340, 354] on button "Comprovante de rendimentos Concluído: 21/07/2025 (hace un mes)" at bounding box center [315, 355] width 217 height 42
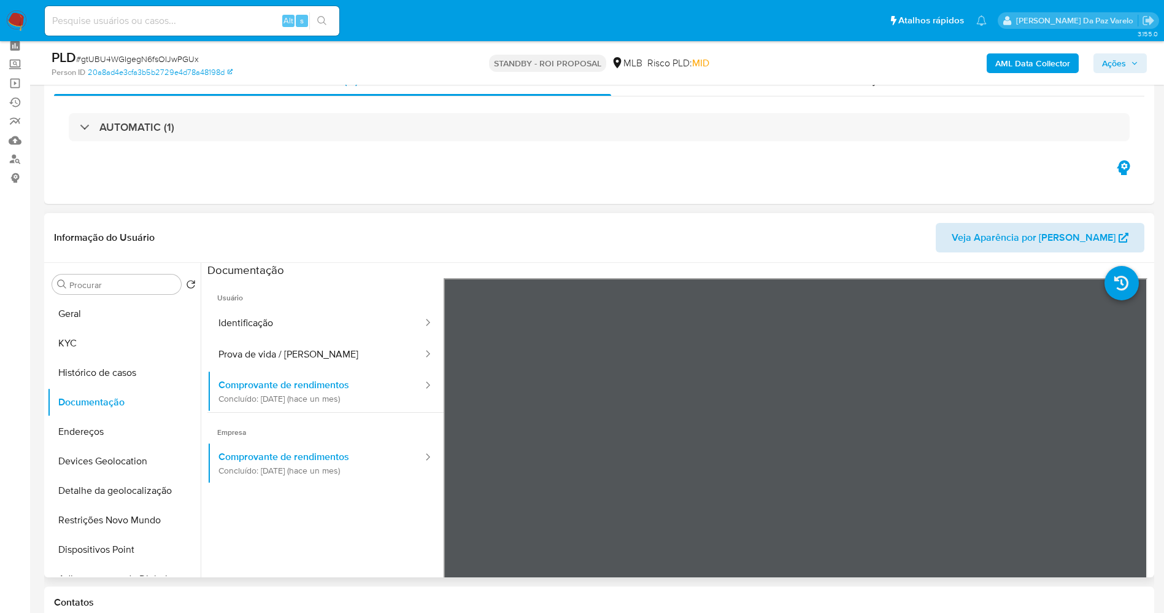
scroll to position [0, 0]
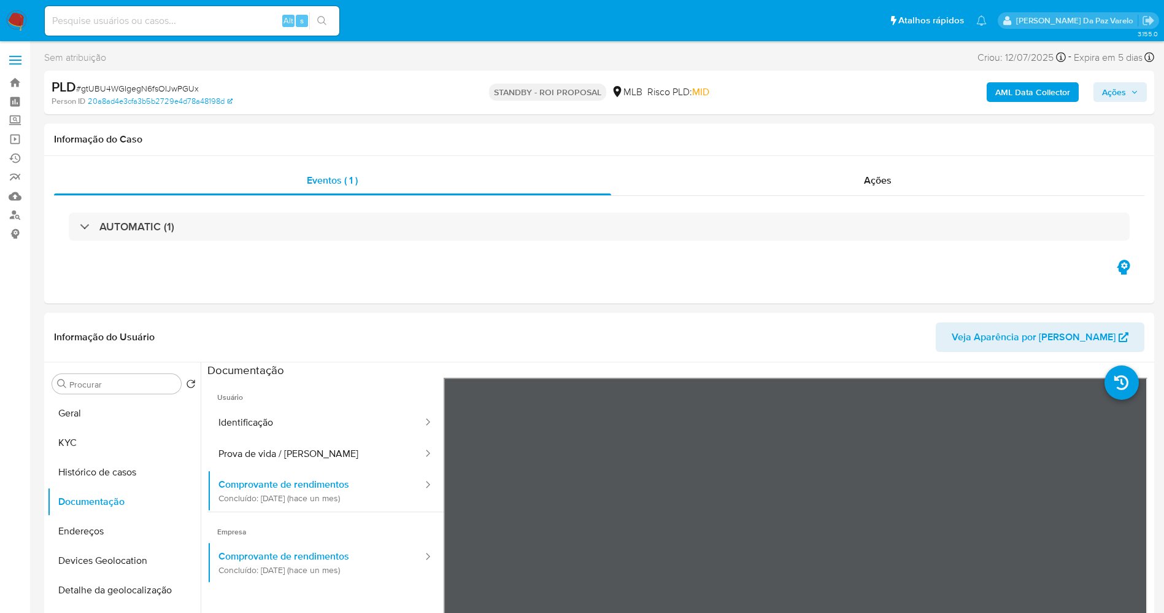
click at [142, 93] on span "# gtUBU4WGIgegN6fsOIJwPGUx" at bounding box center [137, 88] width 123 height 12
drag, startPoint x: 107, startPoint y: 416, endPoint x: 131, endPoint y: 416, distance: 23.9
click at [108, 416] on button "Geral" at bounding box center [119, 412] width 144 height 29
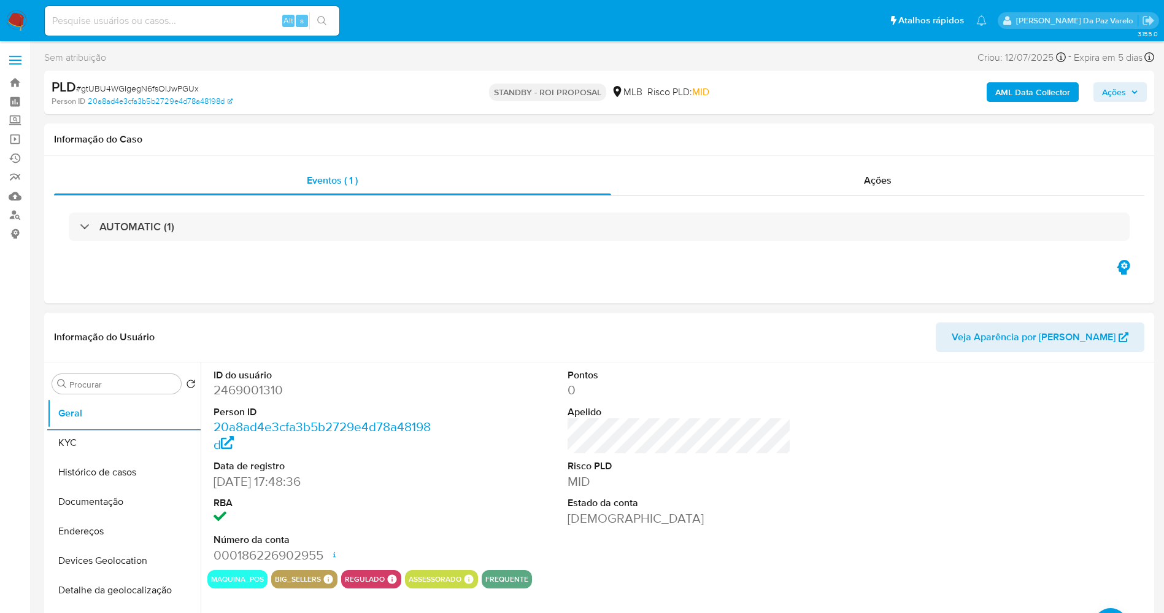
click at [247, 392] on dd "2469001310" at bounding box center [326, 389] width 224 height 17
copy dd "2469001310"
click at [168, 440] on button "KYC" at bounding box center [119, 442] width 144 height 29
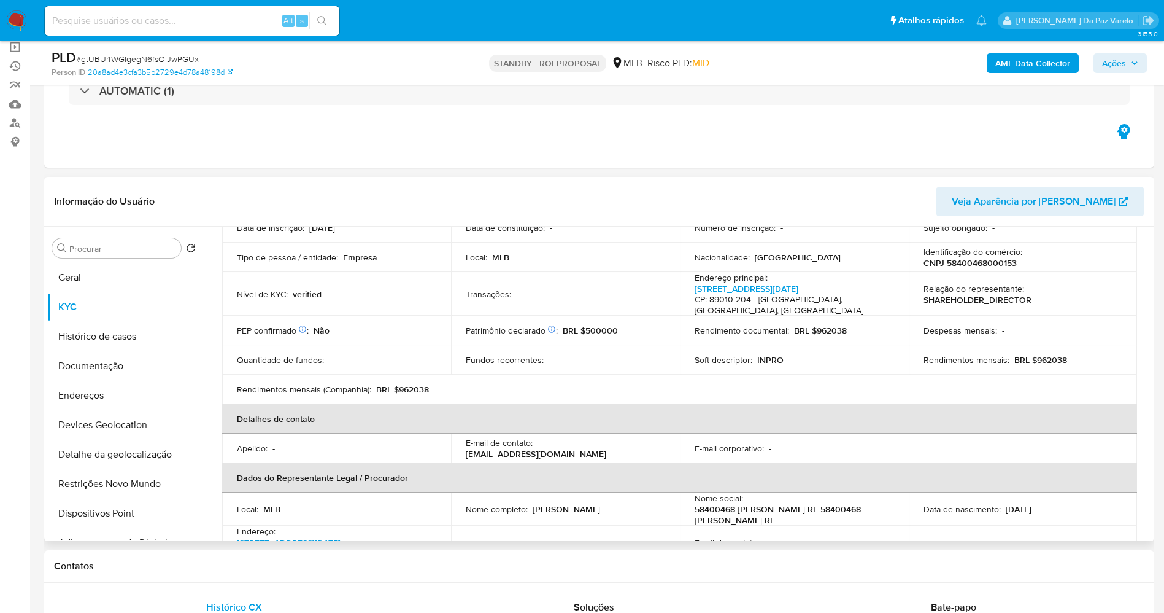
scroll to position [92, 0]
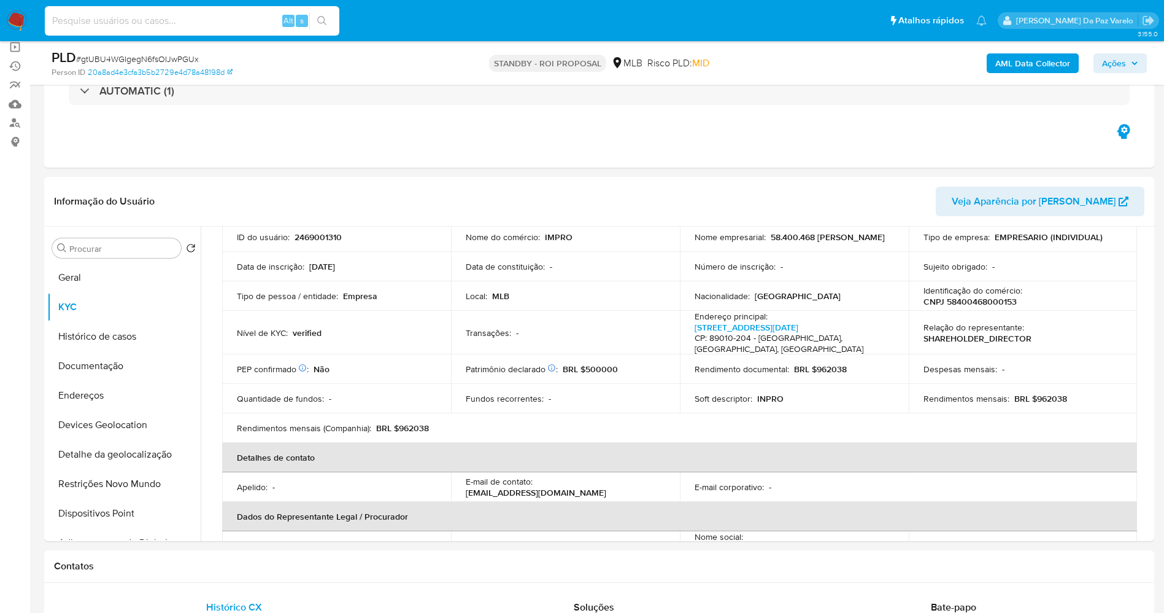
click at [161, 19] on input at bounding box center [192, 21] width 295 height 16
paste input "sfnaA7dKiJTt6VnEEqxkehJK"
type input "sfnaA7dKiJTt6VnEEqxkehJK"
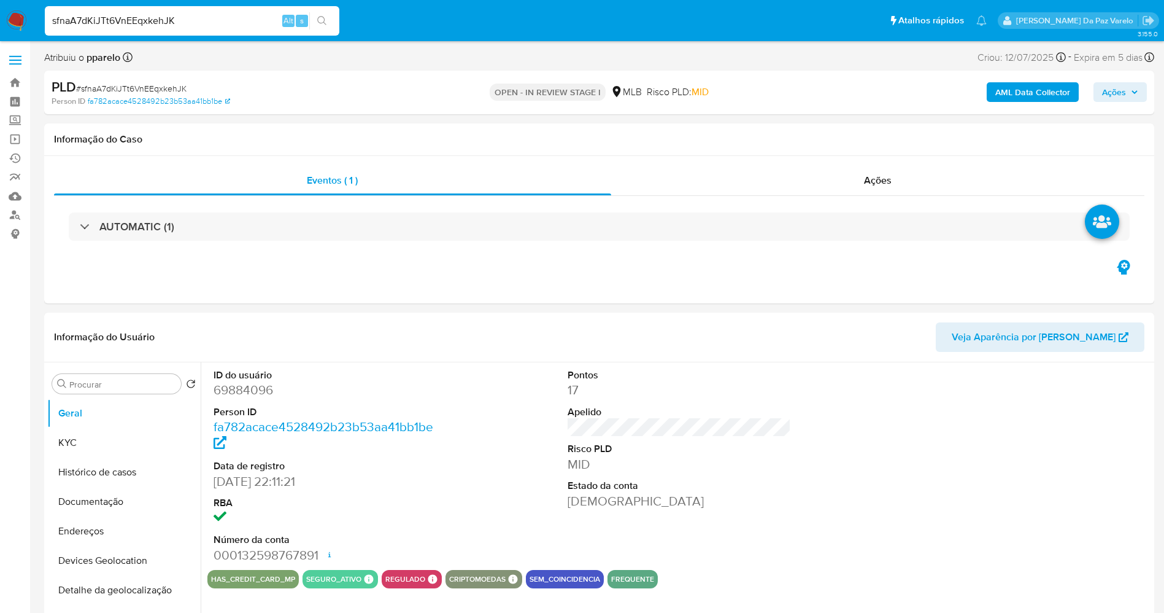
select select "10"
drag, startPoint x: 110, startPoint y: 440, endPoint x: 122, endPoint y: 331, distance: 109.3
click at [110, 440] on button "KYC" at bounding box center [123, 442] width 153 height 29
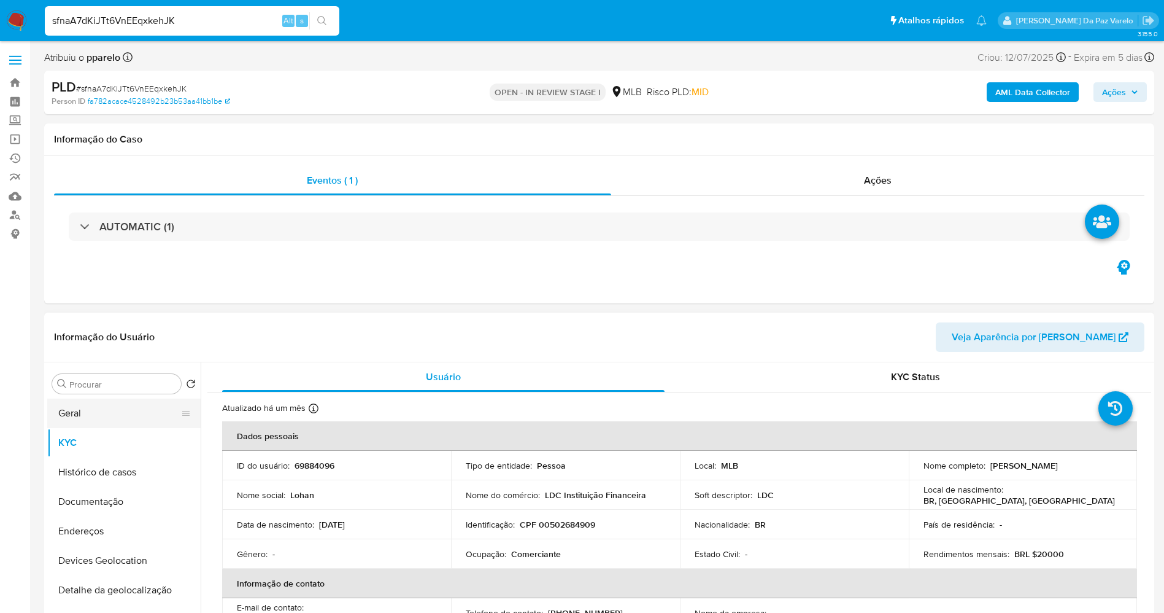
click at [117, 421] on button "Geral" at bounding box center [119, 412] width 144 height 29
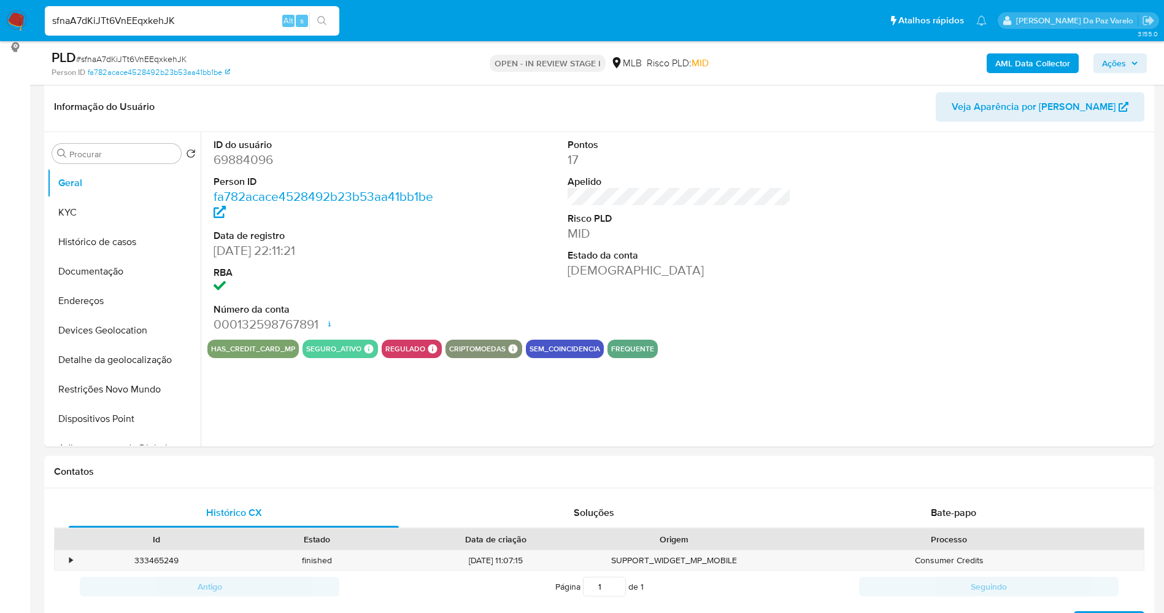
scroll to position [158, 0]
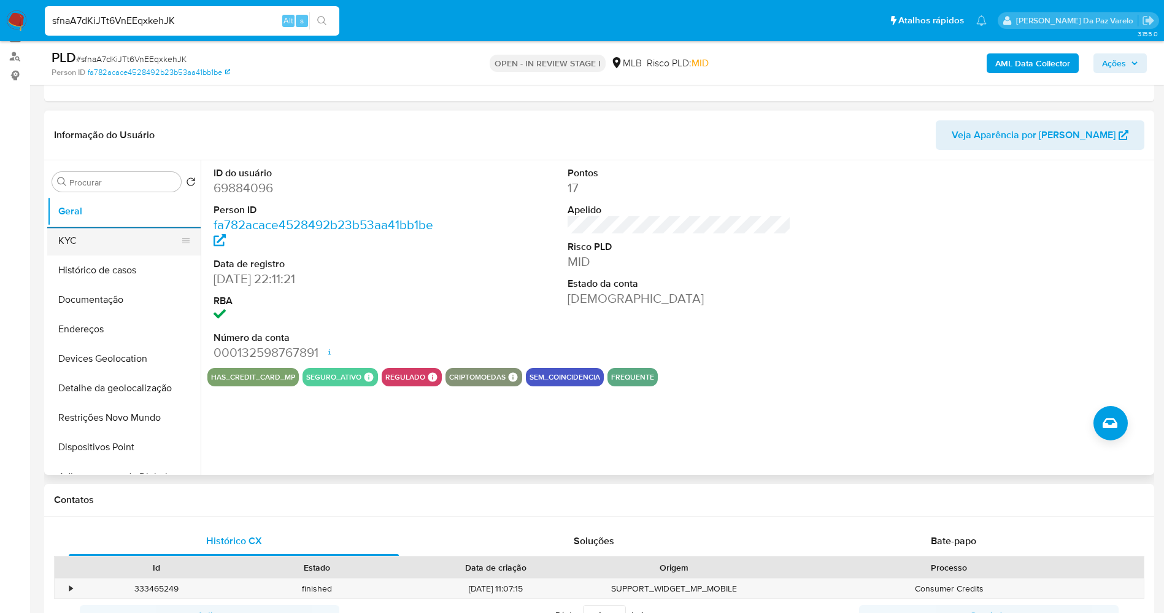
click at [99, 236] on button "KYC" at bounding box center [119, 240] width 144 height 29
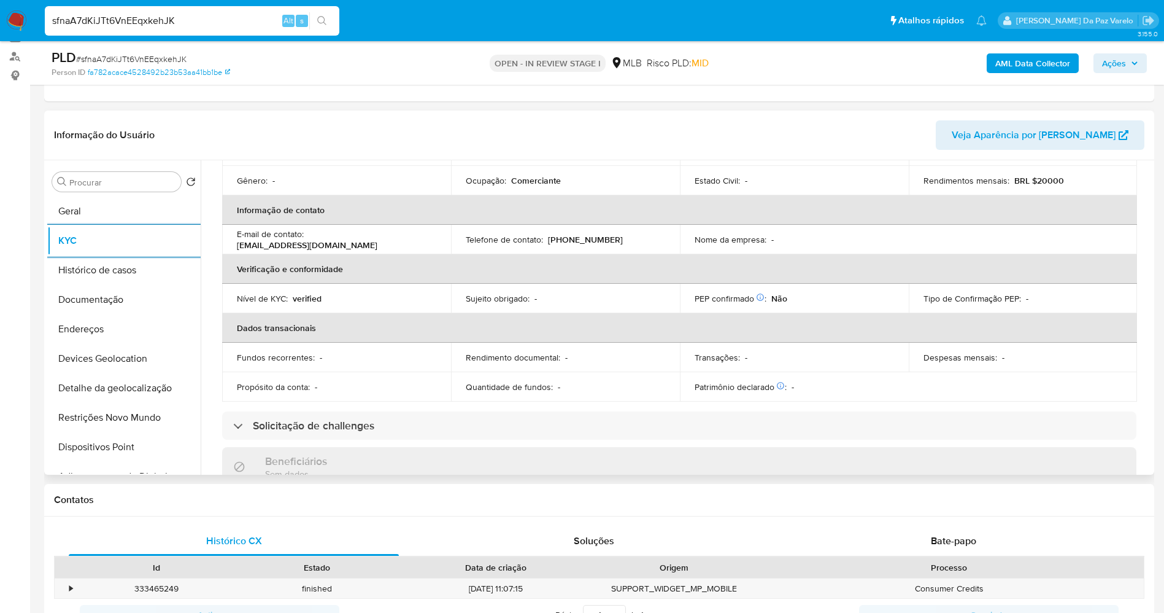
scroll to position [184, 0]
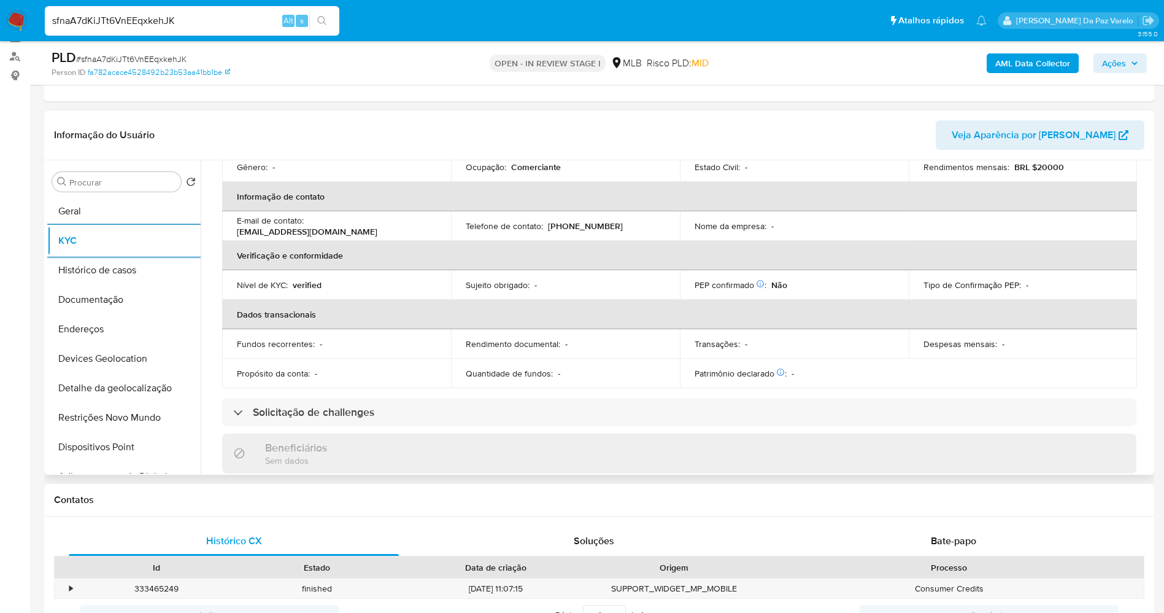
click at [390, 290] on div "Nível de KYC : verified" at bounding box center [336, 284] width 199 height 11
click at [392, 292] on td "Nível de KYC : verified" at bounding box center [336, 284] width 229 height 29
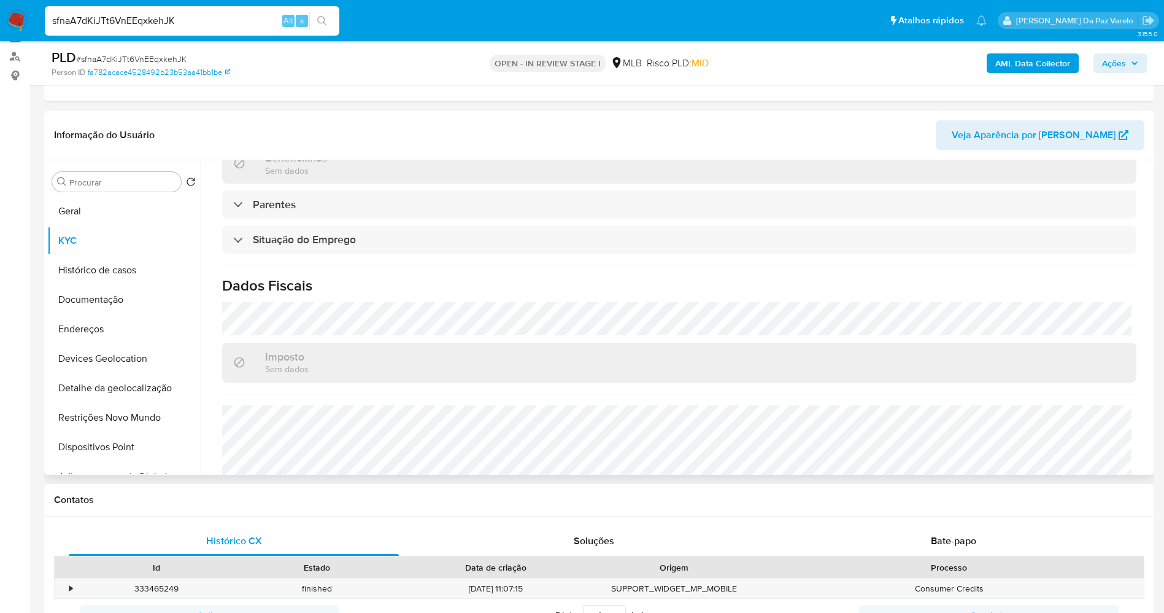
scroll to position [511, 0]
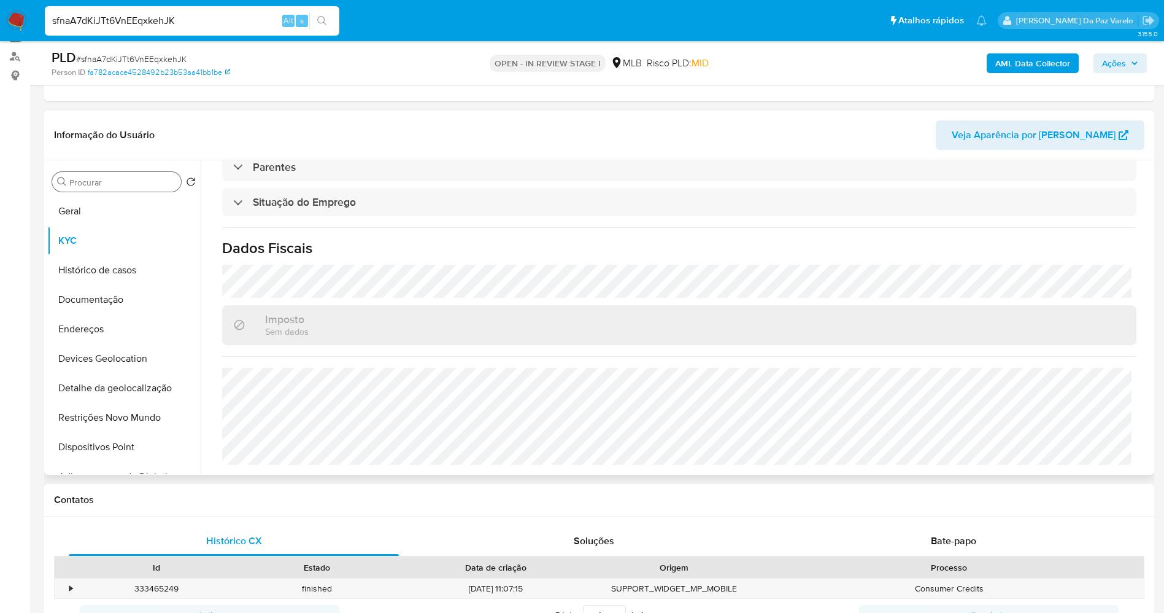
click at [107, 182] on input "Procurar" at bounding box center [122, 182] width 107 height 11
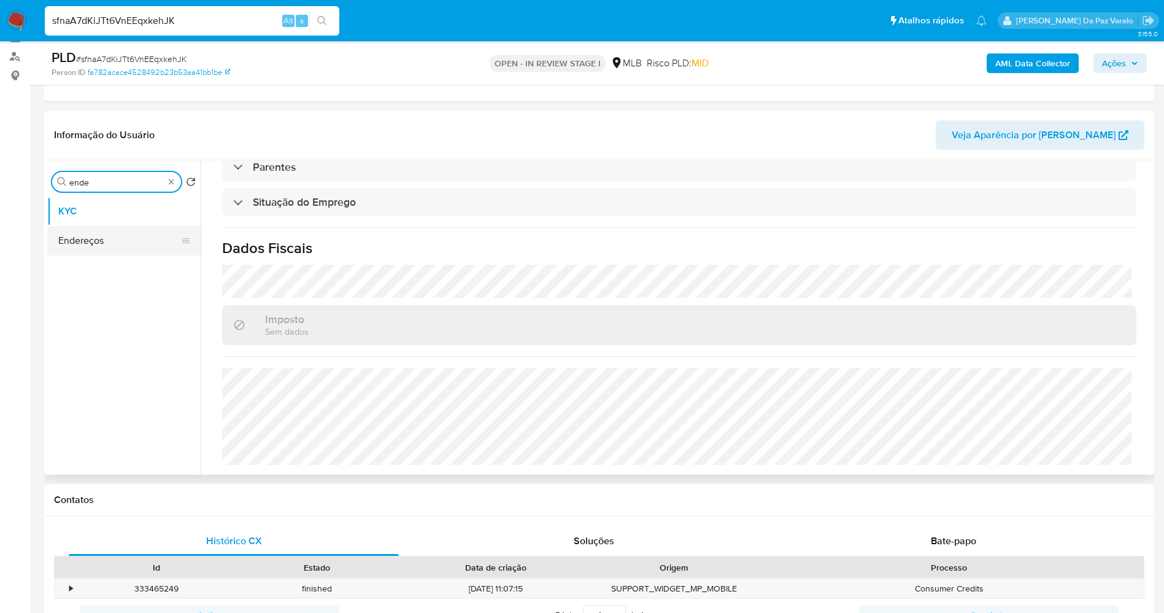
type input "ende"
click at [104, 244] on button "Endereços" at bounding box center [119, 240] width 144 height 29
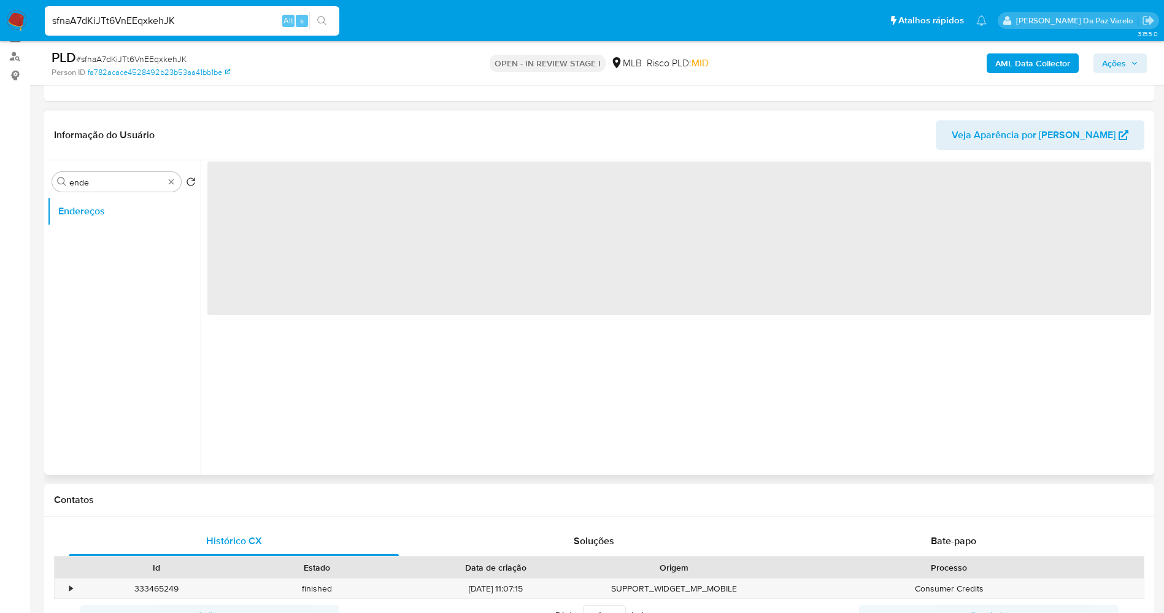
scroll to position [0, 0]
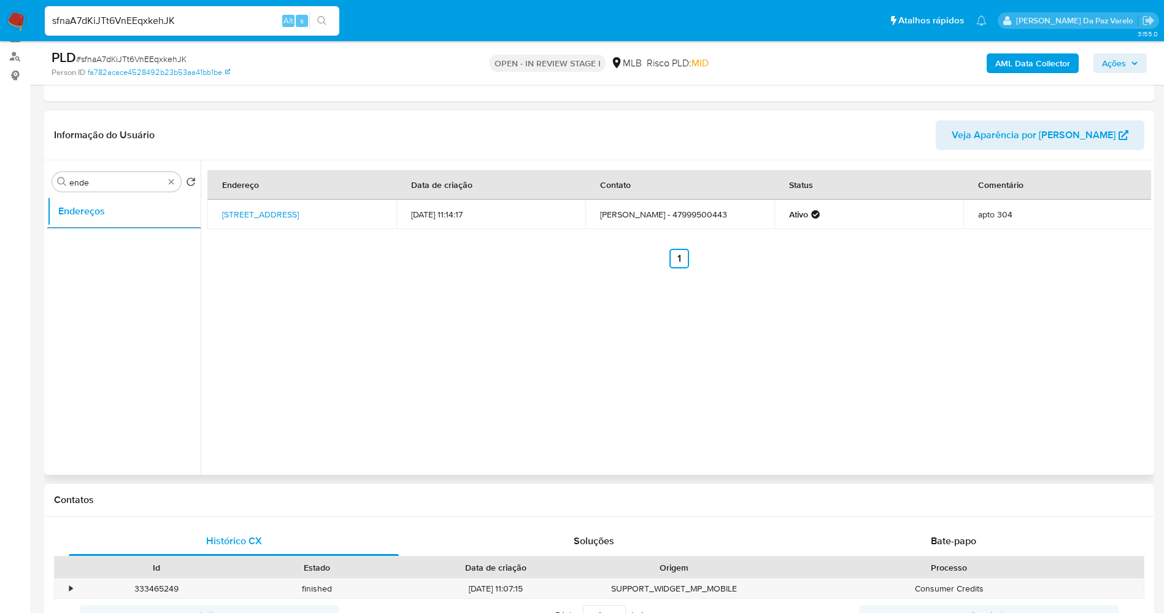
click at [322, 284] on div "Endereço Data de criação Contato Status Comentário Rua Tuiuti 10, Rio Do Sul, S…" at bounding box center [676, 317] width 951 height 314
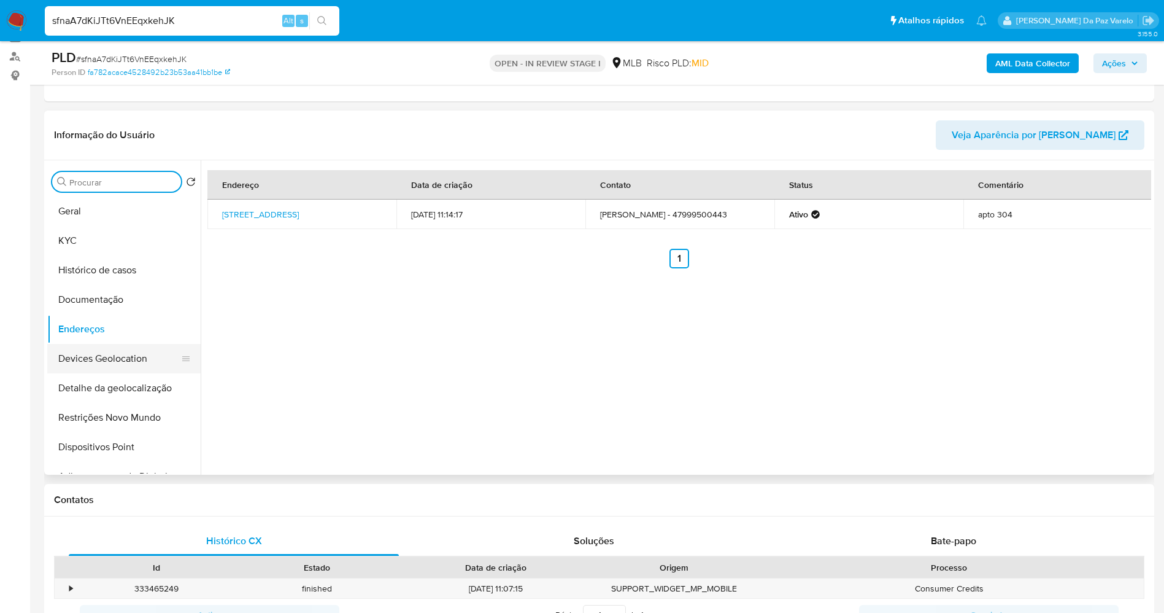
click at [127, 358] on button "Devices Geolocation" at bounding box center [119, 358] width 144 height 29
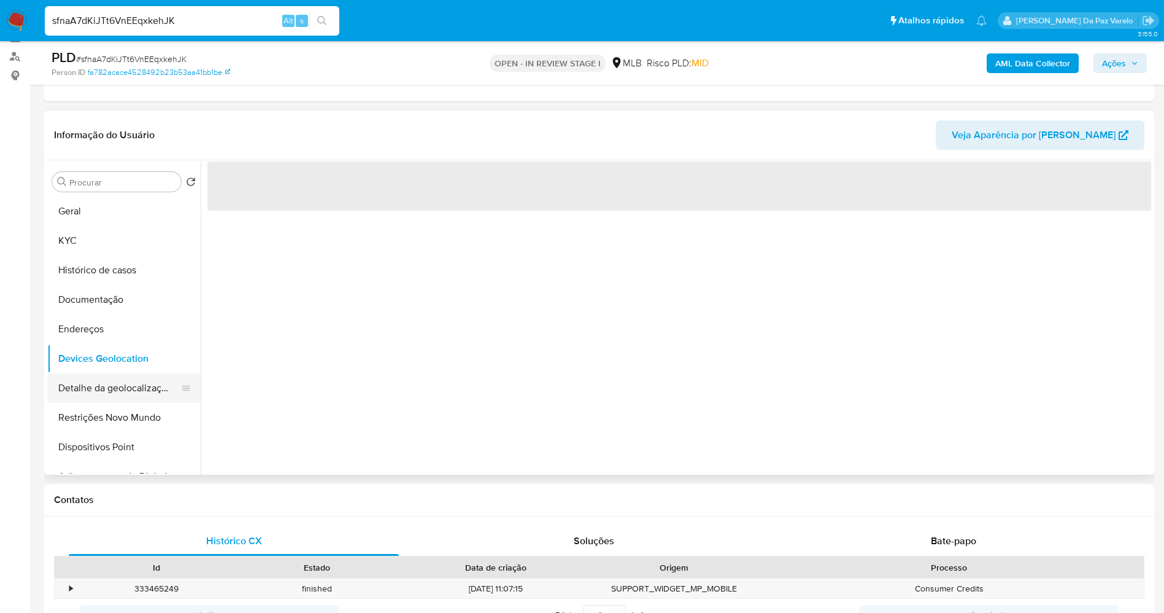
click at [133, 383] on button "Detalhe da geolocalização" at bounding box center [119, 387] width 144 height 29
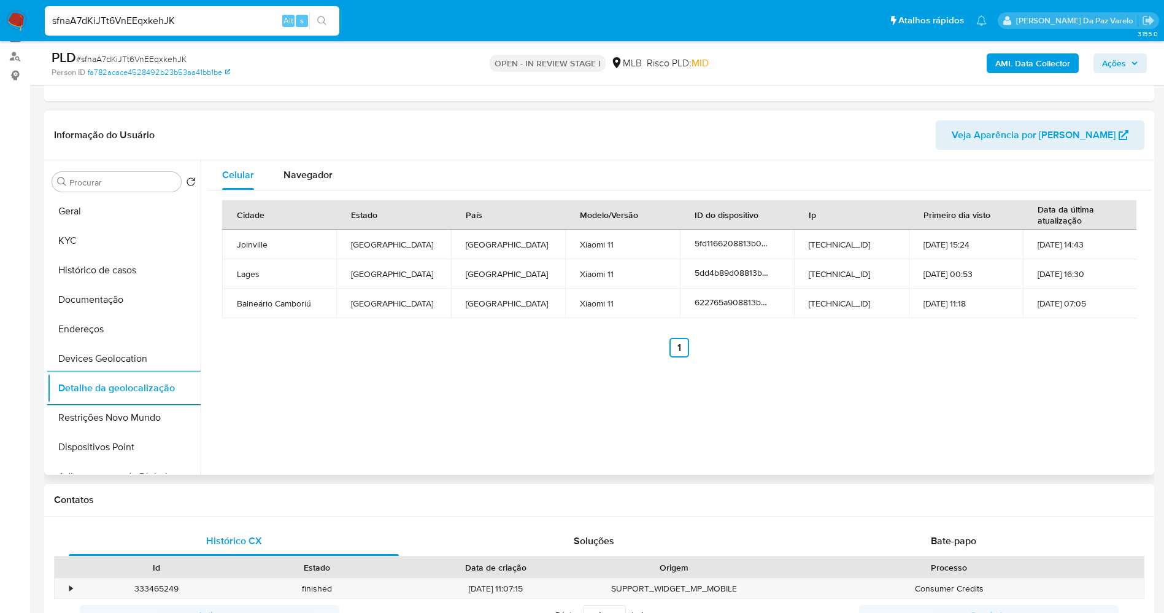
click at [342, 327] on div "Cidade Estado País Modelo/Versão ID do dispositivo Ip Primeiro dia visto Data d…" at bounding box center [679, 278] width 915 height 157
click at [142, 362] on button "Devices Geolocation" at bounding box center [119, 358] width 144 height 29
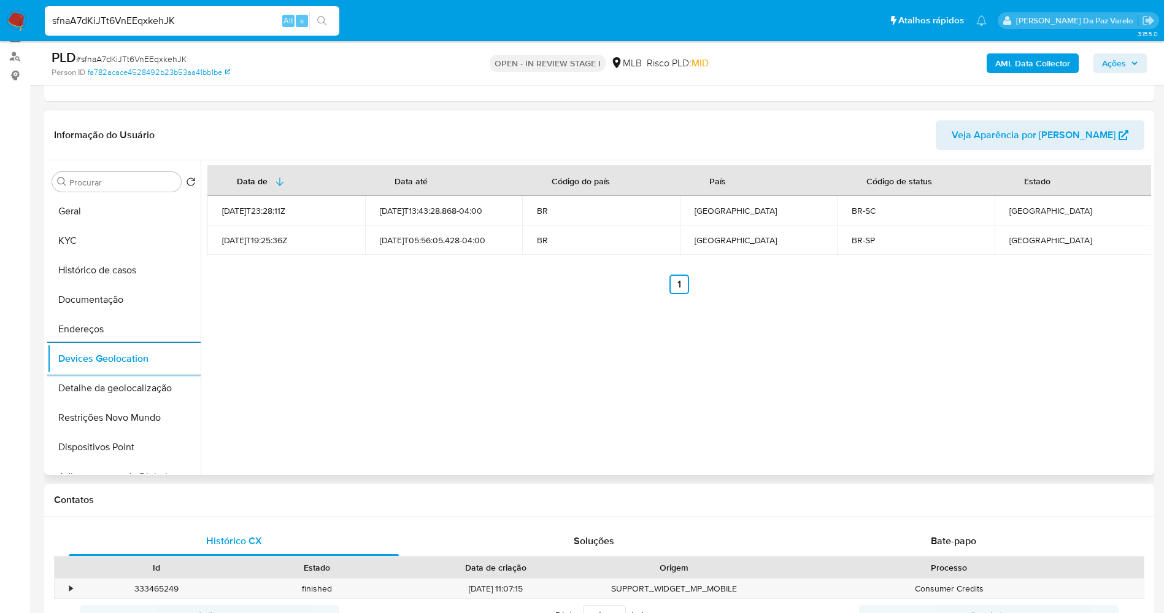
click at [373, 325] on div "Data de Data até Código do país País Código de status Estado 2021-08-29T23:28:1…" at bounding box center [676, 317] width 951 height 314
click at [96, 182] on input "Procurar" at bounding box center [122, 182] width 107 height 11
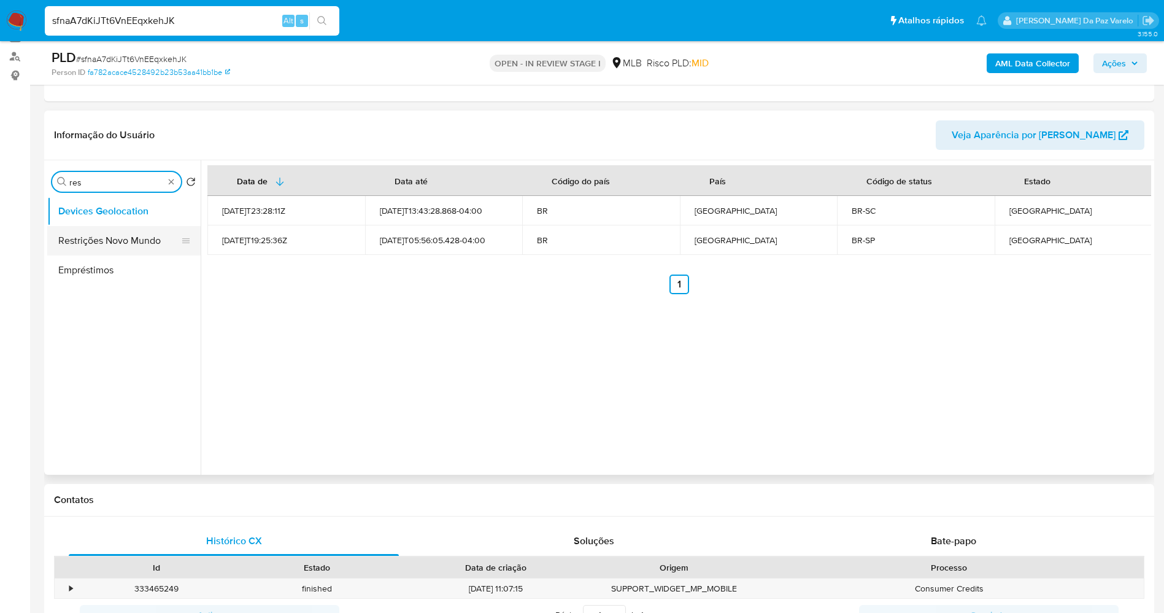
type input "res"
click at [136, 249] on button "Restrições Novo Mundo" at bounding box center [119, 240] width 144 height 29
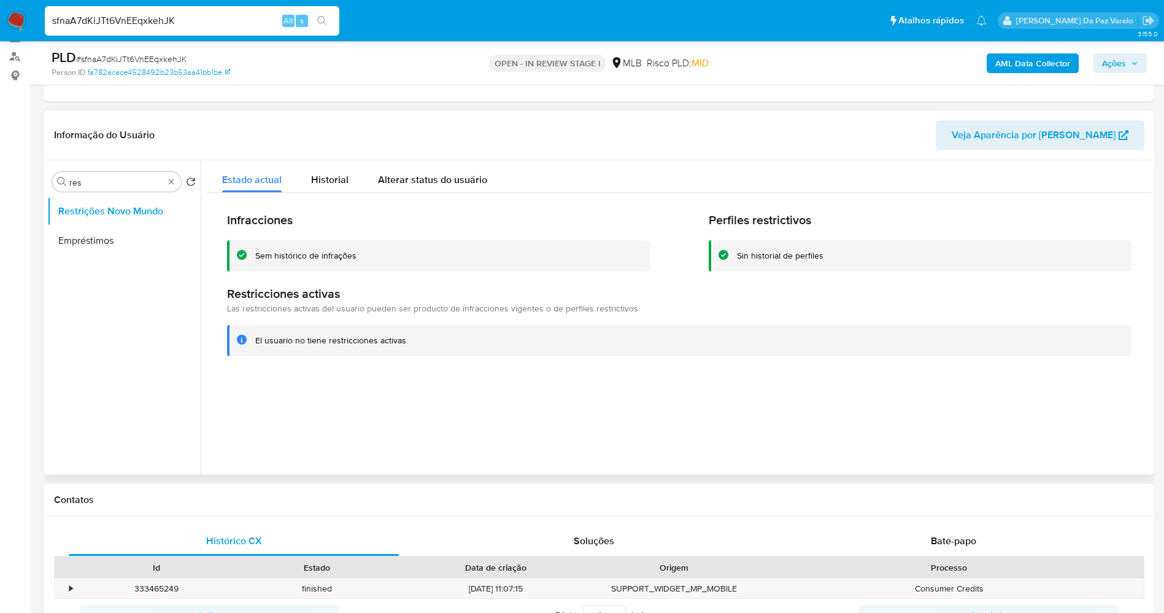
click at [451, 276] on div "Infracciones Sem histórico de infrações Perfiles restrictivos Sin historial de …" at bounding box center [679, 284] width 944 height 182
click at [113, 180] on input "res" at bounding box center [116, 182] width 95 height 11
type input "-"
type input "poi"
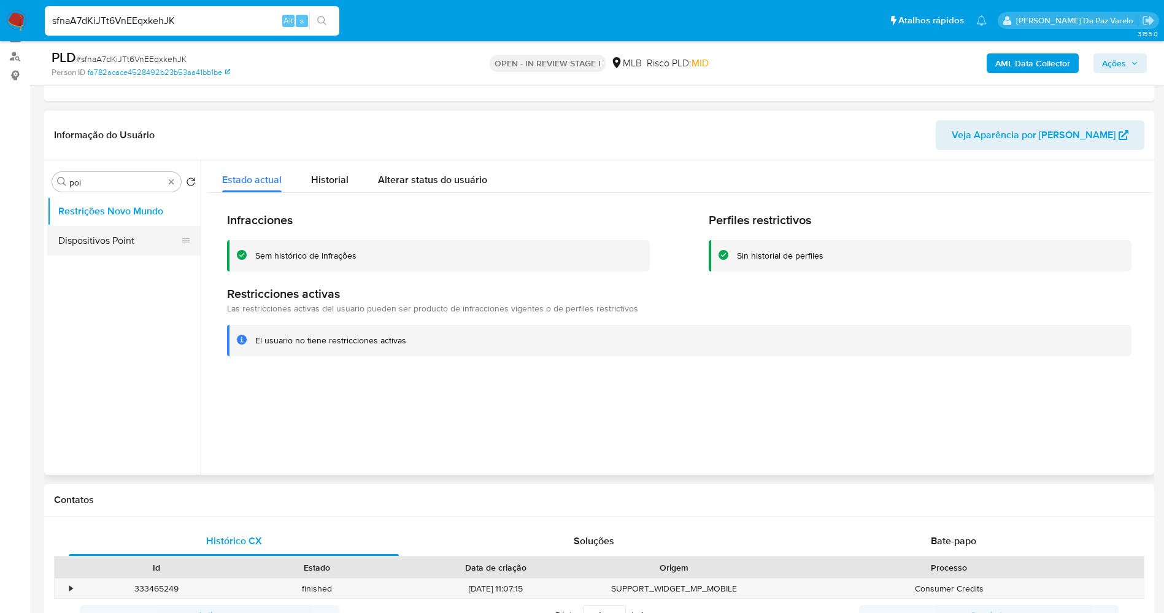
click at [113, 244] on button "Dispositivos Point" at bounding box center [119, 240] width 144 height 29
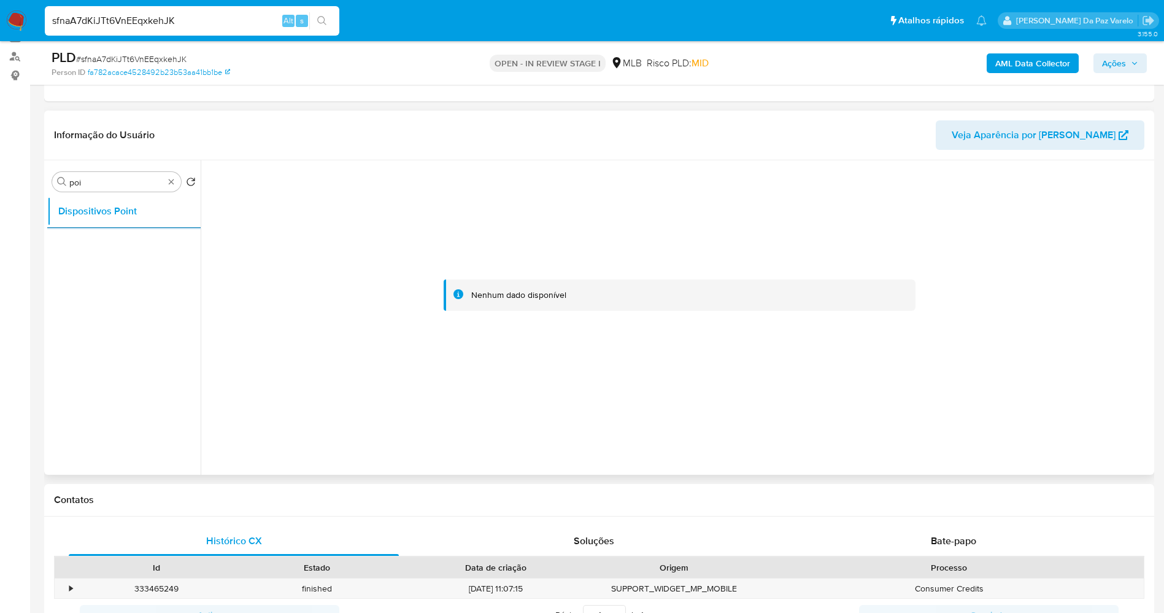
click at [113, 244] on ul "Dispositivos Point" at bounding box center [123, 334] width 153 height 277
click at [116, 179] on input "poi" at bounding box center [116, 182] width 95 height 11
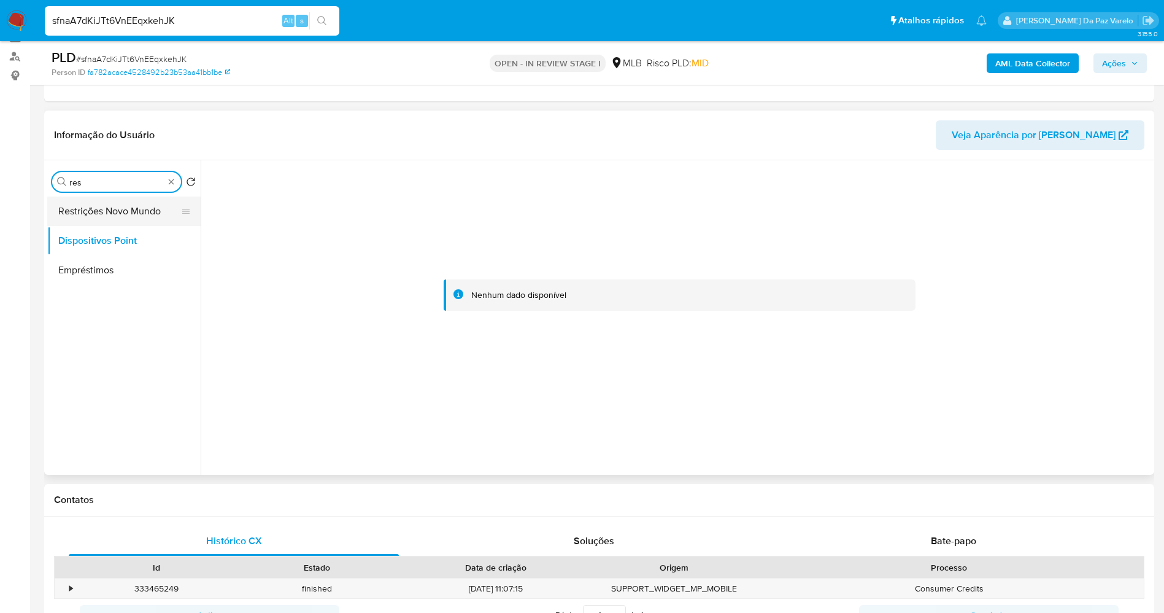
type input "res"
click at [125, 209] on button "Restrições Novo Mundo" at bounding box center [119, 210] width 144 height 29
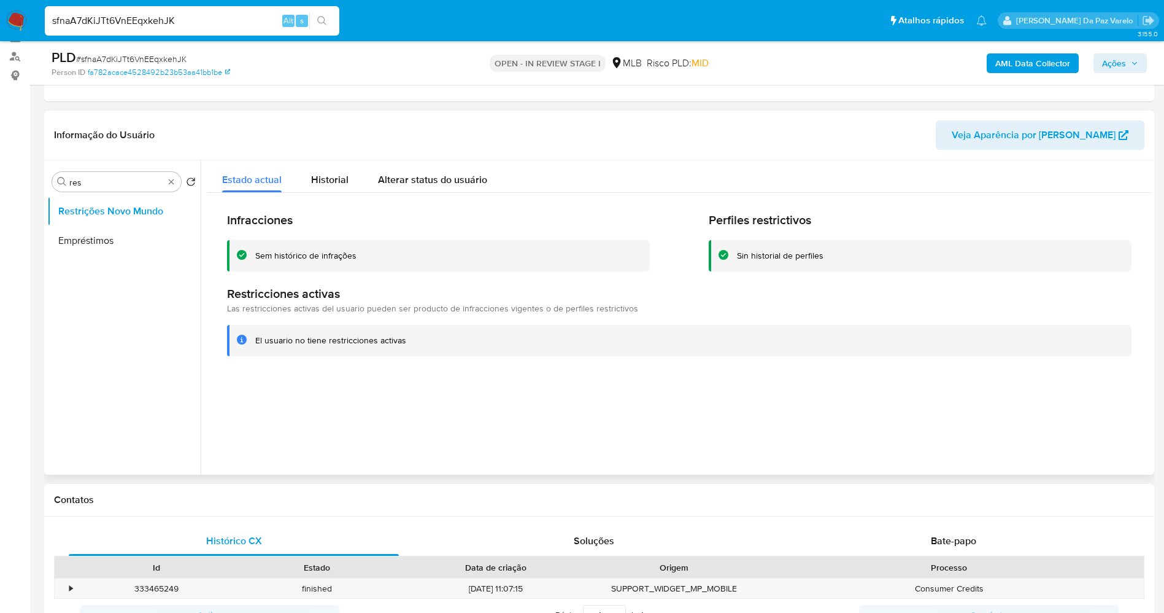
click at [619, 345] on div "El usuario no tiene restricciones activas" at bounding box center [688, 341] width 867 height 12
click at [618, 346] on div "El usuario no tiene restricciones activas" at bounding box center [679, 340] width 905 height 31
click at [172, 176] on div "Procurar res" at bounding box center [116, 182] width 129 height 20
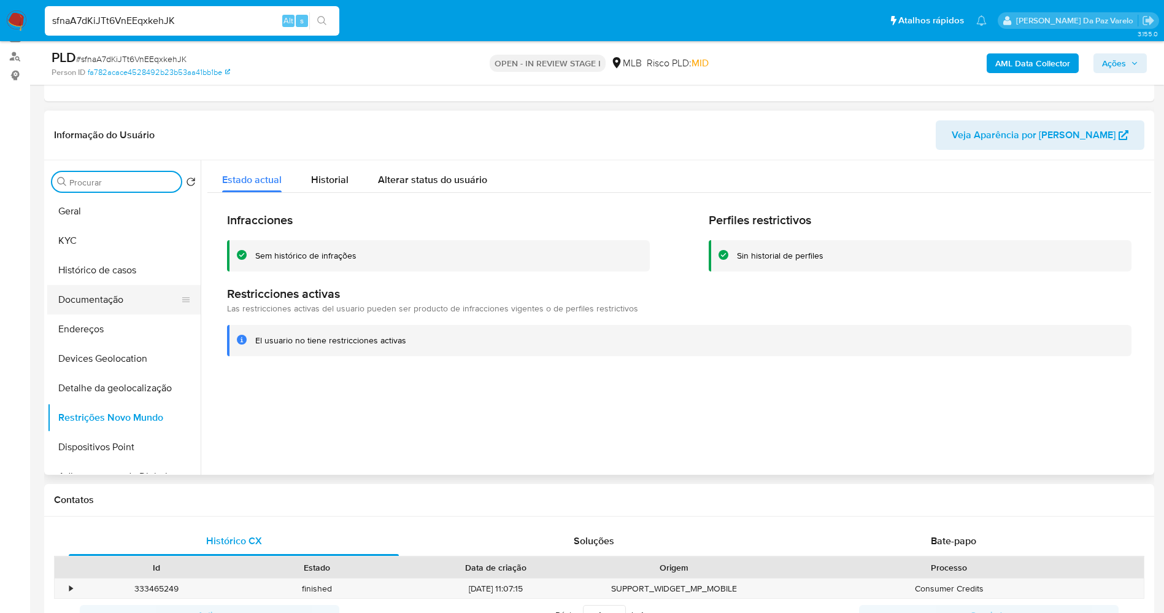
drag, startPoint x: 110, startPoint y: 305, endPoint x: 117, endPoint y: 303, distance: 7.2
click at [112, 304] on button "Documentação" at bounding box center [119, 299] width 144 height 29
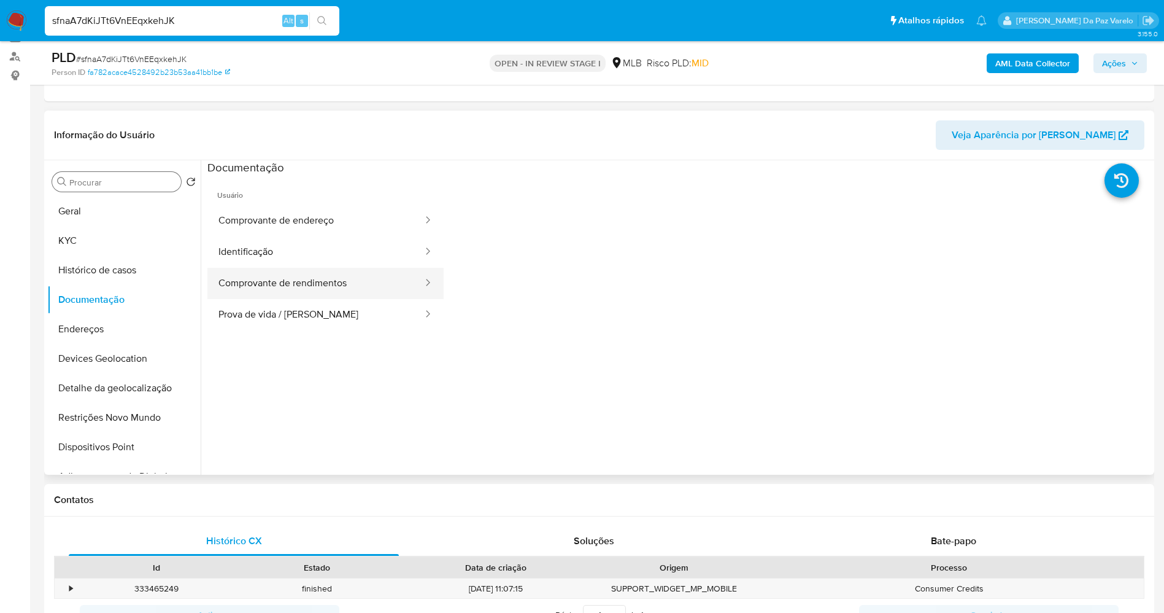
click at [257, 279] on button "Comprovante de rendimentos" at bounding box center [315, 283] width 217 height 31
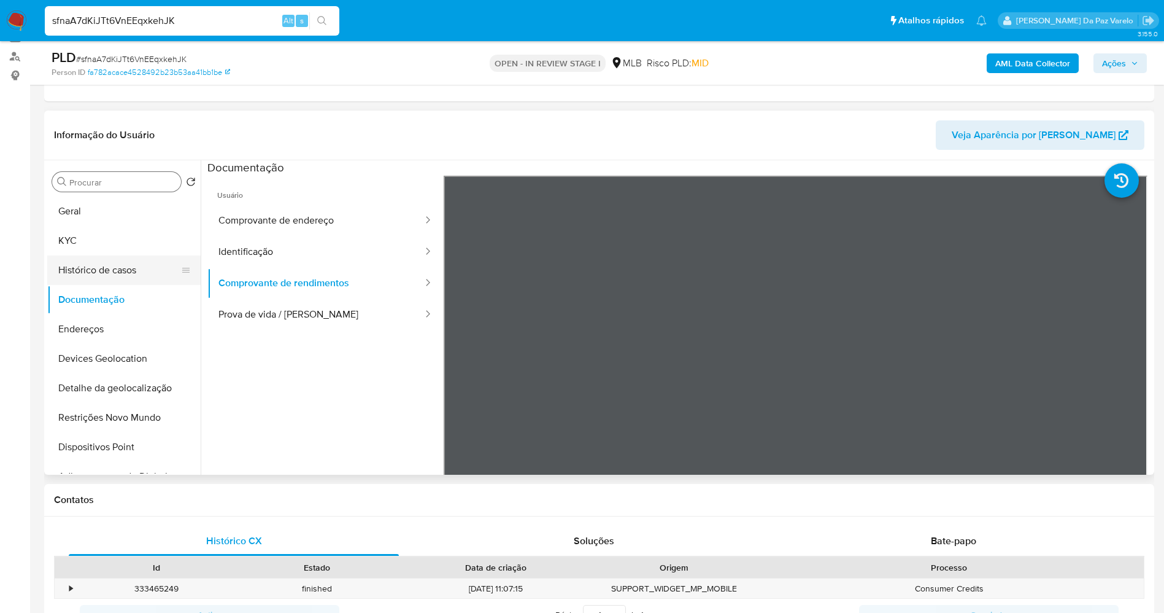
click at [133, 273] on button "Histórico de casos" at bounding box center [119, 269] width 144 height 29
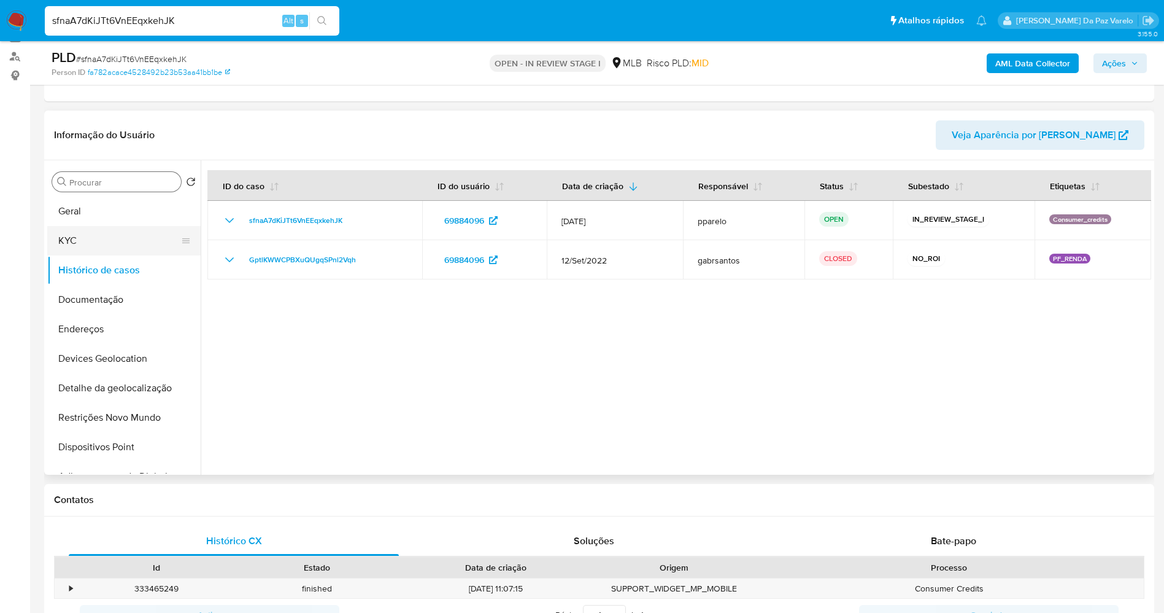
click at [91, 237] on button "KYC" at bounding box center [119, 240] width 144 height 29
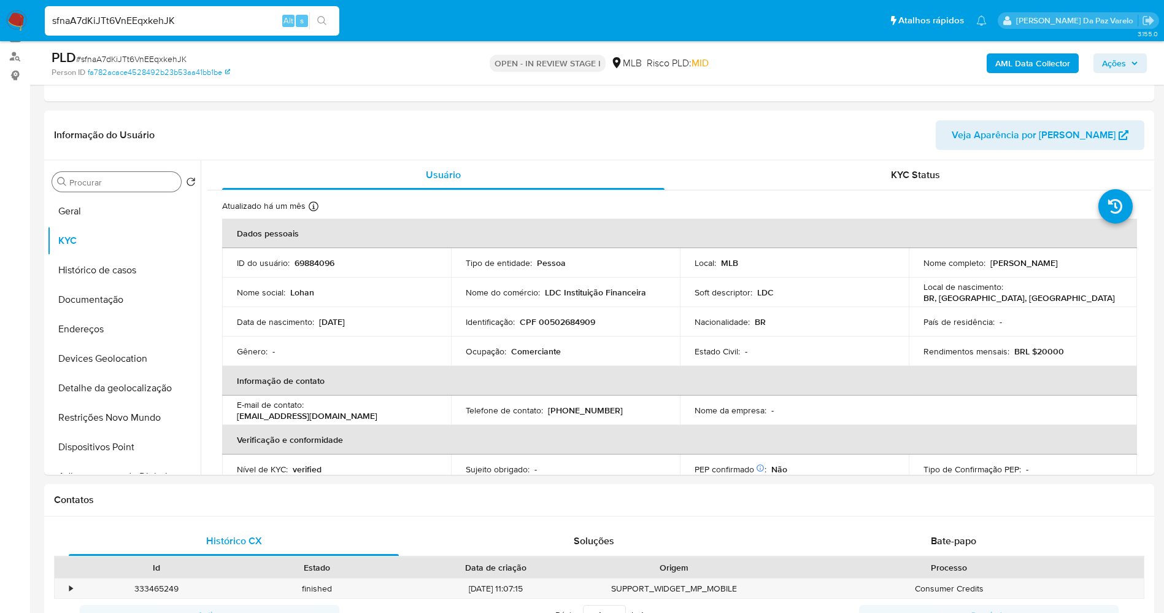
click at [137, 182] on input "Procurar" at bounding box center [122, 182] width 107 height 11
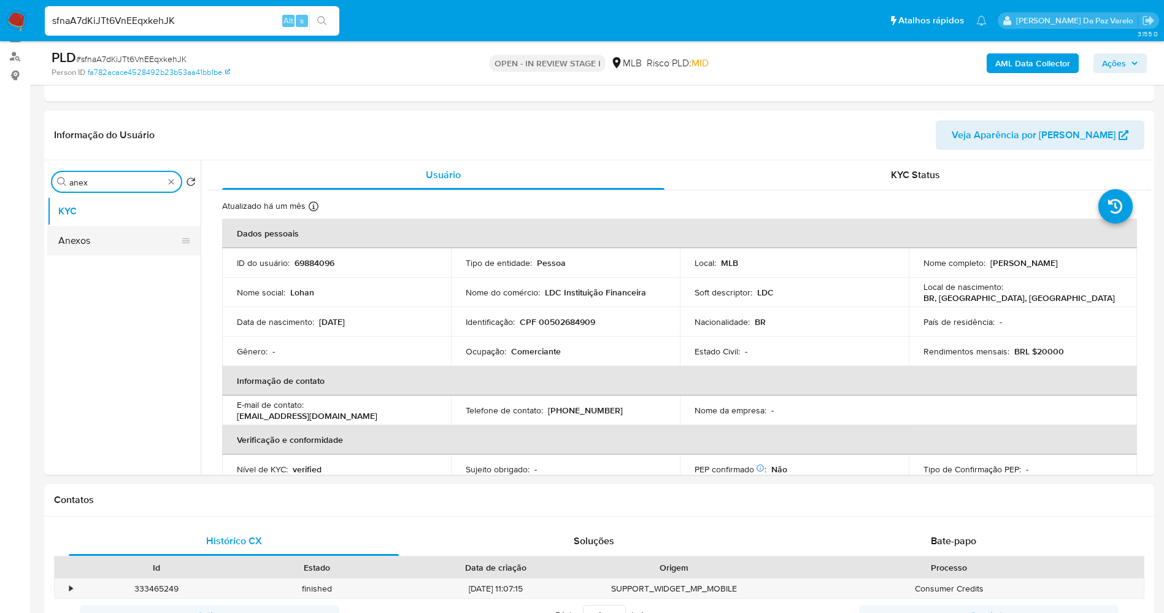
type input "anex"
click at [108, 240] on button "Anexos" at bounding box center [119, 240] width 144 height 29
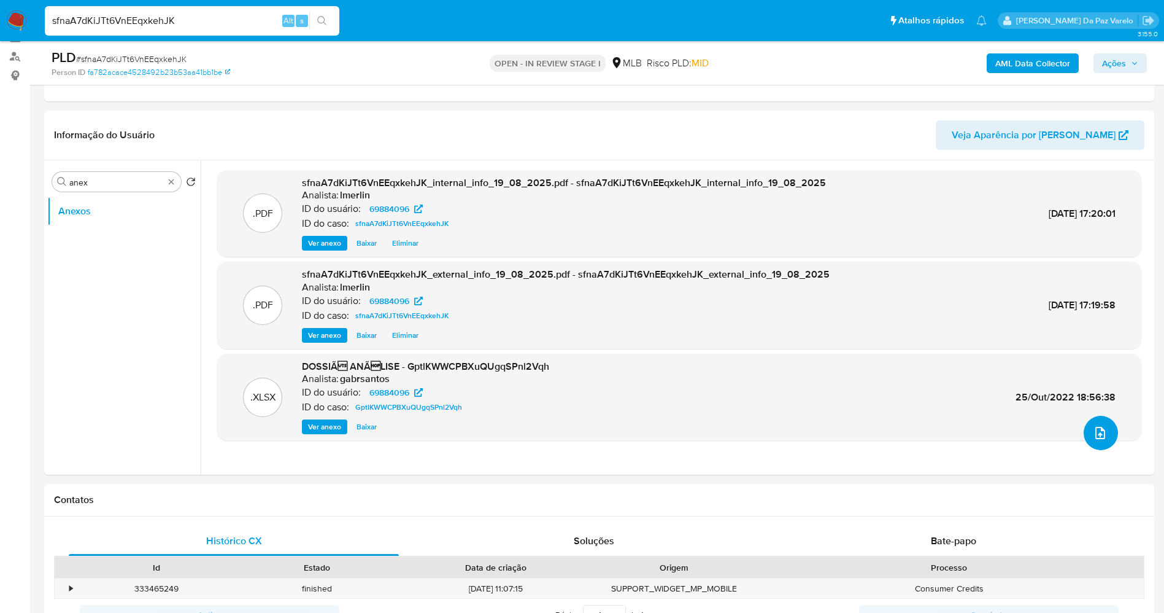
click at [1096, 427] on icon "upload-file" at bounding box center [1100, 432] width 15 height 15
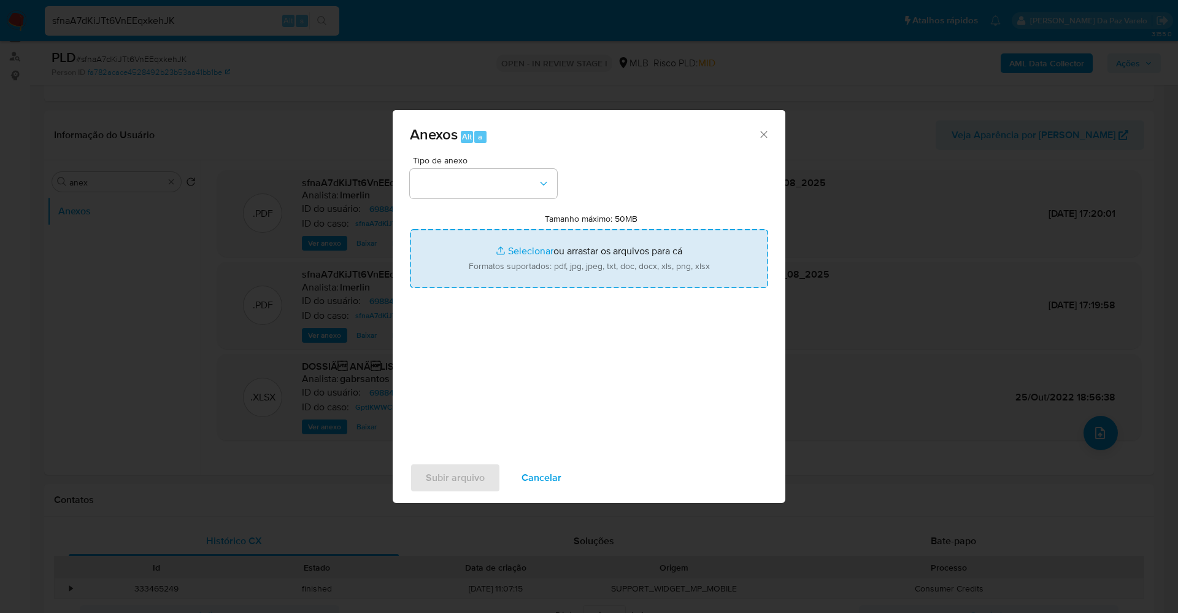
click at [525, 252] on input "Tamanho máximo: 50MB Selecionar arquivos" at bounding box center [589, 258] width 358 height 59
type input "C:\fakepath\NO ROI - CPF 00502684909 - LOHAN OSWALDO CLAUDINO DOS SANTOS.pdf"
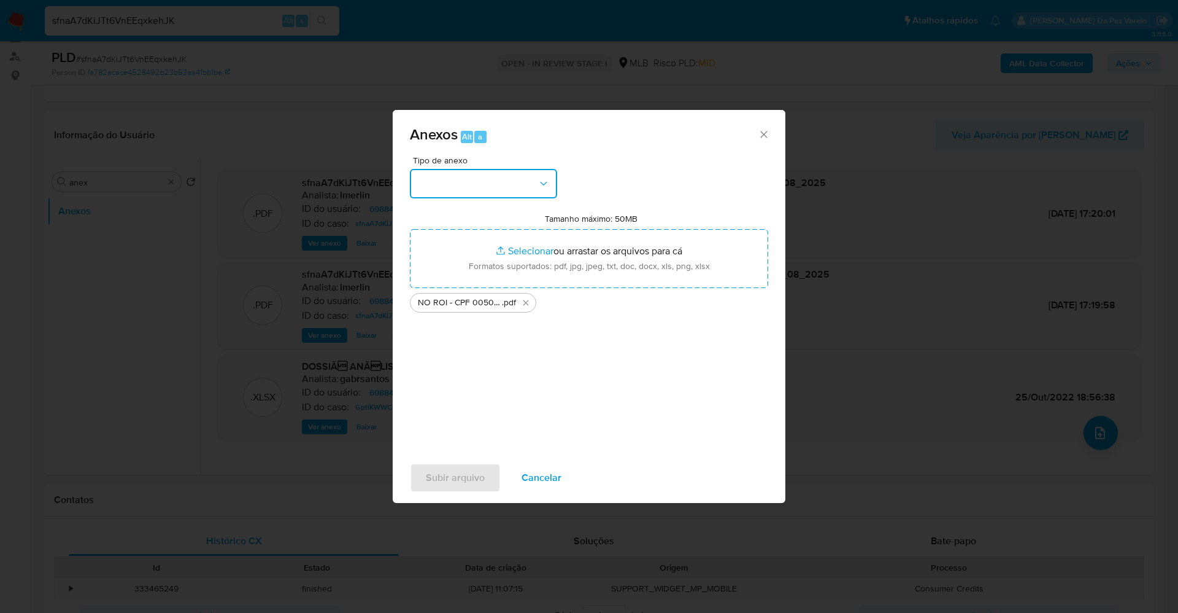
click at [496, 193] on button "button" at bounding box center [483, 183] width 147 height 29
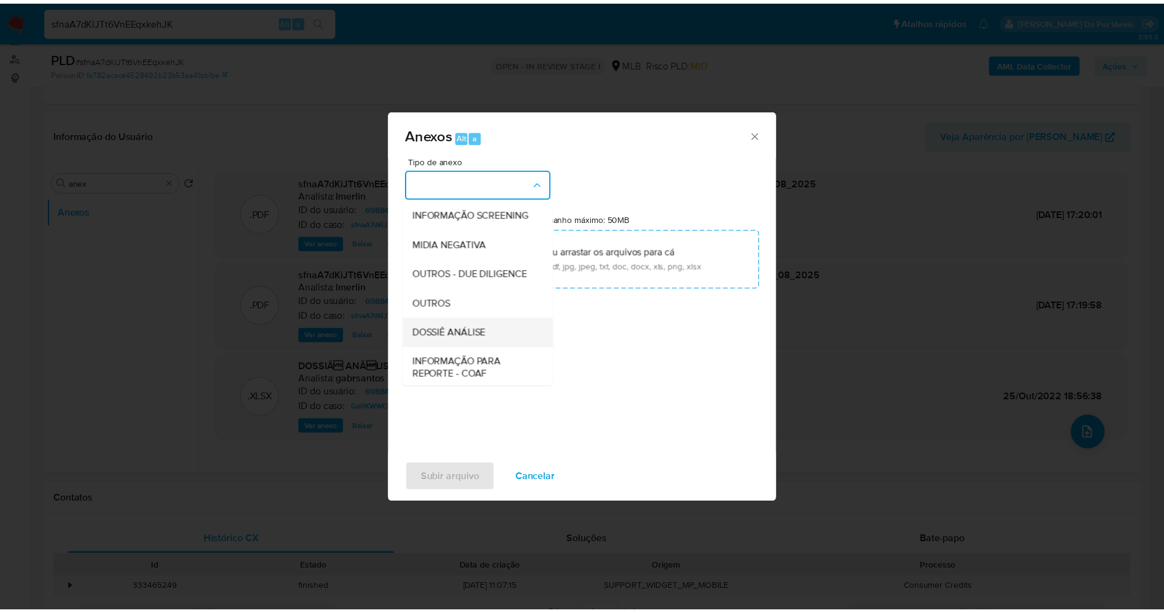
scroll to position [189, 0]
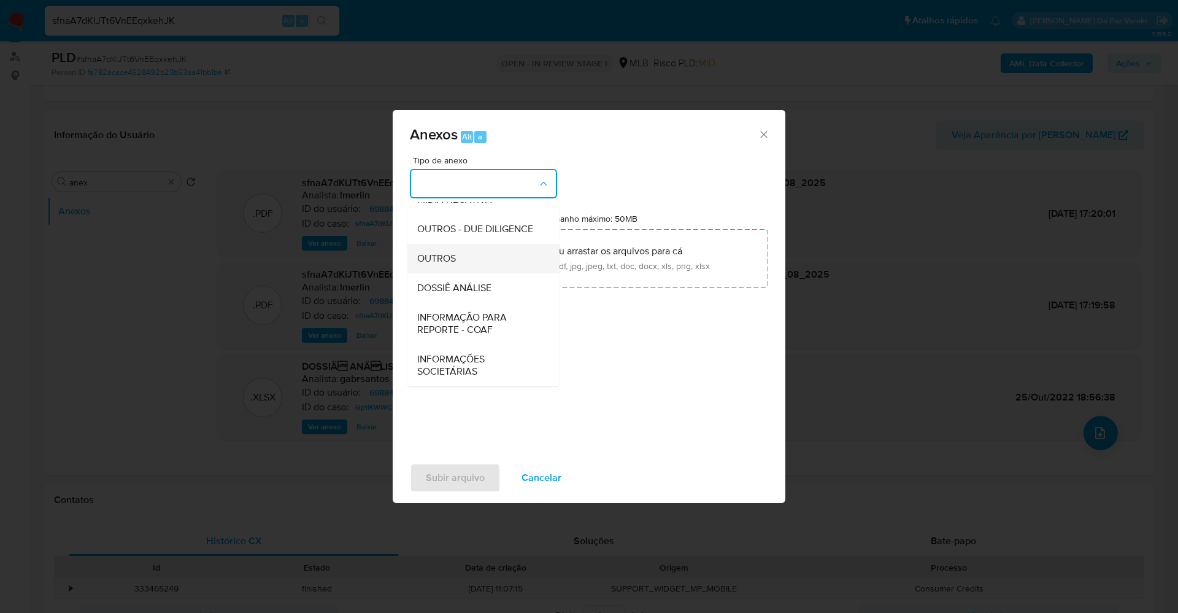
click at [456, 252] on span "OUTROS" at bounding box center [436, 258] width 39 height 12
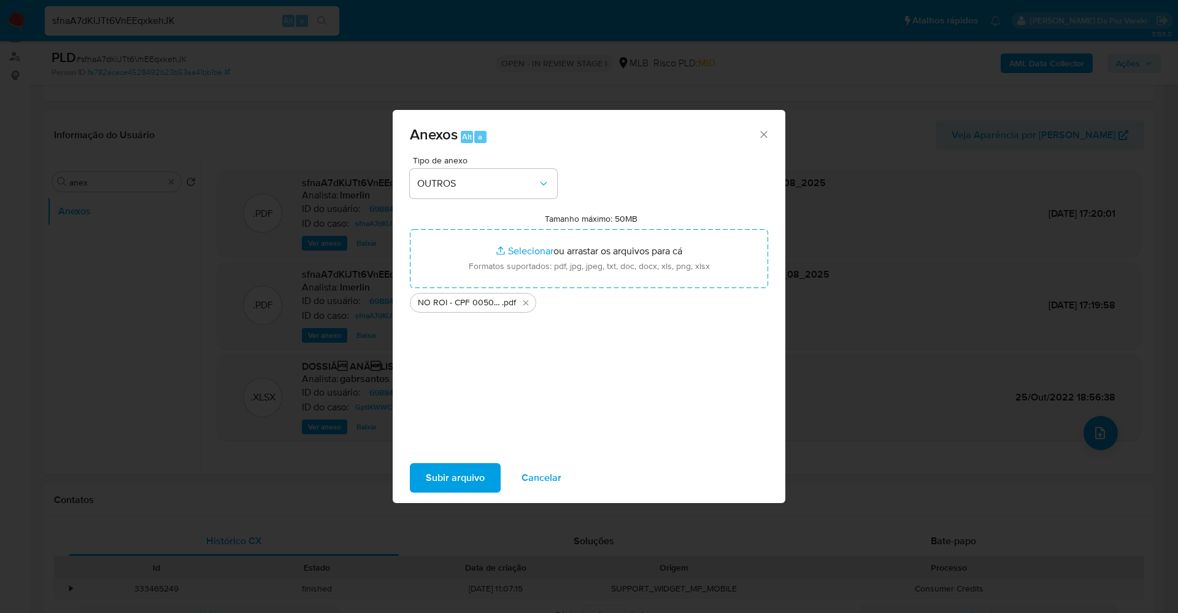
click at [471, 488] on span "Subir arquivo" at bounding box center [455, 477] width 59 height 27
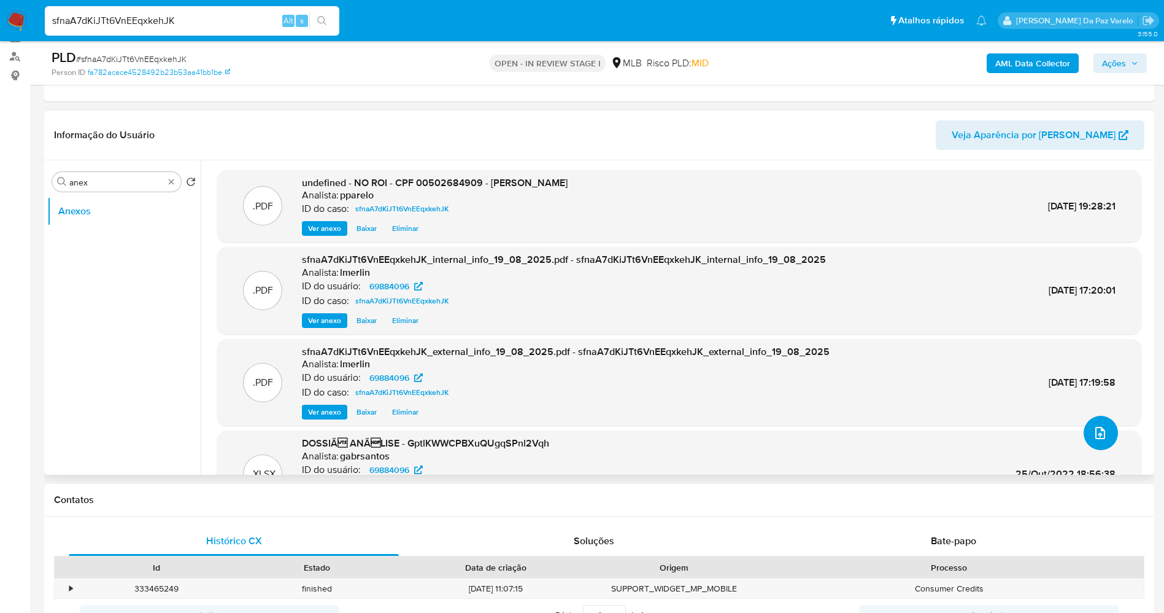
scroll to position [66, 0]
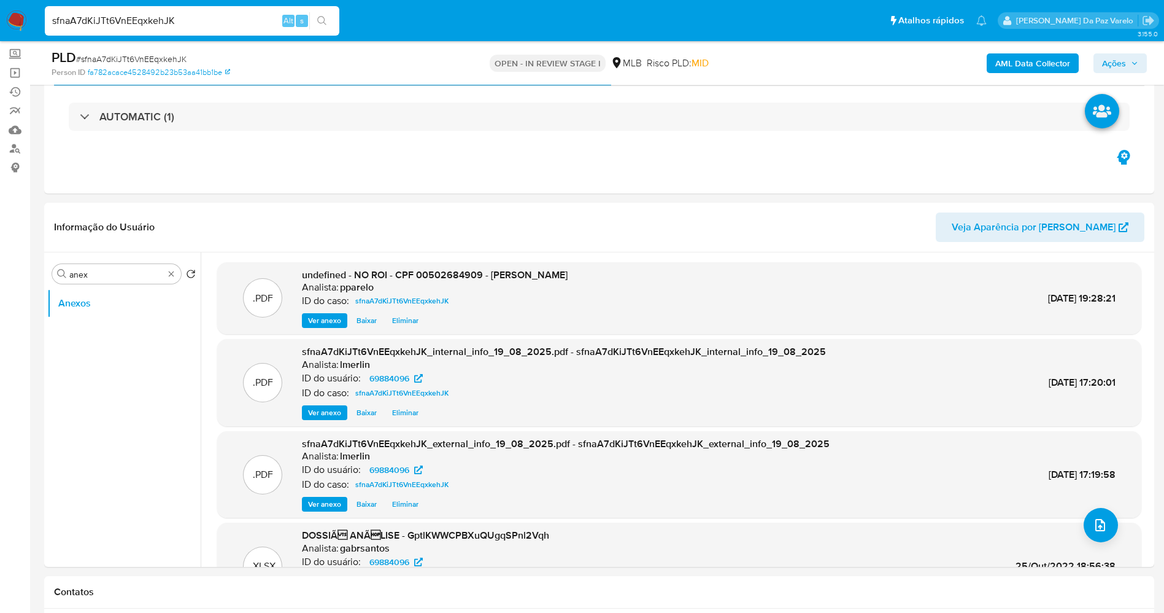
click at [1108, 69] on span "Ações" at bounding box center [1114, 63] width 24 height 20
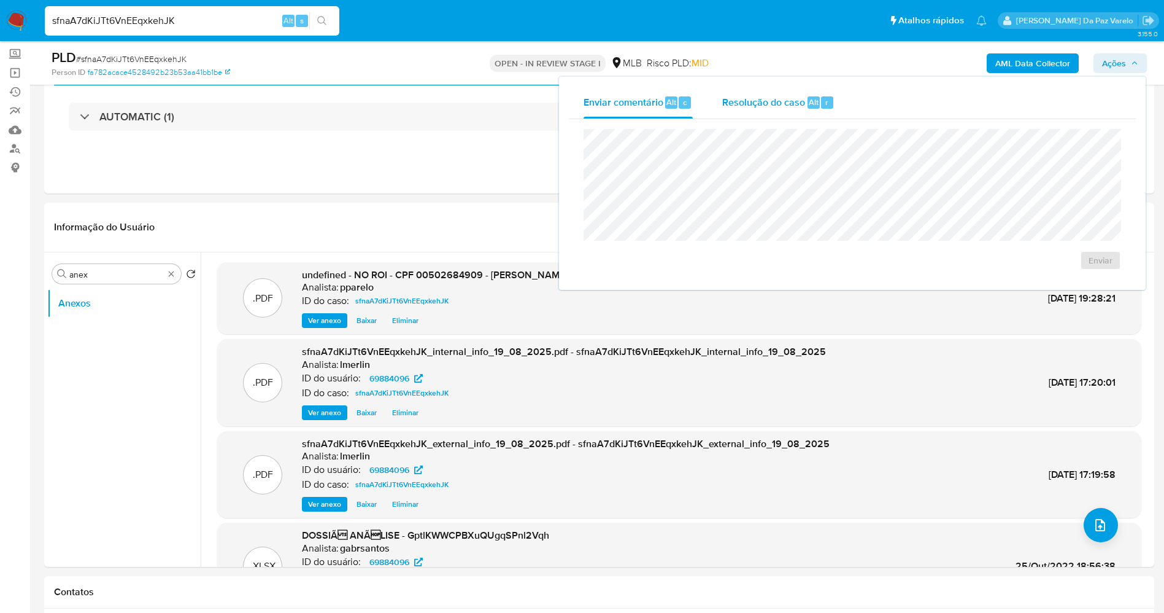
click at [786, 110] on div "Resolução do caso Alt r" at bounding box center [778, 103] width 112 height 32
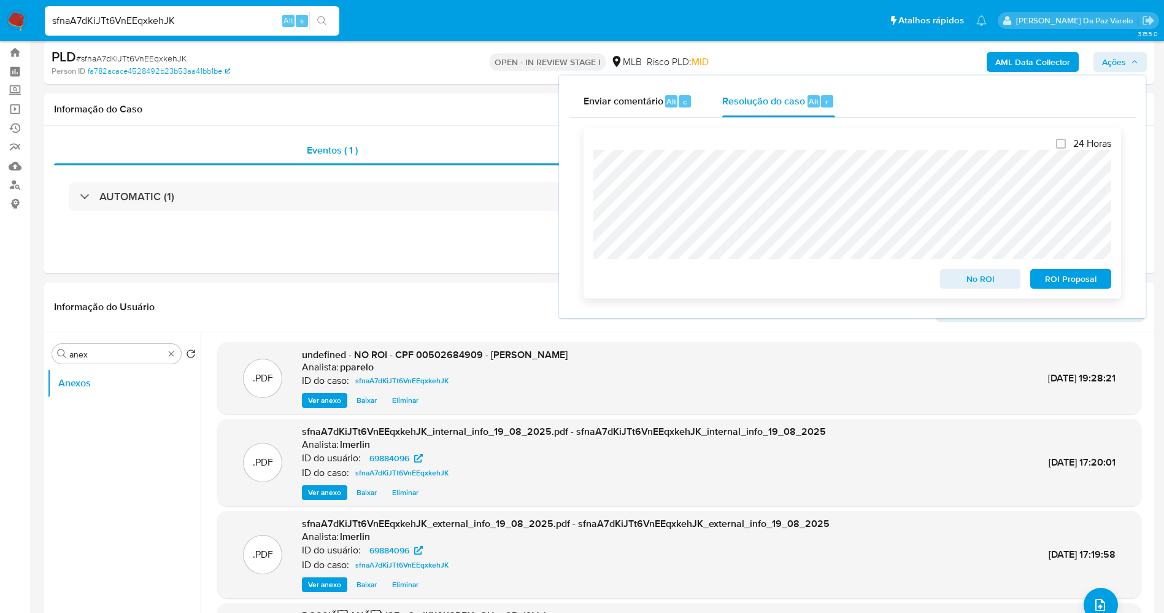
scroll to position [0, 0]
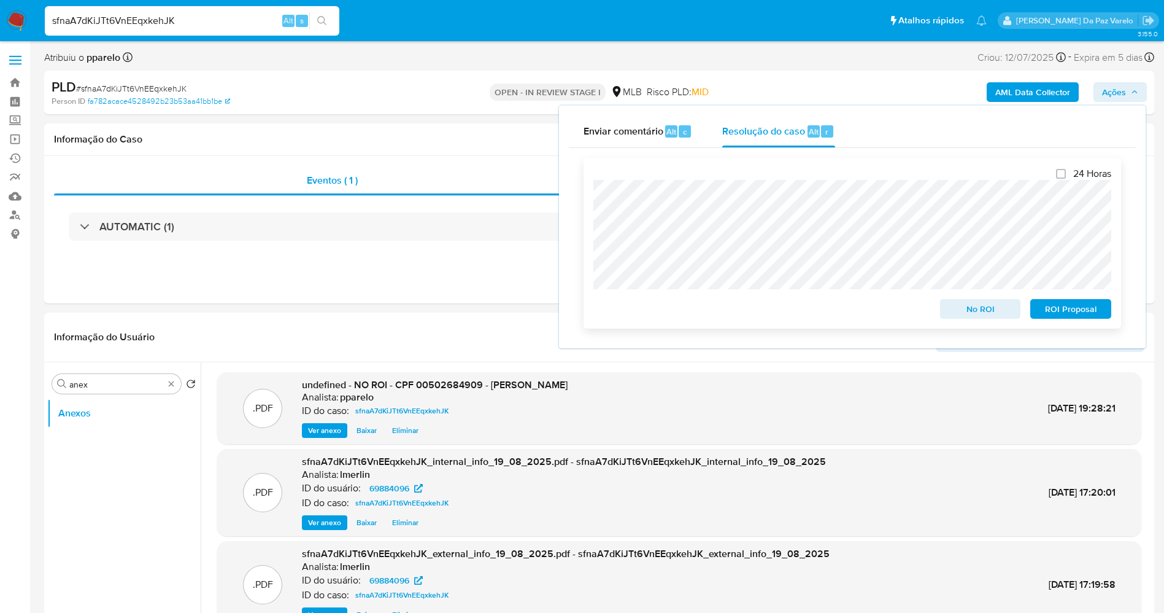
click at [980, 311] on span "No ROI" at bounding box center [981, 308] width 64 height 17
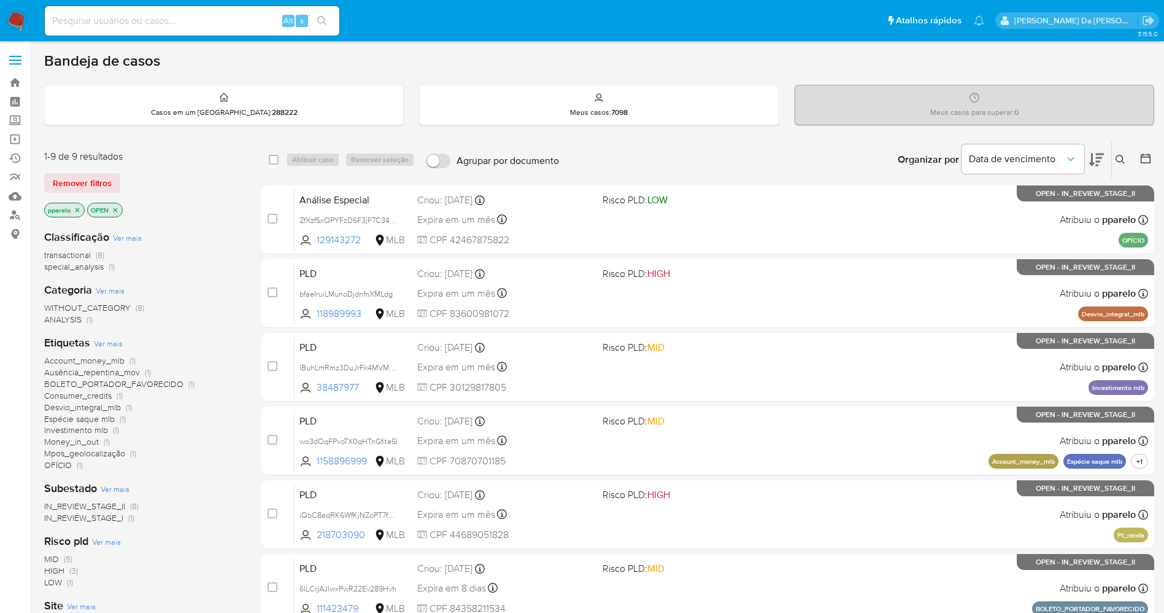
click at [268, 33] on div "Alt s" at bounding box center [192, 20] width 295 height 29
click at [260, 21] on input at bounding box center [192, 21] width 295 height 16
paste input "gtUBU4WGIgegN6fsOIJwPGUx"
type input "gtUBU4WGIgegN6fsOIJwPGUx"
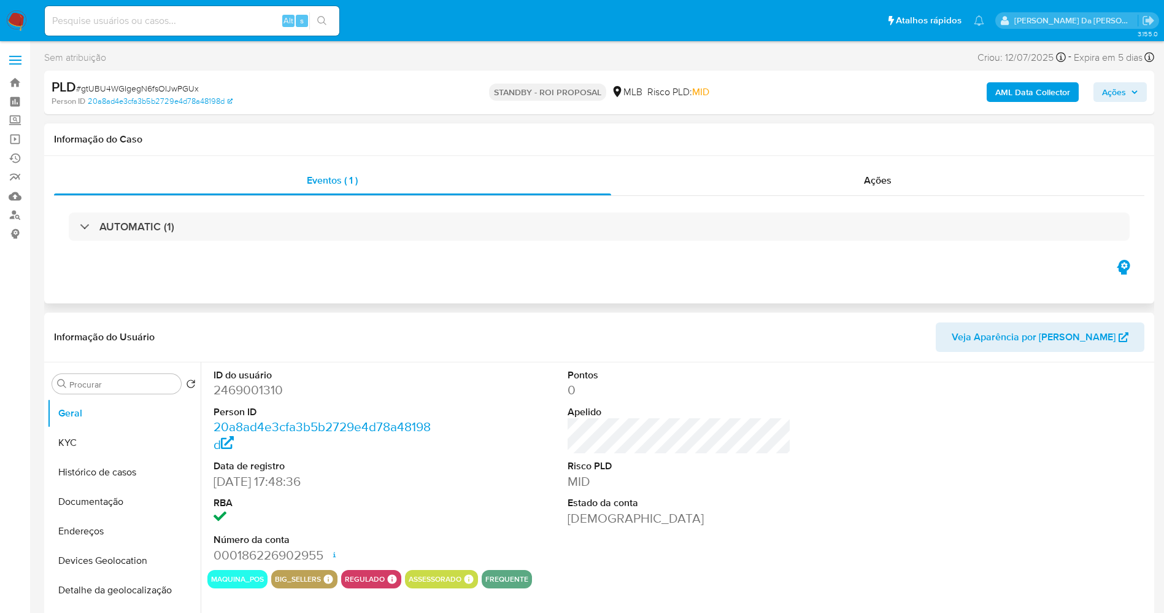
select select "10"
click at [17, 20] on img at bounding box center [16, 20] width 21 height 21
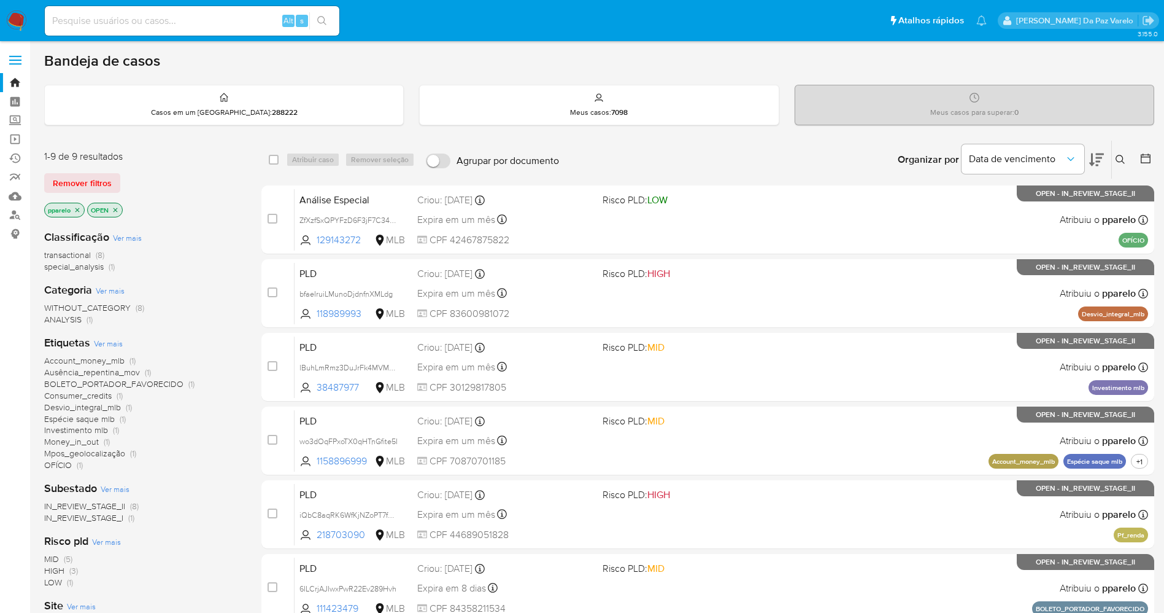
click at [1127, 158] on button at bounding box center [1122, 159] width 20 height 15
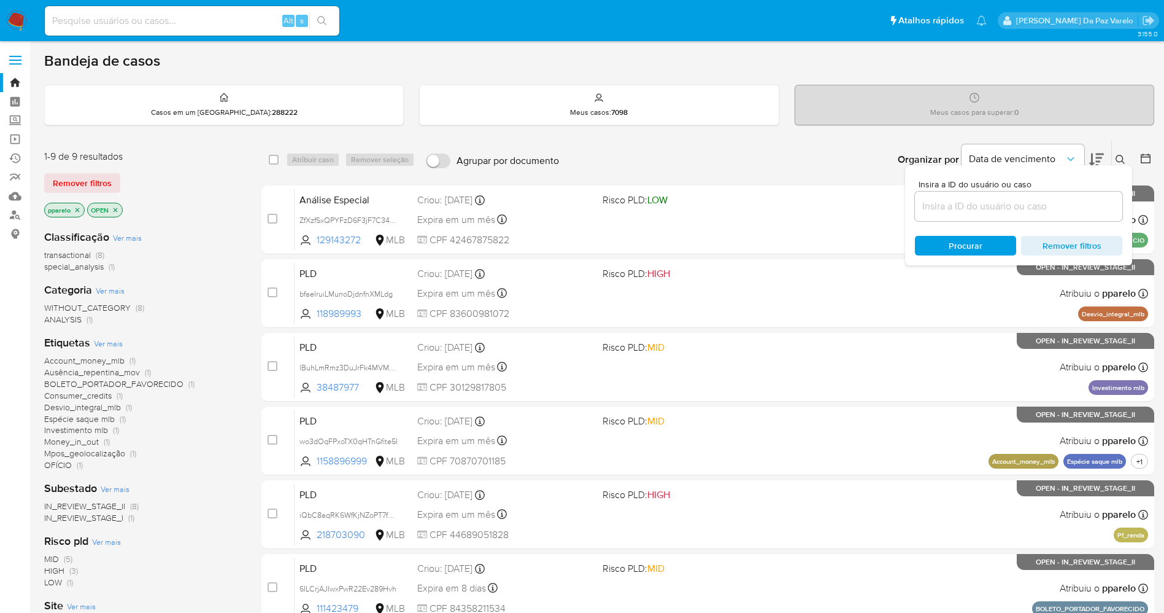
click at [1069, 207] on input at bounding box center [1018, 206] width 207 height 16
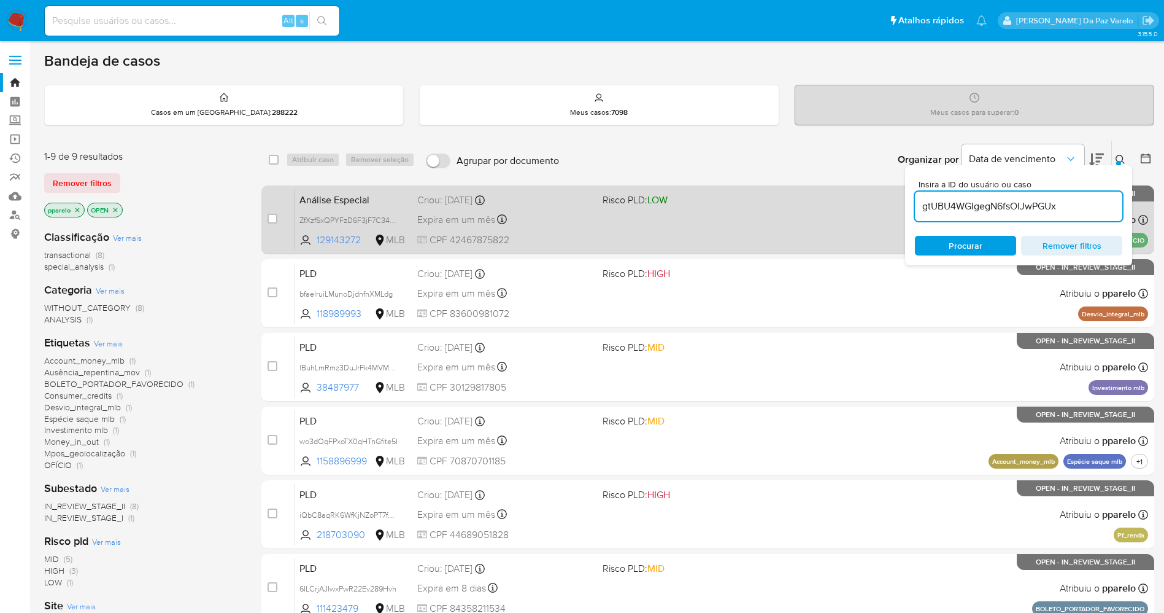
type input "gtUBU4WGIgegN6fsOIJwPGUx"
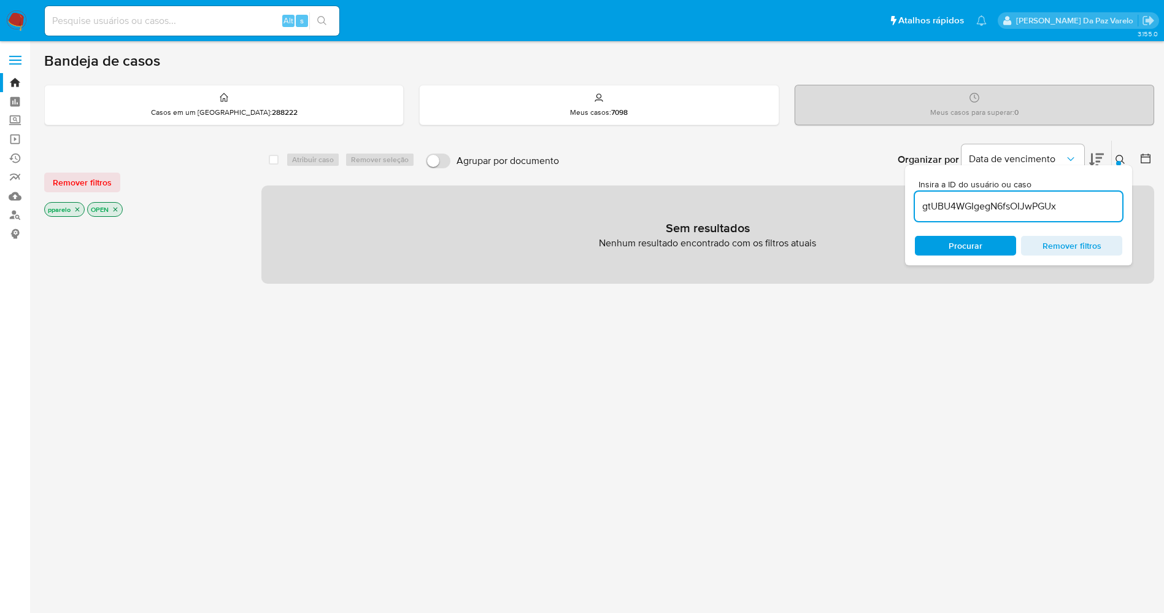
click at [78, 209] on icon "close-filter" at bounding box center [77, 209] width 7 height 7
click at [74, 212] on icon "close-filter" at bounding box center [72, 209] width 7 height 7
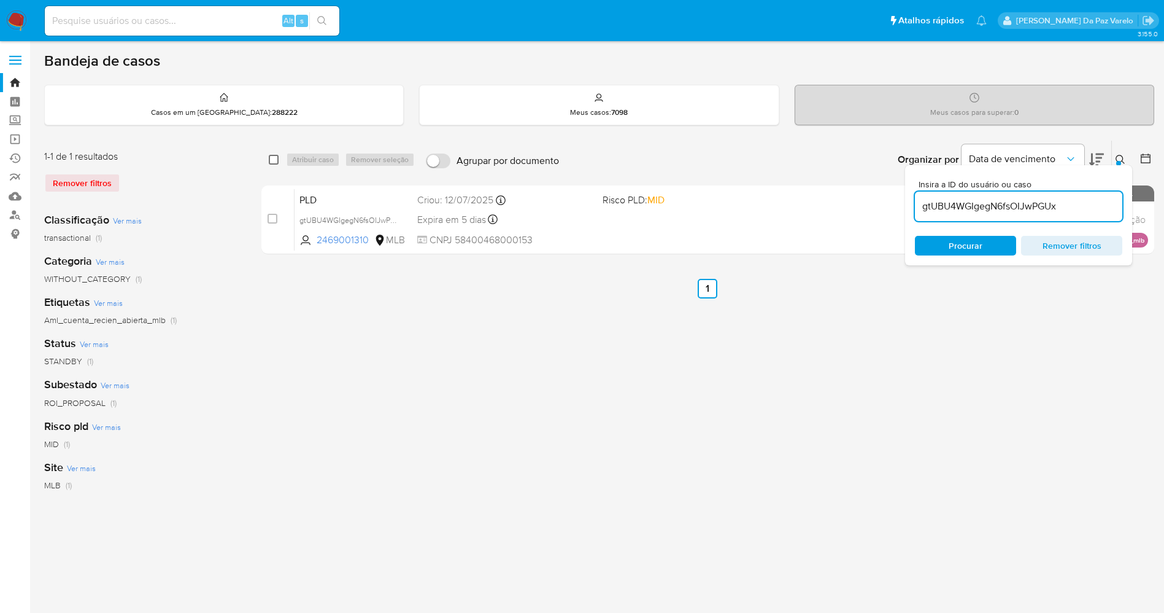
click at [271, 161] on input "checkbox" at bounding box center [274, 160] width 10 height 10
checkbox input "true"
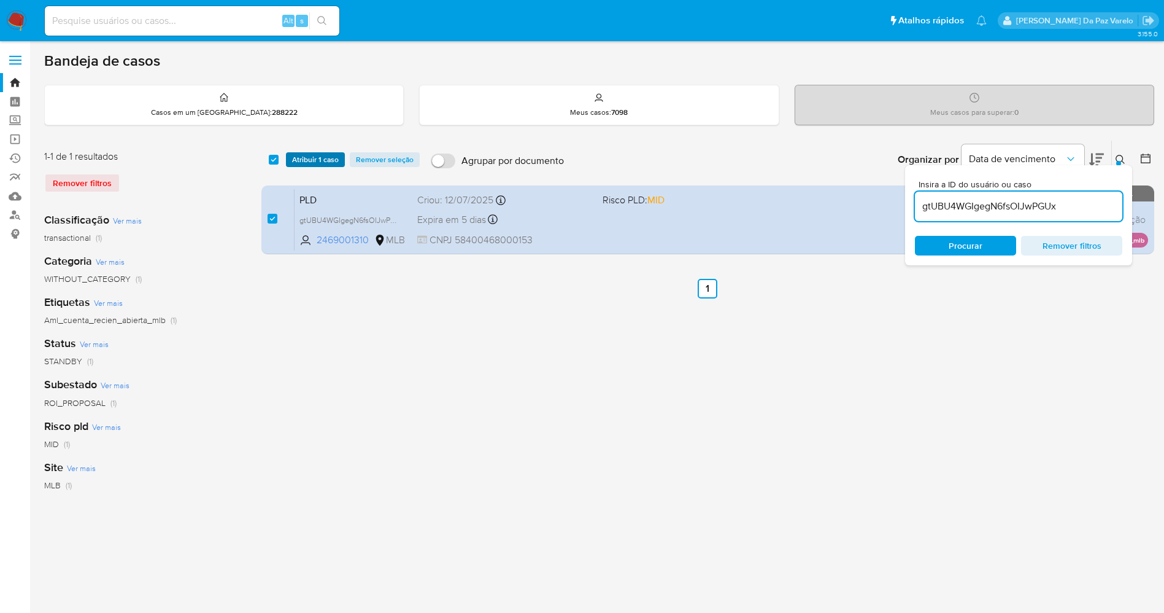
click at [303, 160] on span "Atribuir 1 caso" at bounding box center [315, 159] width 47 height 12
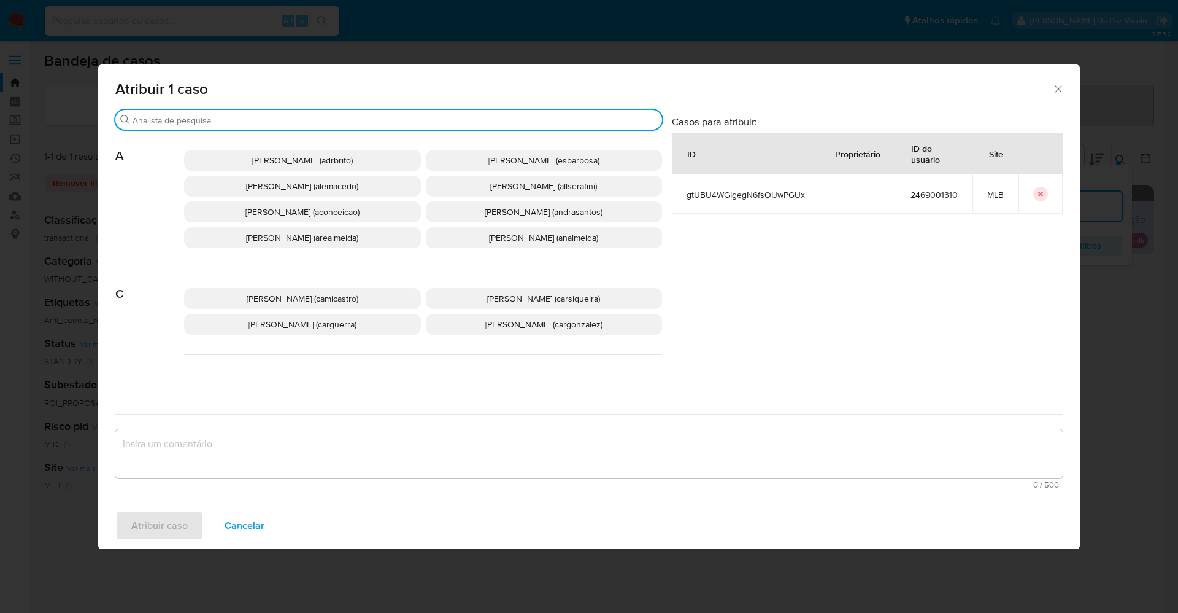
click at [339, 123] on input "Procurar" at bounding box center [395, 120] width 525 height 11
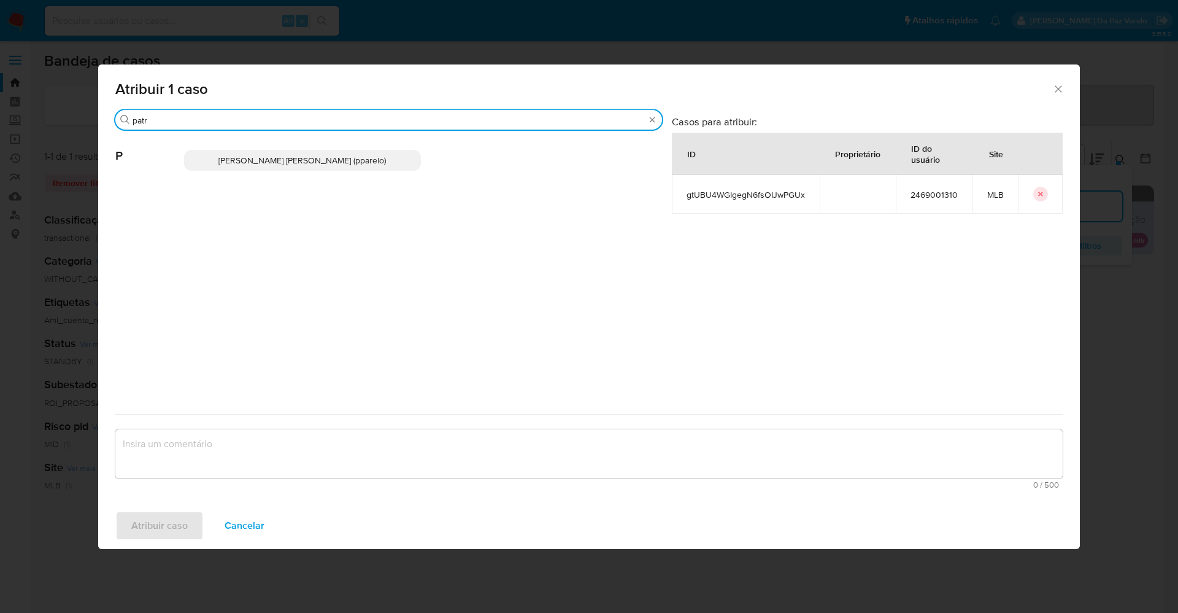
type input "patr"
drag, startPoint x: 304, startPoint y: 163, endPoint x: 306, endPoint y: 171, distance: 8.2
click at [304, 163] on span "Patricia Aparecida Da Paz Varelo (pparelo)" at bounding box center [303, 160] width 168 height 12
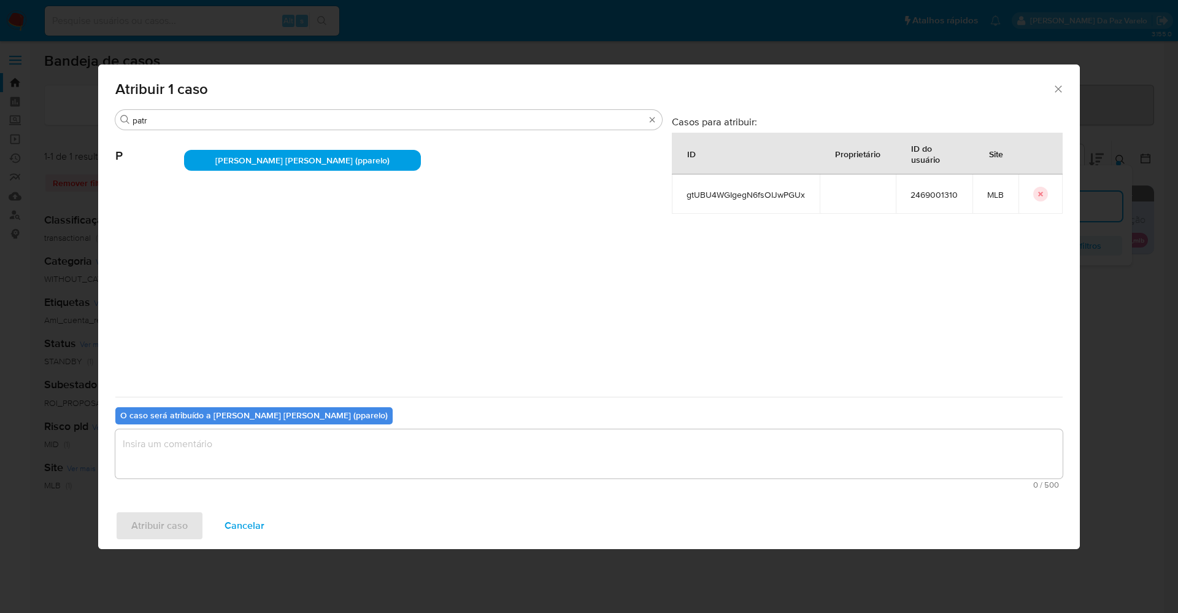
click at [311, 449] on textarea "assign-modal" at bounding box center [589, 453] width 948 height 49
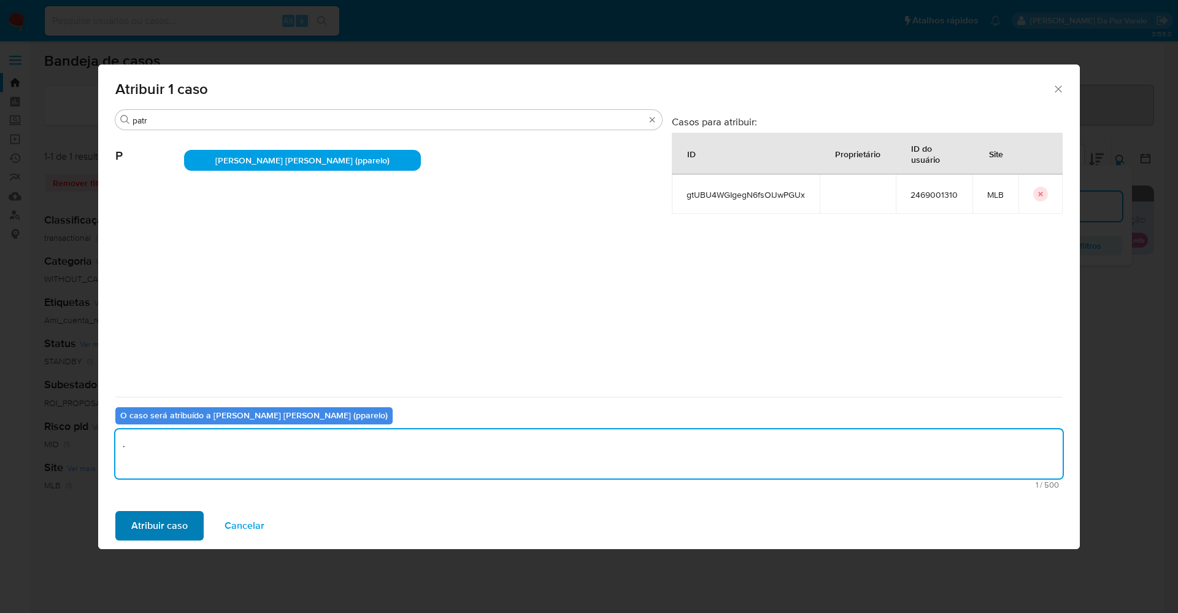
type textarea "."
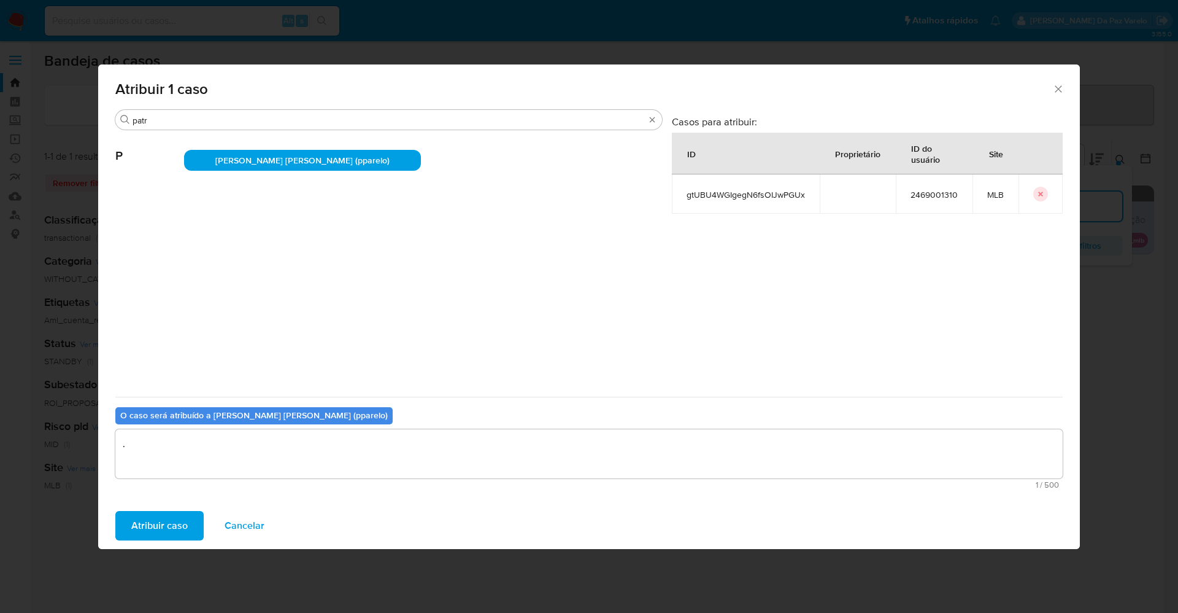
click at [179, 526] on span "Atribuir caso" at bounding box center [159, 525] width 56 height 27
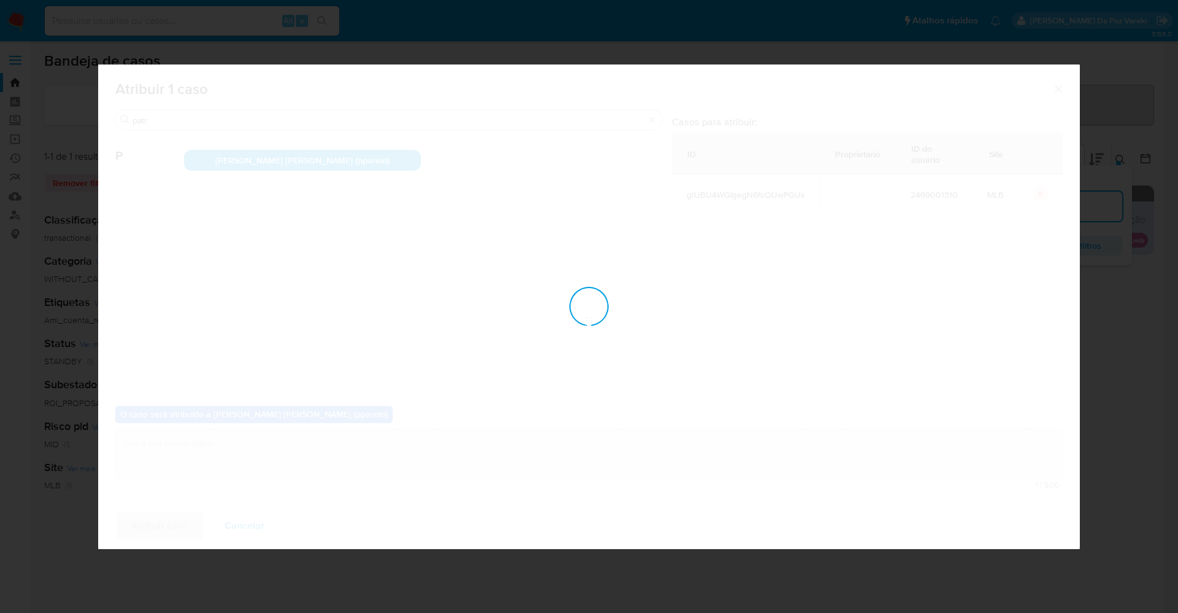
checkbox input "false"
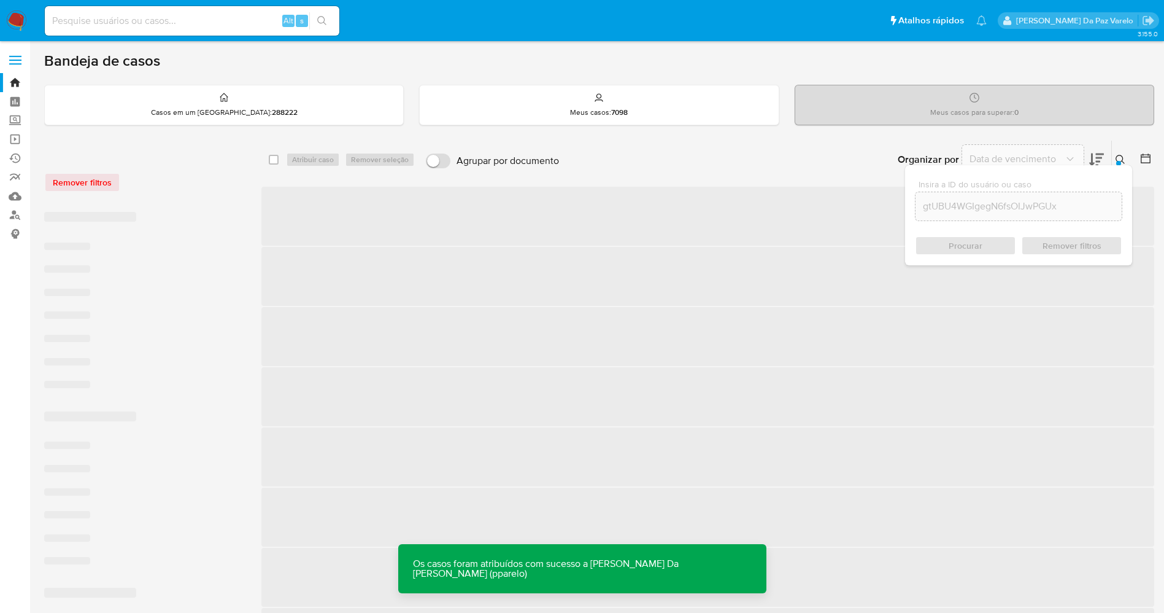
click at [1117, 160] on icon at bounding box center [1121, 160] width 10 height 10
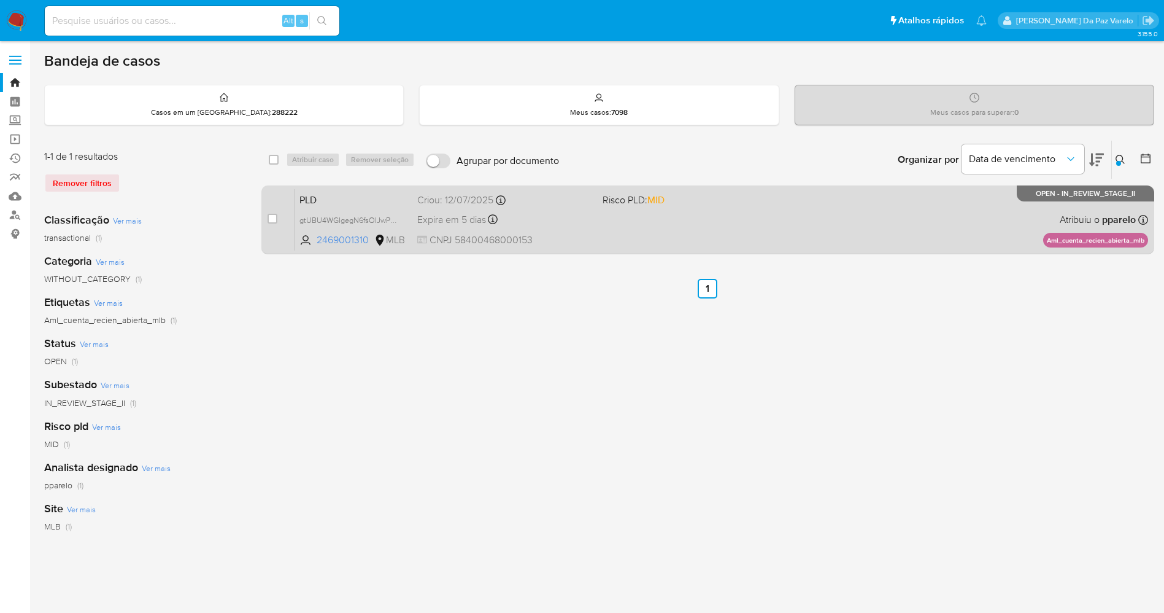
click at [997, 233] on div "PLD gtUBU4WGIgegN6fsOIJwPGUx 2469001310 MLB Risco PLD: MID Criou: 12/07/2025 Cr…" at bounding box center [722, 219] width 854 height 62
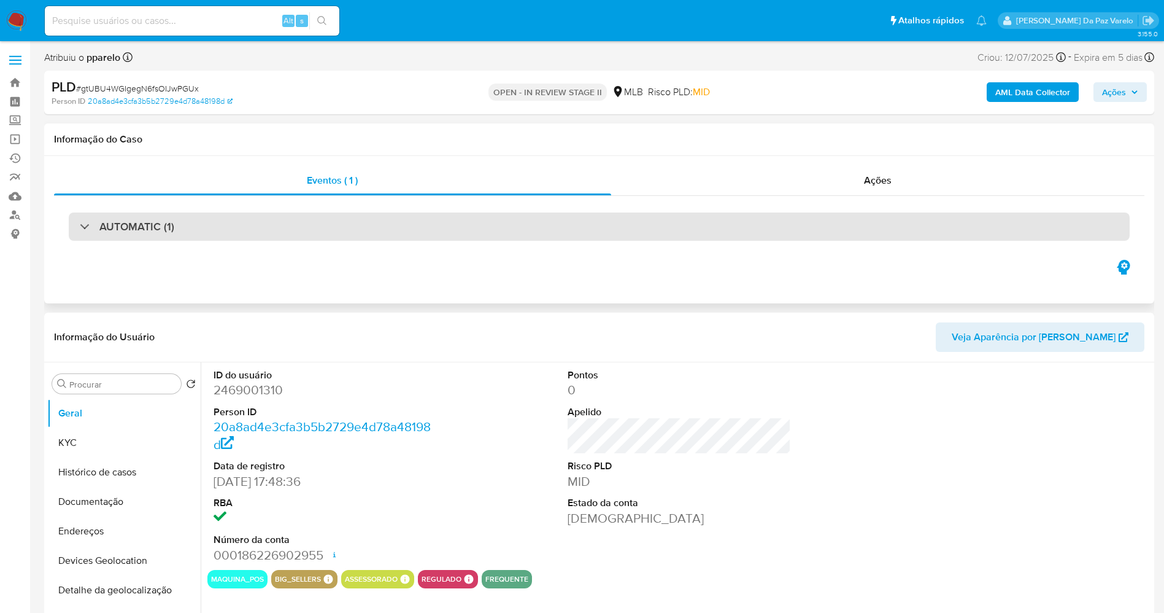
select select "10"
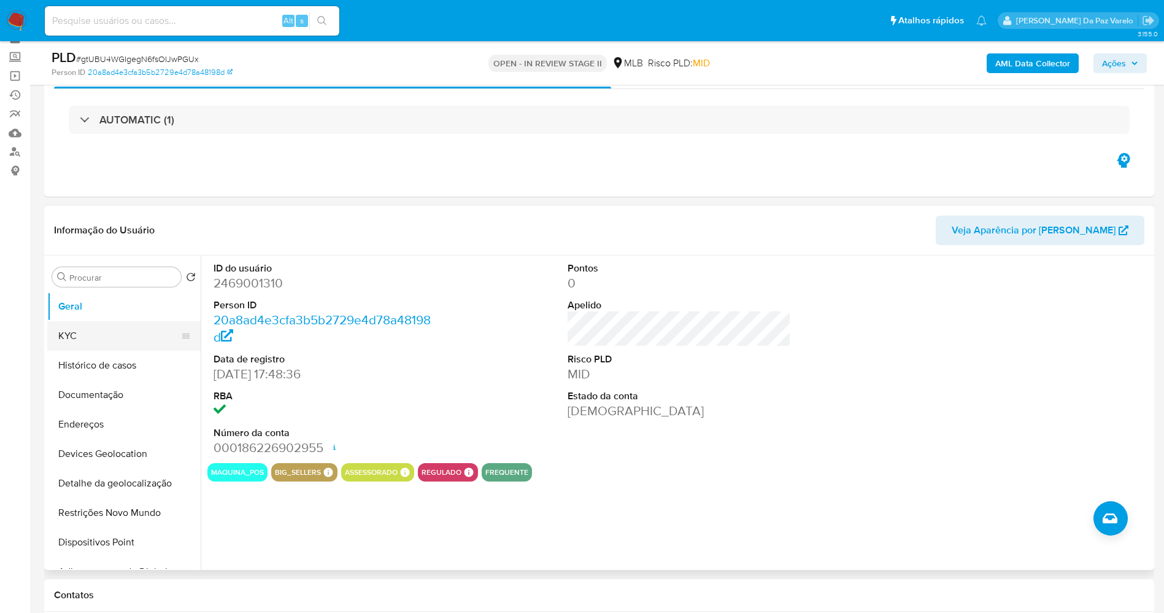
scroll to position [92, 0]
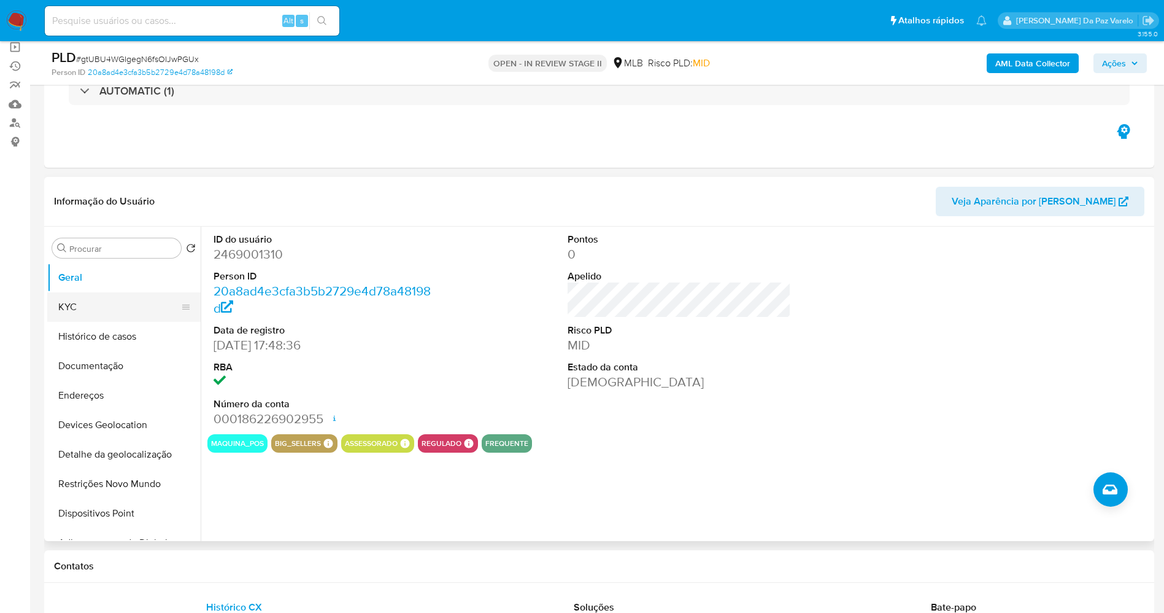
click at [128, 309] on button "KYC" at bounding box center [119, 306] width 144 height 29
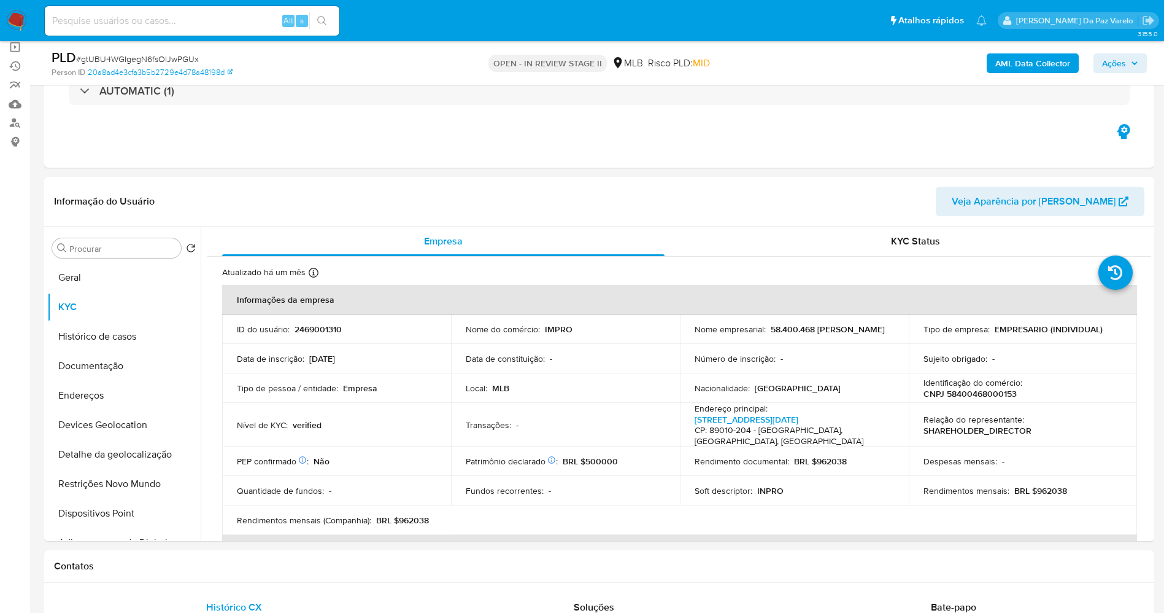
click at [1122, 61] on span "Ações" at bounding box center [1114, 63] width 24 height 20
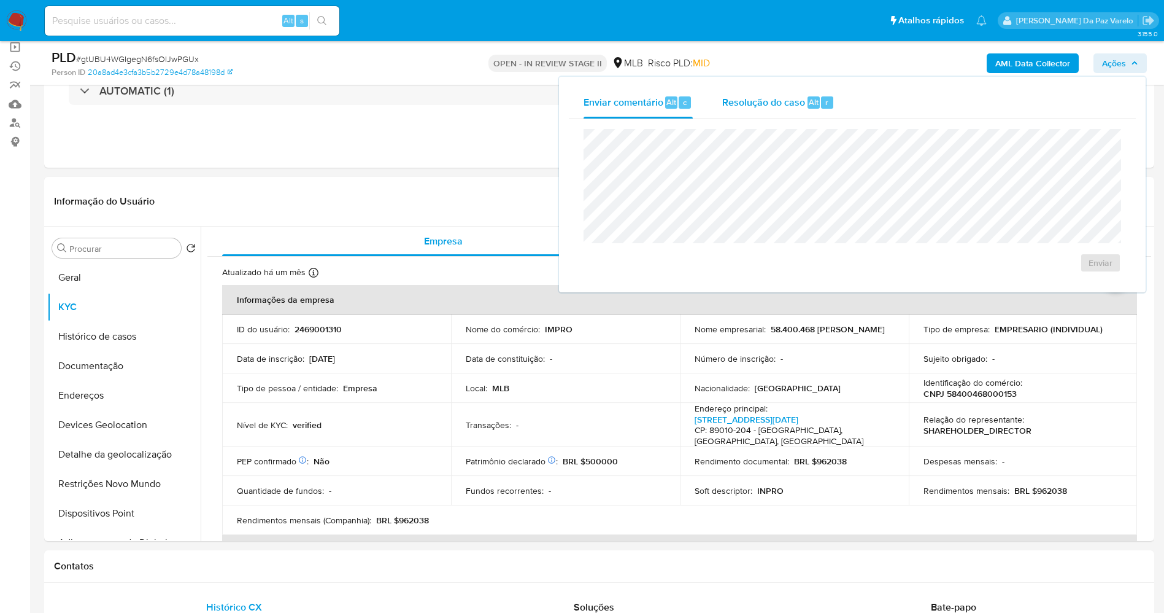
click at [796, 112] on div "Resolução do caso Alt r" at bounding box center [778, 103] width 112 height 32
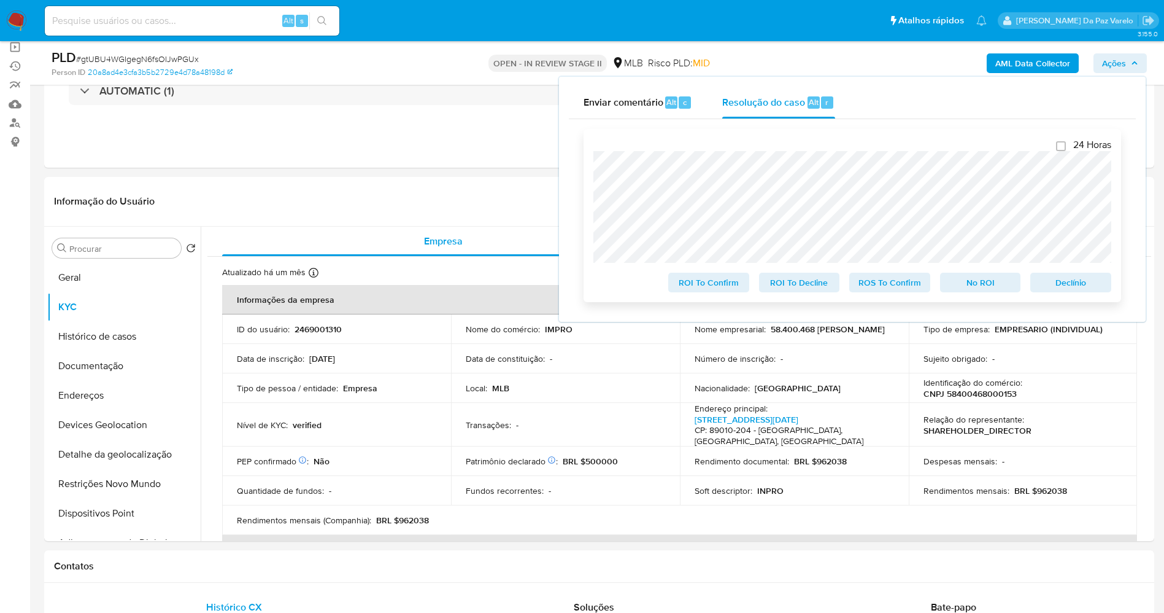
click at [898, 285] on span "ROS To Confirm" at bounding box center [890, 282] width 64 height 17
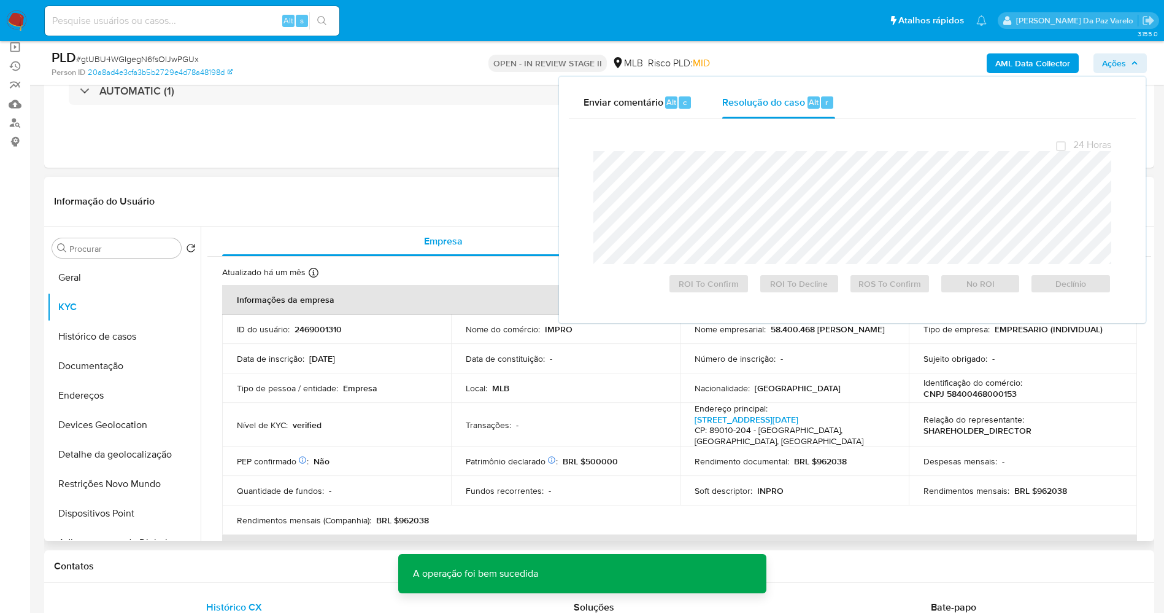
scroll to position [0, 0]
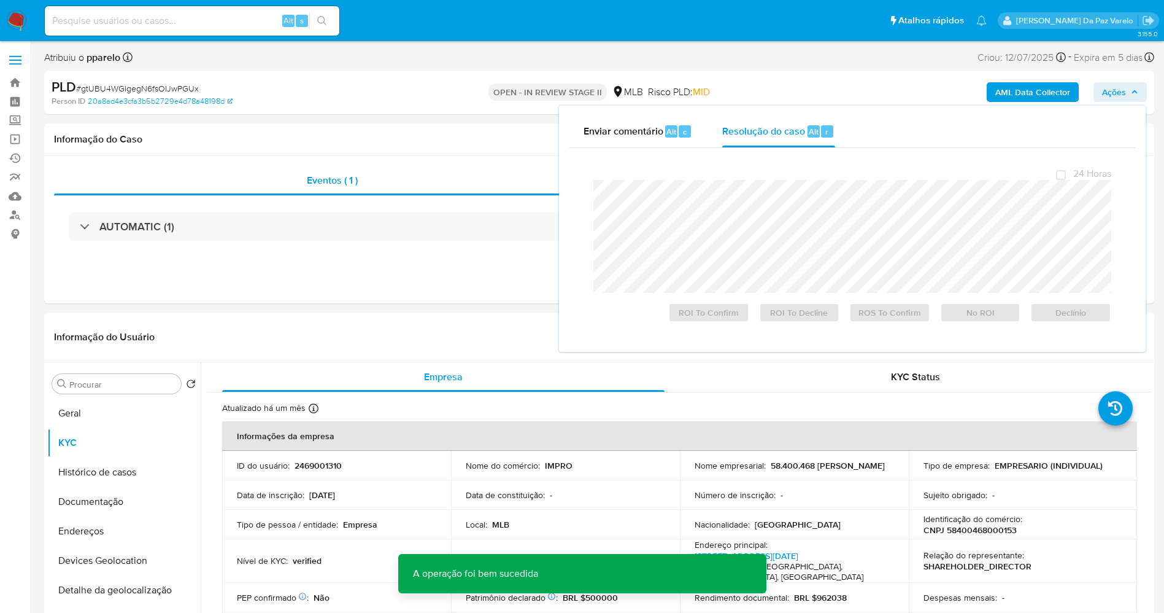
click at [172, 86] on span "# gtUBU4WGIgegN6fsOIJwPGUx" at bounding box center [137, 88] width 123 height 12
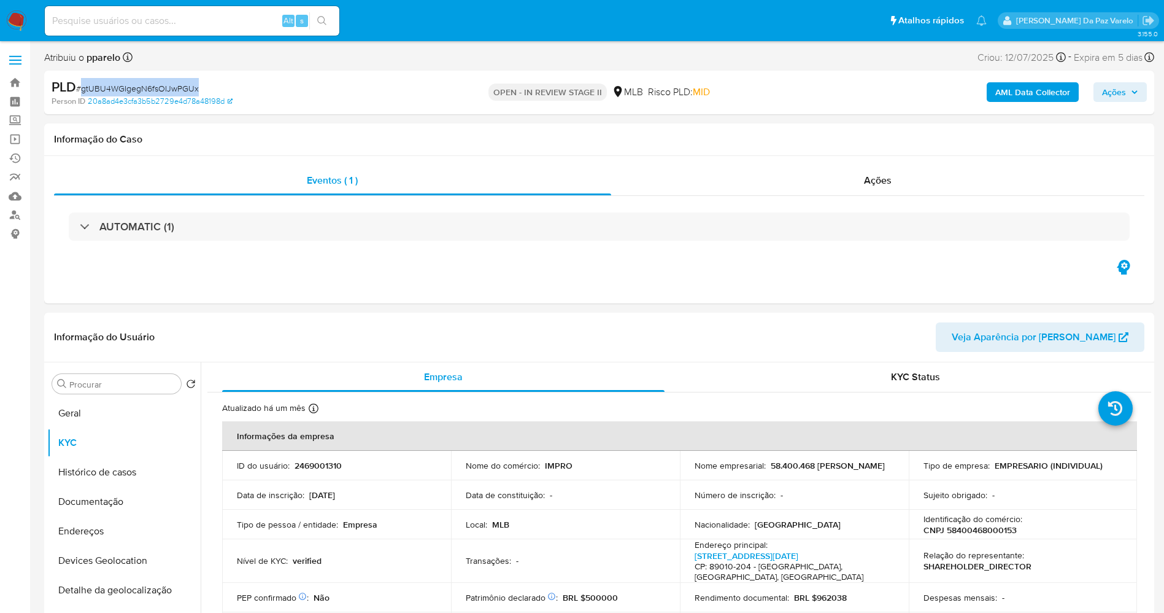
click at [172, 86] on span "# gtUBU4WGIgegN6fsOIJwPGUx" at bounding box center [137, 88] width 123 height 12
copy span "gtUBU4WGIgegN6fsOIJwPGUx"
click at [18, 18] on img at bounding box center [16, 20] width 21 height 21
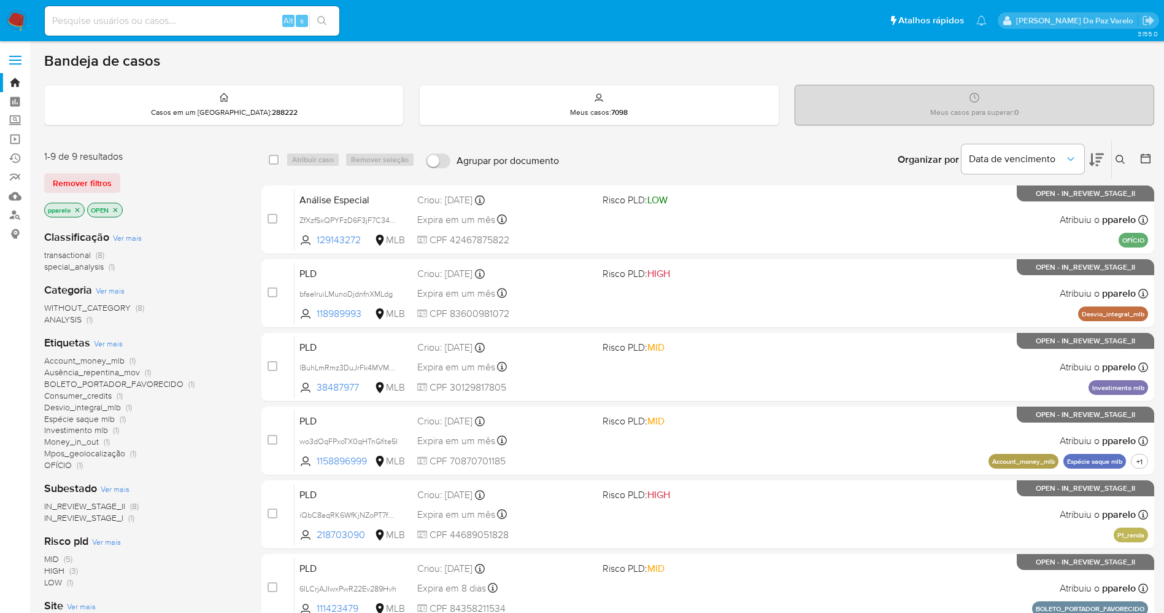
click at [1119, 160] on icon at bounding box center [1121, 160] width 10 height 10
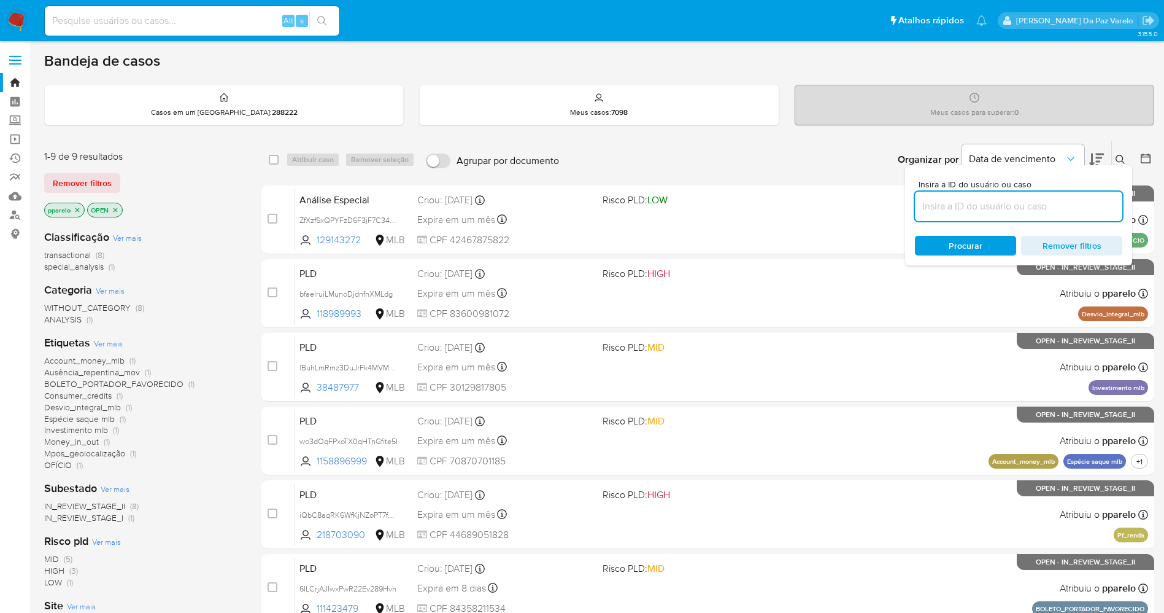
click at [1019, 214] on input at bounding box center [1018, 206] width 207 height 16
type input "gtUBU4WGIgegN6fsOIJwPGUx"
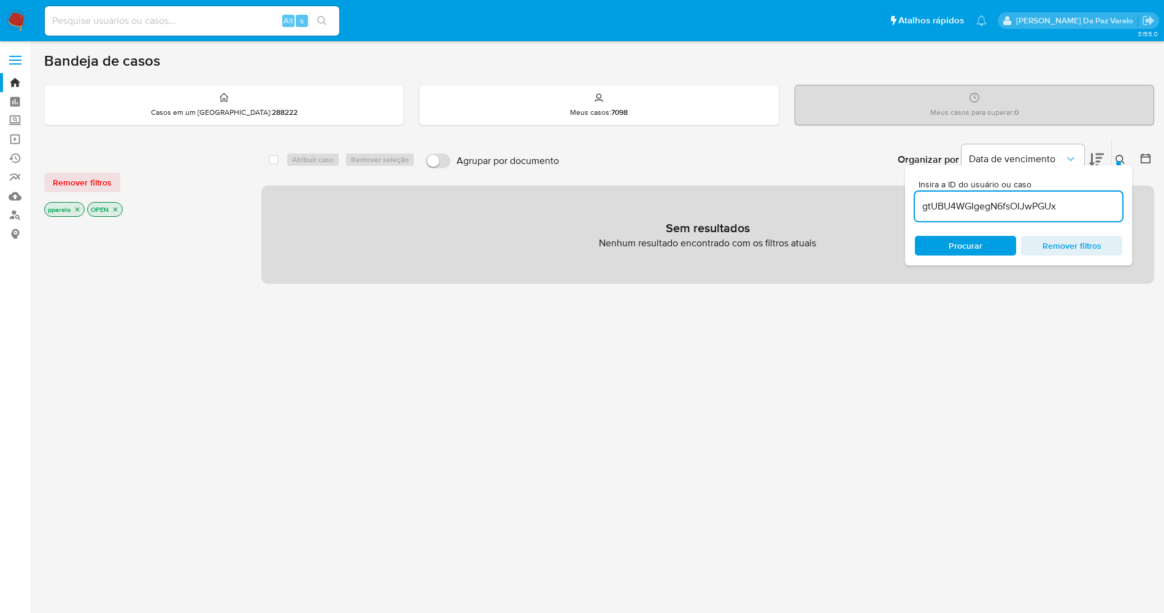
click at [82, 213] on p "pparelo" at bounding box center [64, 210] width 39 height 14
click at [79, 210] on icon "close-filter" at bounding box center [77, 209] width 4 height 4
click at [79, 210] on p "OPEN" at bounding box center [62, 210] width 34 height 14
click at [74, 209] on icon "close-filter" at bounding box center [72, 209] width 7 height 7
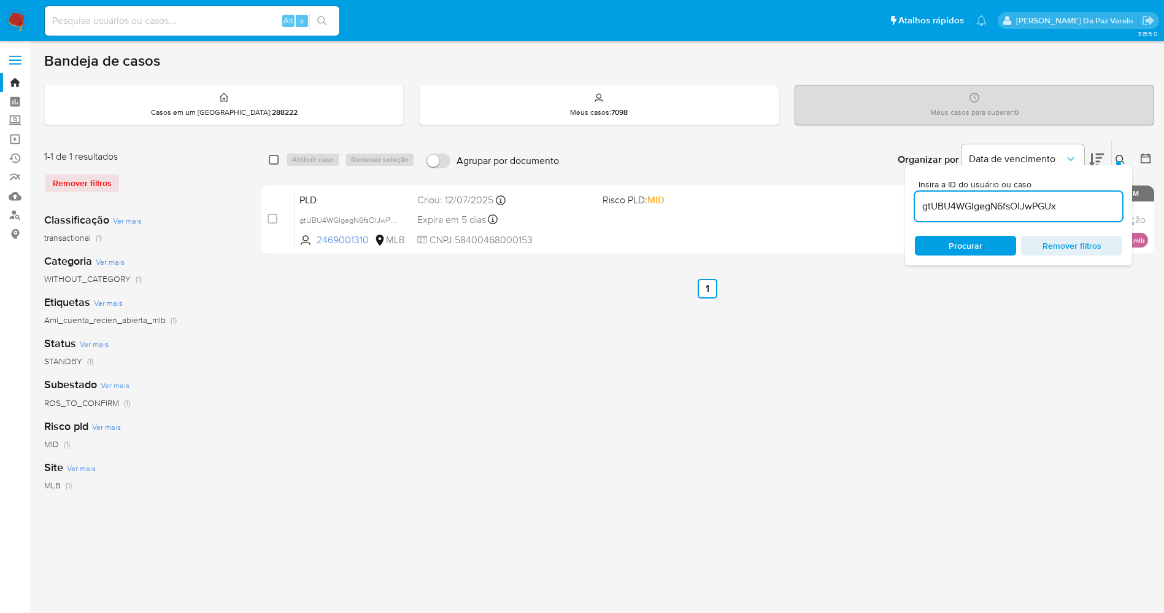
click at [272, 158] on input "checkbox" at bounding box center [274, 160] width 10 height 10
checkbox input "true"
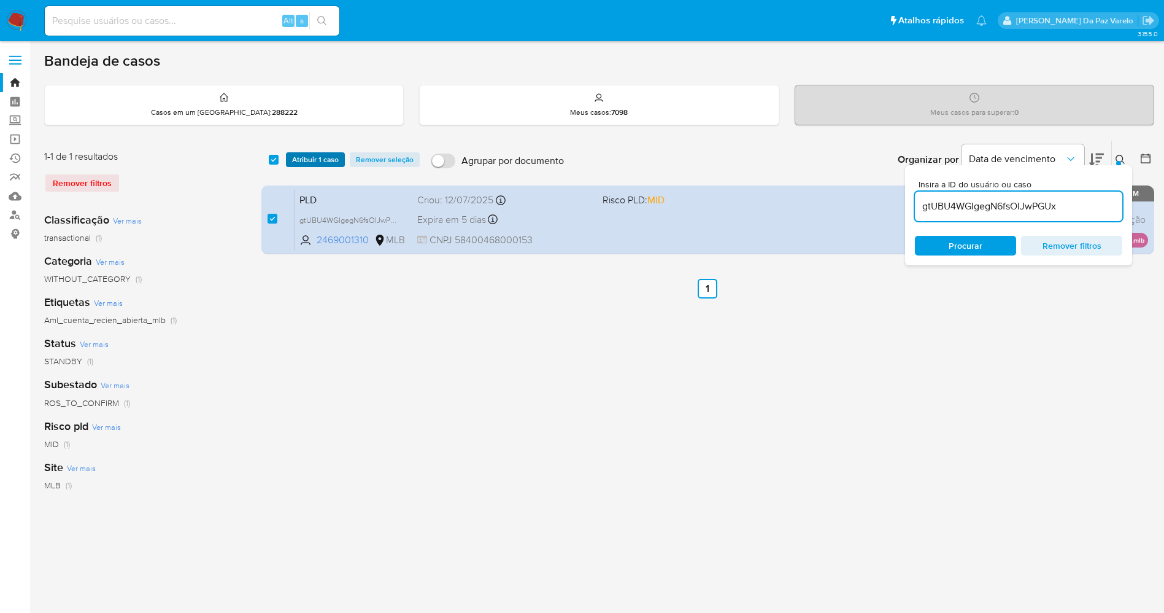
click at [308, 160] on span "Atribuir 1 caso" at bounding box center [315, 159] width 47 height 12
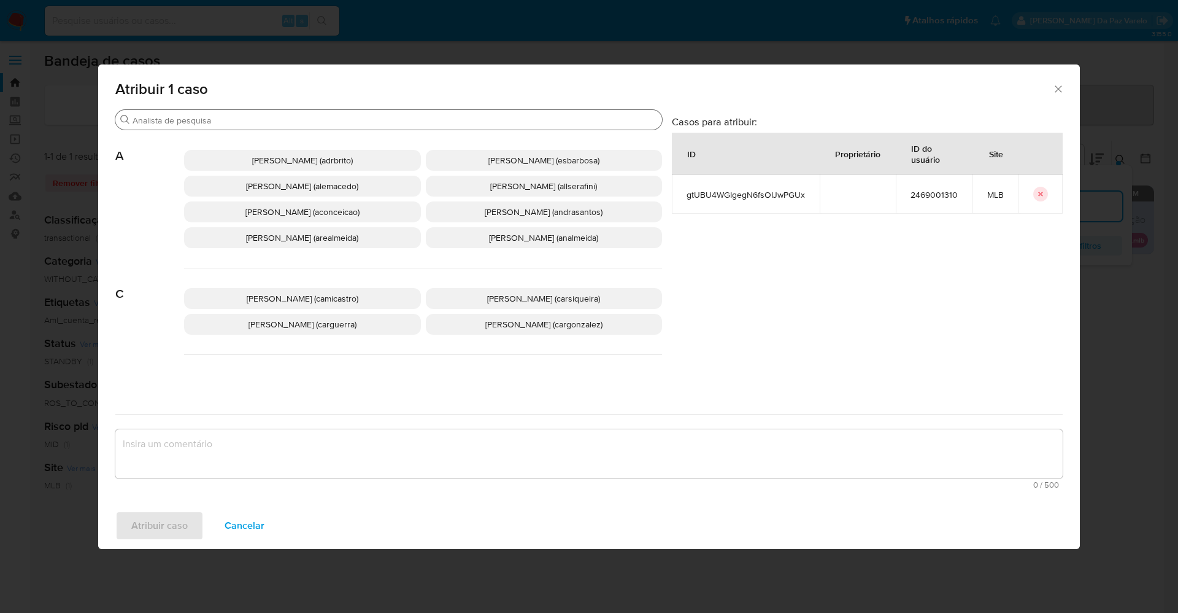
click at [366, 122] on input "Procurar" at bounding box center [395, 120] width 525 height 11
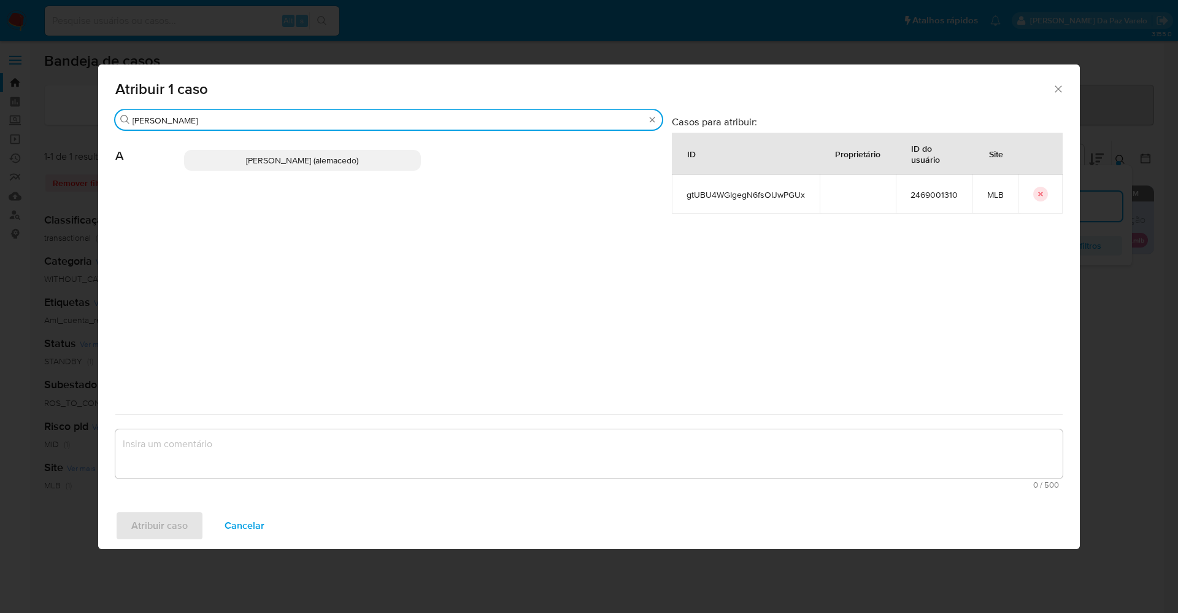
type input "alex"
click at [358, 158] on span "Alexandra Macedo Da Silva (alemacedo)" at bounding box center [302, 160] width 112 height 12
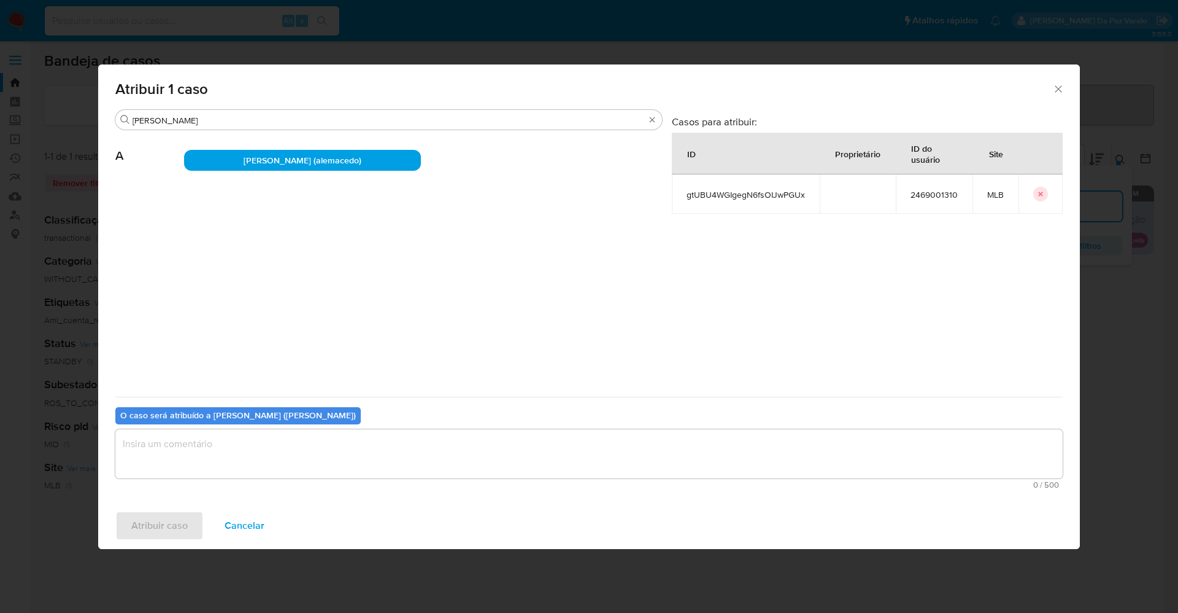
click at [306, 438] on textarea "assign-modal" at bounding box center [589, 453] width 948 height 49
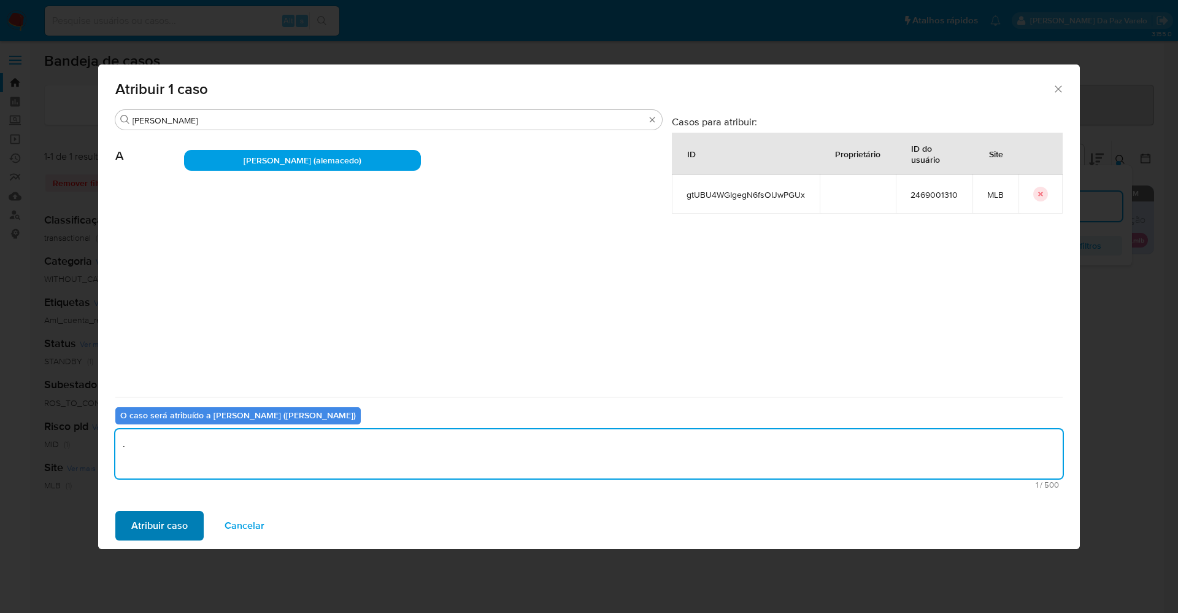
type textarea "."
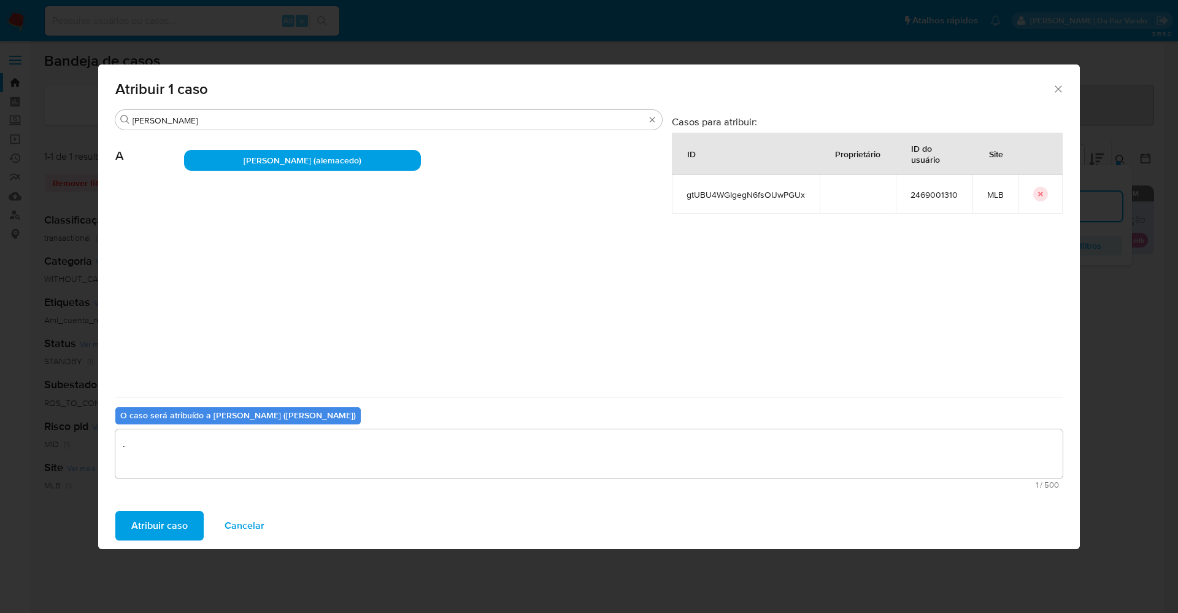
click at [179, 525] on span "Atribuir caso" at bounding box center [159, 525] width 56 height 27
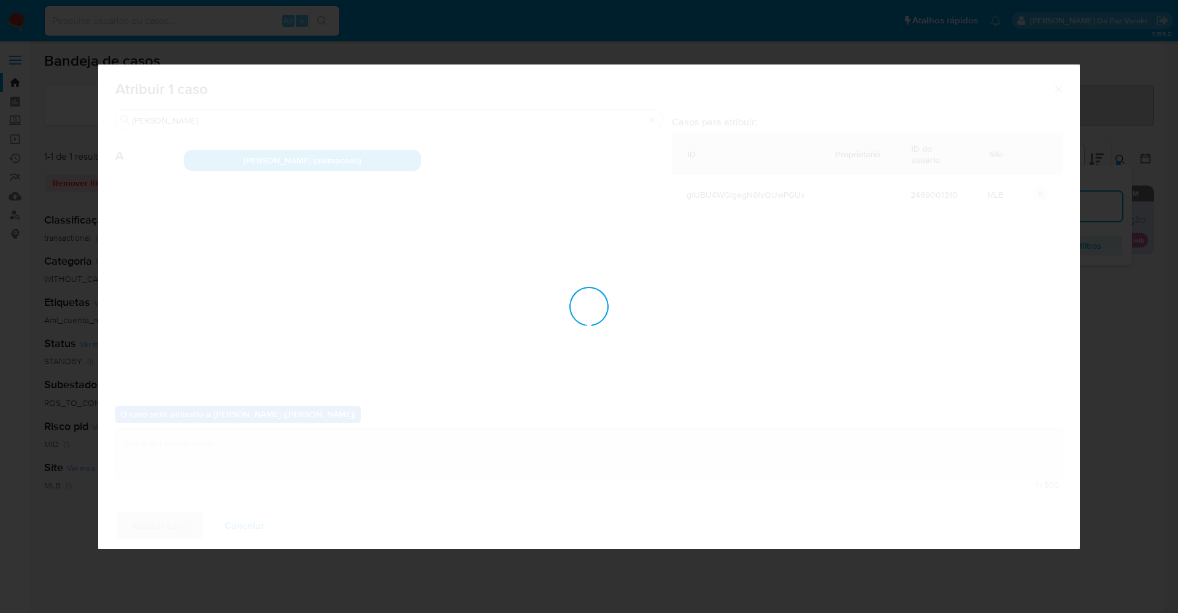
checkbox input "false"
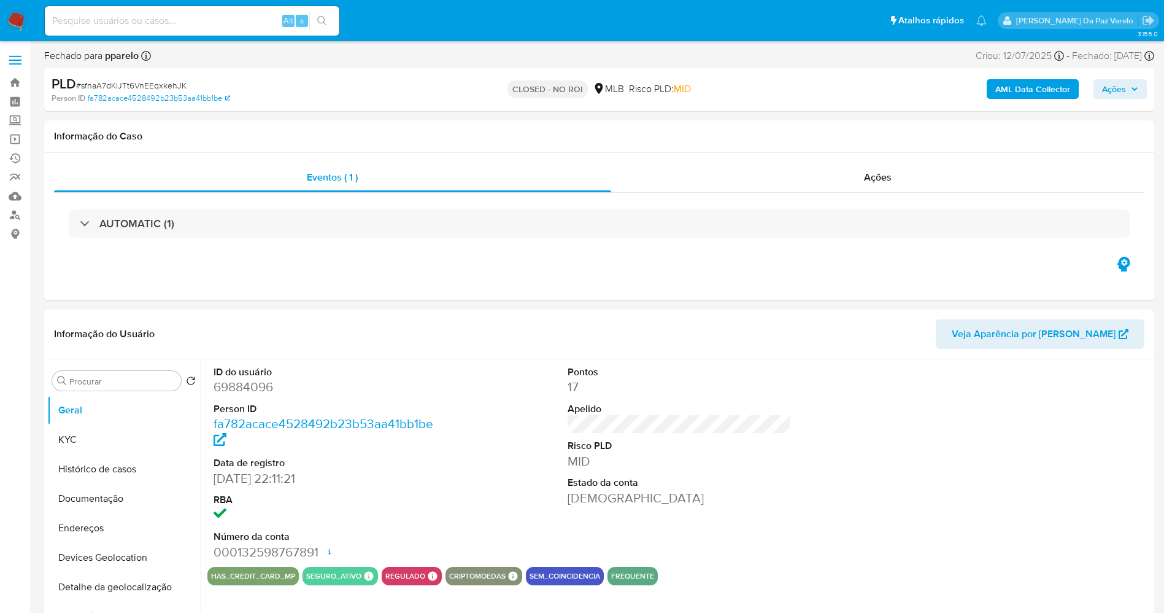
click at [15, 23] on img at bounding box center [16, 20] width 21 height 21
select select "10"
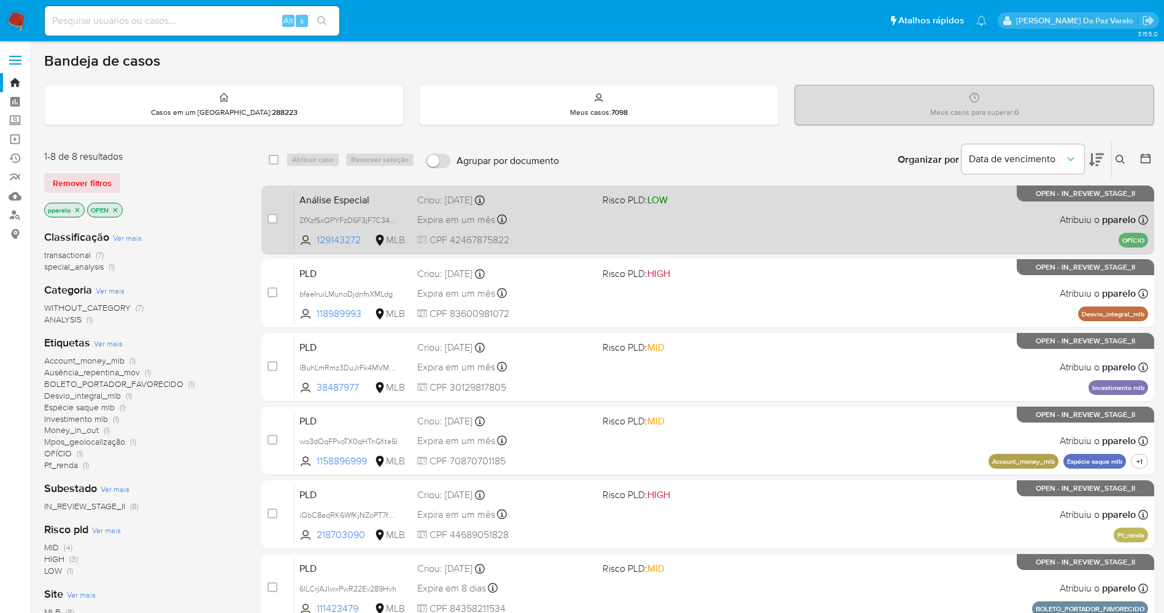
click at [767, 225] on div "Análise Especial ZfXzfSxQPYFzD6F3jF7C347m 129143272 MLB Risco PLD: LOW Criou: […" at bounding box center [722, 219] width 854 height 62
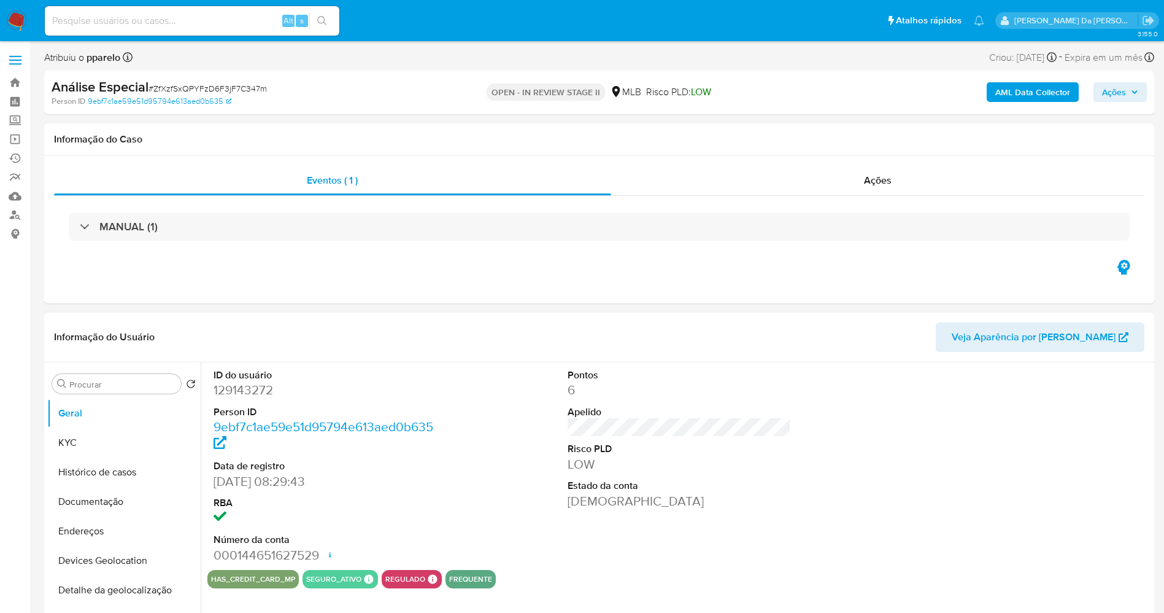
select select "10"
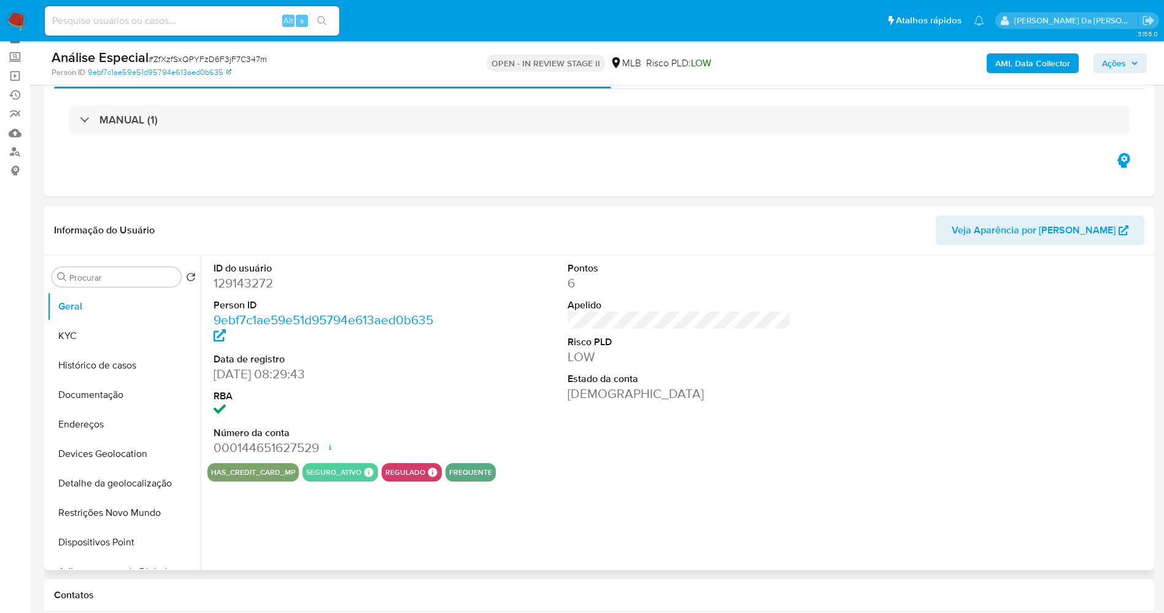
scroll to position [92, 0]
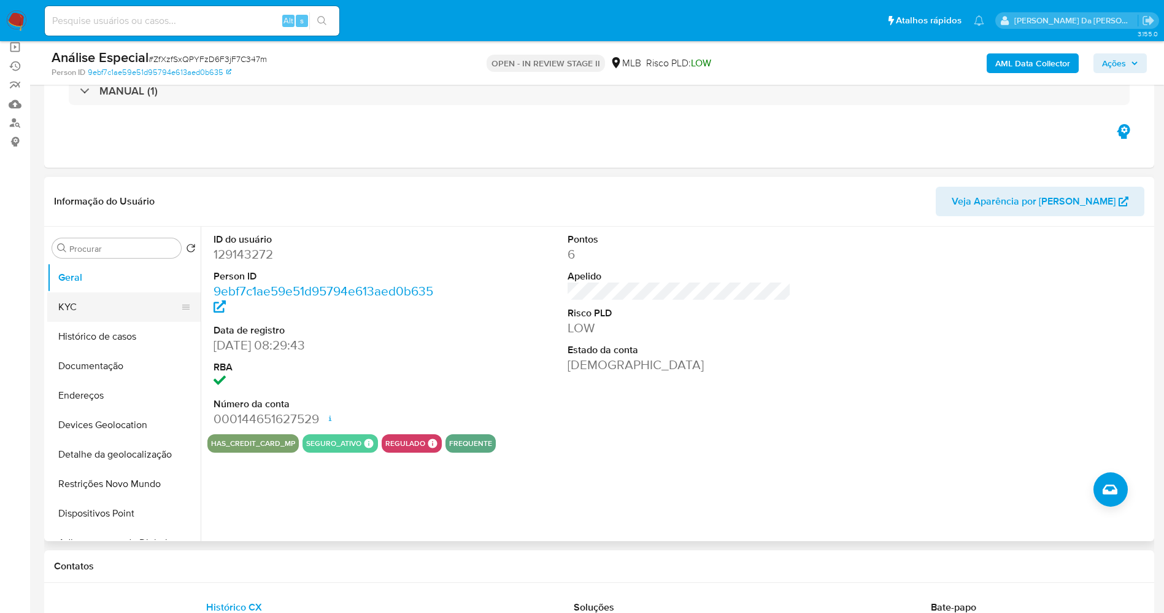
click at [164, 314] on button "KYC" at bounding box center [119, 306] width 144 height 29
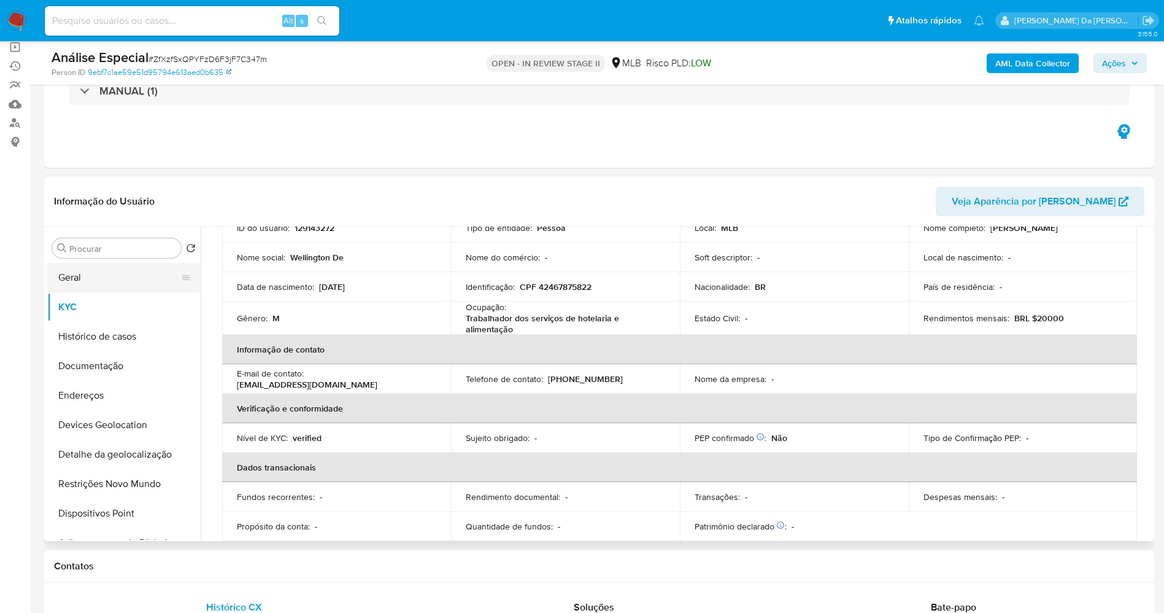
scroll to position [0, 0]
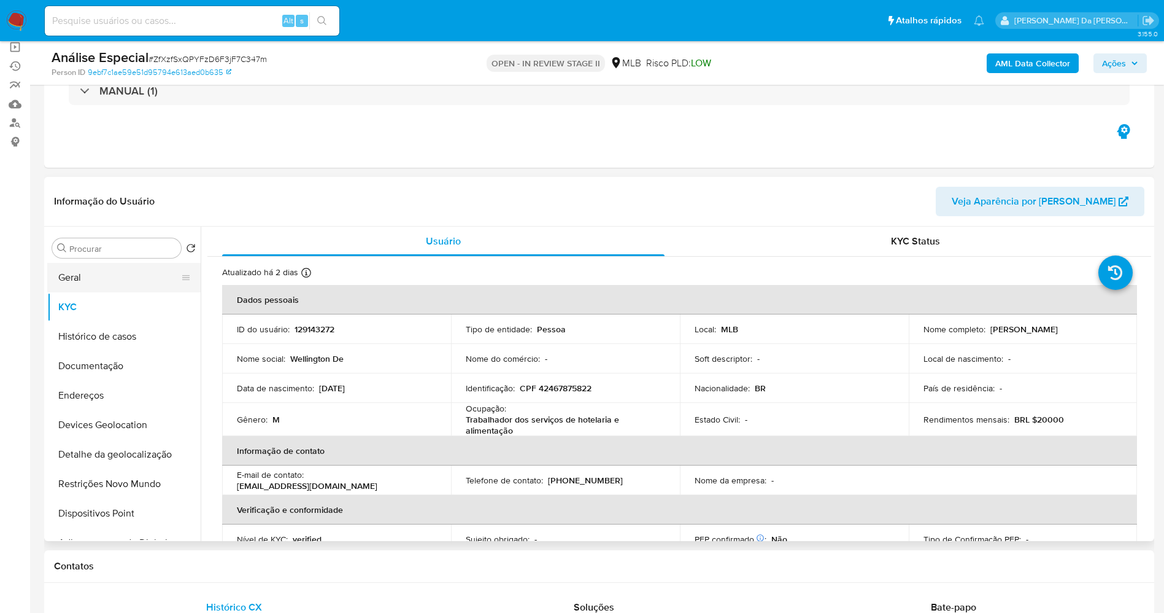
click at [120, 275] on button "Geral" at bounding box center [119, 277] width 144 height 29
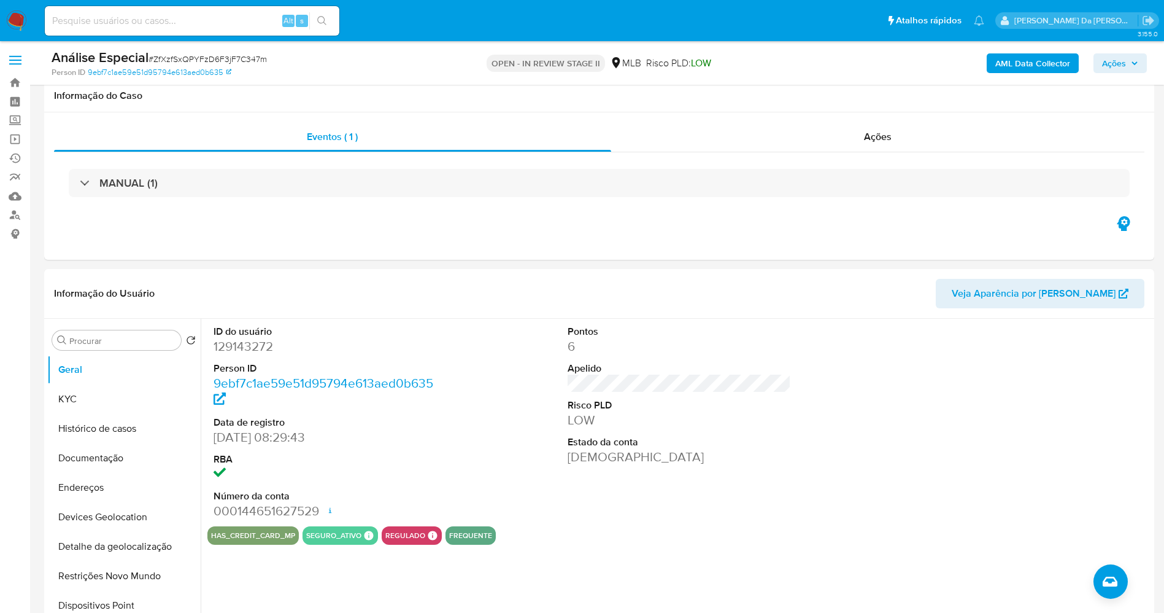
scroll to position [184, 0]
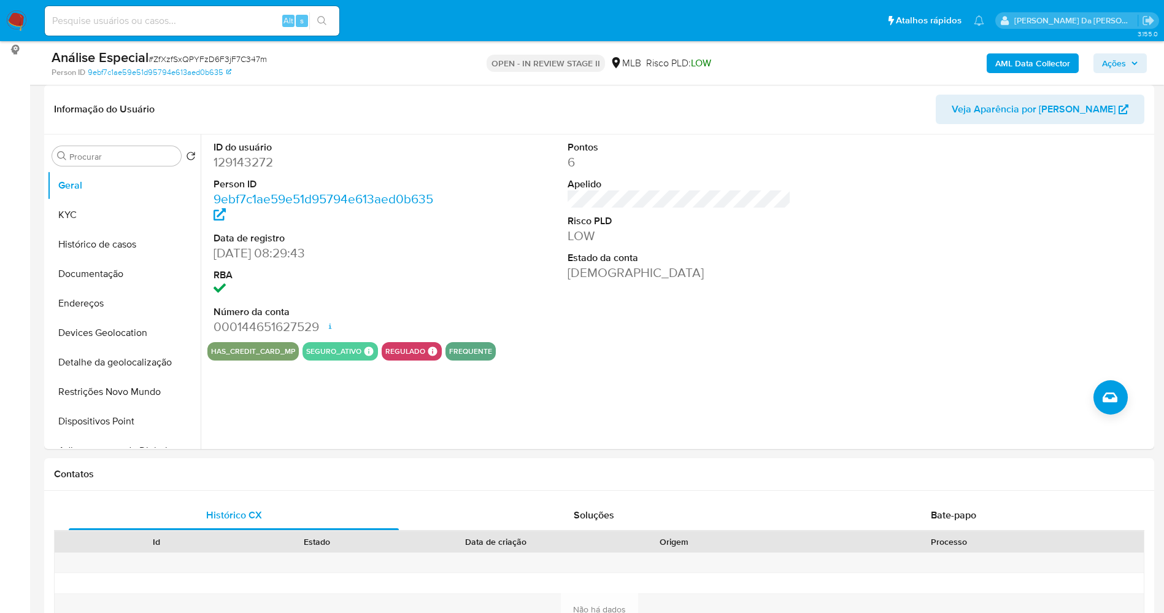
click at [16, 25] on img at bounding box center [16, 20] width 21 height 21
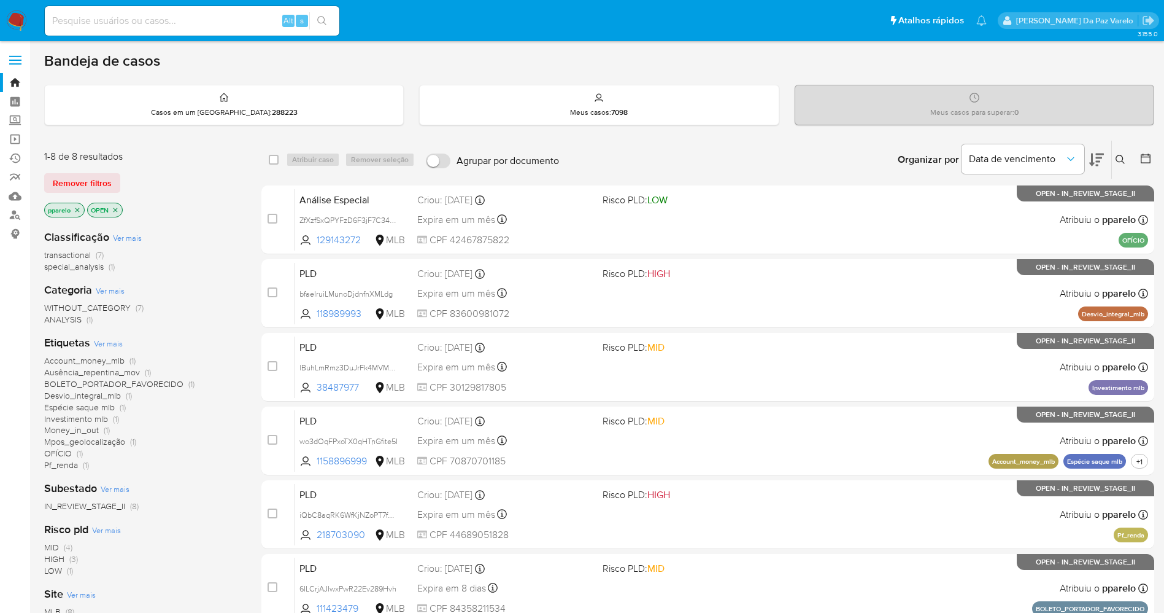
click at [1098, 158] on icon at bounding box center [1096, 159] width 15 height 13
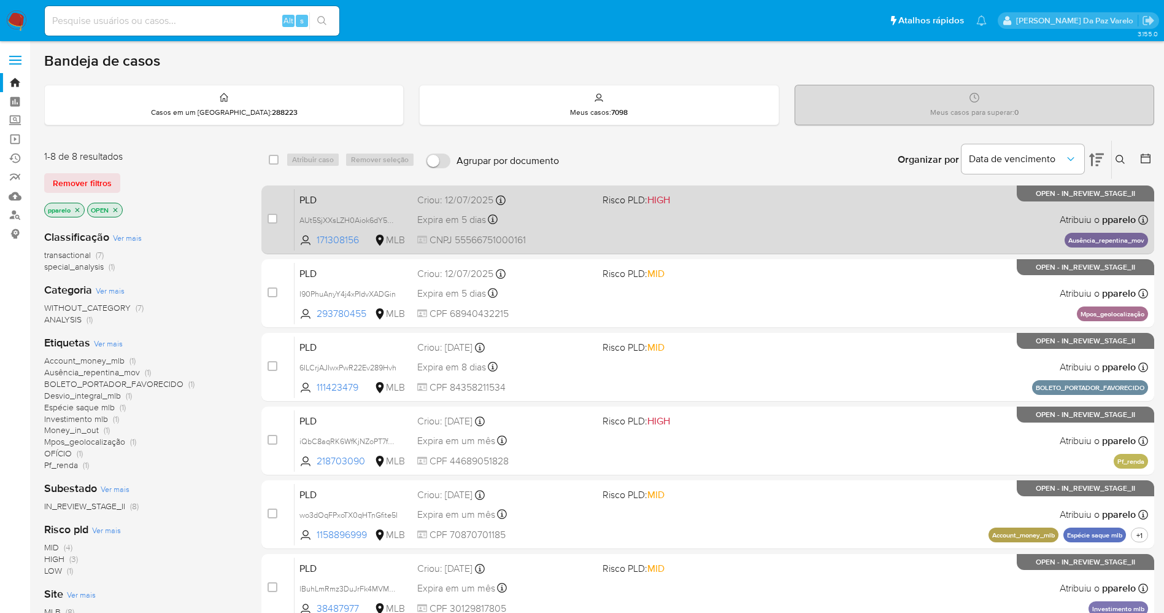
click at [933, 230] on div "PLD AUt5SjXXsLZH0Aiok6dY5qWD 171308156 MLB Risco PLD: HIGH Criou: [DATE] Criou:…" at bounding box center [722, 219] width 854 height 62
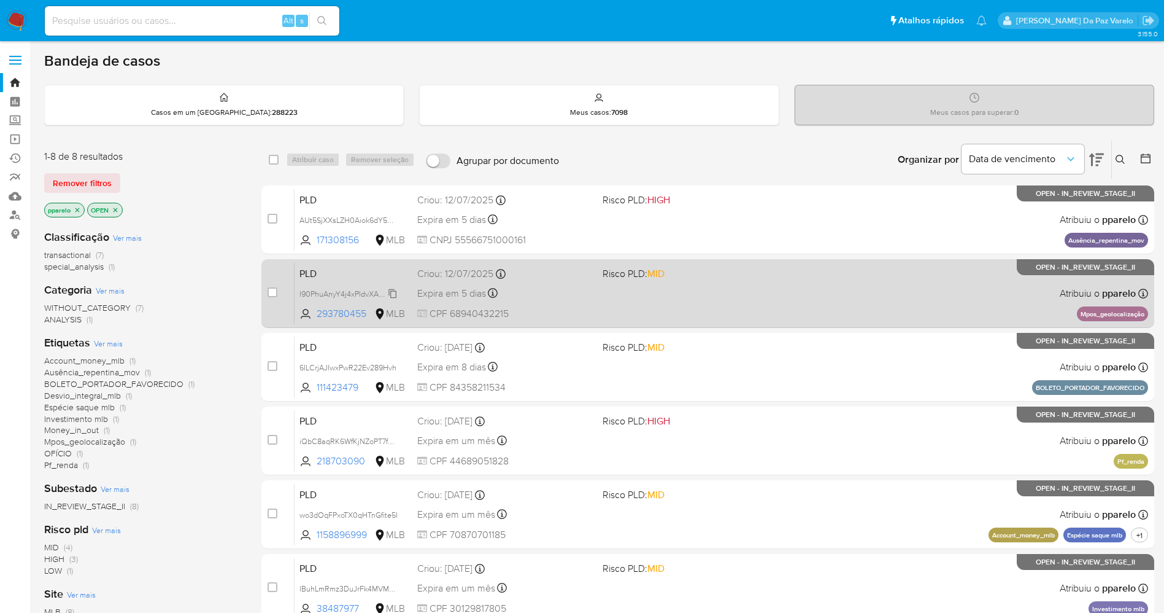
click at [393, 292] on span "I90PhuAnyY4j4xPIdvXADGin" at bounding box center [348, 293] width 96 height 14
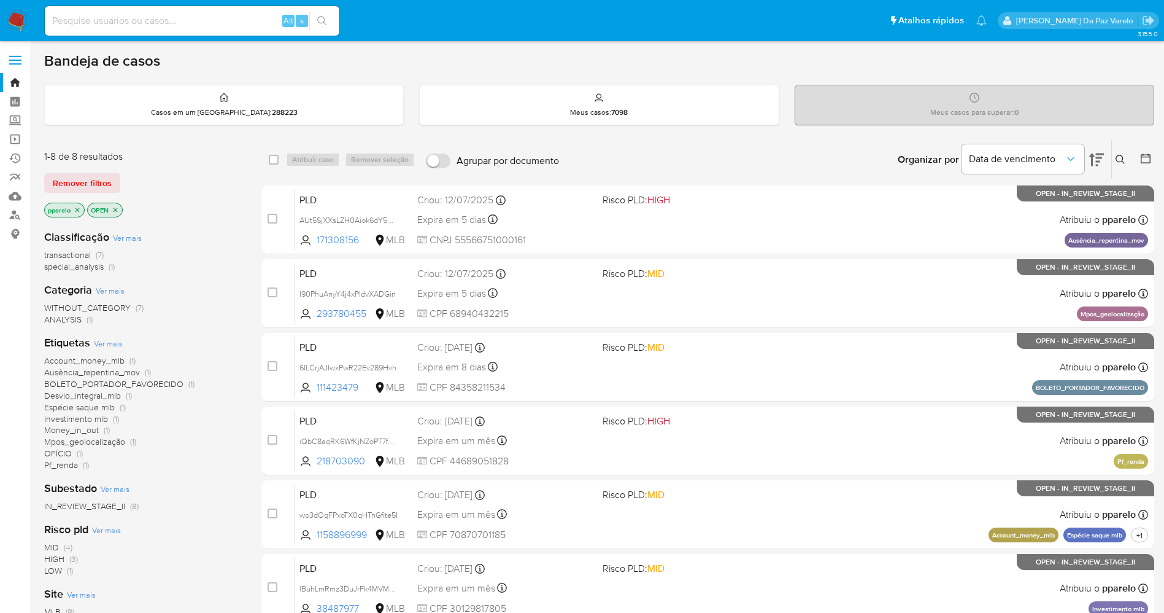
click at [185, 18] on input at bounding box center [192, 21] width 295 height 16
paste input "i5j3OoHxNmtNEfiBi3gLZasx"
type input "i5j3OoHxNmtNEfiBi3gLZasx"
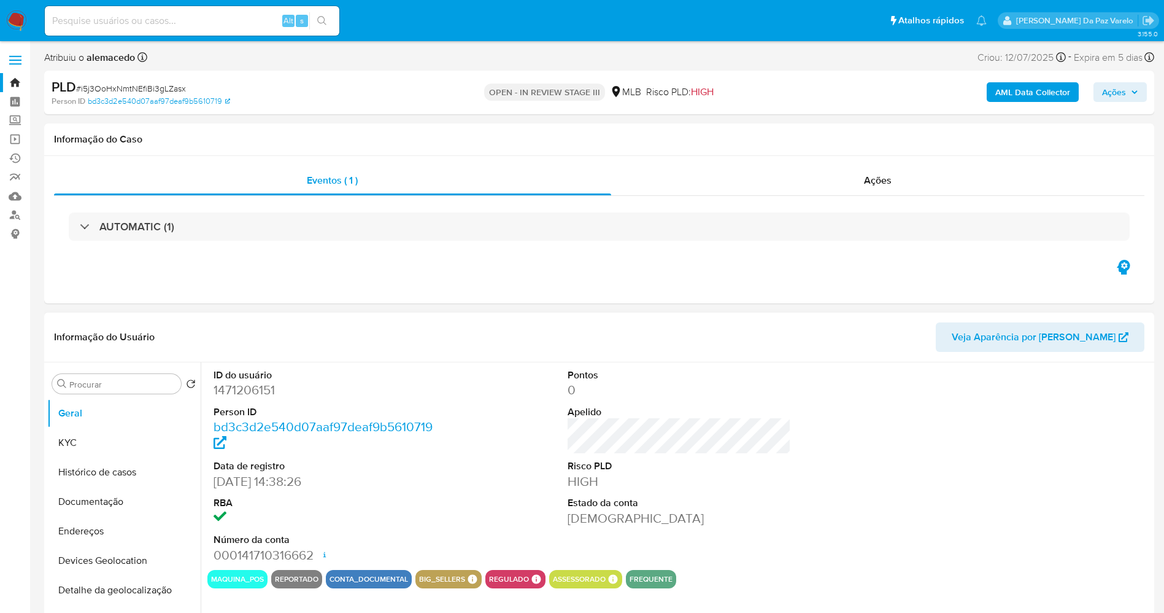
select select "10"
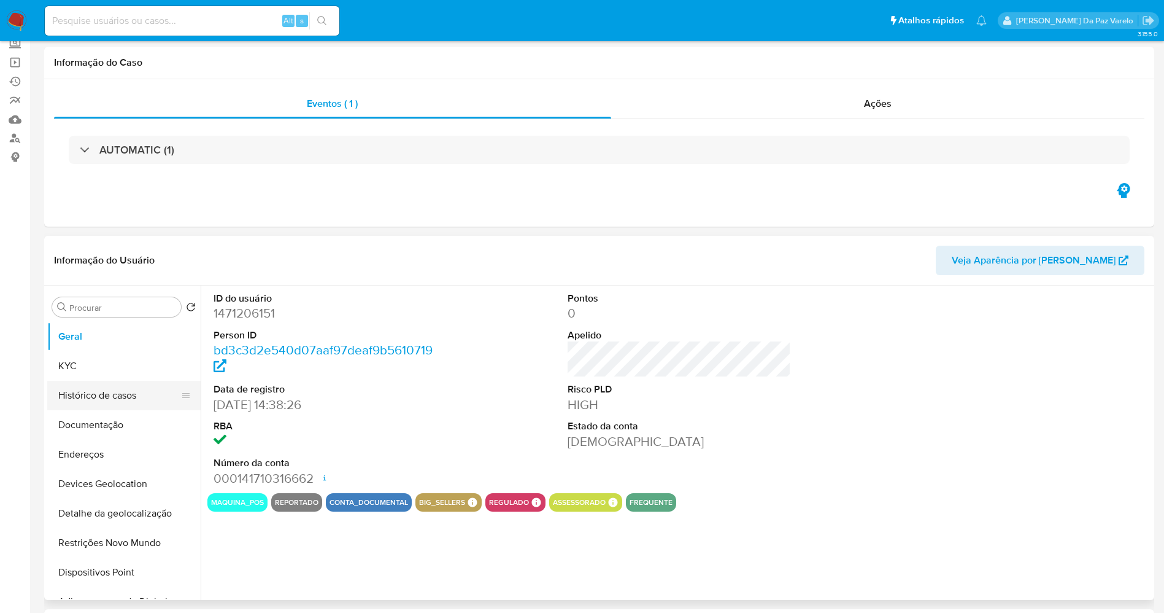
scroll to position [92, 0]
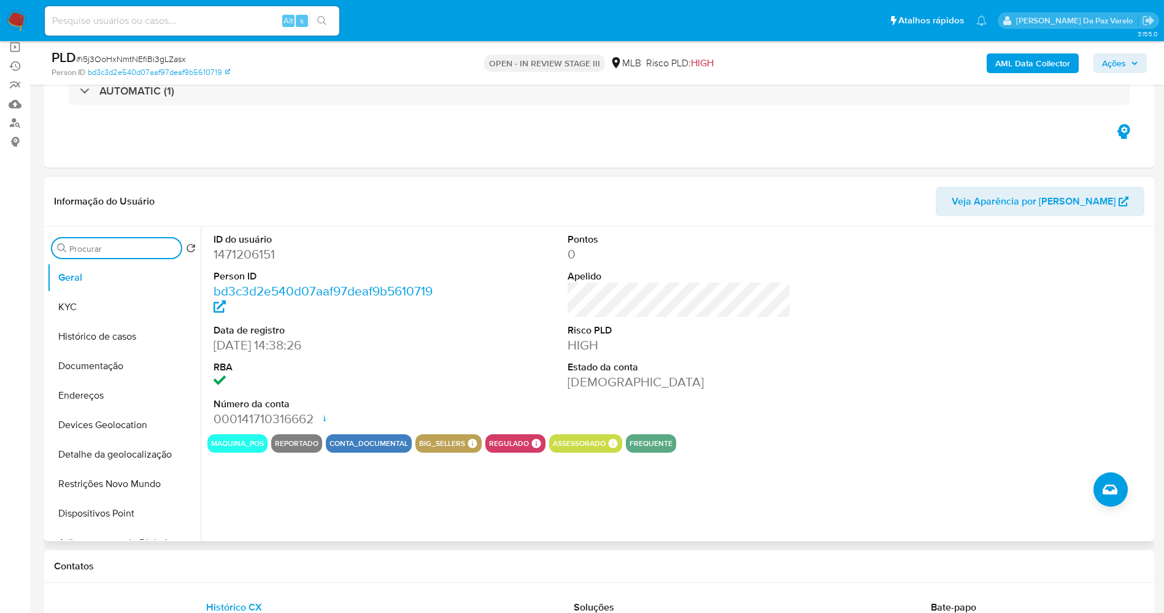
click at [131, 249] on input "Procurar" at bounding box center [122, 248] width 107 height 11
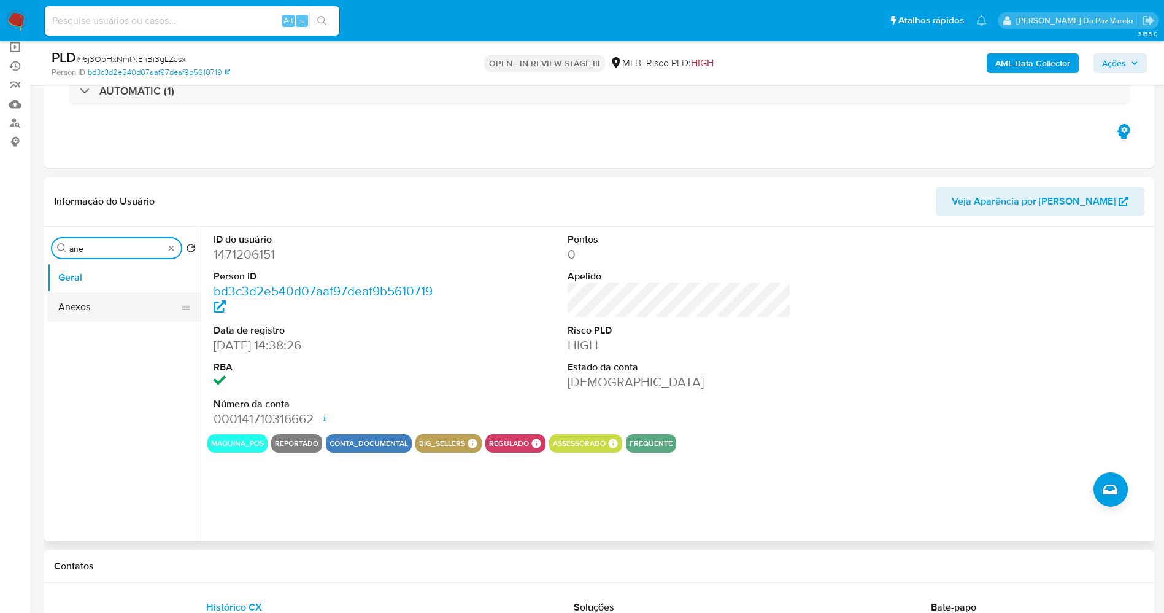
type input "ane"
click at [95, 312] on button "Anexos" at bounding box center [119, 306] width 144 height 29
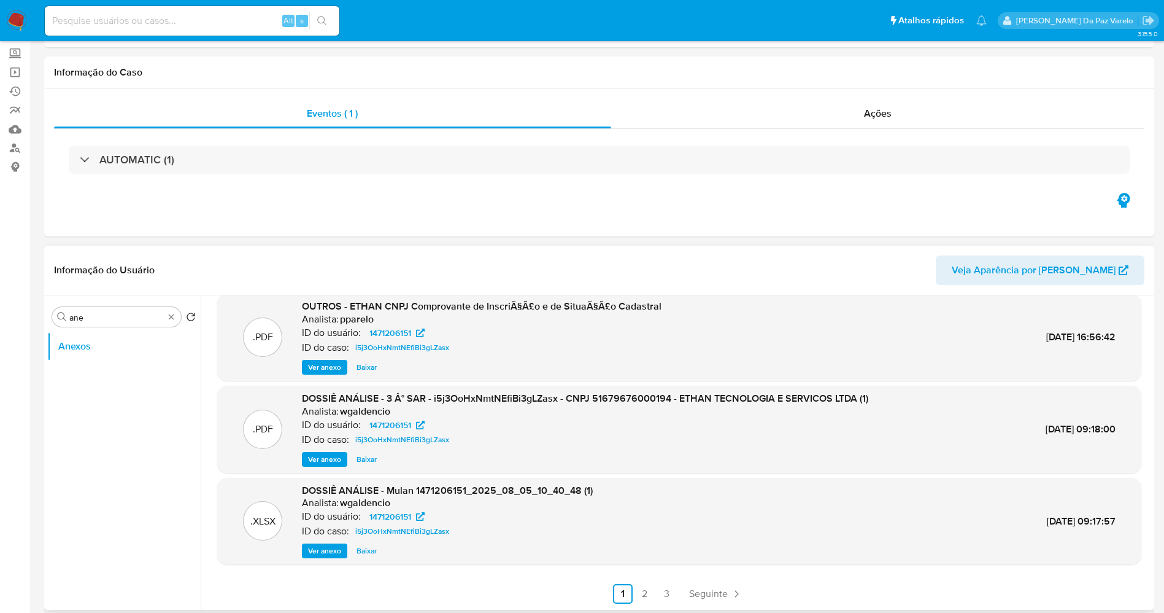
scroll to position [0, 0]
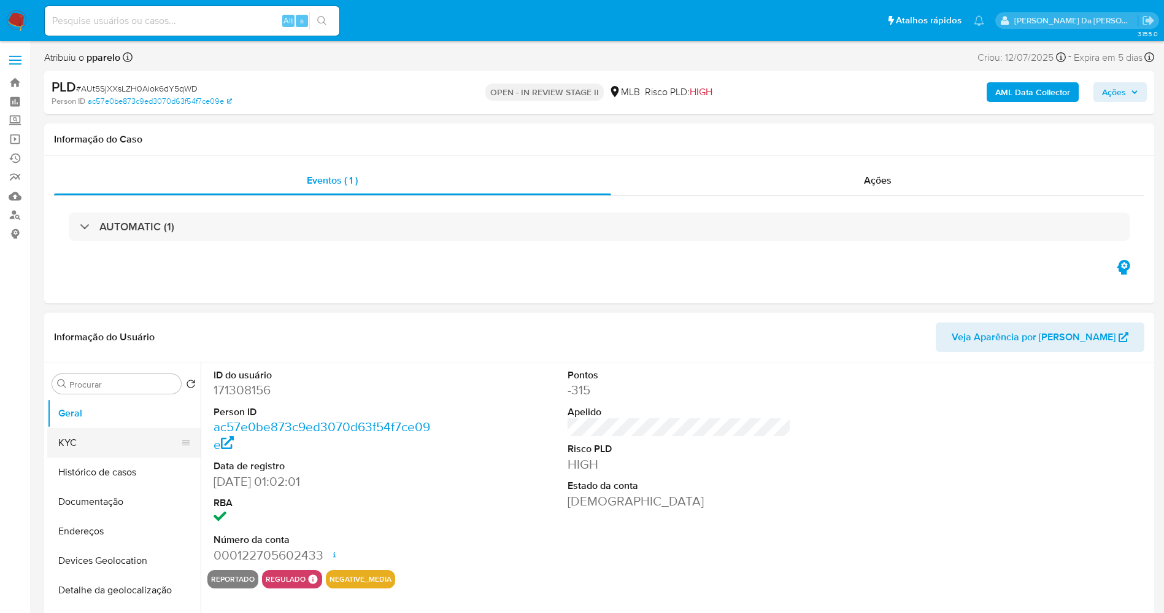
select select "10"
click at [105, 445] on button "KYC" at bounding box center [119, 442] width 144 height 29
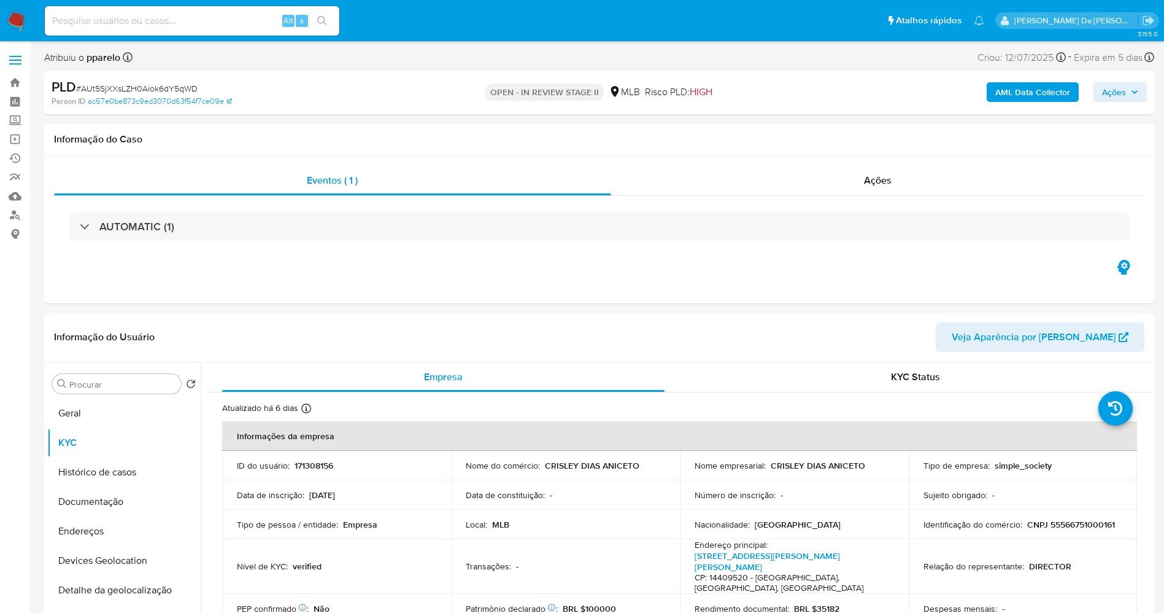
click at [144, 90] on span "# AUt5SjXXsLZH0Aiok6dY5qWD" at bounding box center [137, 88] width 122 height 12
copy span "AUt5SjXXsLZH0Aiok6dY5qWD"
click at [235, 23] on input at bounding box center [192, 21] width 295 height 16
paste input "I90PhuAnyY4j4xPIdvXADGin"
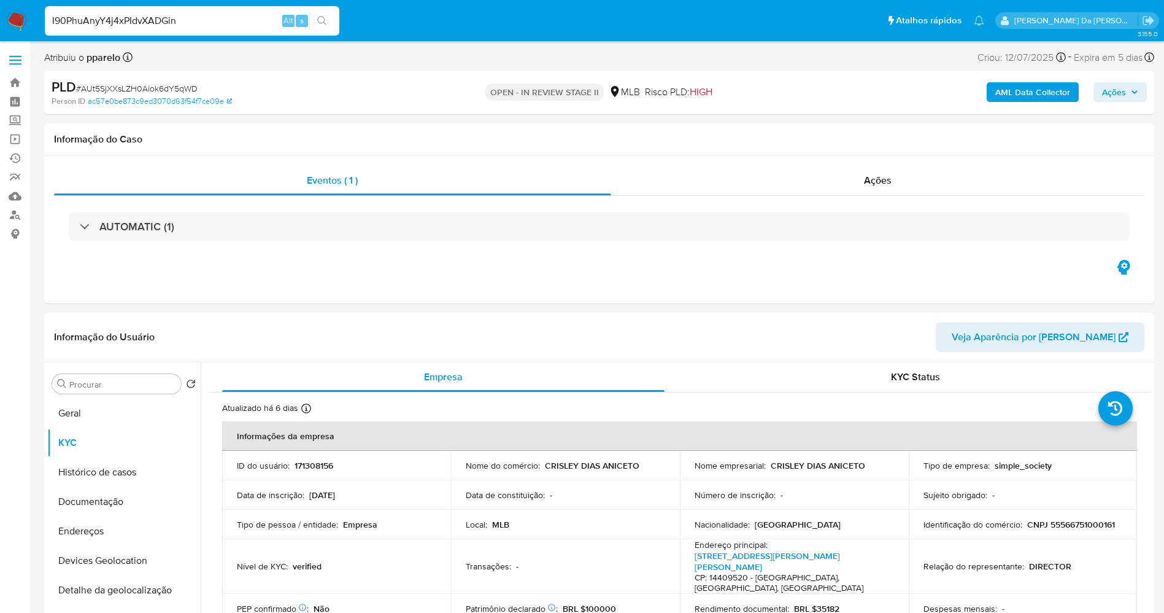
type input "I90PhuAnyY4j4xPIdvXADGin"
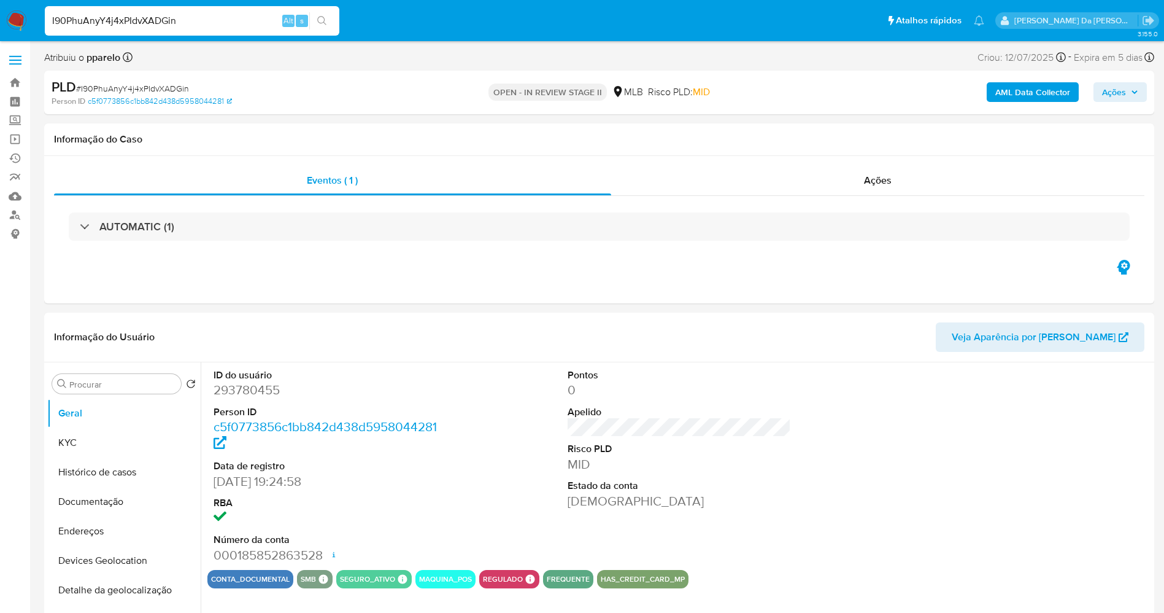
click at [1102, 86] on span "Ações" at bounding box center [1114, 92] width 24 height 20
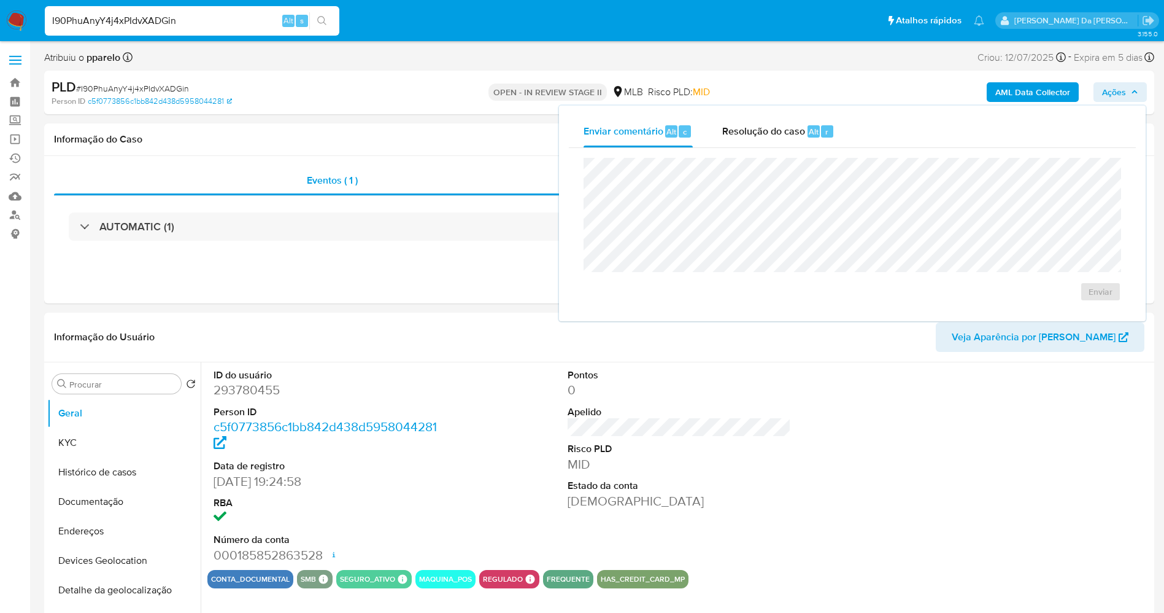
select select "10"
click at [800, 121] on div "Resolução do caso Alt r" at bounding box center [778, 131] width 112 height 32
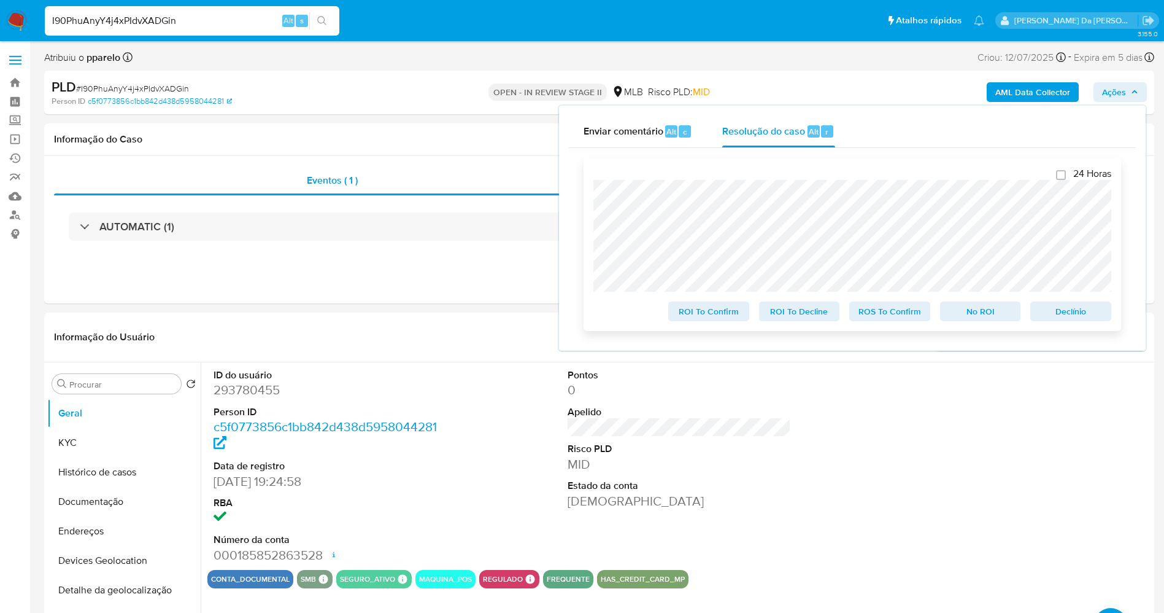
click at [875, 315] on span "ROS To Confirm" at bounding box center [890, 311] width 64 height 17
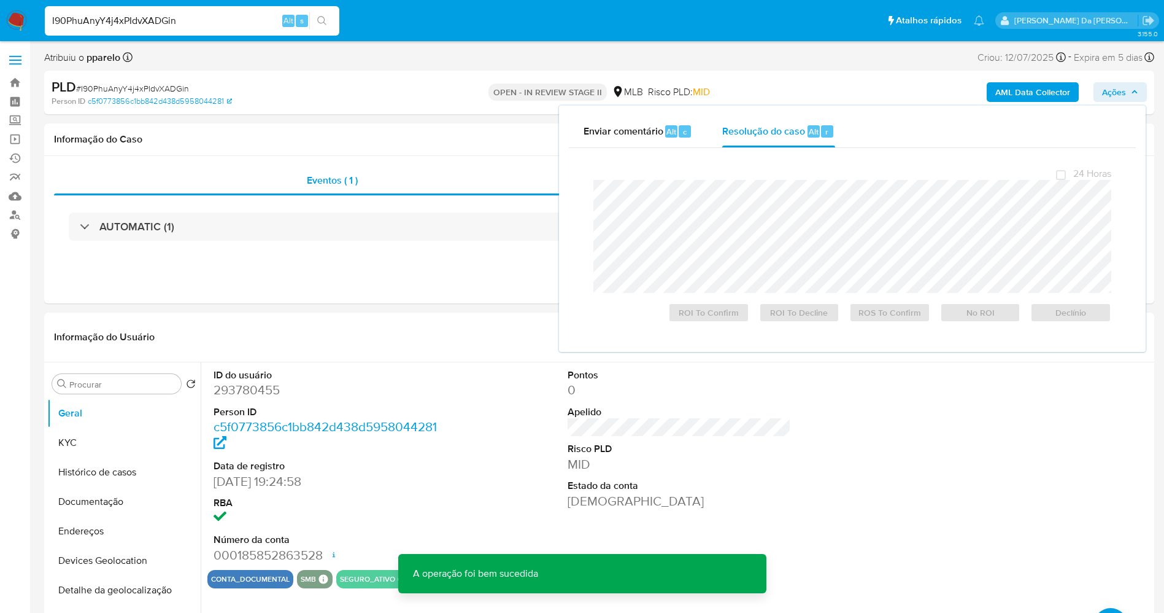
click at [162, 91] on span "# I90PhuAnyY4j4xPIdvXADGin" at bounding box center [132, 88] width 113 height 12
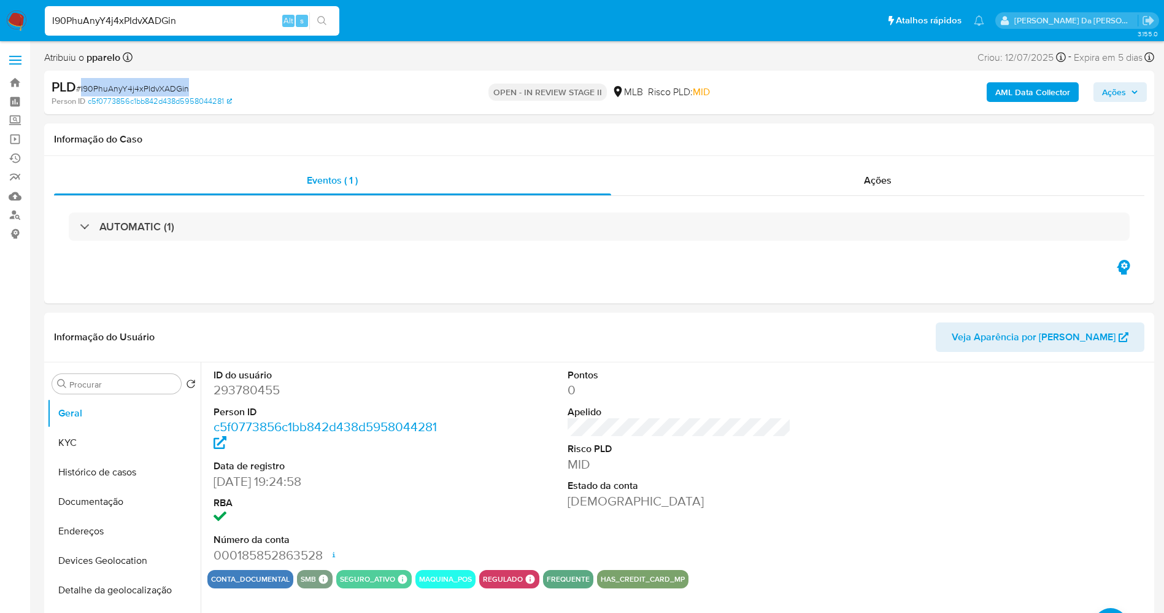
click at [162, 91] on span "# I90PhuAnyY4j4xPIdvXADGin" at bounding box center [132, 88] width 113 height 12
copy span "I90PhuAnyY4j4xPIdvXADGin"
click at [17, 21] on img at bounding box center [16, 20] width 21 height 21
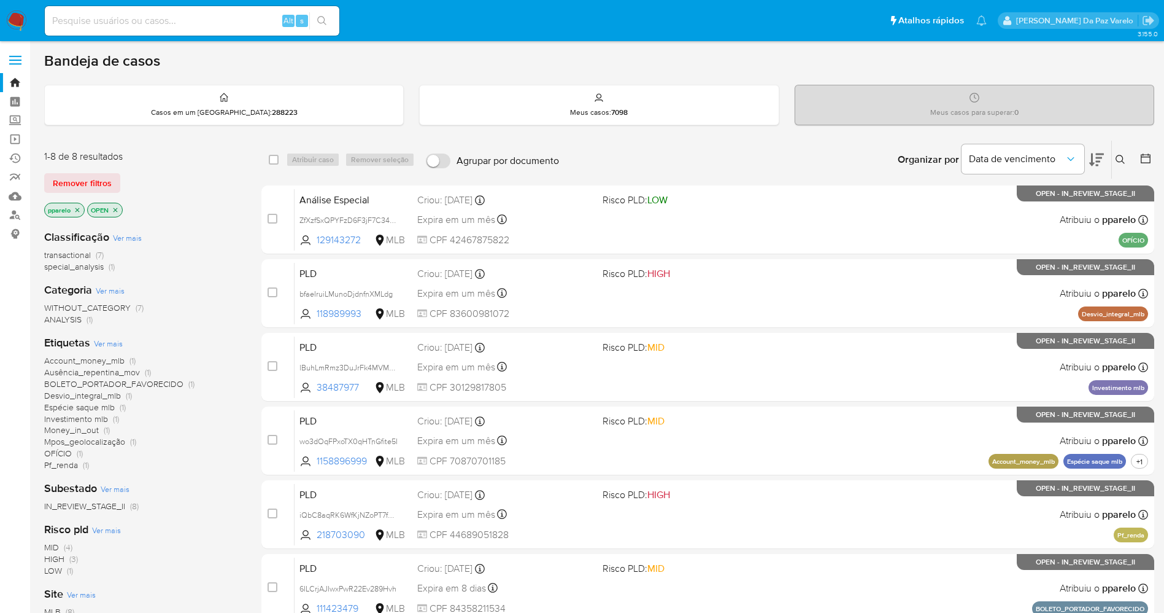
click at [1116, 156] on icon at bounding box center [1121, 160] width 10 height 10
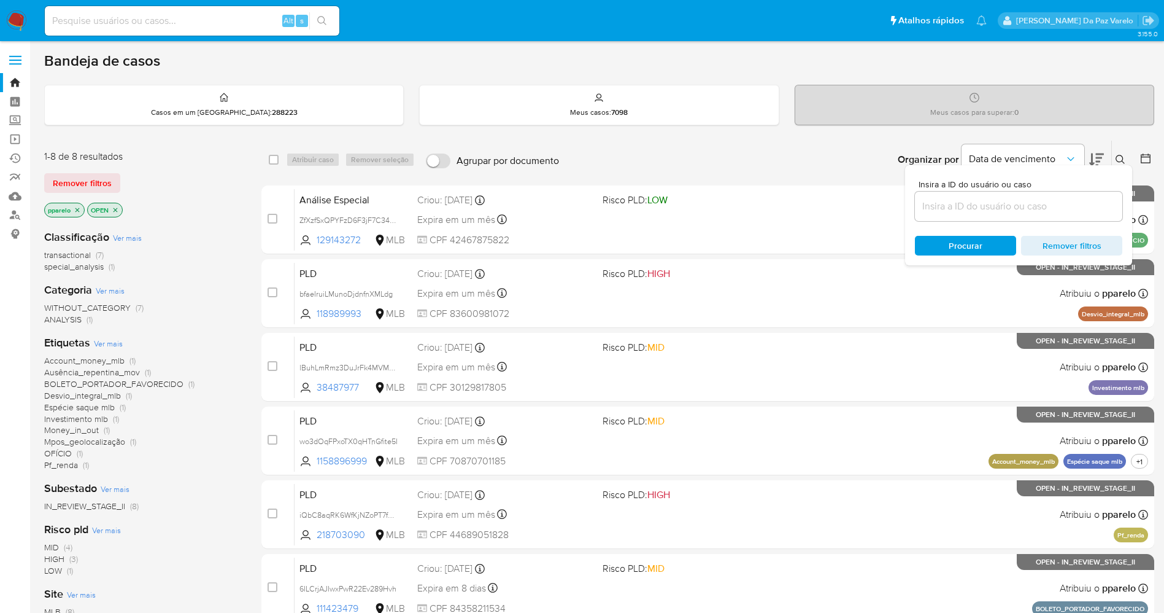
click at [1021, 207] on input at bounding box center [1018, 206] width 207 height 16
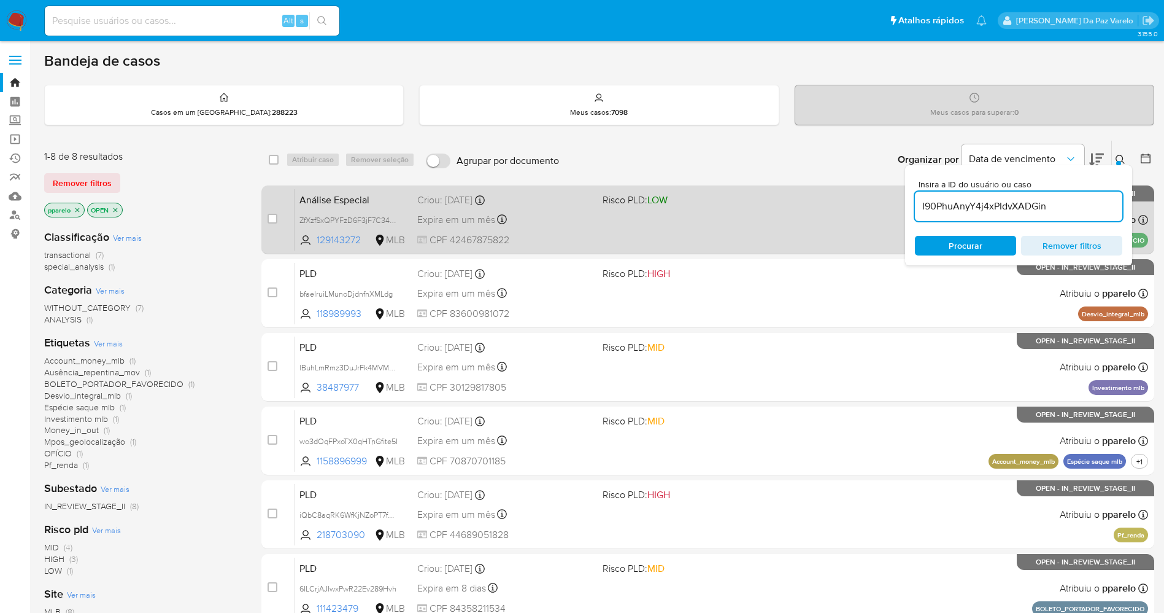
type input "I90PhuAnyY4j4xPIdvXADGin"
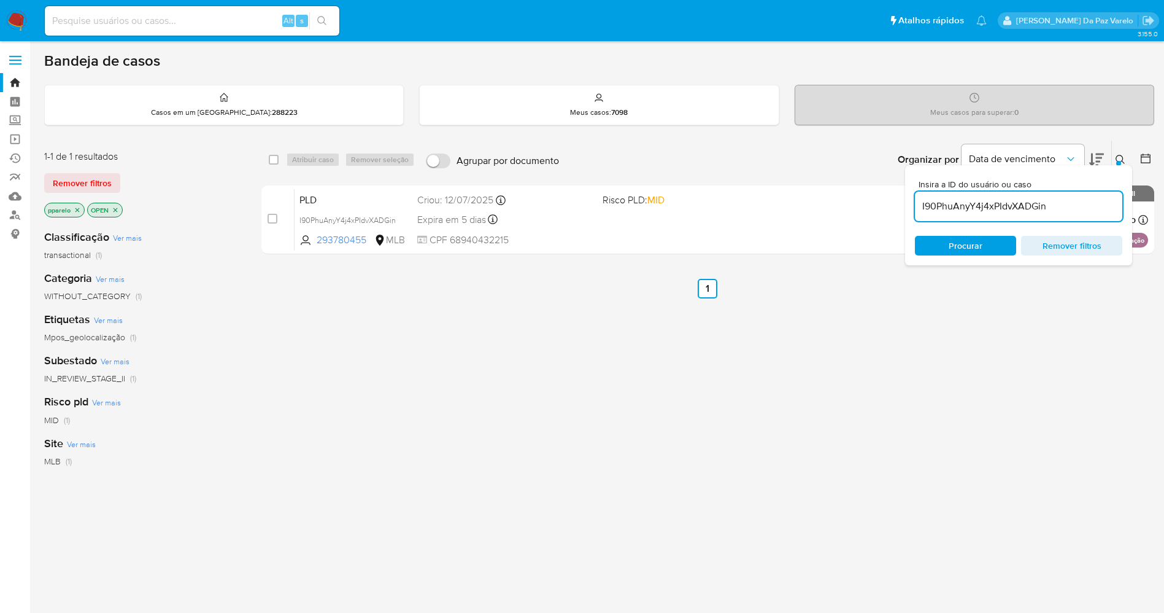
click at [276, 164] on div "select-all-cases-checkbox" at bounding box center [274, 159] width 10 height 12
click at [267, 158] on div "select-all-cases-checkbox Atribuir caso Remover seleção Agrupar por documento O…" at bounding box center [707, 160] width 893 height 38
click at [276, 159] on input "checkbox" at bounding box center [274, 160] width 10 height 10
checkbox input "true"
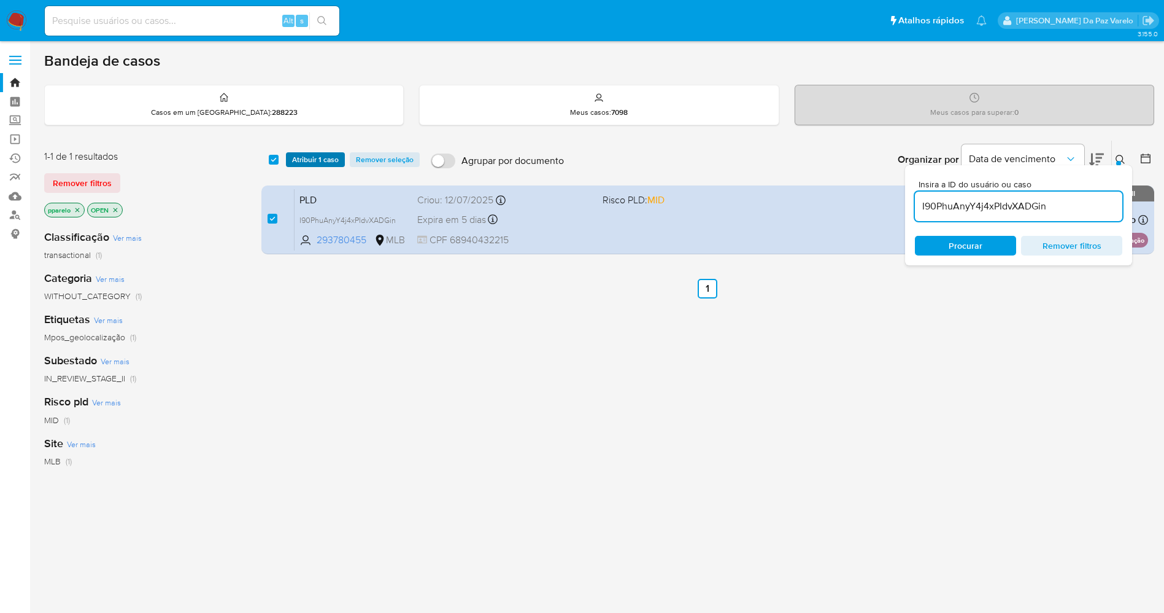
click at [297, 159] on span "Atribuir 1 caso" at bounding box center [315, 159] width 47 height 12
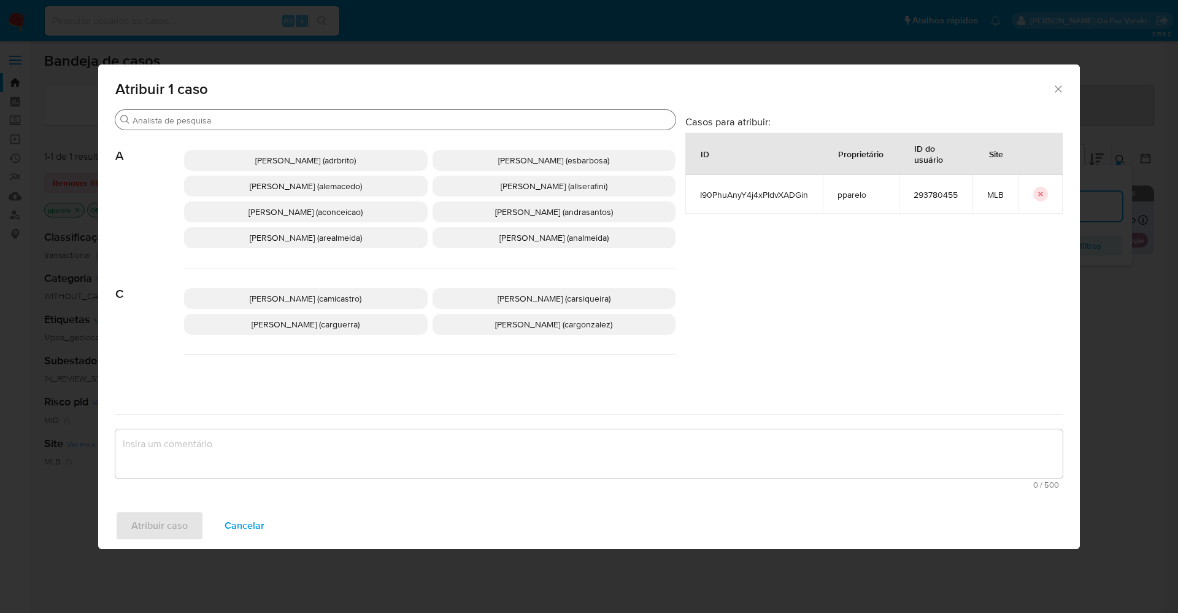
click at [343, 122] on input "Procurar" at bounding box center [402, 120] width 538 height 11
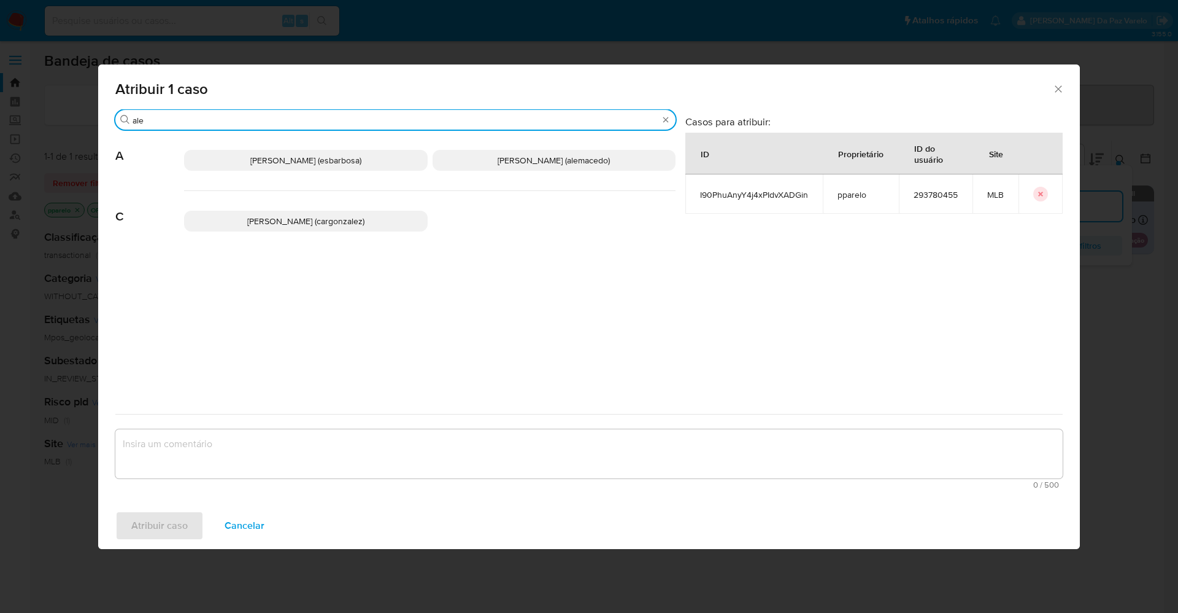
type input "ale"
click at [500, 161] on span "[PERSON_NAME] (alemacedo)" at bounding box center [554, 160] width 112 height 12
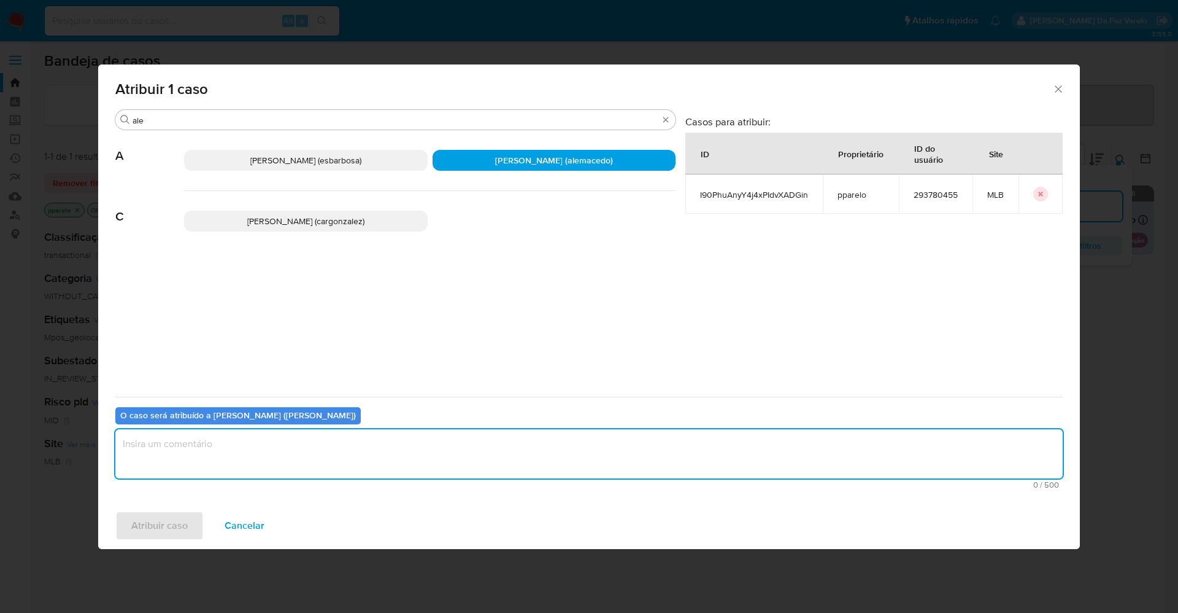
click at [430, 435] on textarea "assign-modal" at bounding box center [589, 453] width 948 height 49
type textarea "."
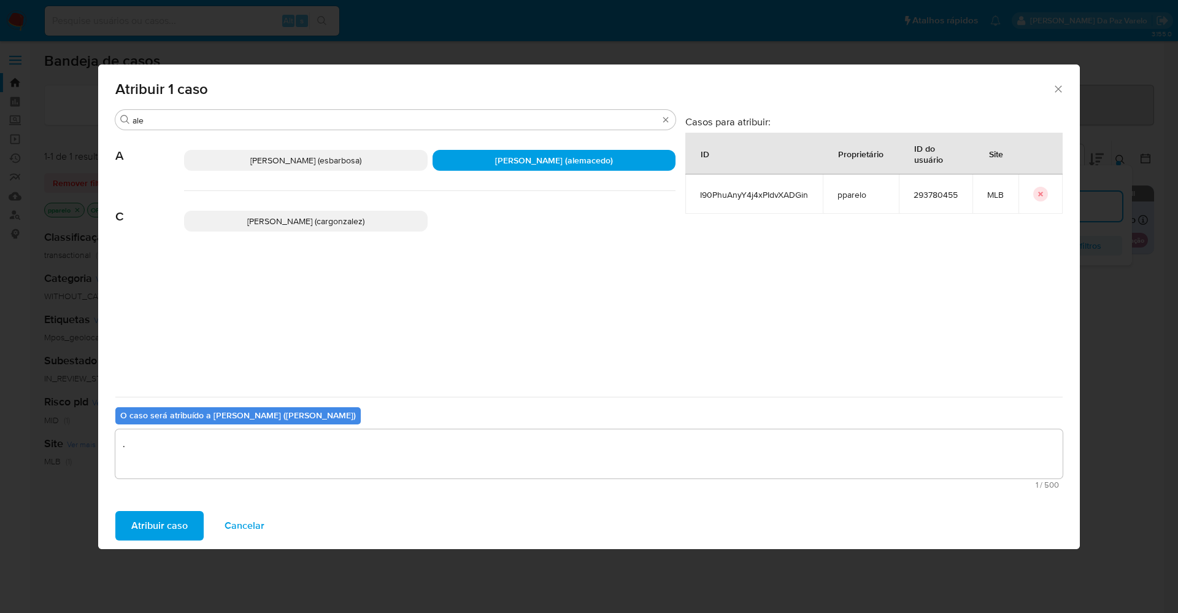
click at [190, 524] on button "Atribuir caso" at bounding box center [159, 525] width 88 height 29
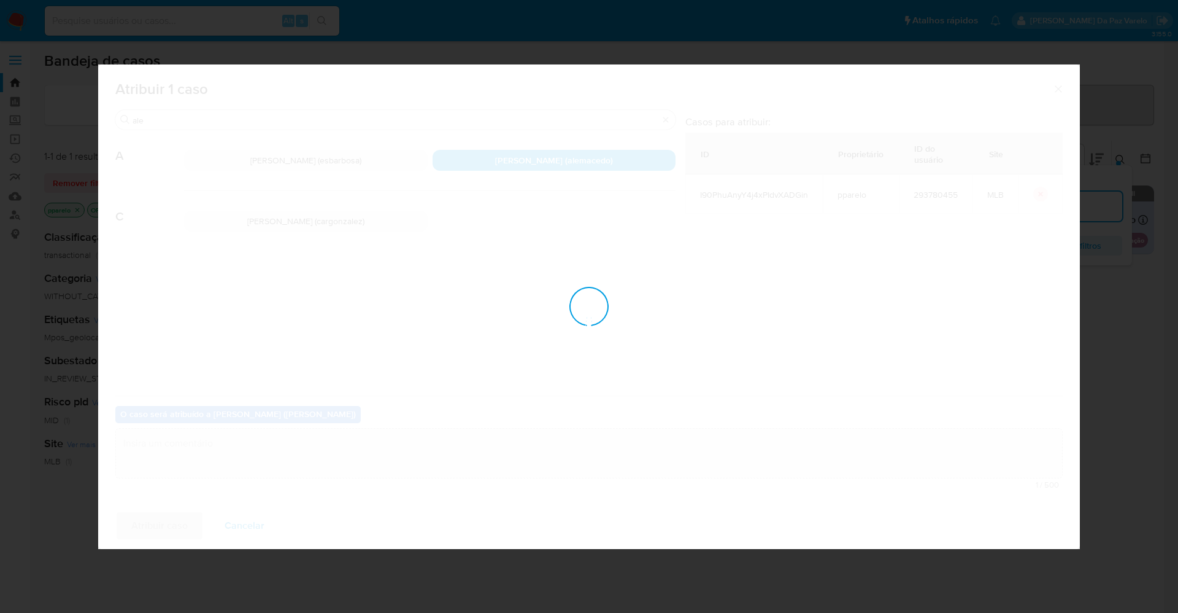
checkbox input "false"
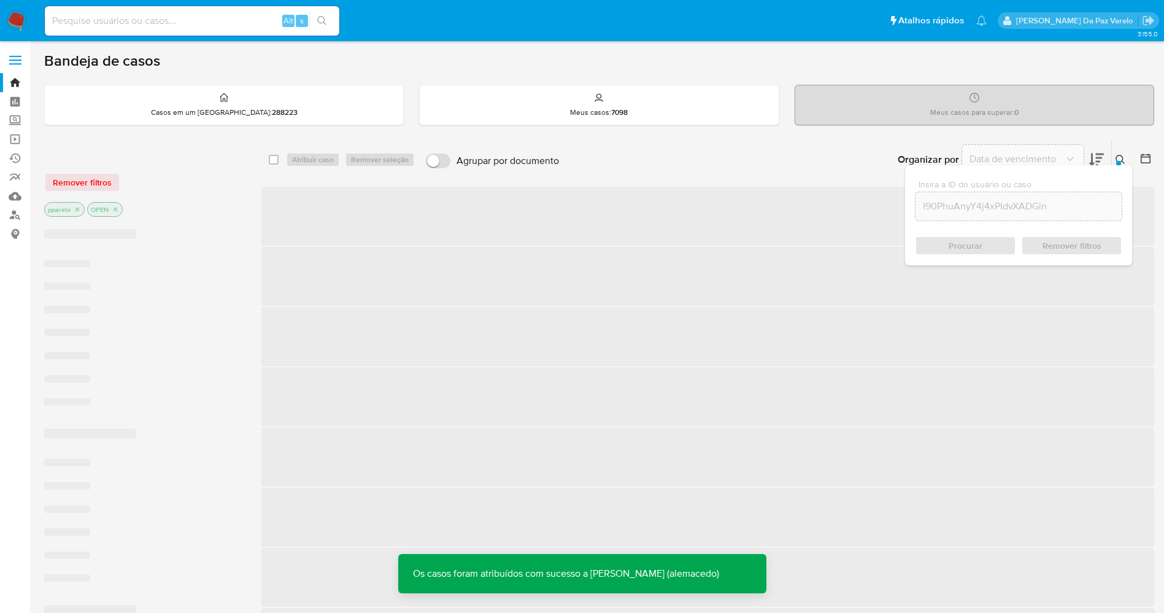
click at [1120, 163] on div at bounding box center [1118, 163] width 5 height 5
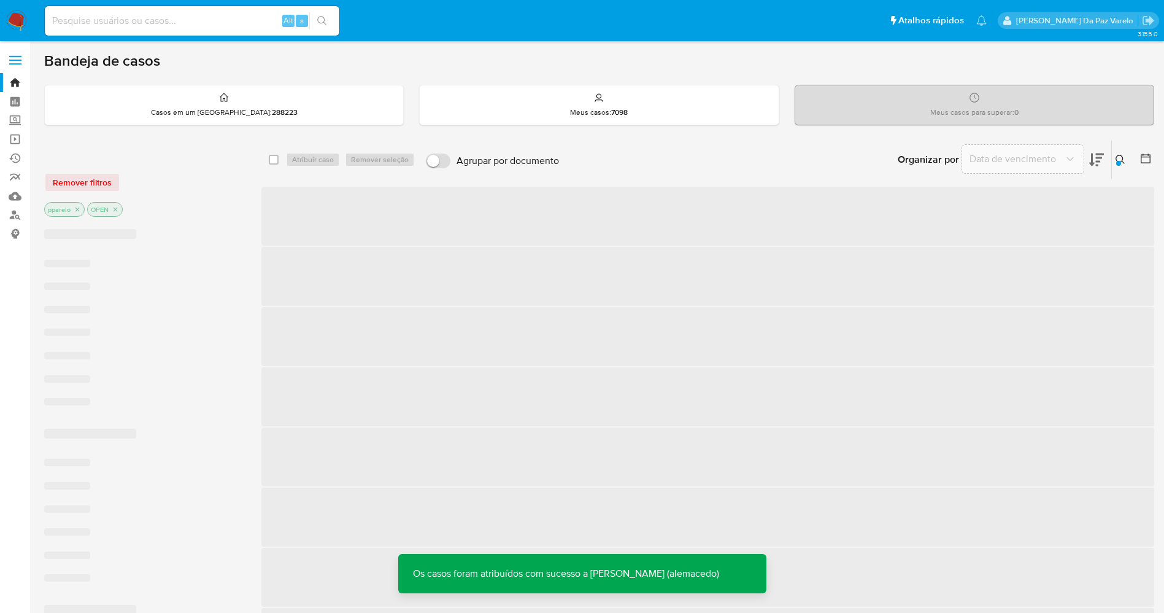
click at [1119, 161] on div at bounding box center [1118, 163] width 5 height 5
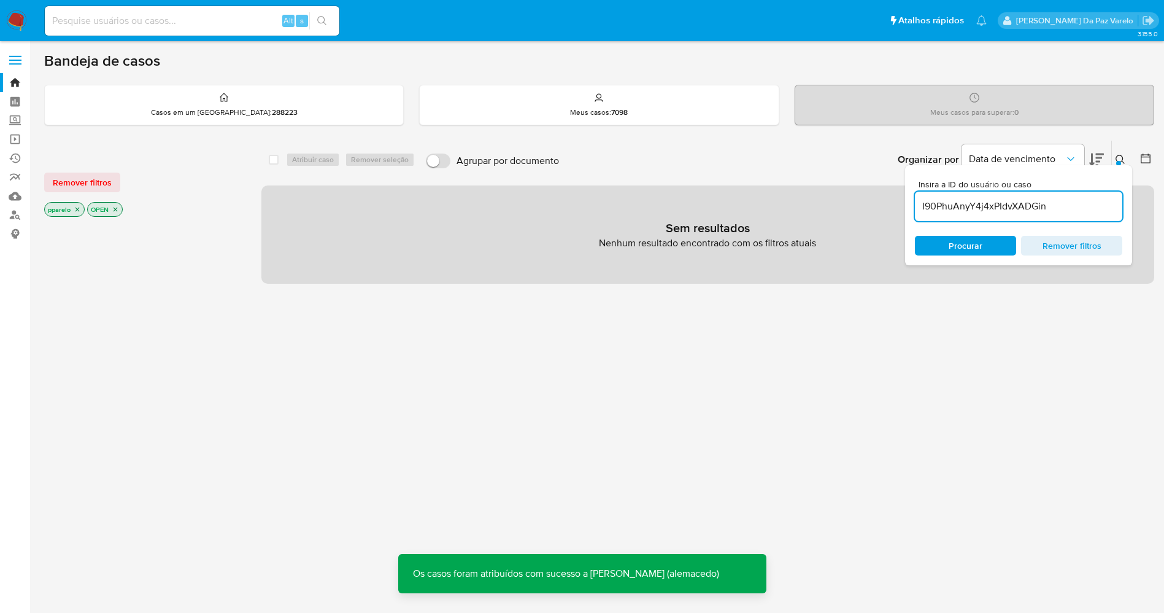
click at [714, 310] on div "select-all-cases-checkbox Atribuir caso Remover seleção Agrupar por documento O…" at bounding box center [707, 417] width 893 height 555
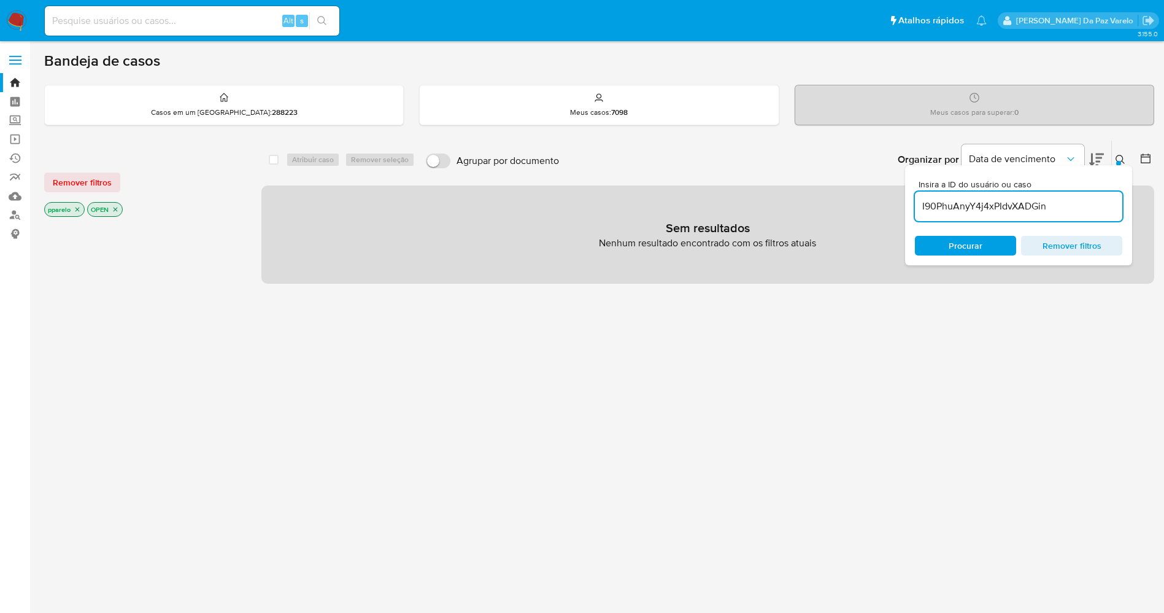
click at [118, 212] on icon "close-filter" at bounding box center [115, 209] width 7 height 7
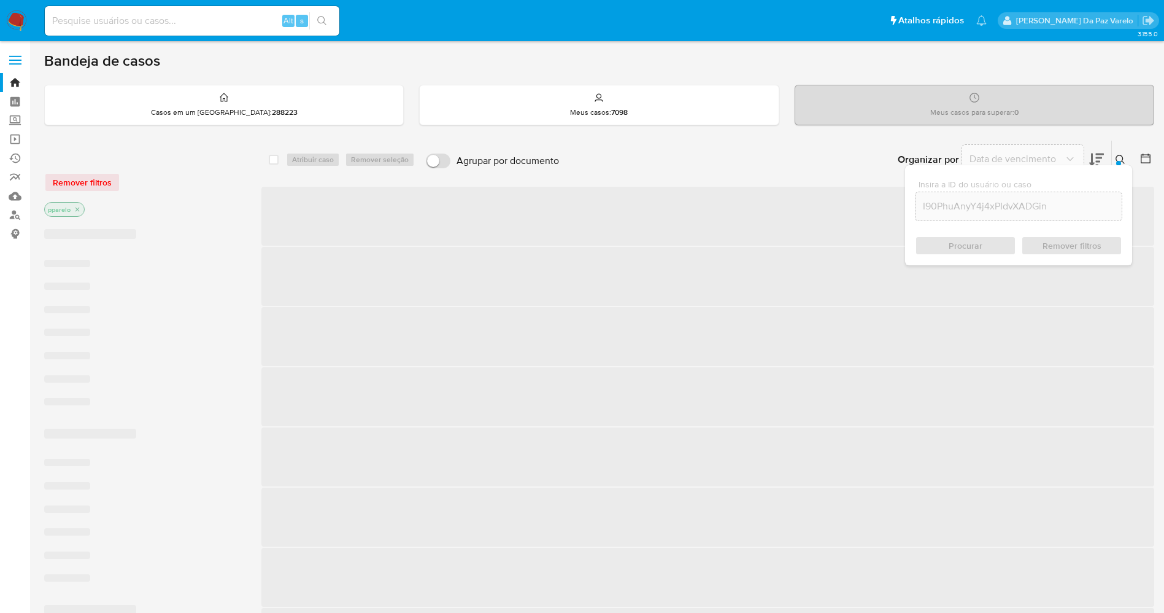
click at [116, 209] on div "pparelo" at bounding box center [142, 210] width 196 height 17
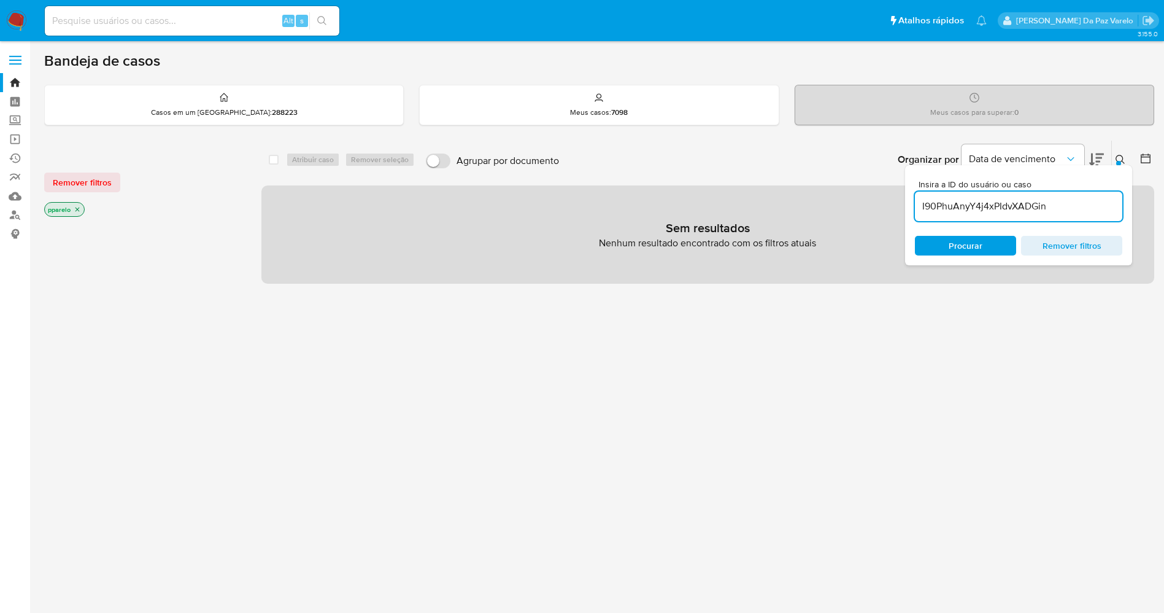
click at [74, 209] on icon "close-filter" at bounding box center [77, 209] width 7 height 7
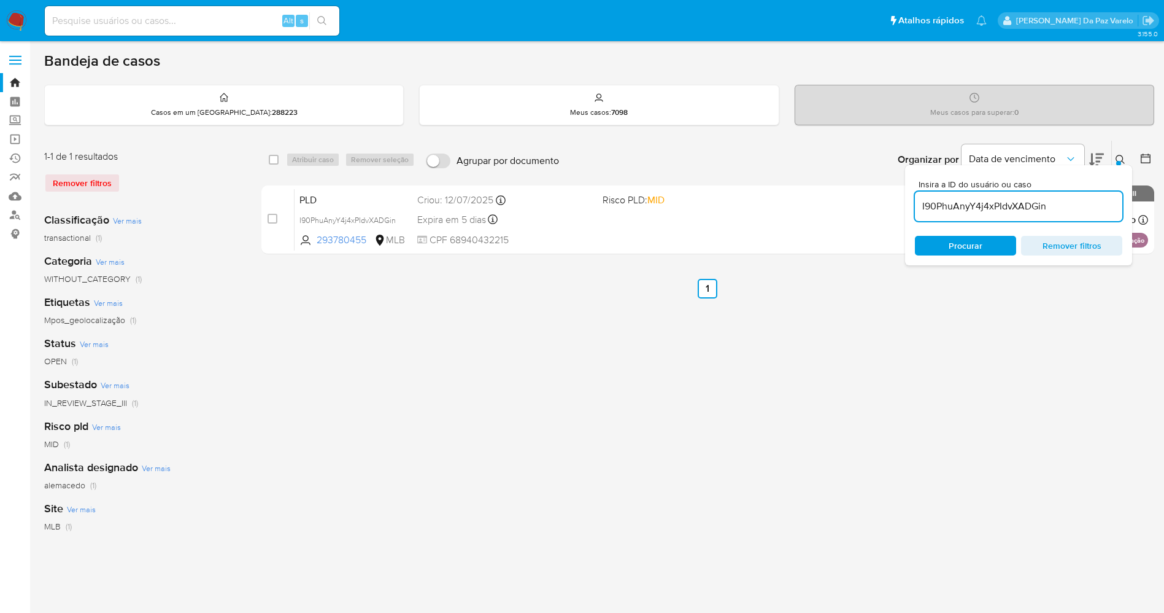
click at [341, 333] on div "select-all-cases-checkbox Atribuir caso Remover seleção Agrupar por documento O…" at bounding box center [707, 409] width 893 height 539
click at [1120, 162] on div at bounding box center [1118, 163] width 5 height 5
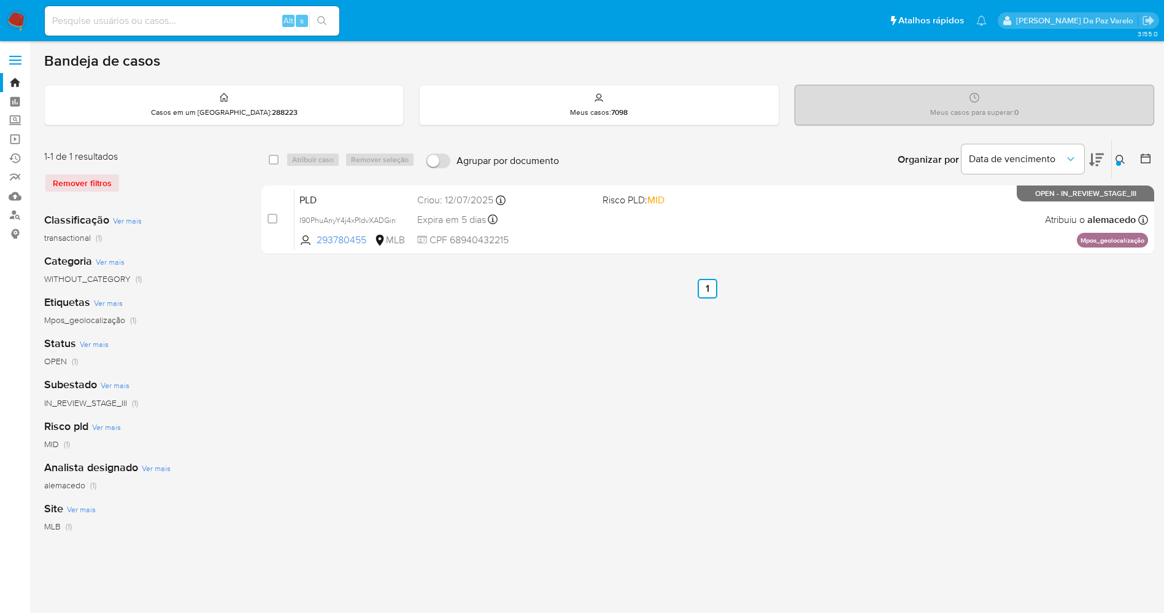
click at [903, 346] on div "select-all-cases-checkbox Atribuir caso Remover seleção Agrupar por documento O…" at bounding box center [707, 409] width 893 height 539
click at [20, 23] on img at bounding box center [16, 20] width 21 height 21
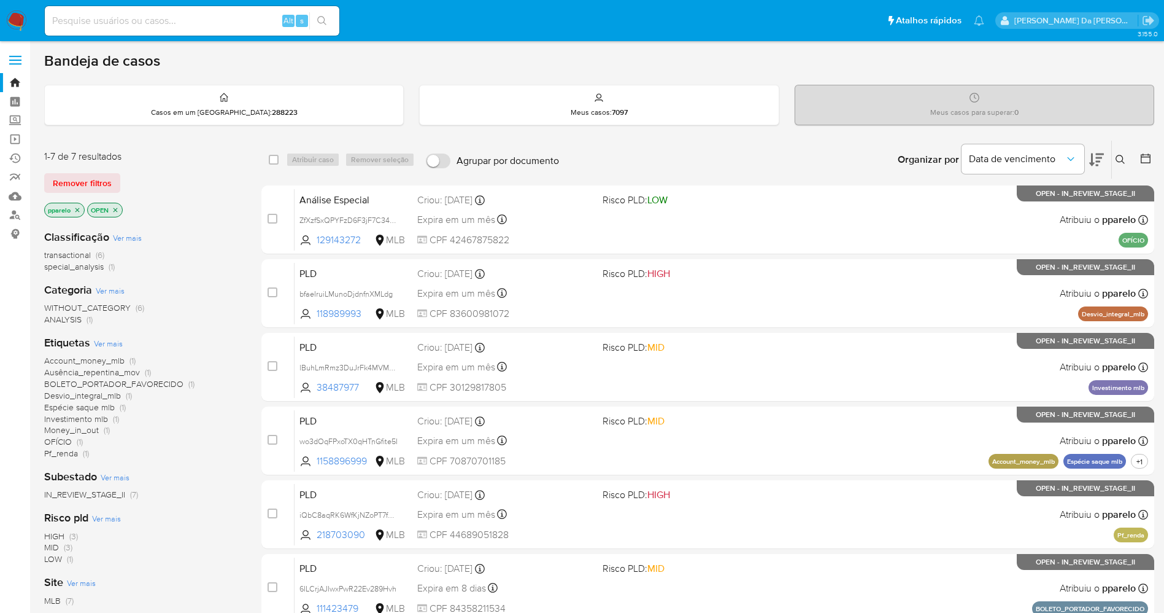
click at [1101, 155] on icon at bounding box center [1096, 159] width 15 height 15
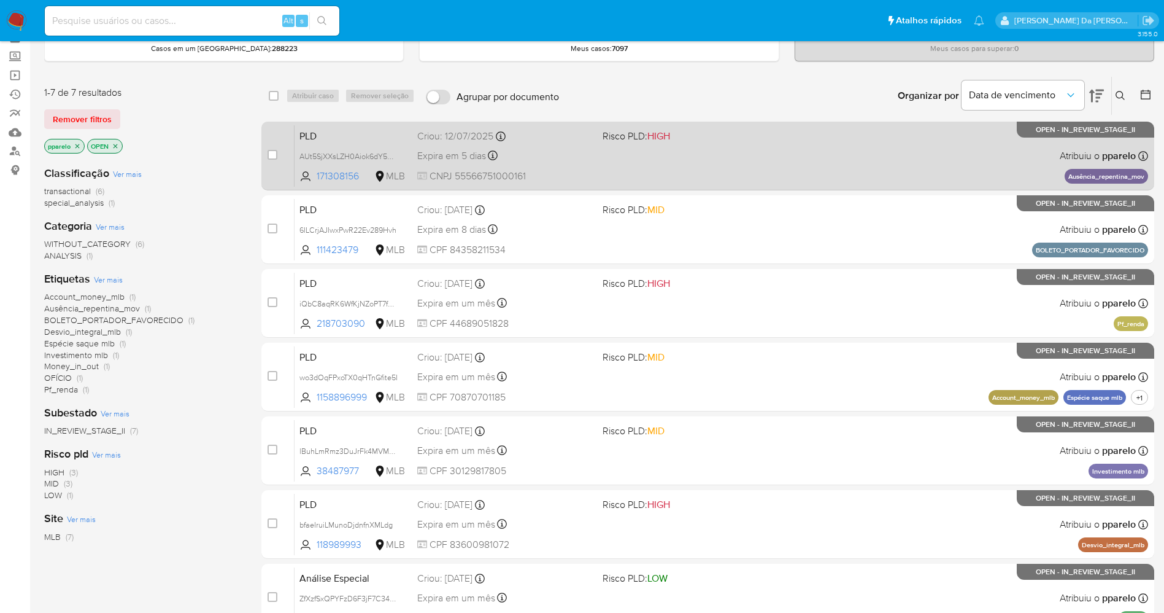
scroll to position [92, 0]
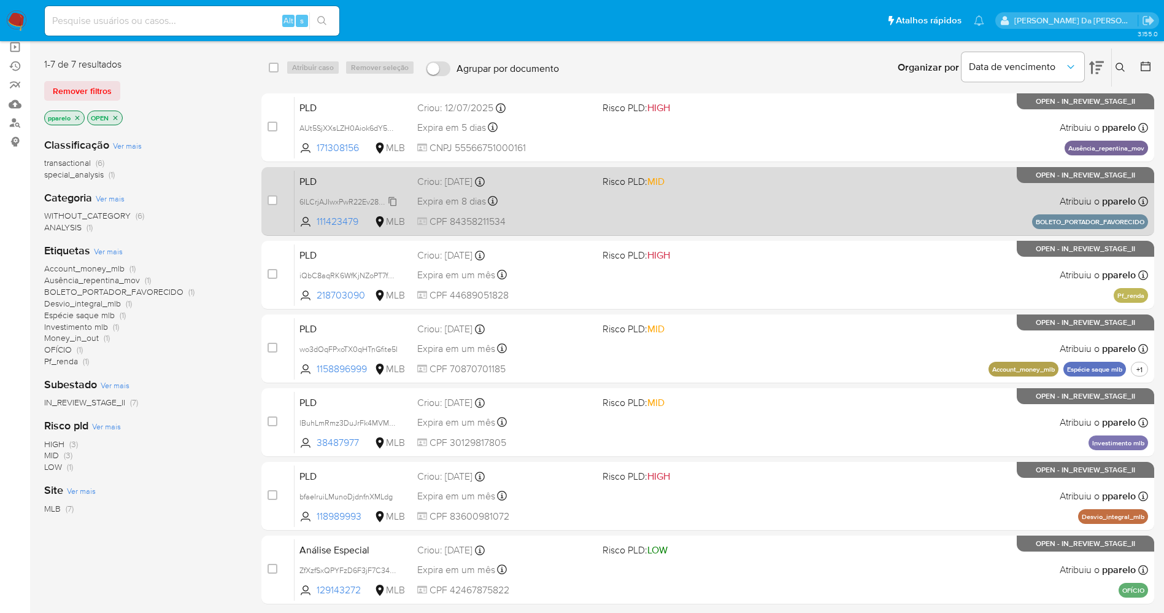
click at [393, 200] on span "6ILCrjAJIwxPwR22Ev289Hvh" at bounding box center [348, 201] width 97 height 14
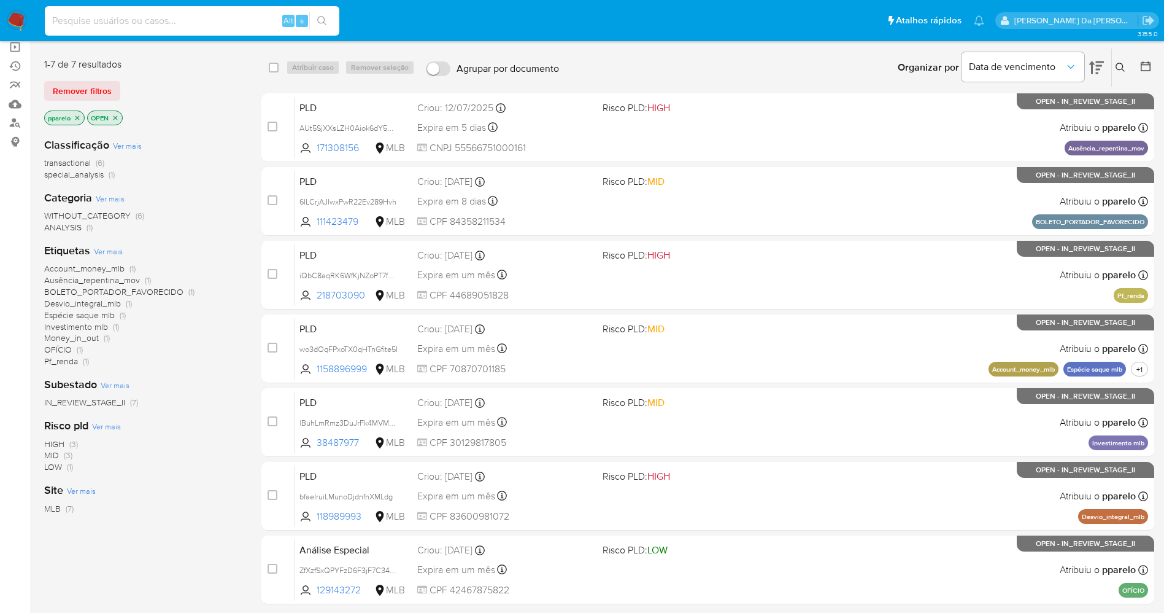
click at [208, 24] on input at bounding box center [192, 21] width 295 height 16
paste input "6ILCrjAJIwxPwR22Ev289Hvh"
type input "6ILCrjAJIwxPwR22Ev289Hvh"
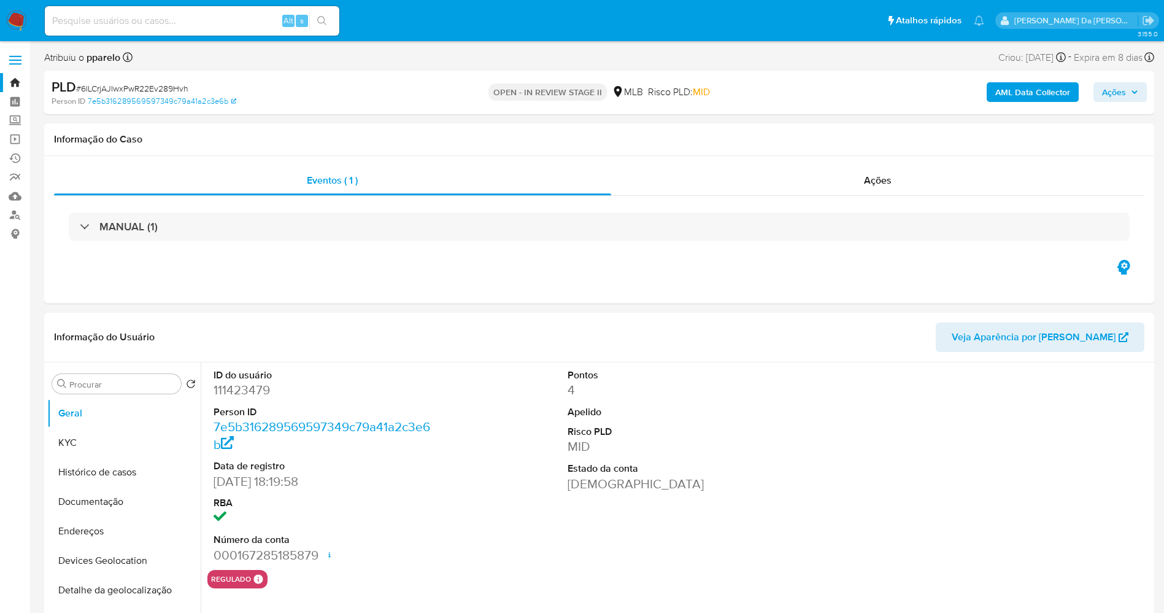
select select "10"
click at [254, 23] on input at bounding box center [192, 21] width 295 height 16
paste input "6ILCrjAJIwxPwR22Ev289Hvh"
type input "6ILCrjAJIwxPwR22Ev289Hvh"
click at [1120, 99] on span "Ações" at bounding box center [1114, 92] width 24 height 20
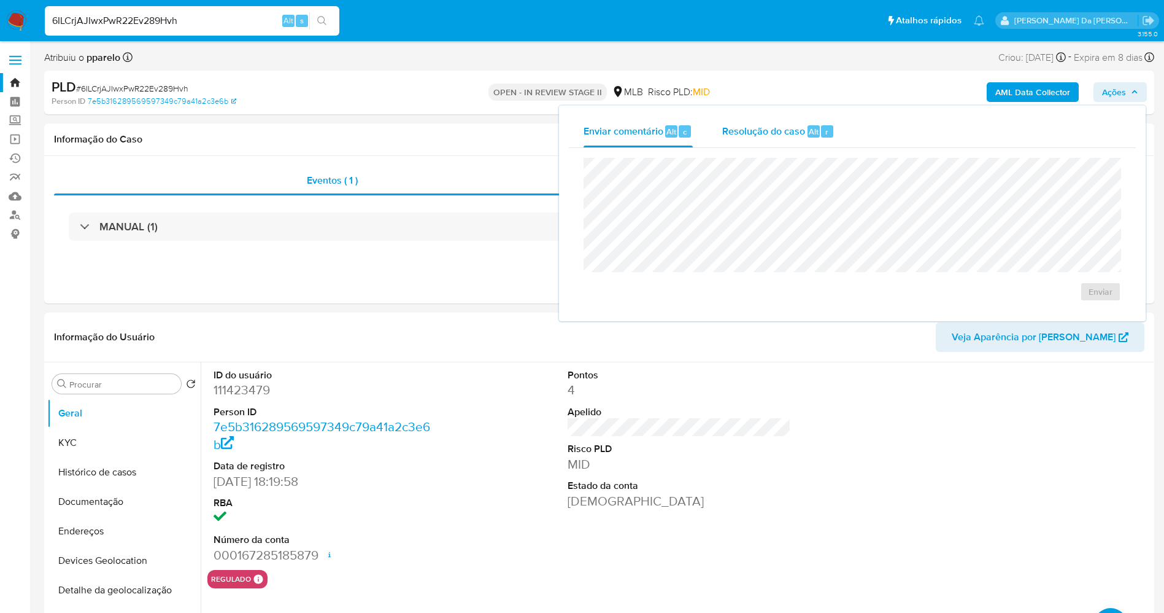
click at [780, 117] on div "Resolução do caso Alt r" at bounding box center [778, 131] width 112 height 32
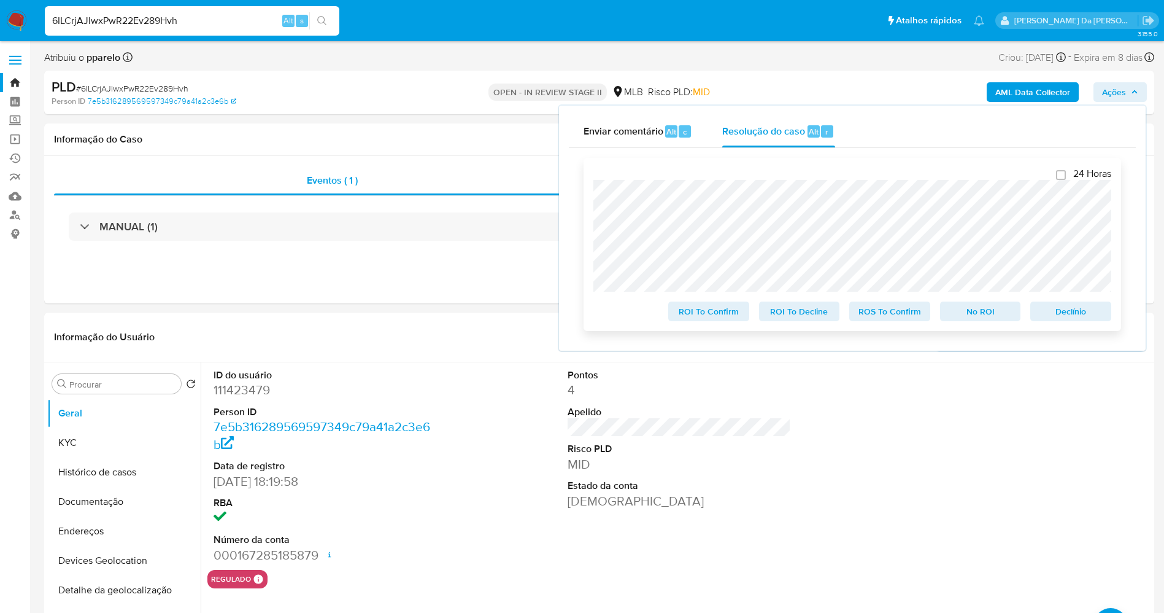
click at [898, 314] on span "ROS To Confirm" at bounding box center [890, 311] width 64 height 17
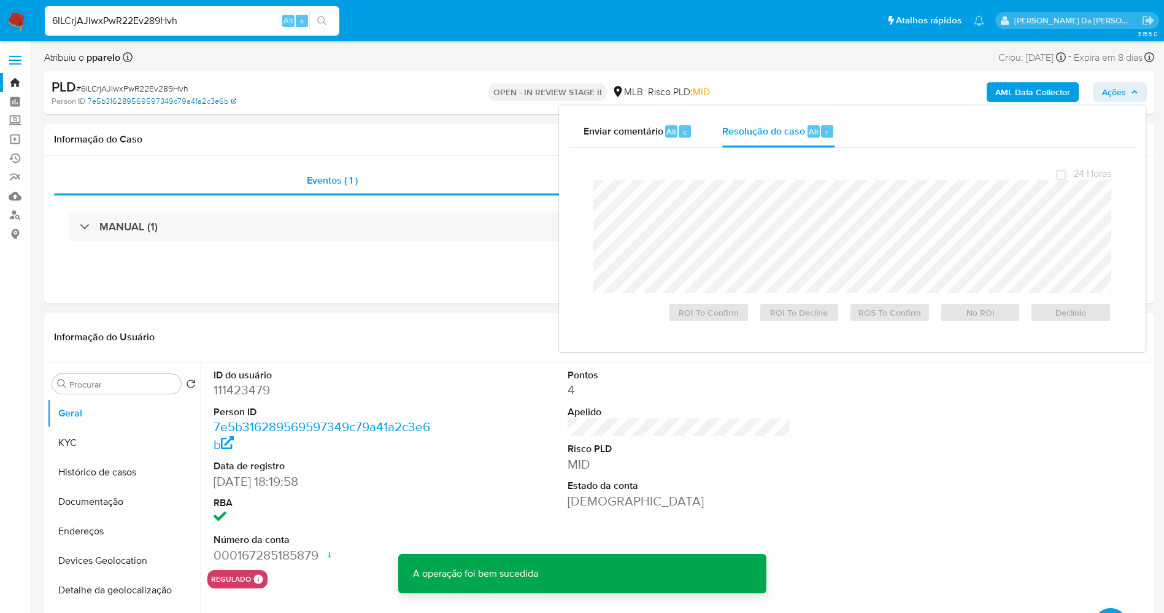
click at [158, 96] on link "7e5b316289569597349c79a41a2c3e6b" at bounding box center [162, 101] width 149 height 11
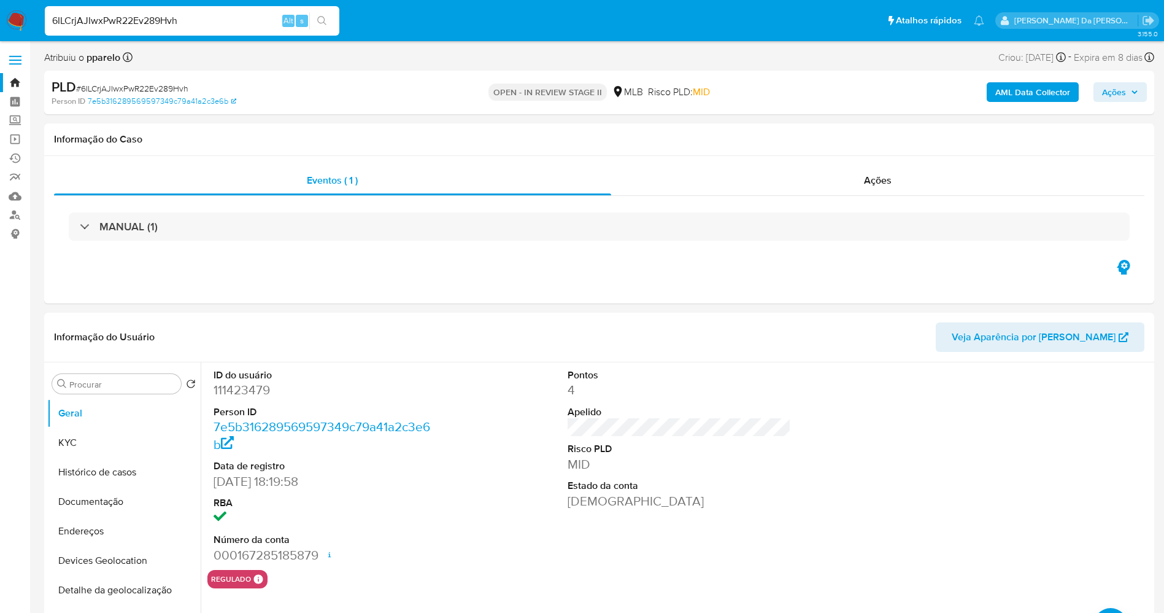
click at [171, 83] on span "# 6ILCrjAJIwxPwR22Ev289Hvh" at bounding box center [132, 88] width 112 height 12
copy span "6ILCrjAJIwxPwR22Ev289Hvh"
select select "10"
click at [16, 21] on img at bounding box center [16, 20] width 21 height 21
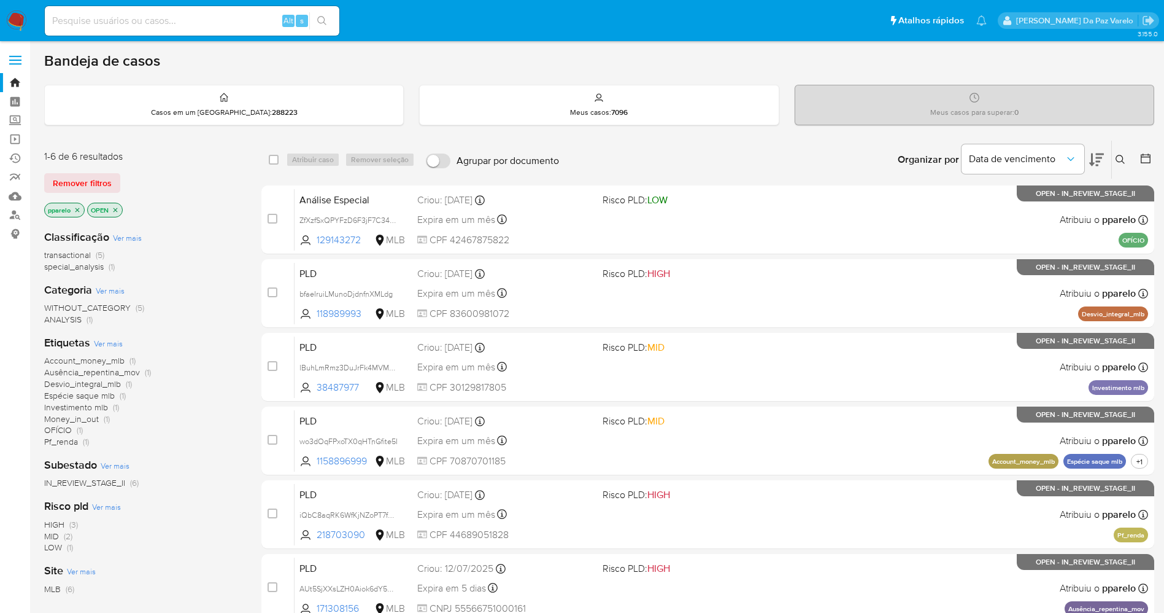
click at [1121, 160] on icon at bounding box center [1121, 160] width 10 height 10
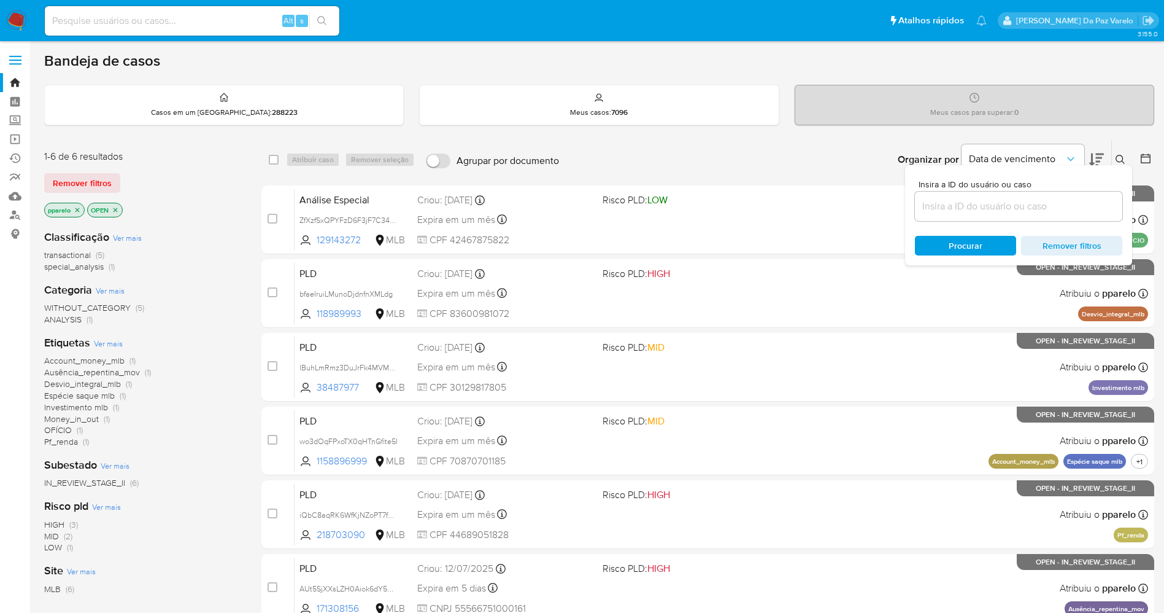
click at [1038, 196] on div at bounding box center [1018, 206] width 207 height 29
click at [1032, 206] on input at bounding box center [1018, 206] width 207 height 16
paste input "6ILCrjAJIwxPwR22Ev289Hvh"
type input "6ILCrjAJIwxPwR22Ev289Hvh"
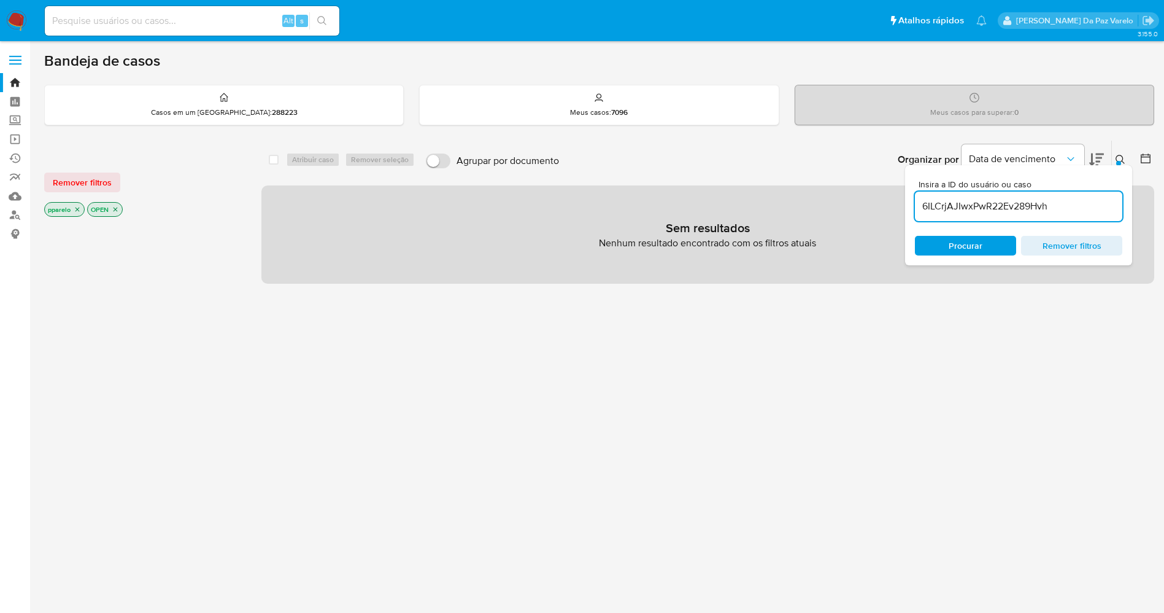
click at [1120, 162] on div at bounding box center [1118, 163] width 5 height 5
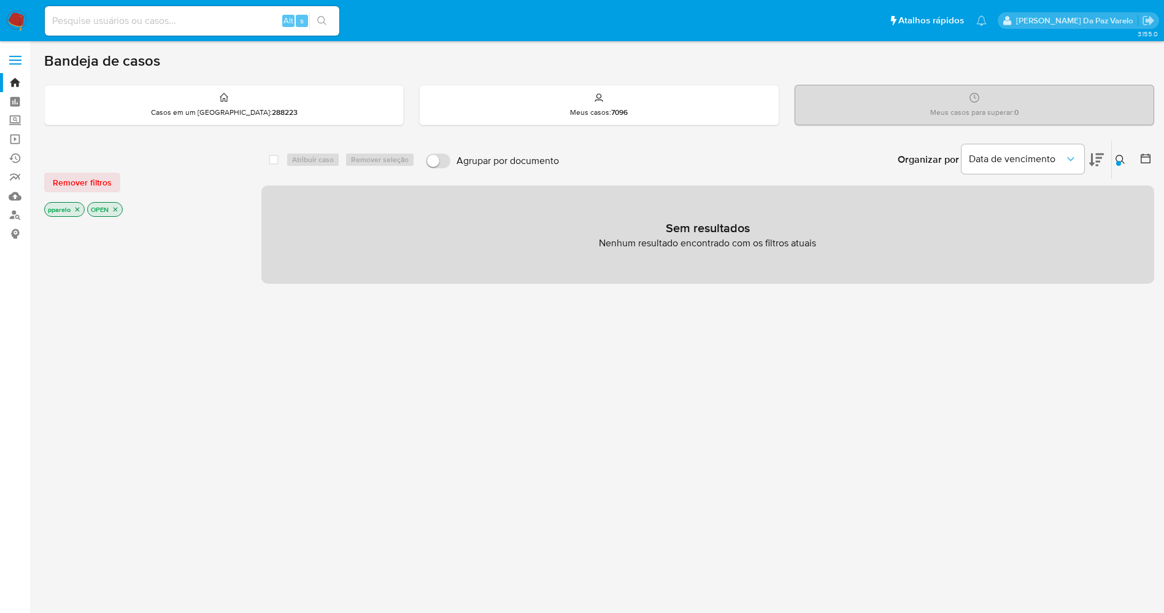
click at [80, 206] on icon "close-filter" at bounding box center [77, 209] width 7 height 7
click at [75, 206] on icon "close-filter" at bounding box center [72, 209] width 7 height 7
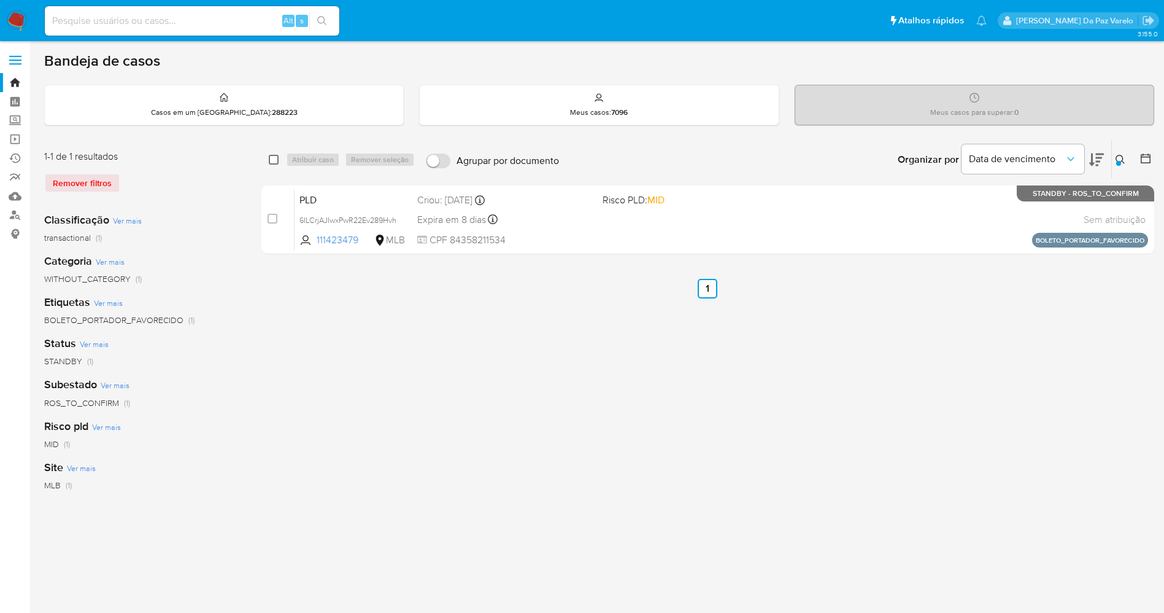
click at [269, 157] on input "checkbox" at bounding box center [274, 160] width 10 height 10
checkbox input "true"
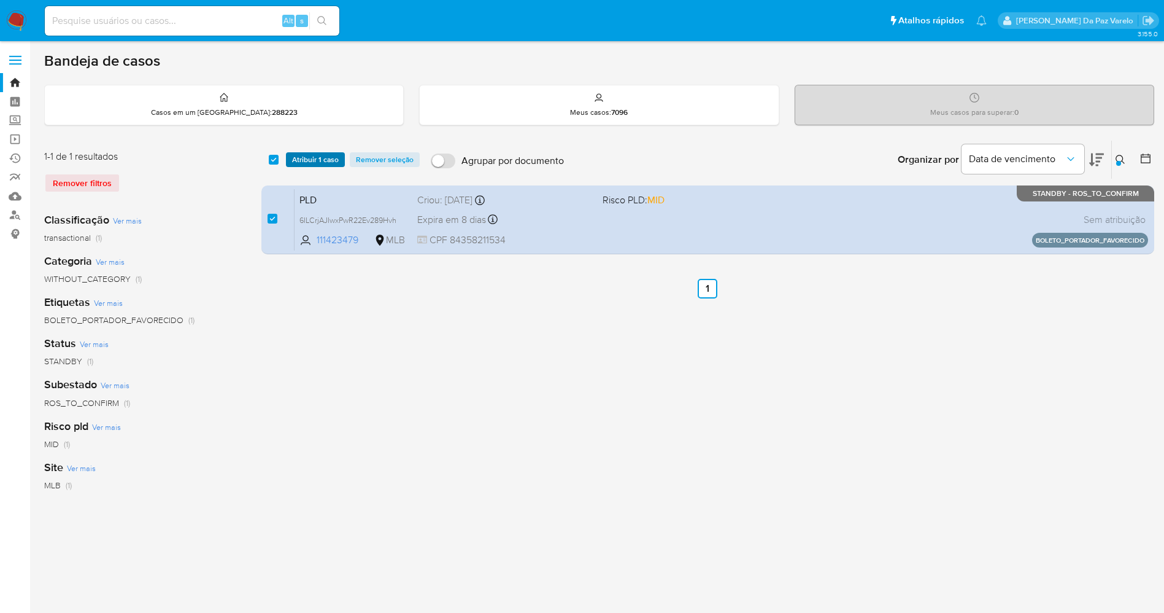
click at [295, 158] on span "Atribuir 1 caso" at bounding box center [315, 159] width 47 height 12
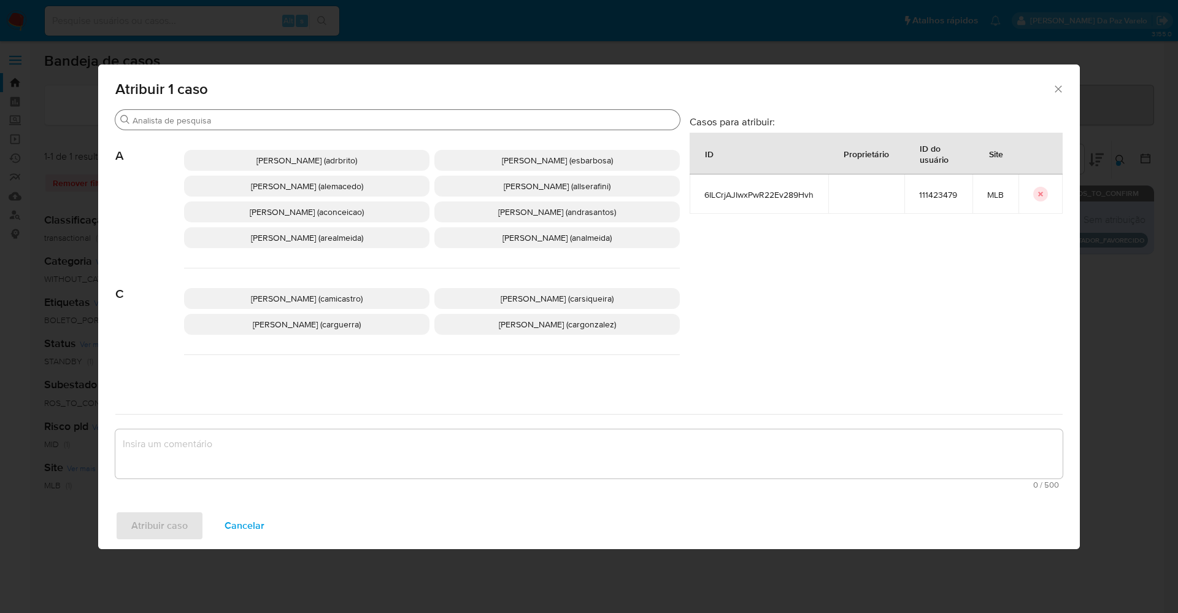
click at [339, 118] on input "Procurar" at bounding box center [404, 120] width 543 height 11
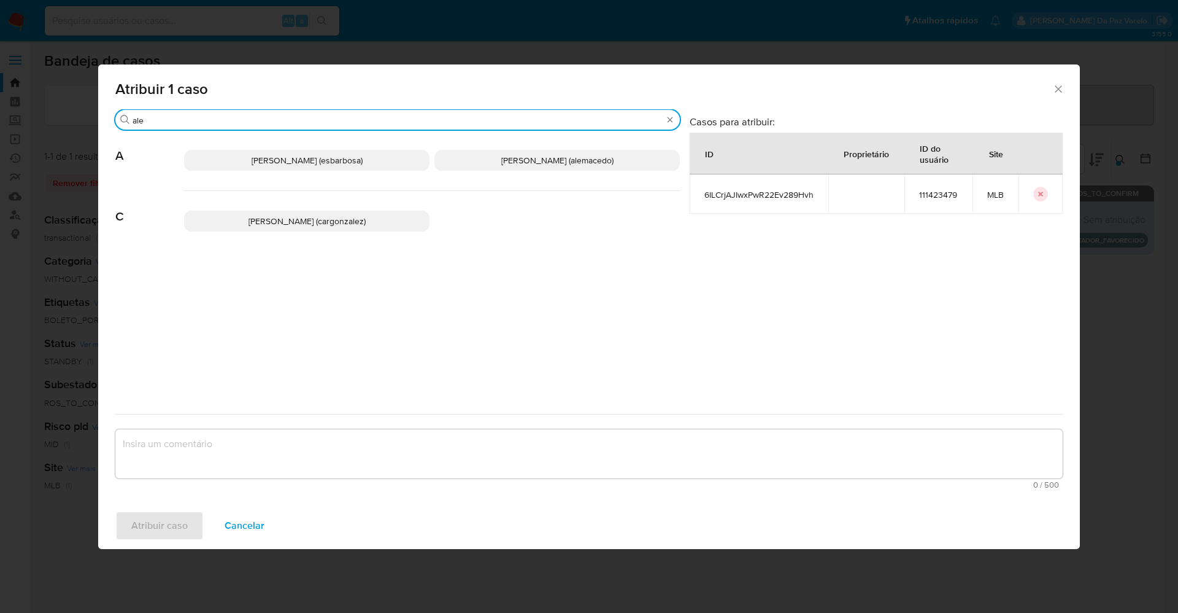
type input "ale"
click at [511, 160] on span "Alexandra Macedo Da Silva (alemacedo)" at bounding box center [557, 160] width 112 height 12
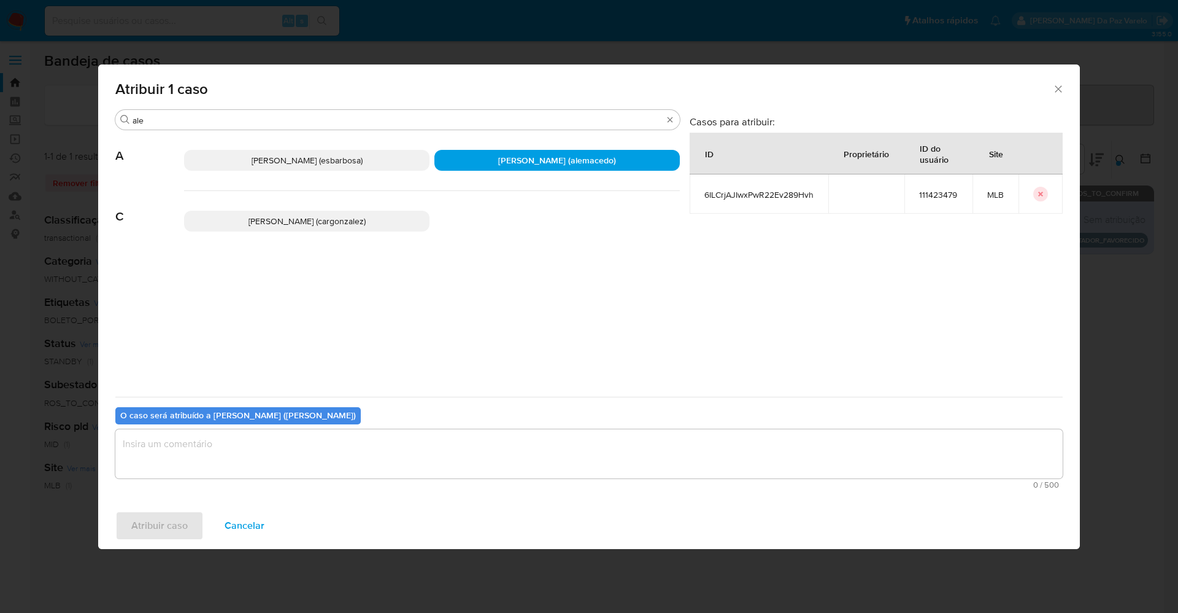
click at [382, 450] on textarea "assign-modal" at bounding box center [589, 453] width 948 height 49
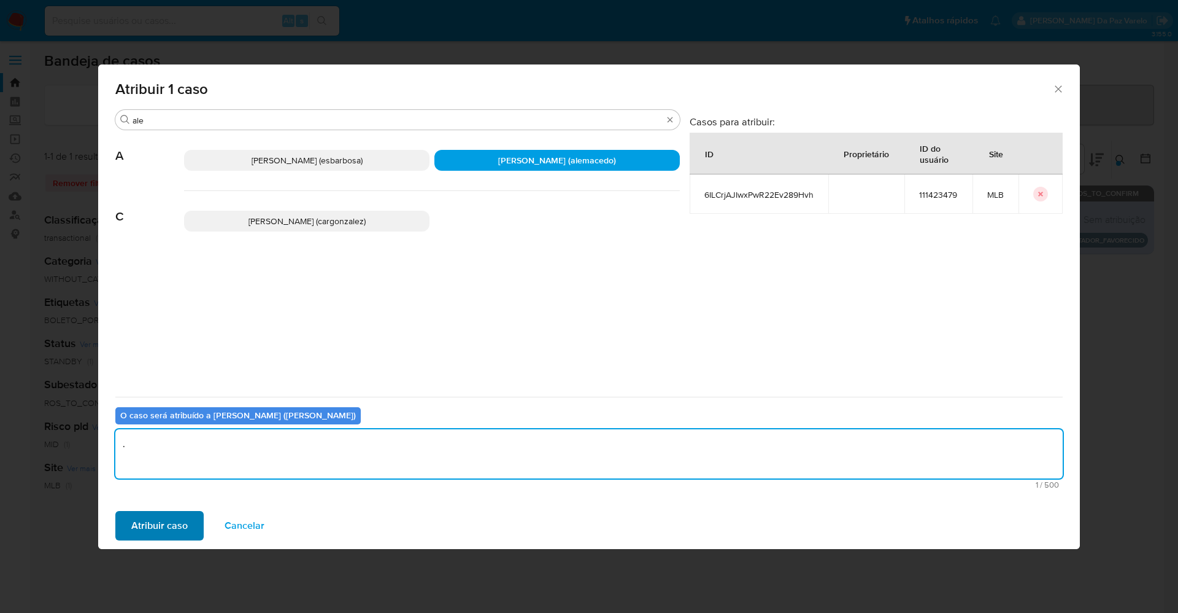
type textarea "."
click at [189, 524] on button "Atribuir caso" at bounding box center [159, 525] width 88 height 29
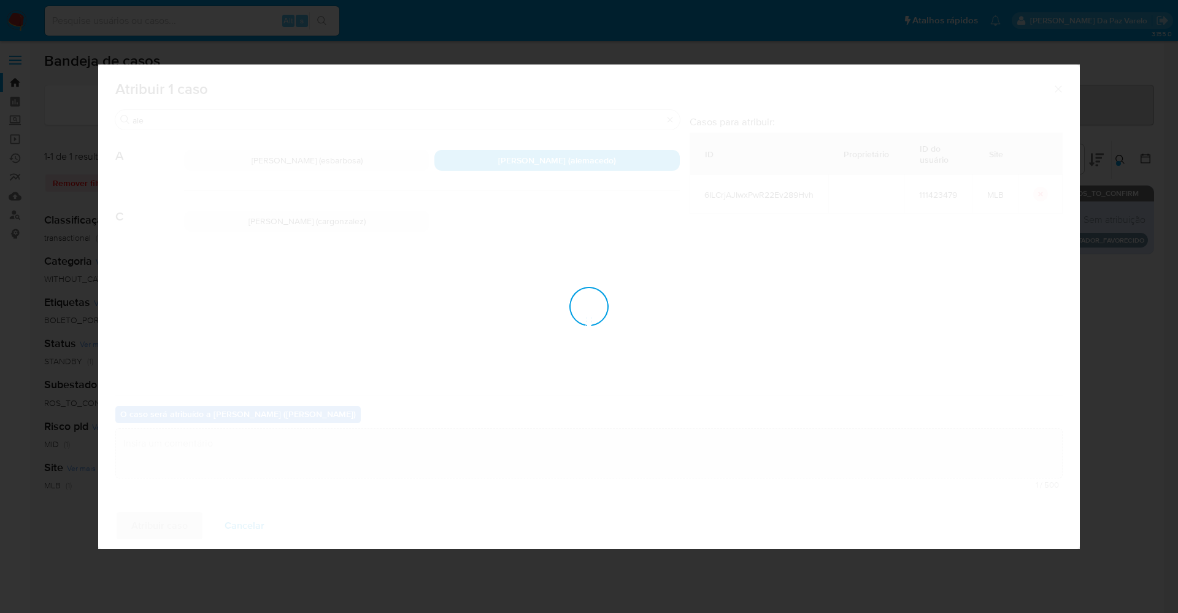
checkbox input "false"
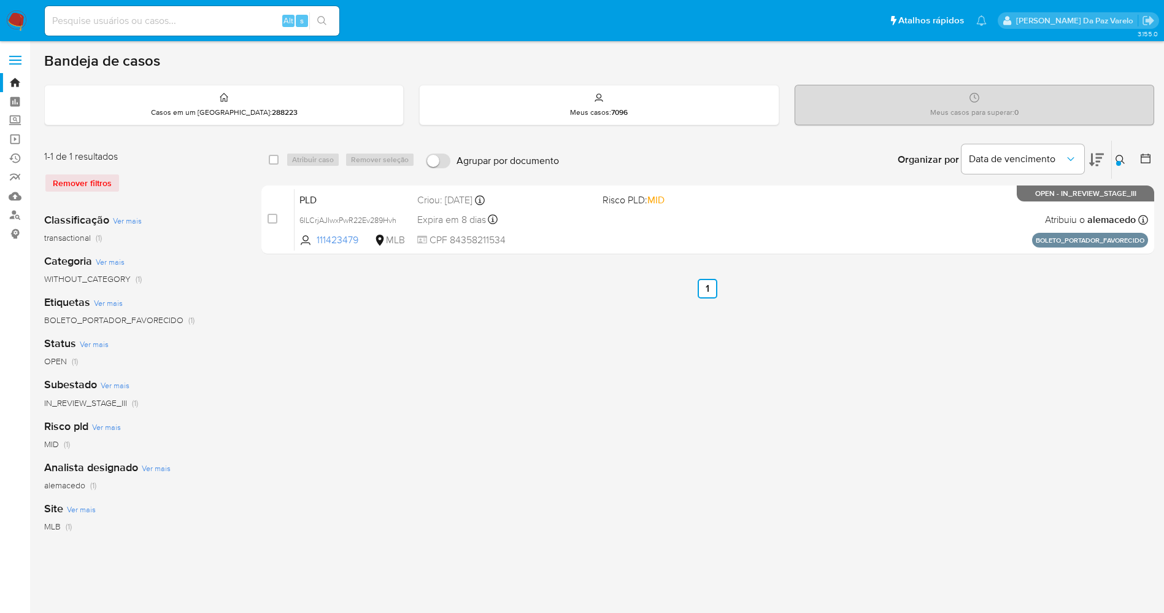
click at [20, 18] on img at bounding box center [16, 20] width 21 height 21
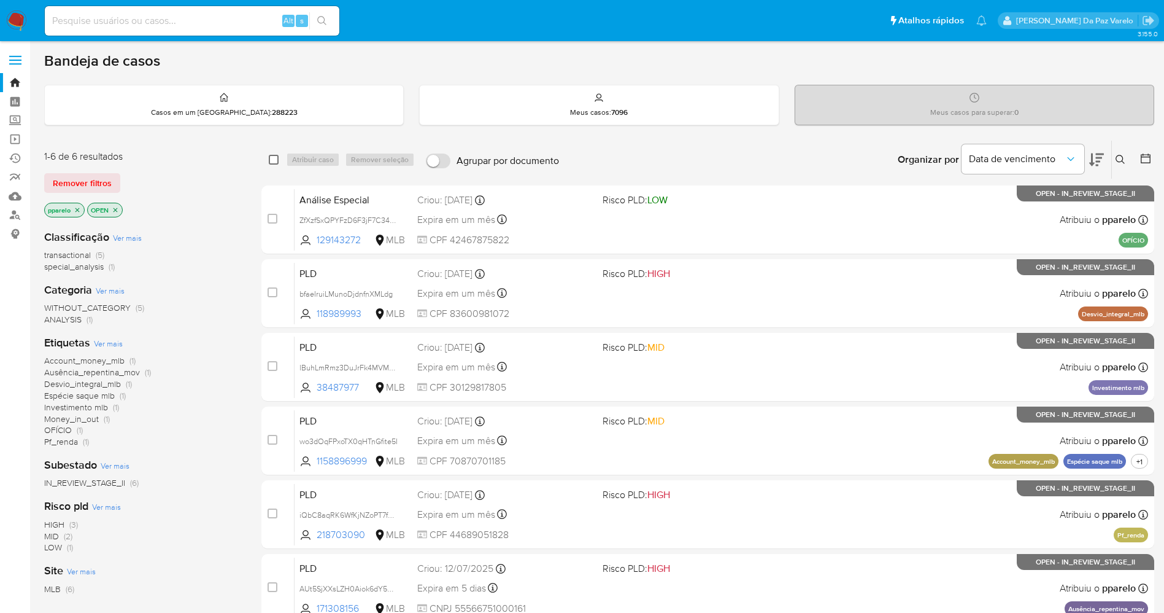
click at [270, 158] on input "checkbox" at bounding box center [274, 160] width 10 height 10
checkbox input "true"
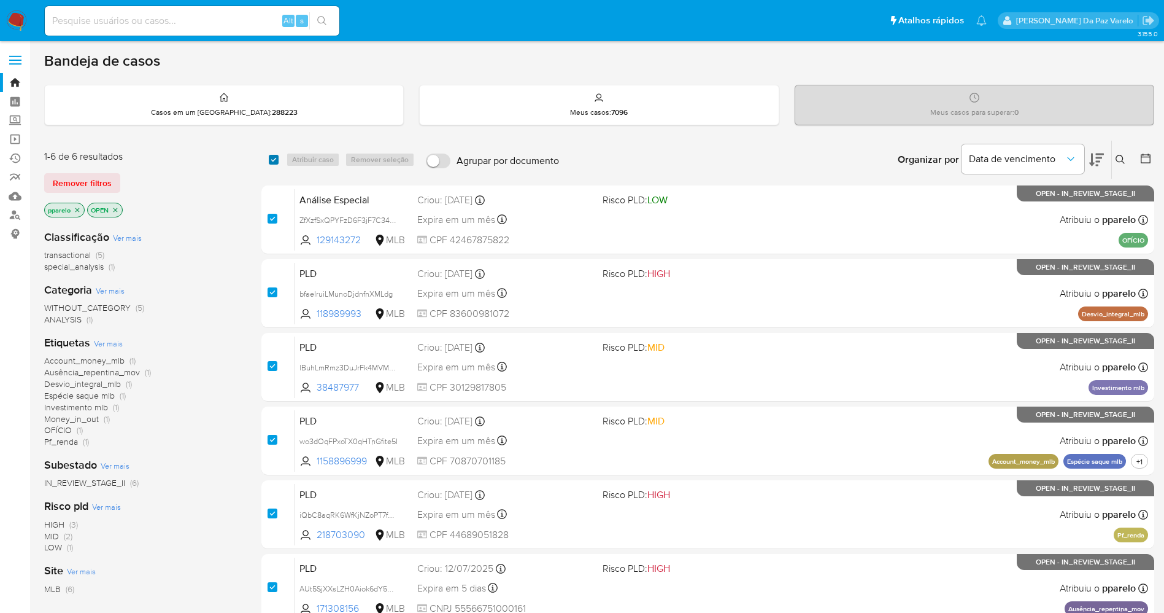
checkbox input "true"
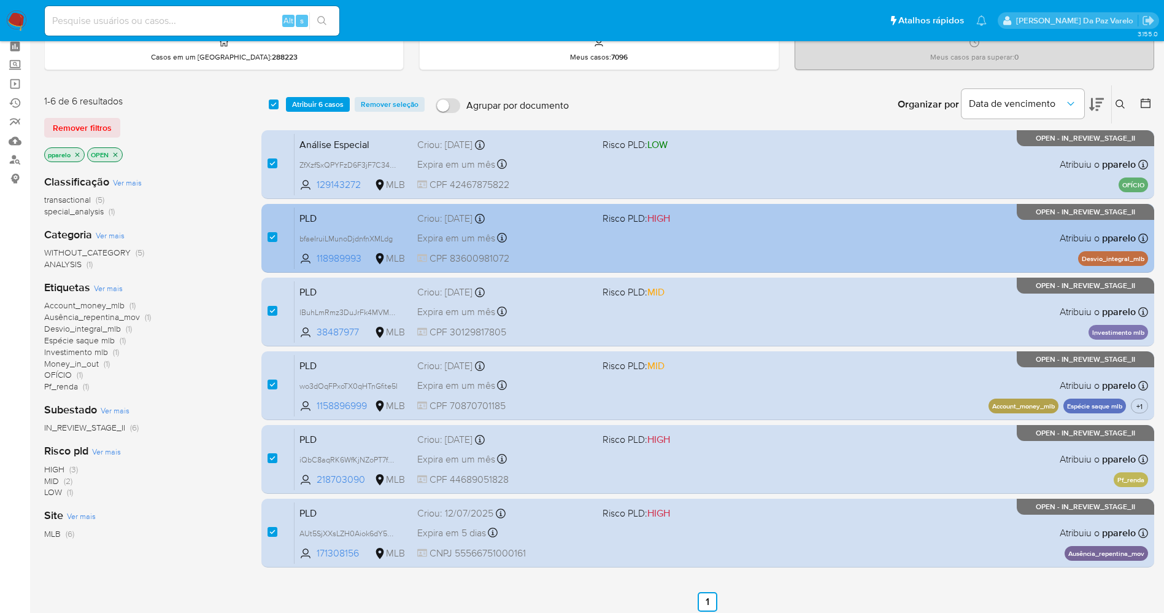
scroll to position [91, 0]
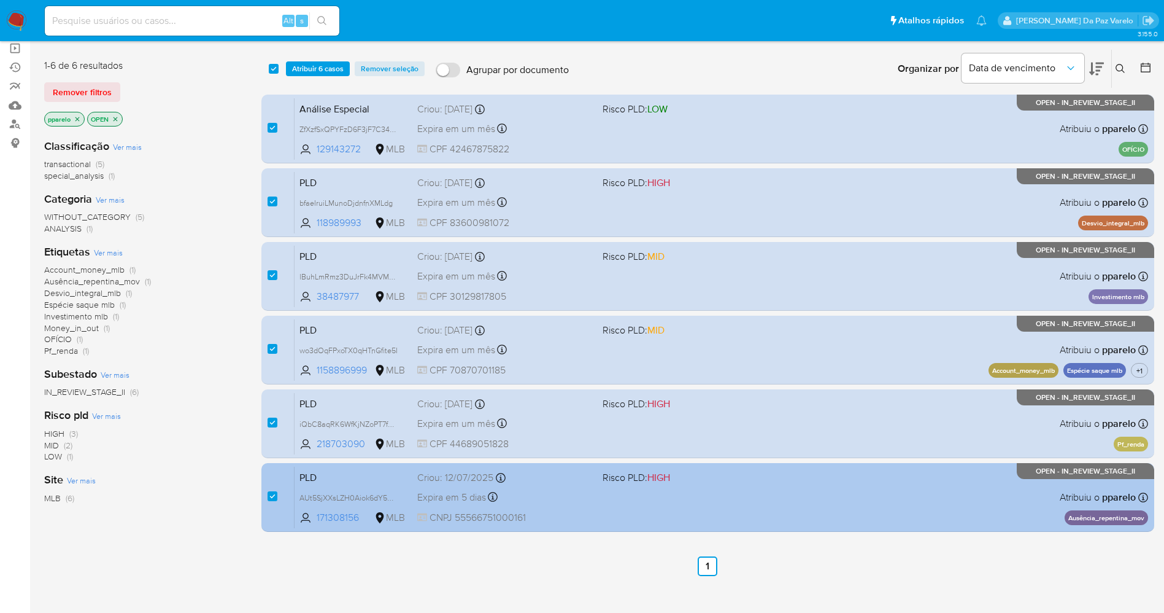
click at [528, 497] on div "Expira em 5 dias Expira em [DATE] 00:54:18" at bounding box center [505, 497] width 176 height 17
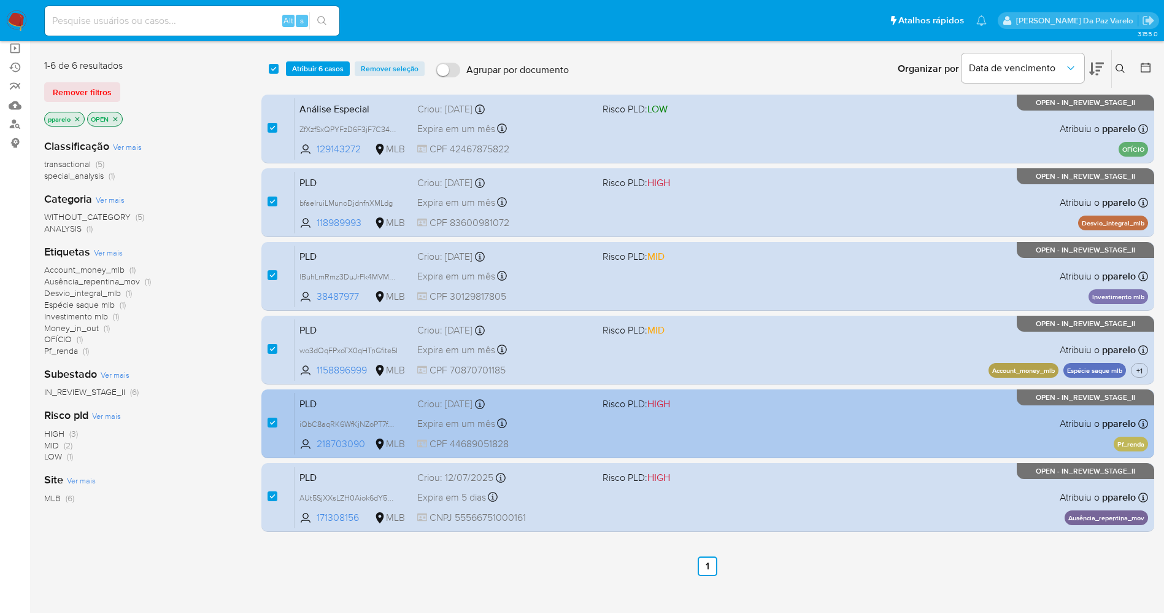
click at [365, 406] on span "PLD" at bounding box center [354, 403] width 108 height 16
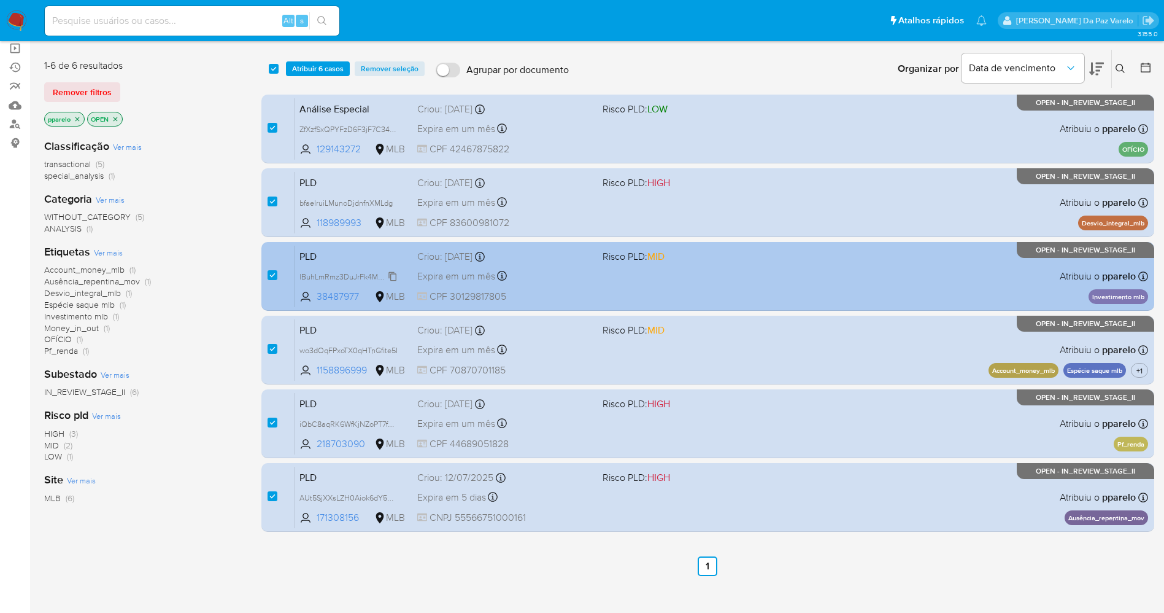
click at [368, 279] on span "lBuhLmRmz3DuJrFk4MVMzdb4" at bounding box center [353, 276] width 106 height 14
click at [564, 274] on div "Expira em um mês Expira em [DATE] 00:19:28" at bounding box center [505, 276] width 176 height 17
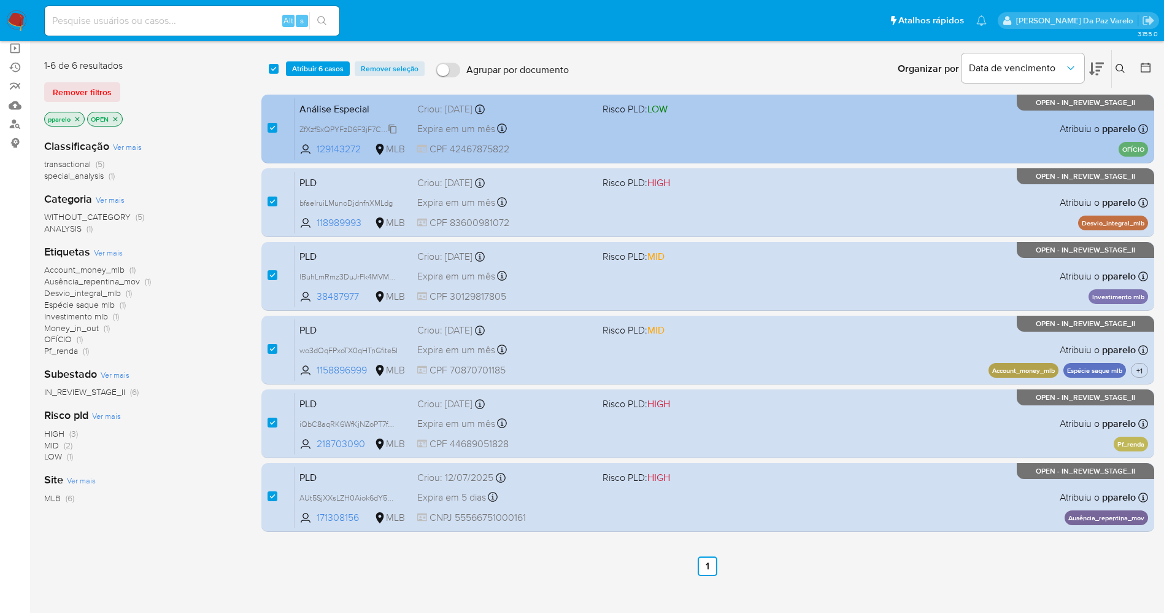
click at [393, 130] on span "ZfXzfSxQPYFzD6F3jF7C347m" at bounding box center [350, 129] width 100 height 14
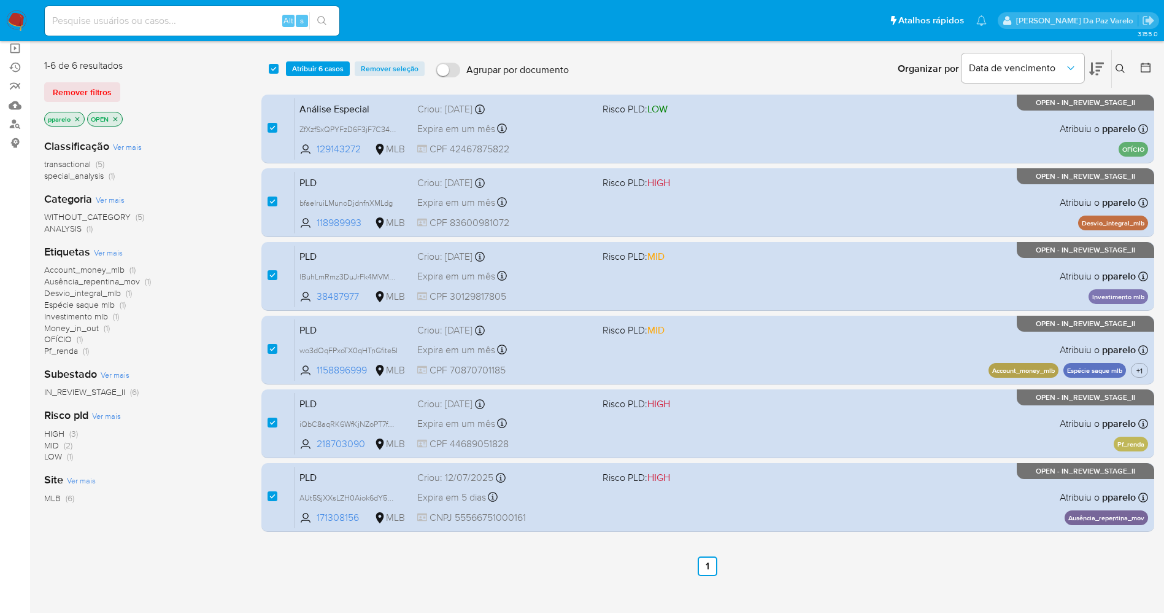
click at [209, 357] on div "Classificação Ver mais transactional (5) special_analysis (1) Categoria Ver mai…" at bounding box center [143, 337] width 198 height 417
click at [14, 51] on link "Operações em massa" at bounding box center [73, 48] width 146 height 19
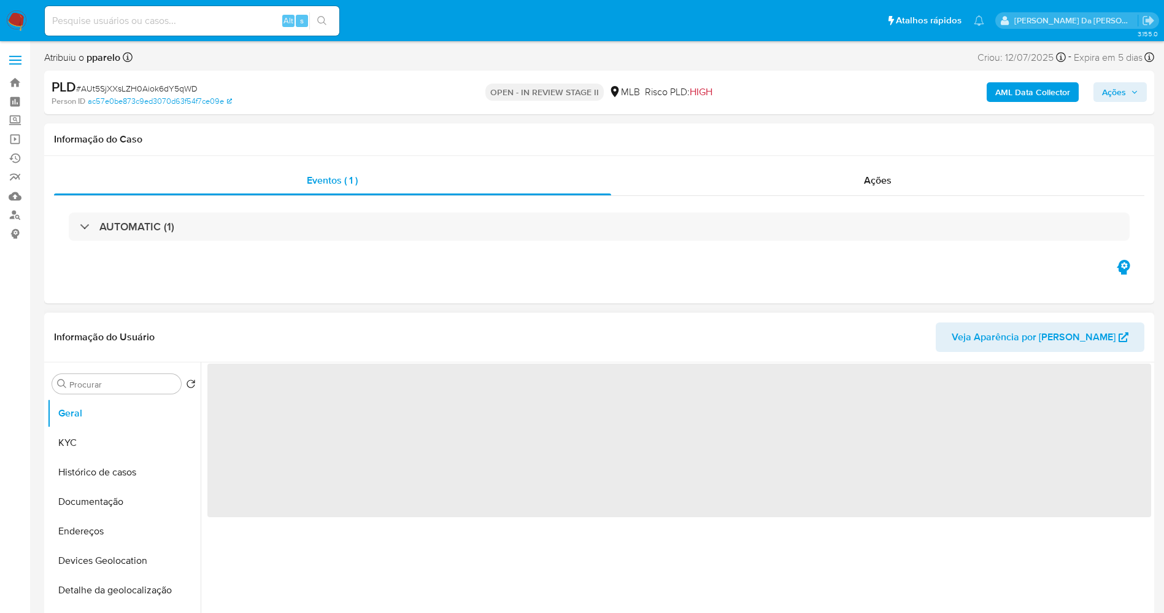
scroll to position [92, 0]
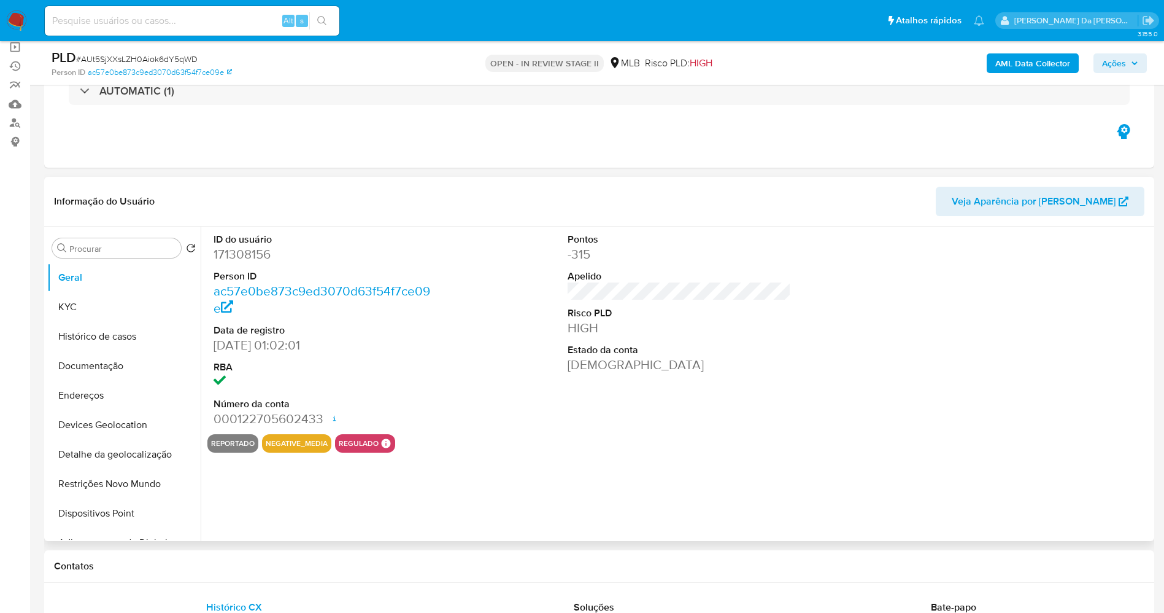
select select "10"
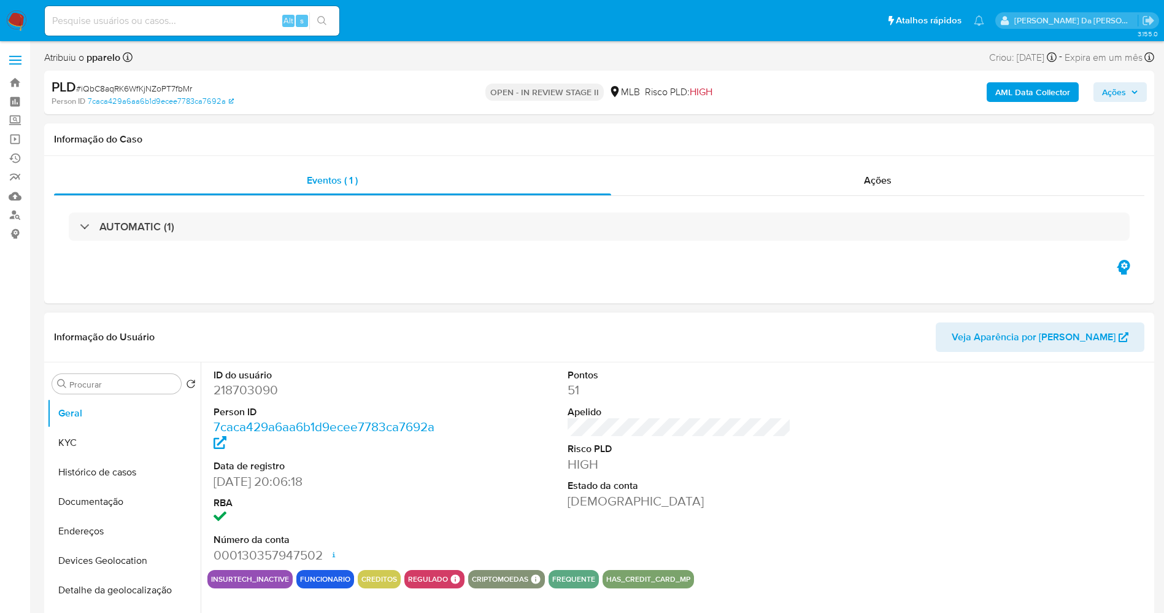
select select "10"
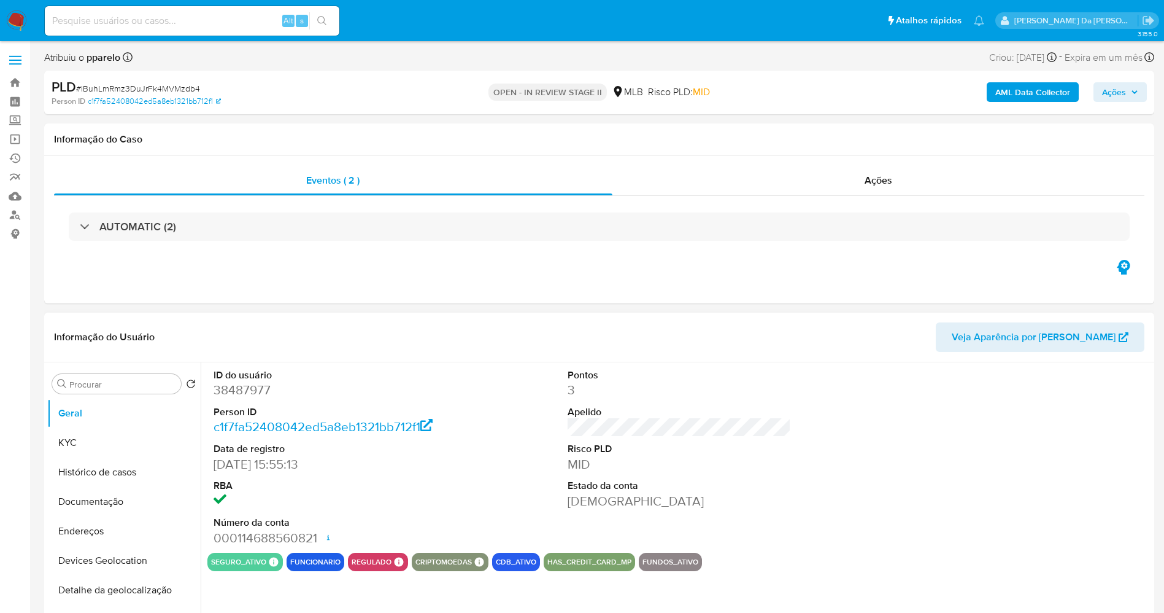
select select "10"
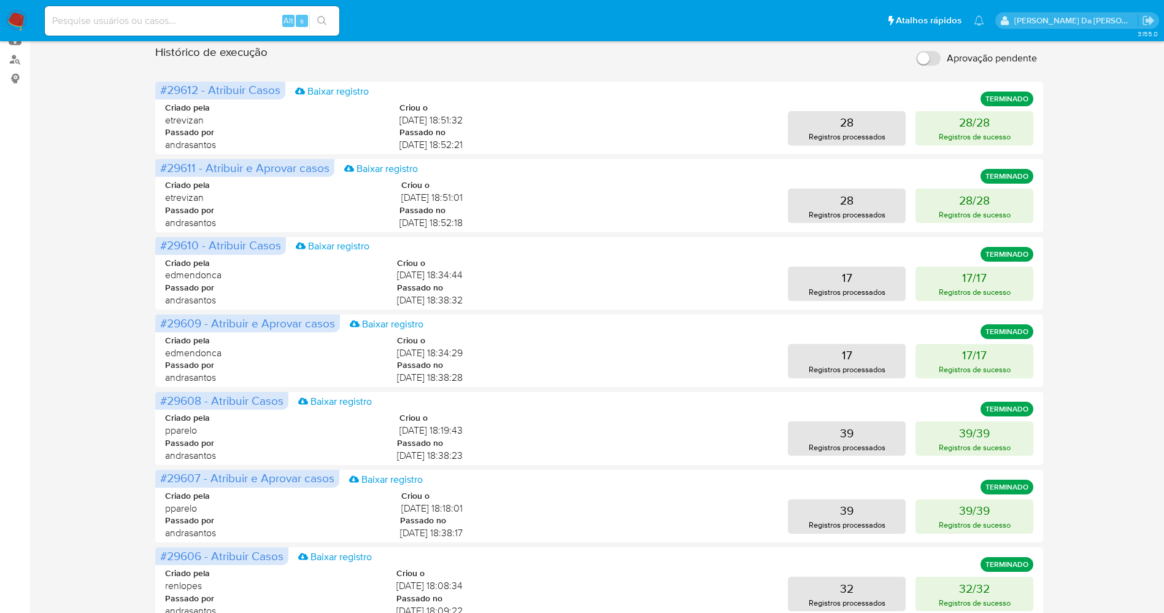
scroll to position [184, 0]
